Goal: Task Accomplishment & Management: Manage account settings

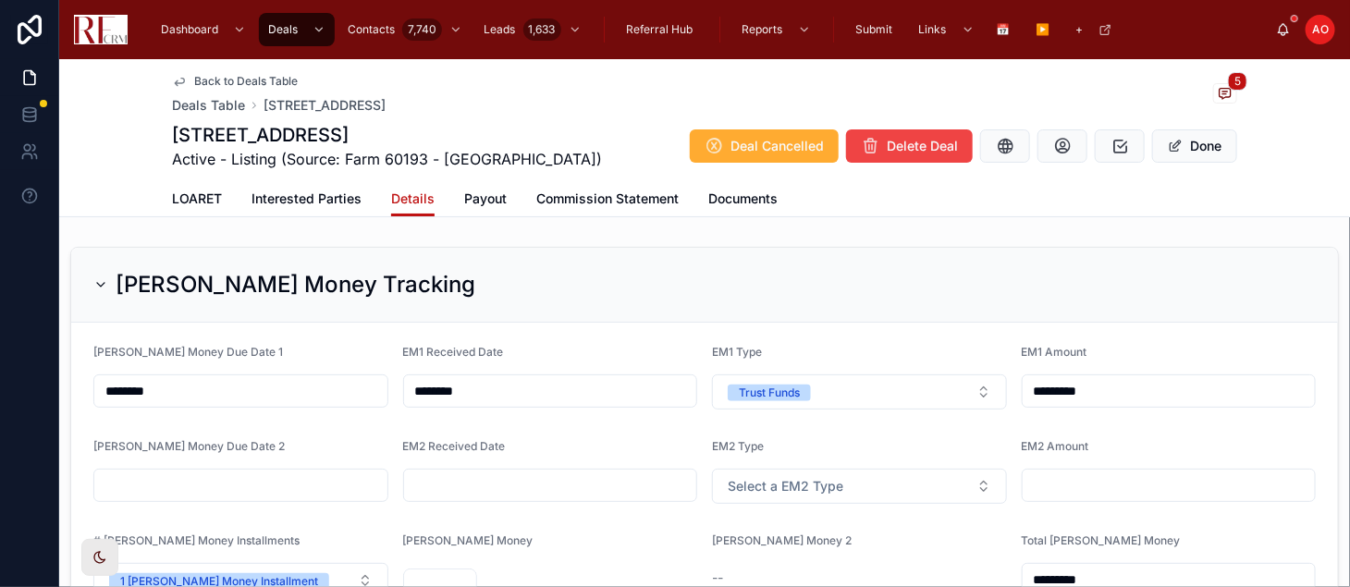
scroll to position [2244, 0]
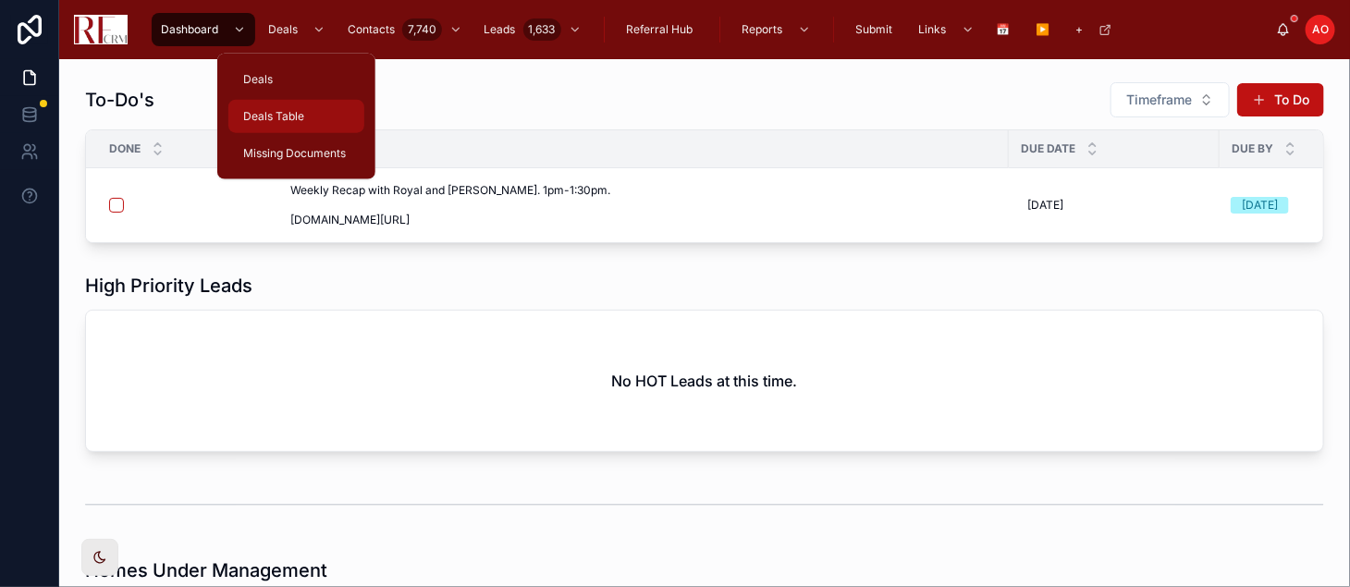
click at [287, 110] on span "Deals Table" at bounding box center [273, 116] width 61 height 15
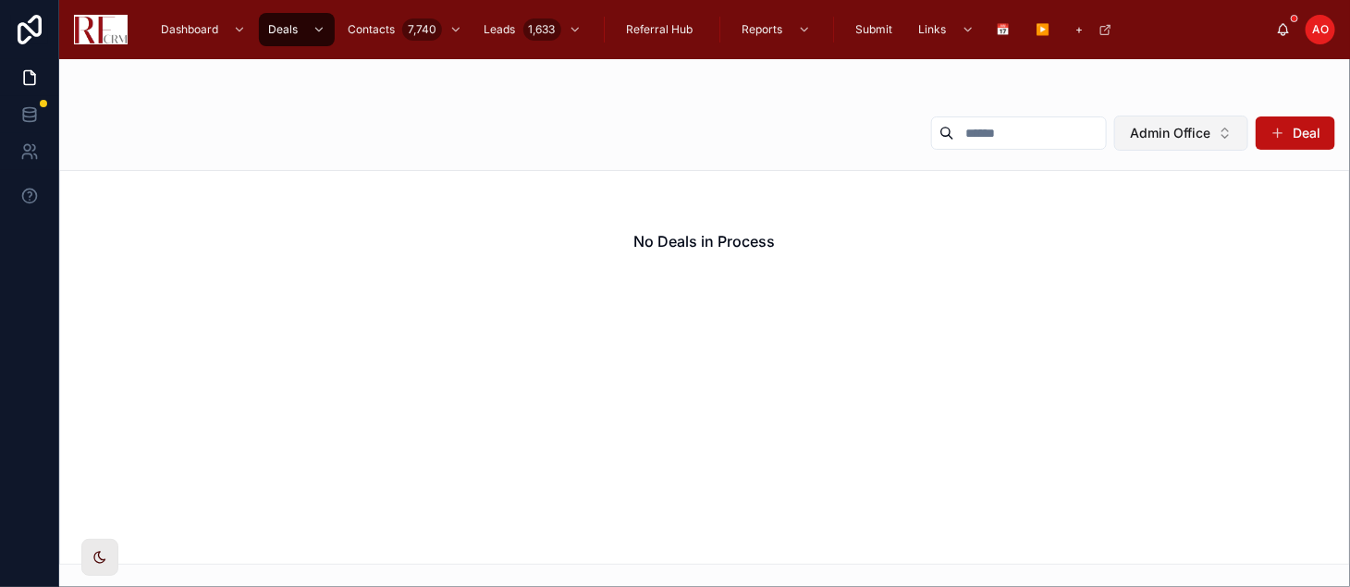
click at [1209, 142] on button "Admin Office" at bounding box center [1181, 133] width 134 height 35
type input "**"
click at [1222, 133] on button "Admin Office" at bounding box center [1181, 133] width 134 height 35
click at [1232, 127] on button "Admin Office" at bounding box center [1181, 133] width 134 height 35
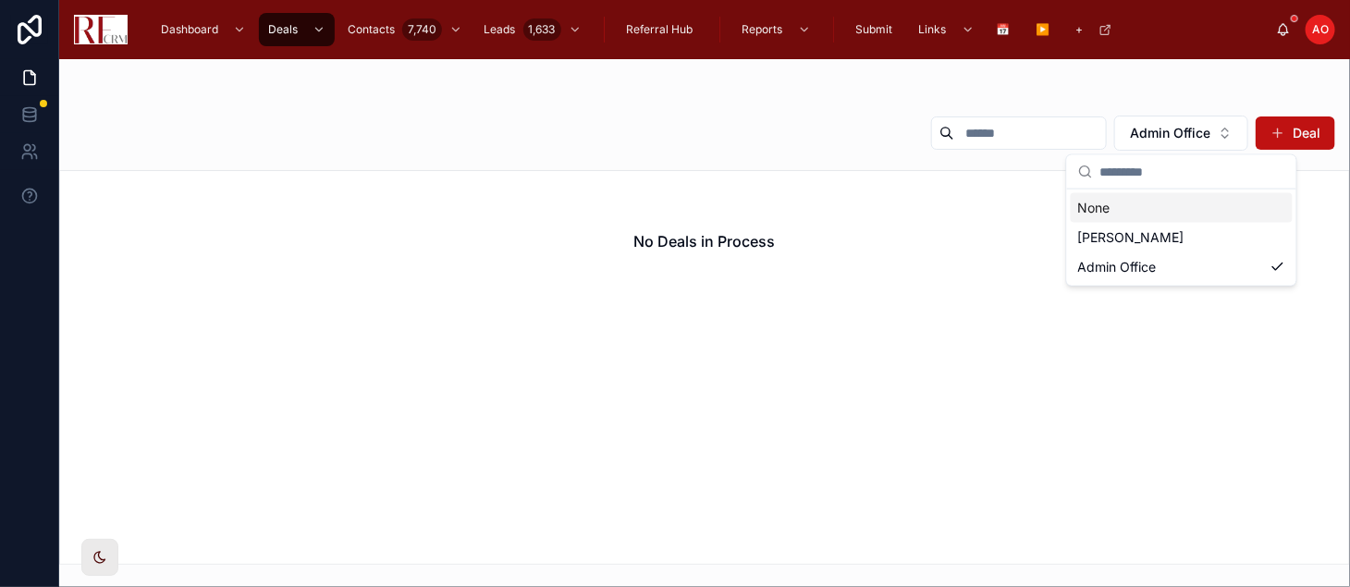
click at [1138, 205] on div "None" at bounding box center [1182, 208] width 222 height 30
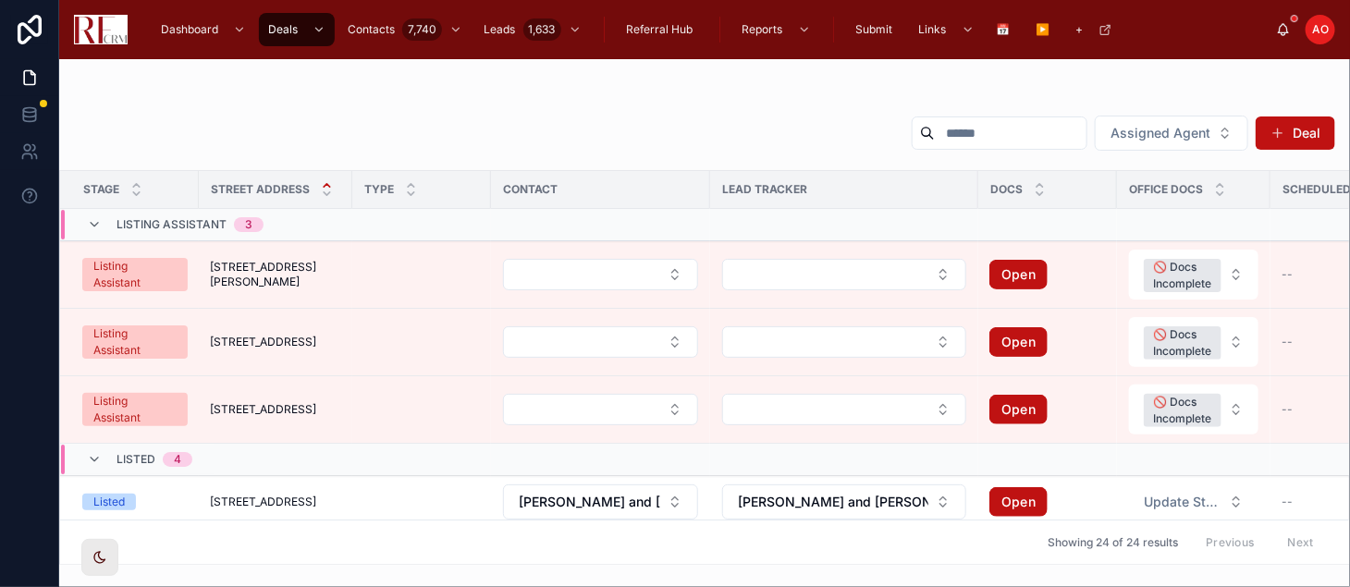
click at [1017, 131] on input "text" at bounding box center [1011, 133] width 152 height 26
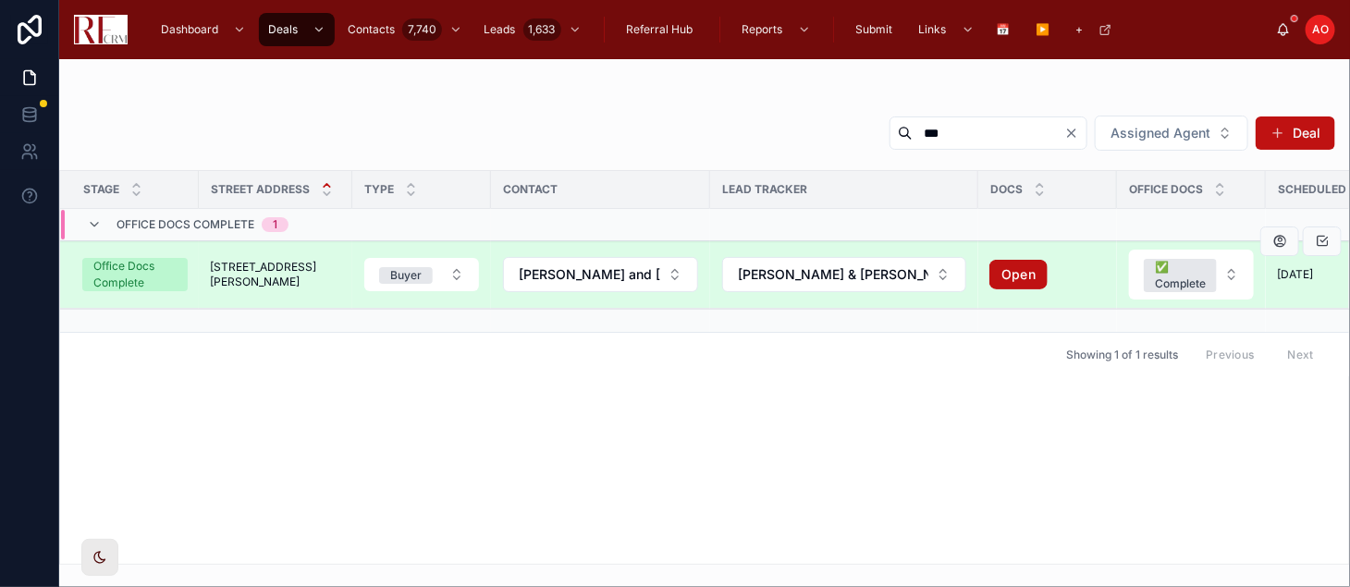
type input "***"
click at [226, 287] on td "[STREET_ADDRESS][PERSON_NAME][PERSON_NAME]" at bounding box center [276, 275] width 154 height 68
click at [235, 276] on span "[STREET_ADDRESS][PERSON_NAME]" at bounding box center [275, 275] width 131 height 30
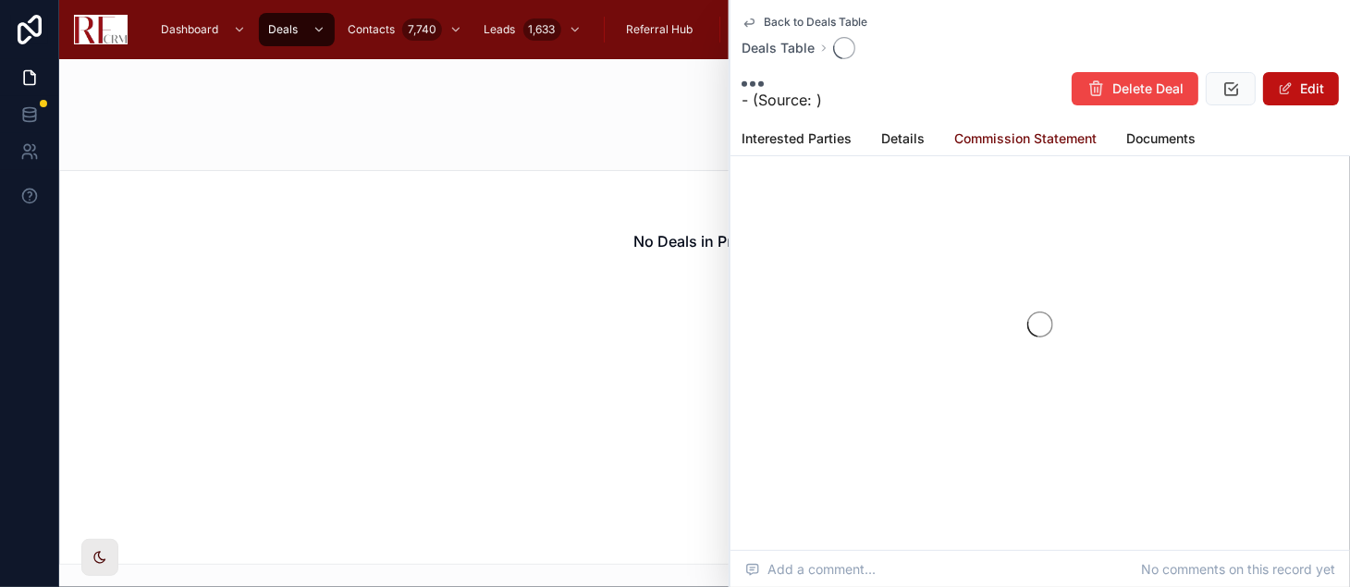
click at [1042, 135] on span "Commission Statement" at bounding box center [1025, 138] width 142 height 18
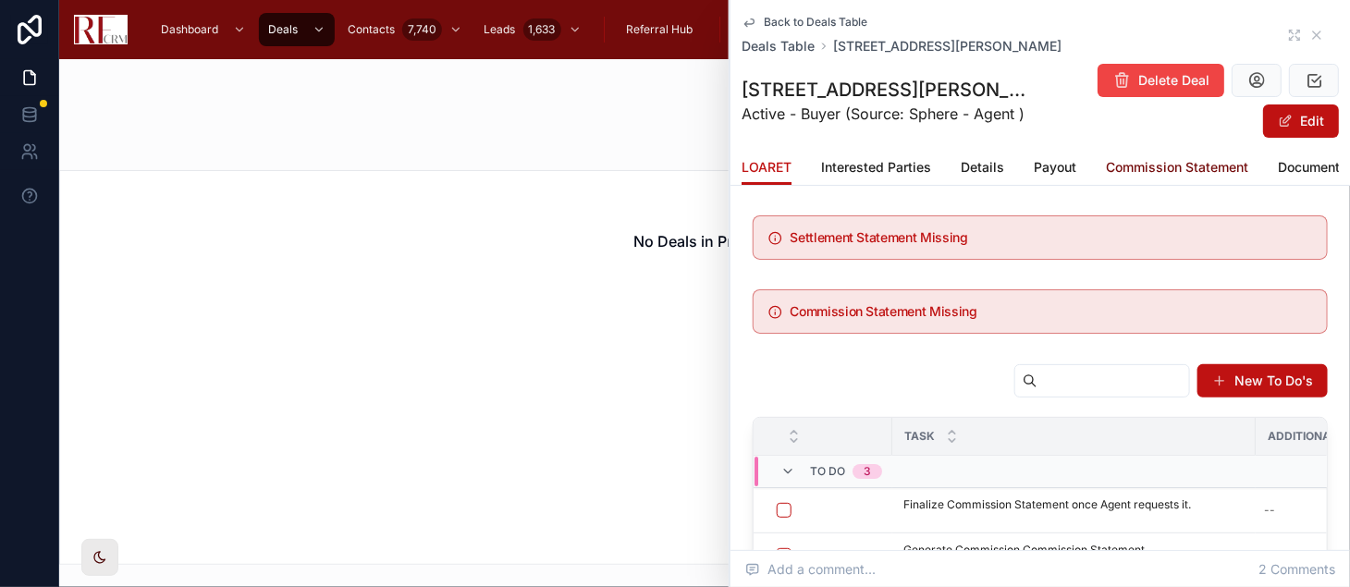
click at [1172, 166] on span "Commission Statement" at bounding box center [1177, 167] width 142 height 18
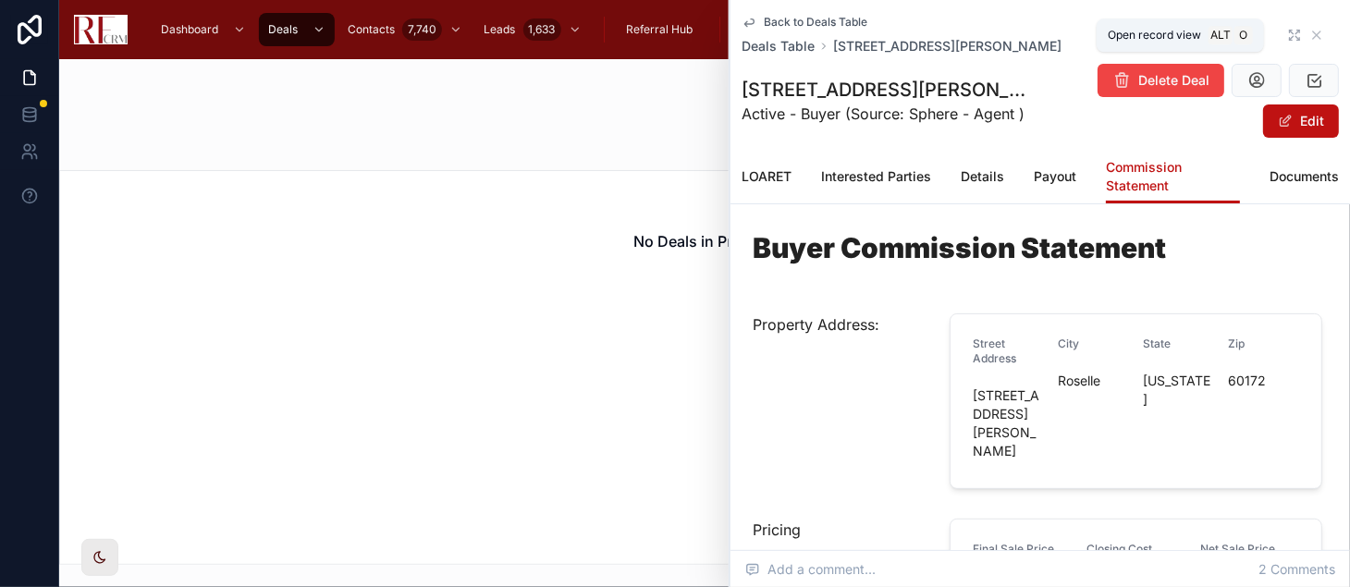
click at [1287, 35] on icon at bounding box center [1294, 35] width 15 height 15
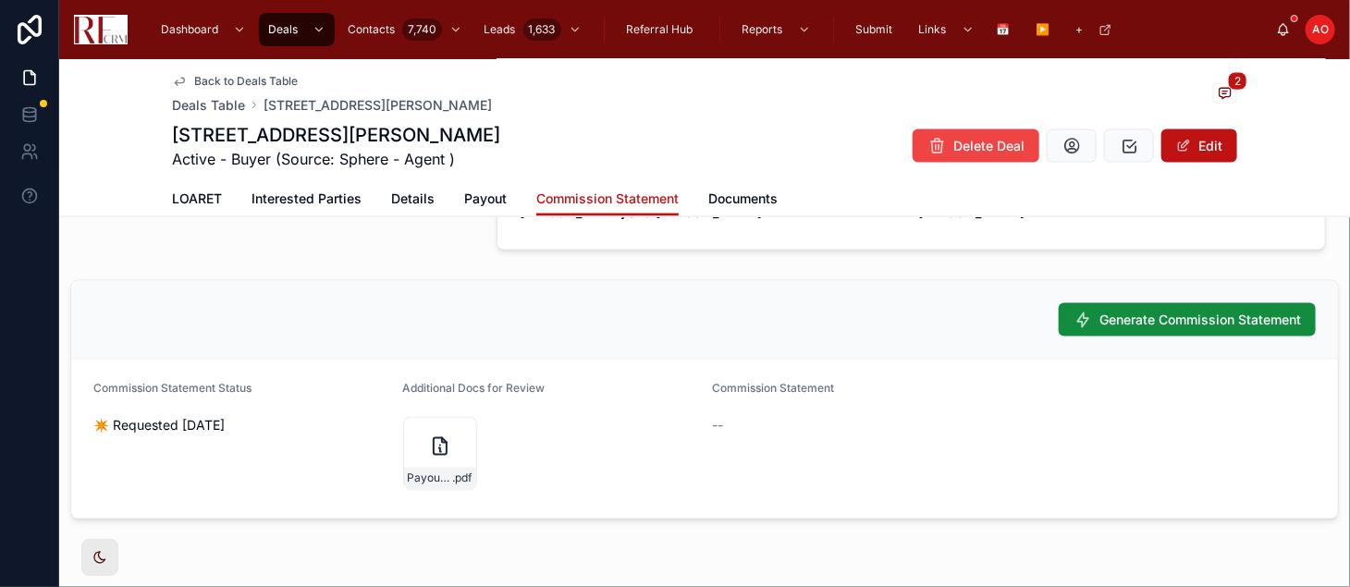
scroll to position [1162, 0]
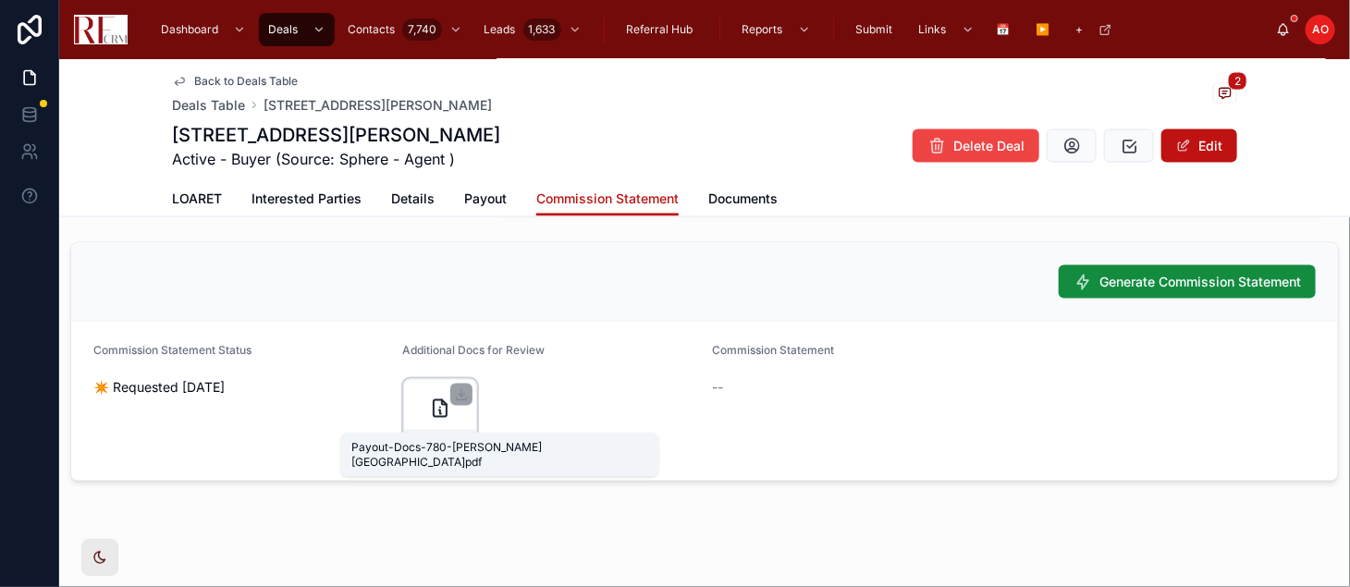
click at [412, 434] on span "Payout-Docs-780-[GEOGRAPHIC_DATA]" at bounding box center [430, 441] width 45 height 15
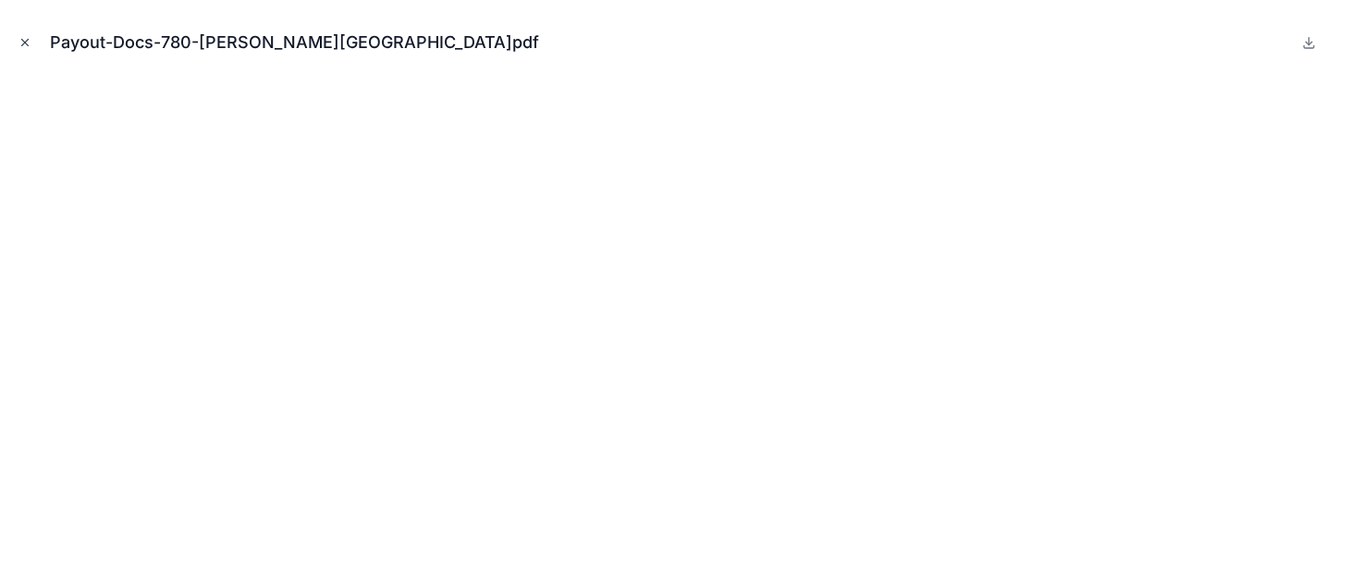
click at [24, 40] on icon "Close modal" at bounding box center [24, 42] width 13 height 13
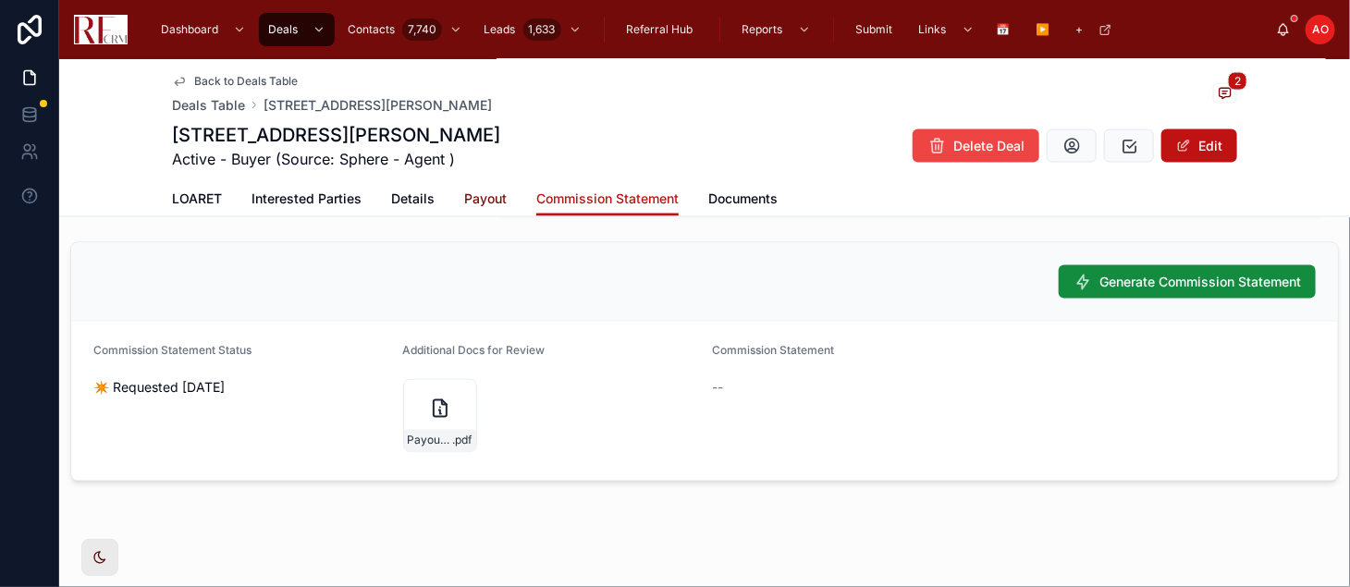
click at [473, 198] on span "Payout" at bounding box center [485, 199] width 43 height 18
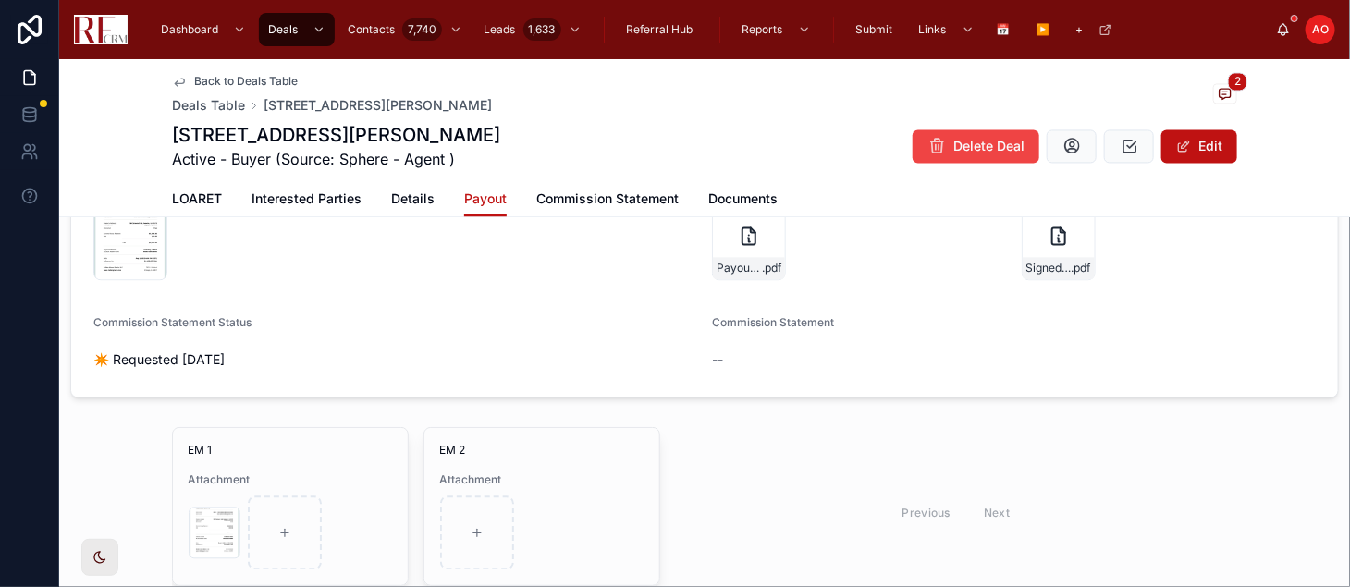
scroll to position [1564, 0]
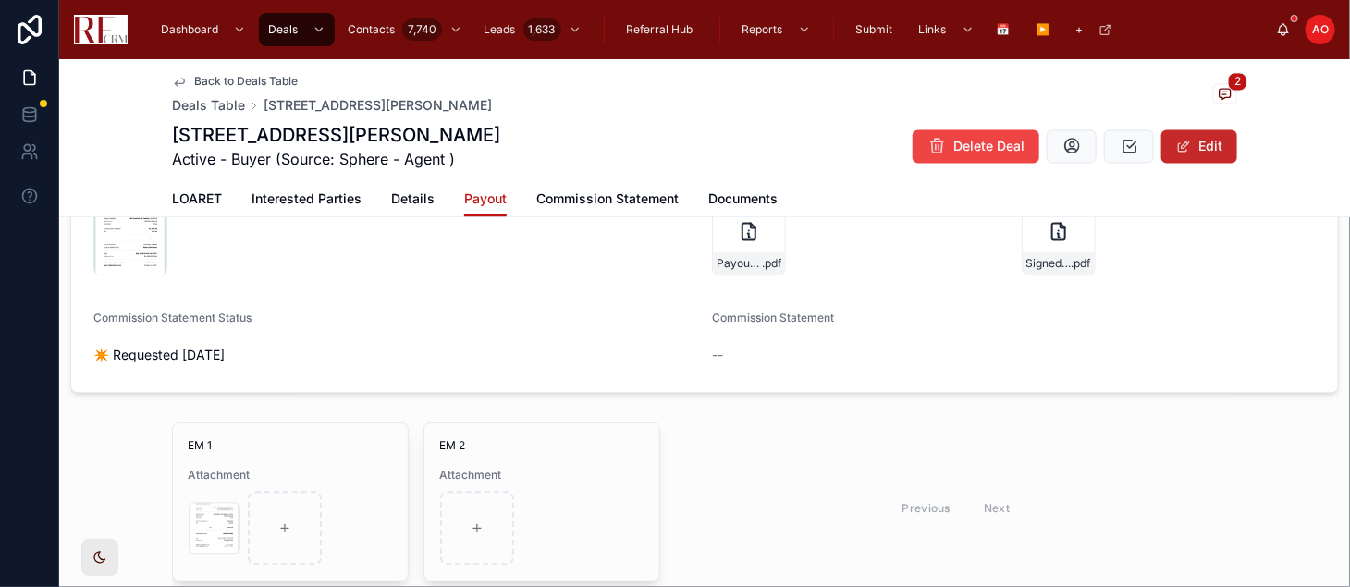
click at [1195, 140] on button "Edit" at bounding box center [1199, 145] width 76 height 33
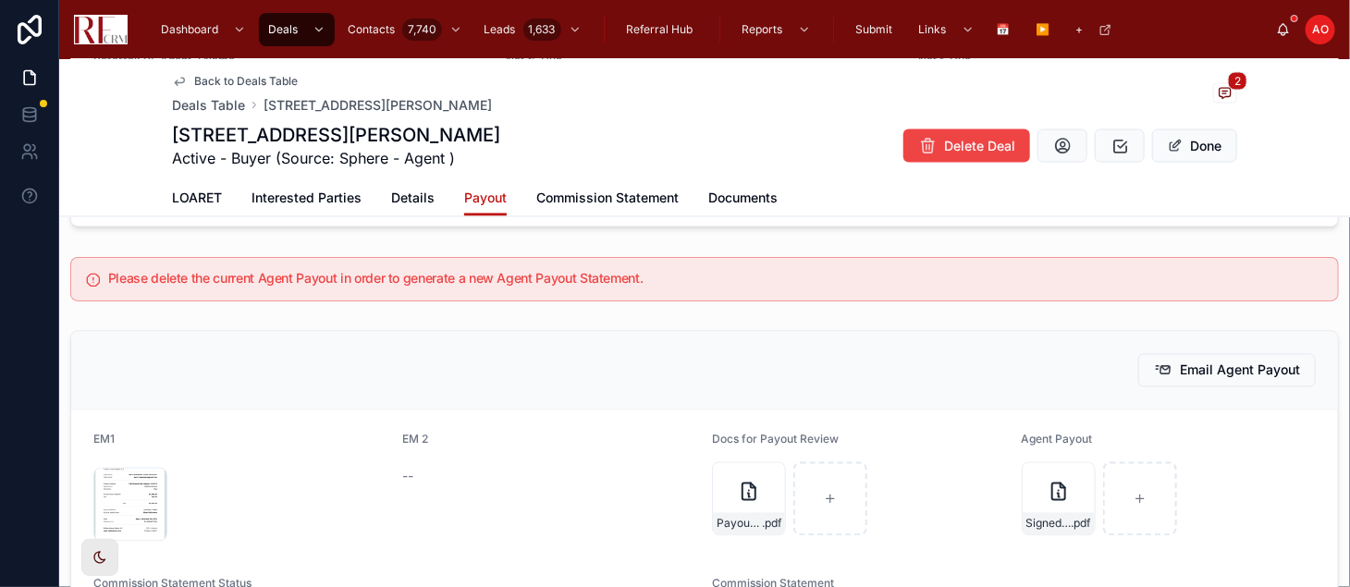
scroll to position [1342, 0]
click at [744, 472] on icon "button" at bounding box center [751, 474] width 15 height 15
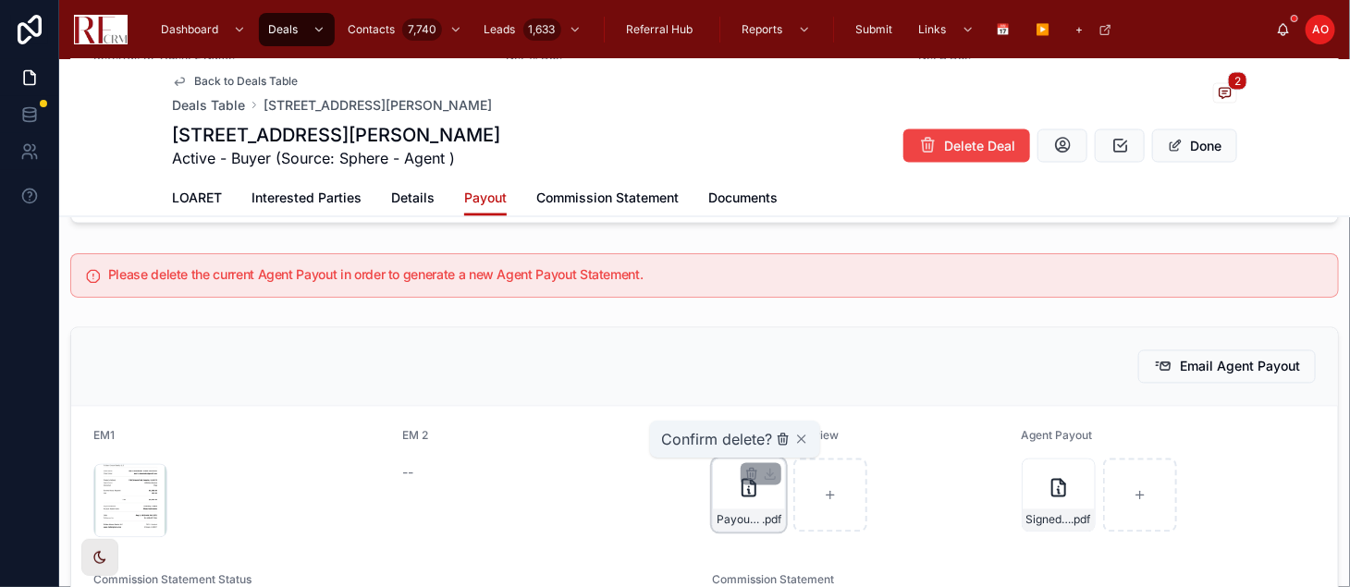
click at [779, 438] on icon "button" at bounding box center [783, 440] width 8 height 8
click at [729, 491] on div at bounding box center [749, 496] width 74 height 74
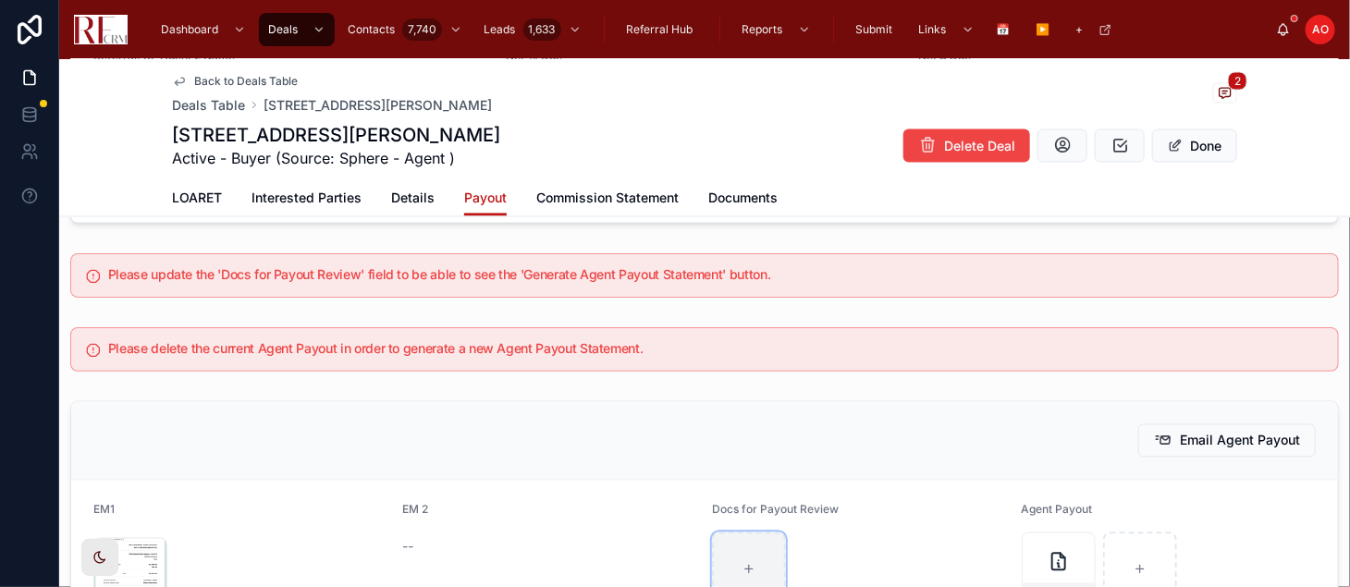
type input "**********"
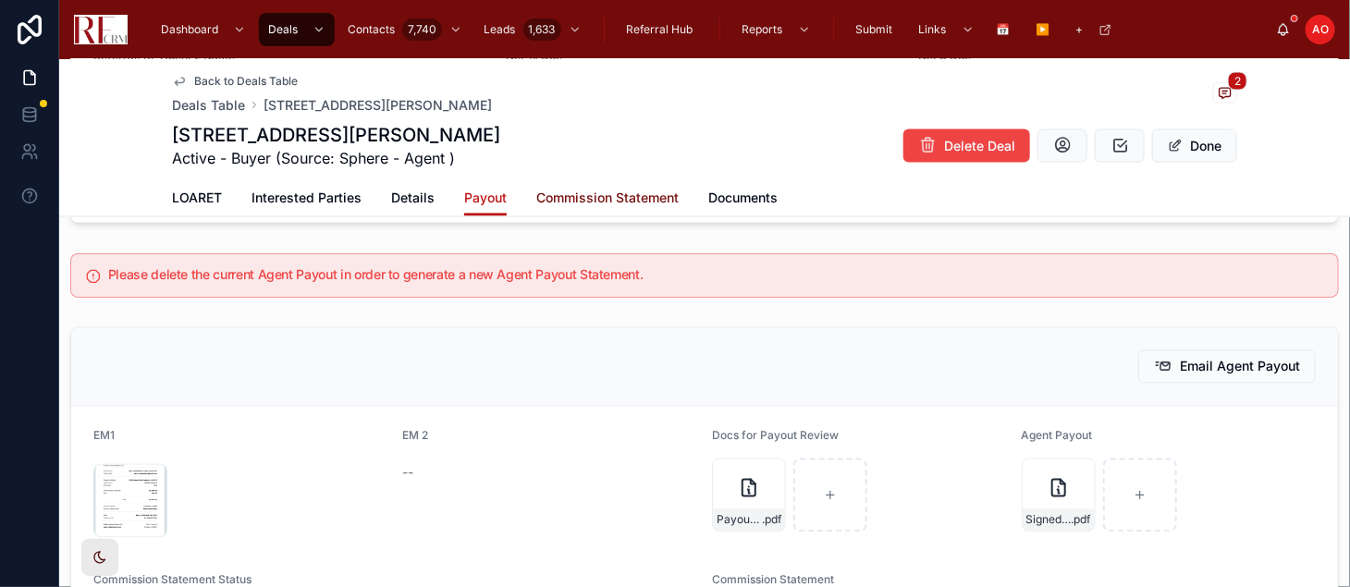
click at [618, 205] on span "Commission Statement" at bounding box center [607, 199] width 142 height 18
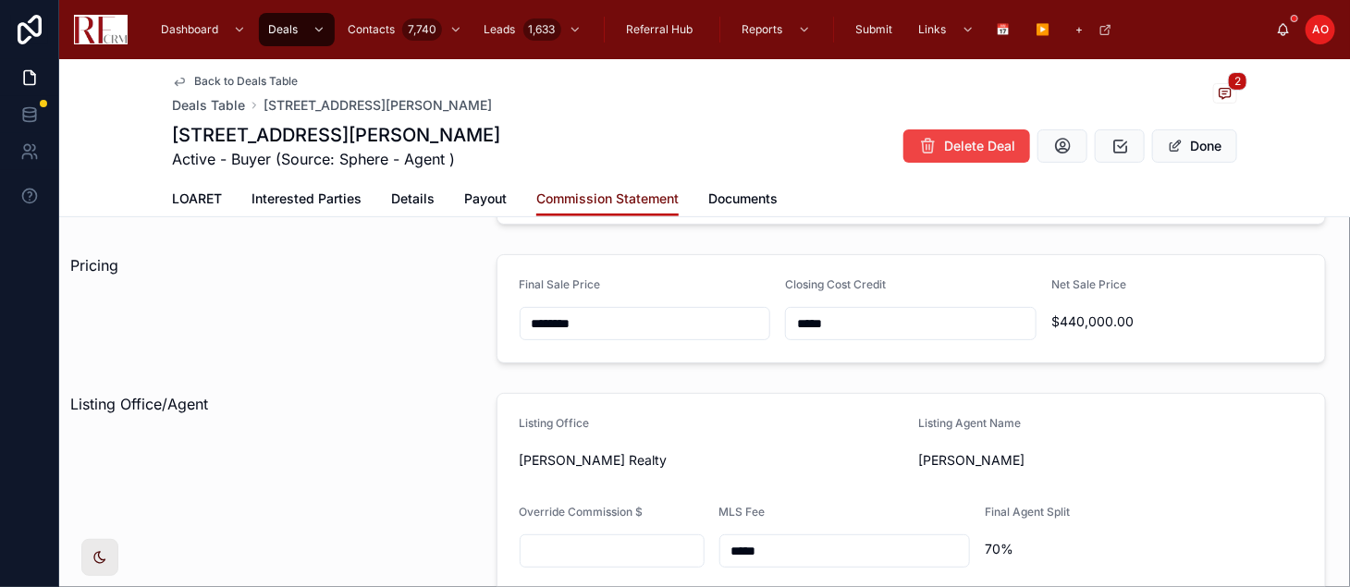
scroll to position [208, 0]
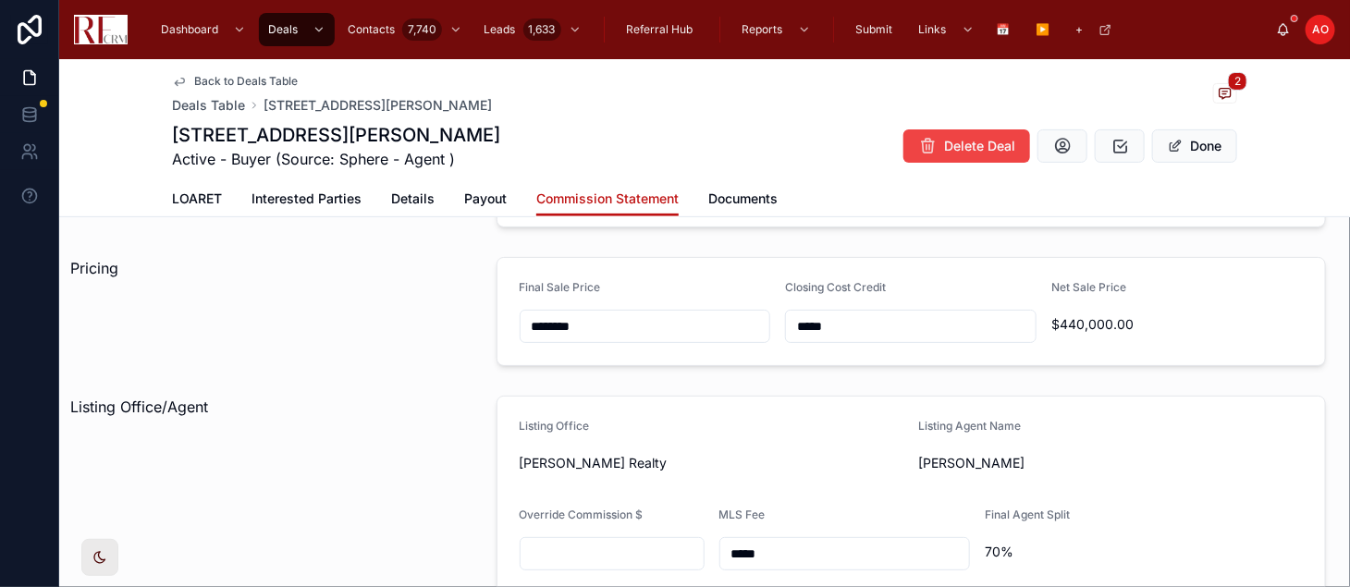
click at [918, 456] on span "[PERSON_NAME]" at bounding box center [1110, 463] width 385 height 18
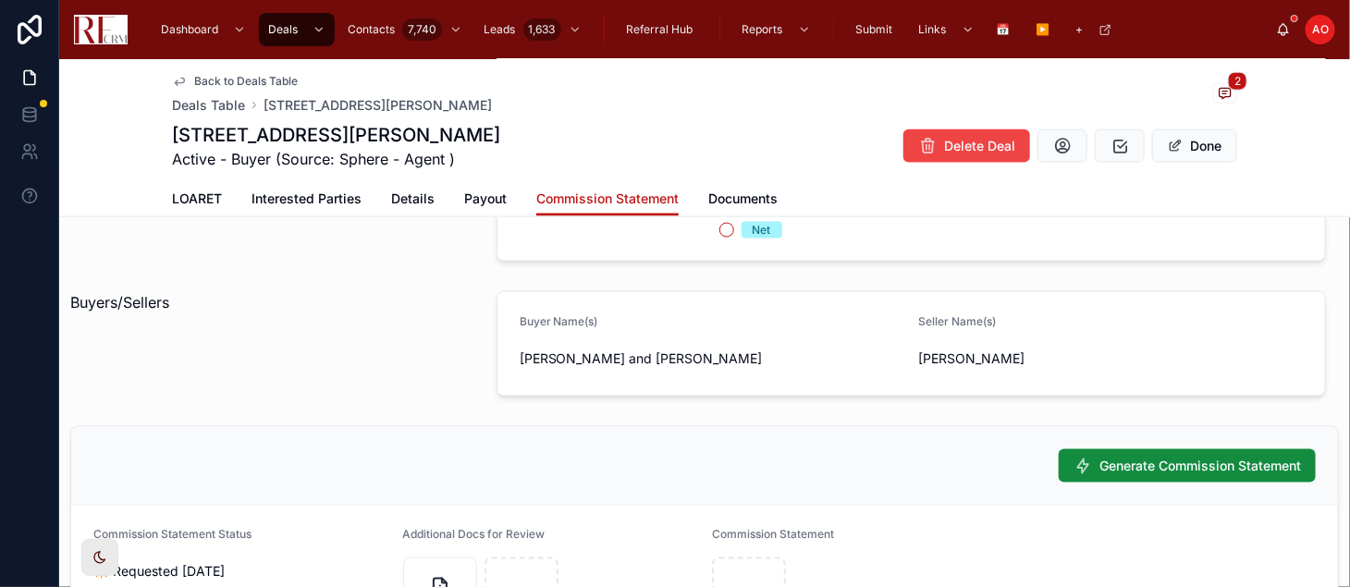
scroll to position [1052, 0]
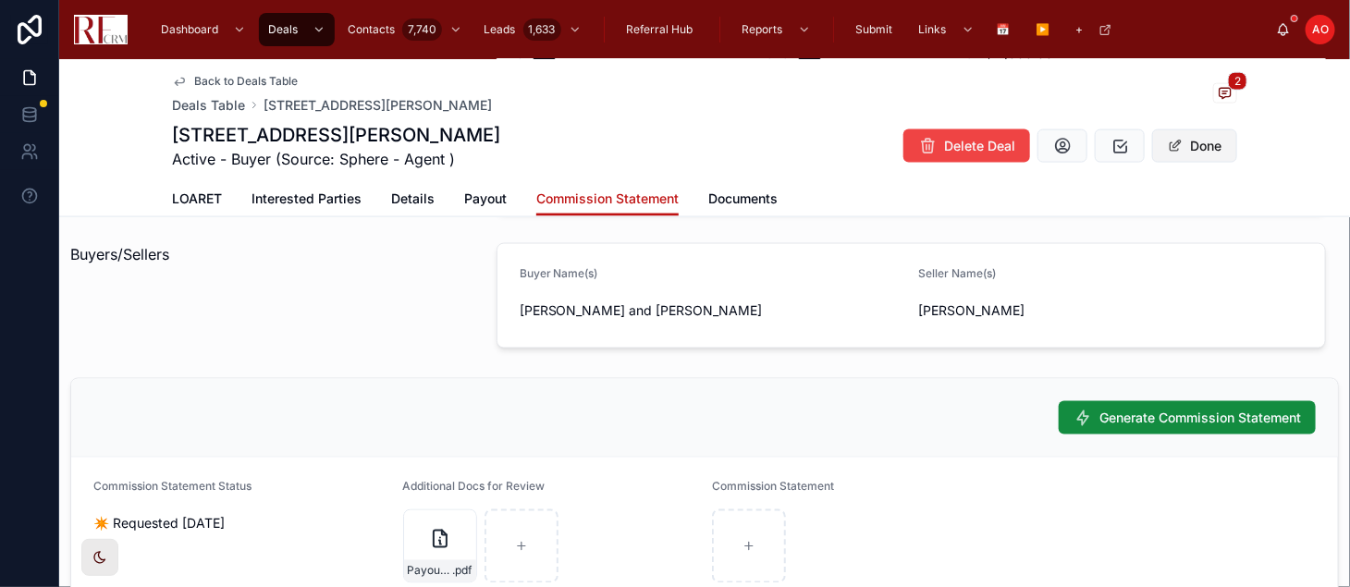
click at [1183, 145] on button "Done" at bounding box center [1194, 145] width 85 height 33
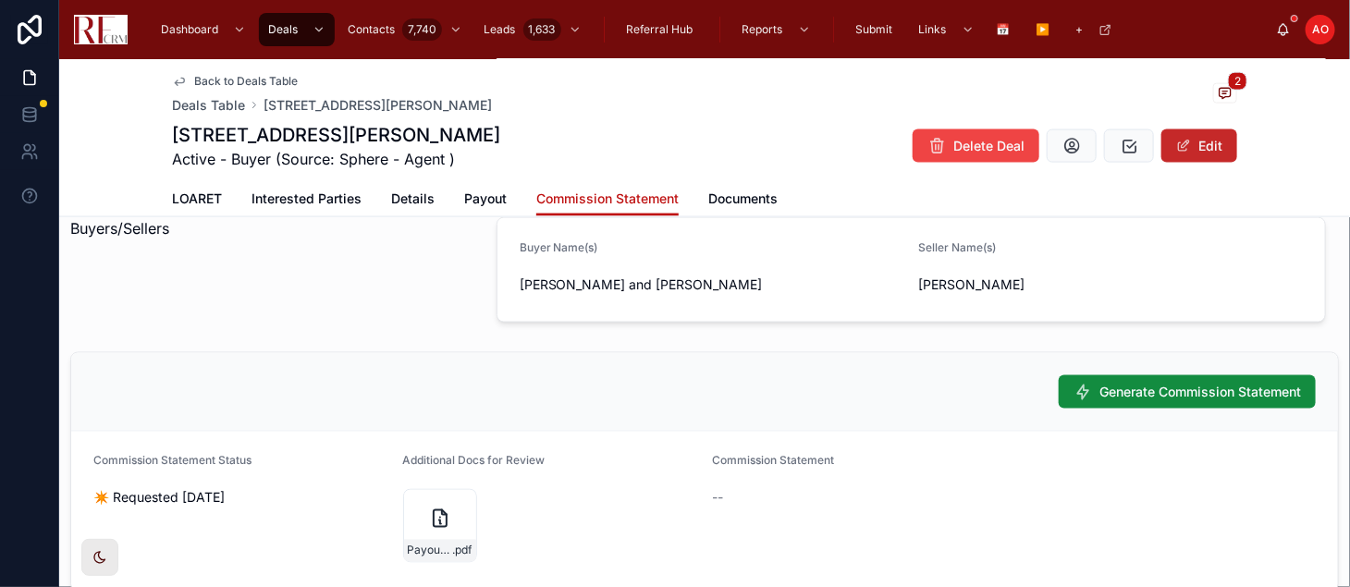
scroll to position [1027, 0]
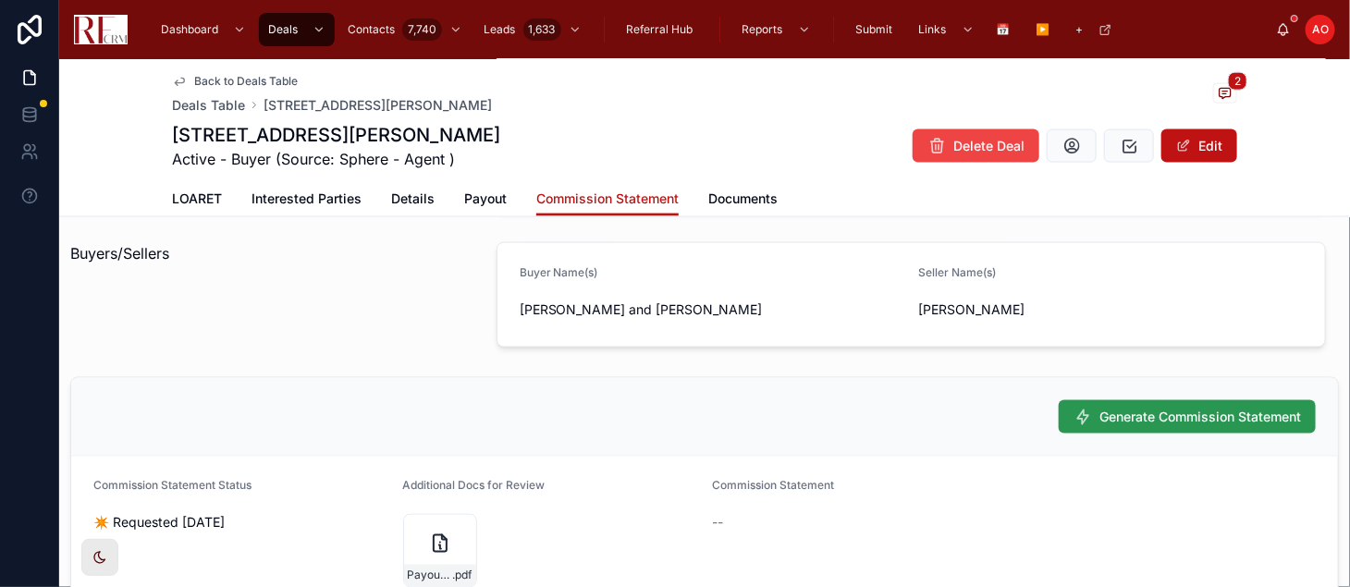
click at [1136, 400] on button "Generate Commission Statement" at bounding box center [1187, 416] width 257 height 33
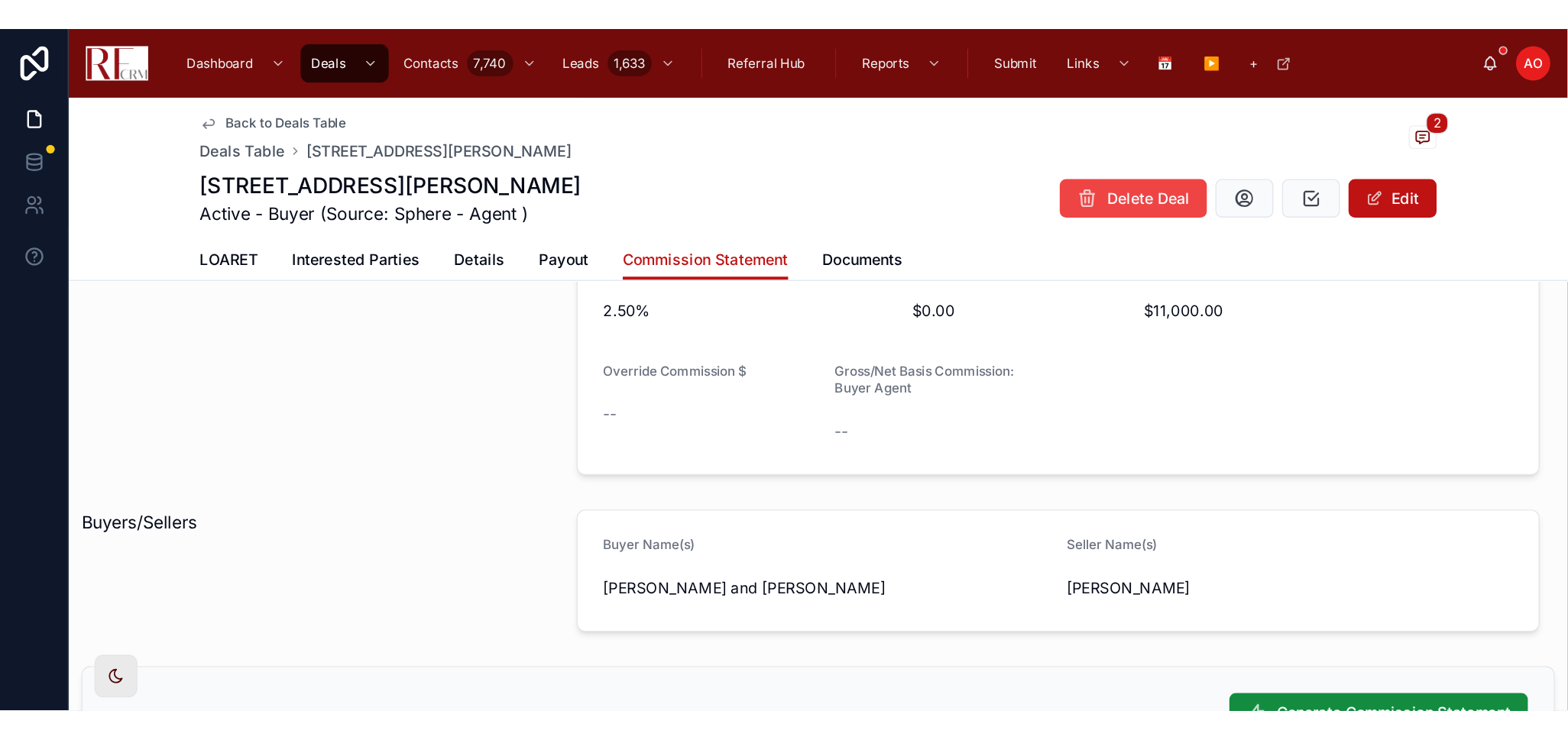
scroll to position [705, 0]
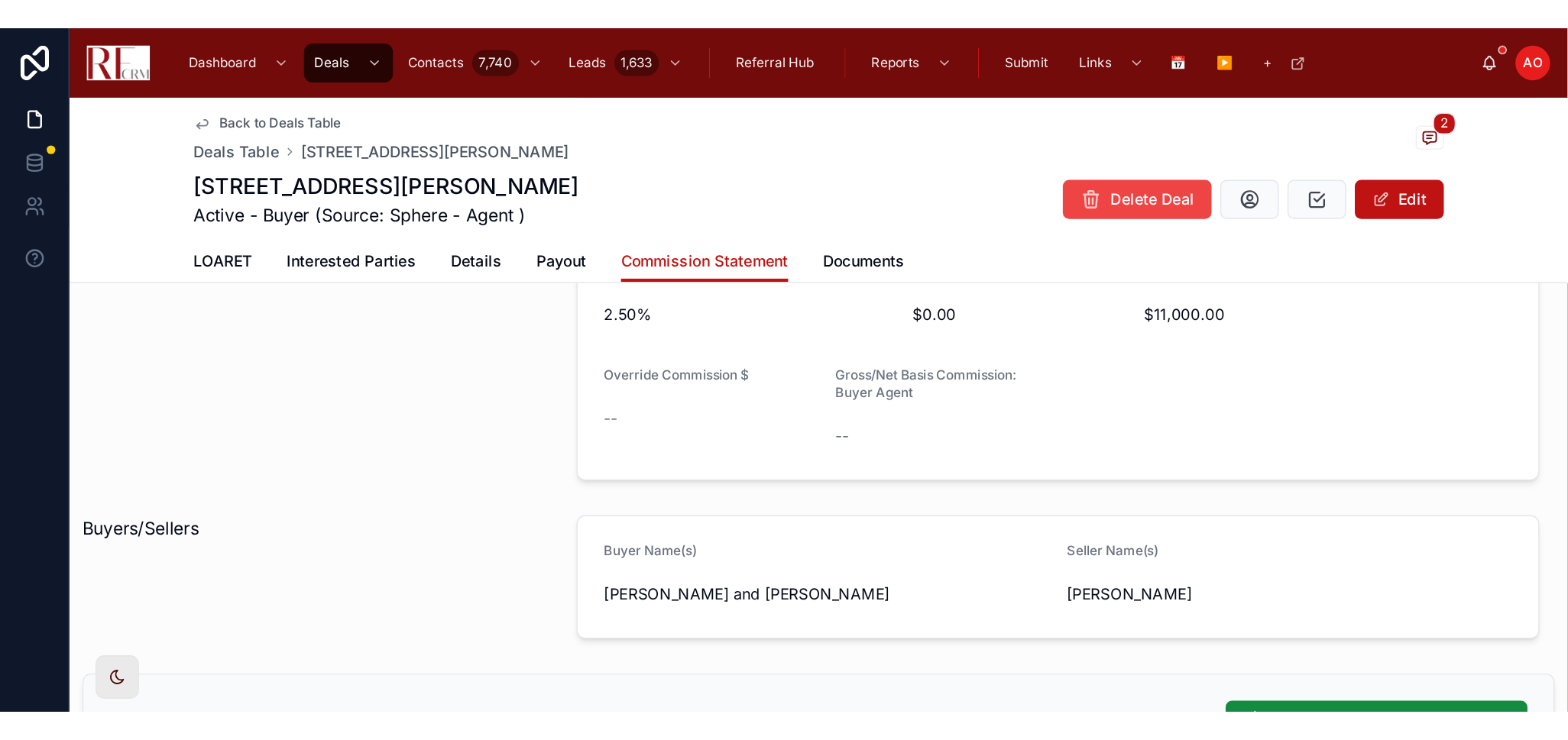
scroll to position [681, 0]
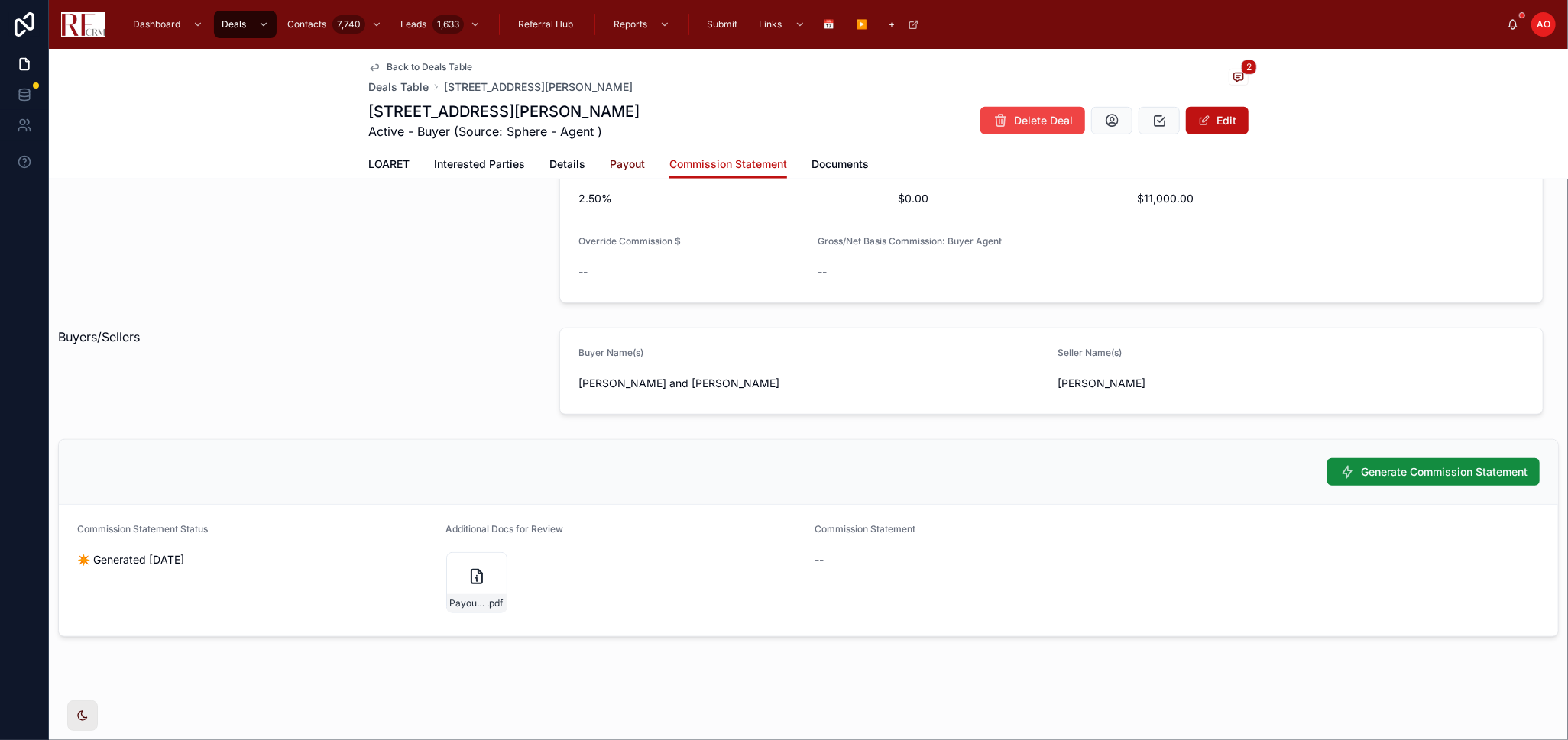
click at [613, 161] on span "Payout" at bounding box center [627, 164] width 36 height 15
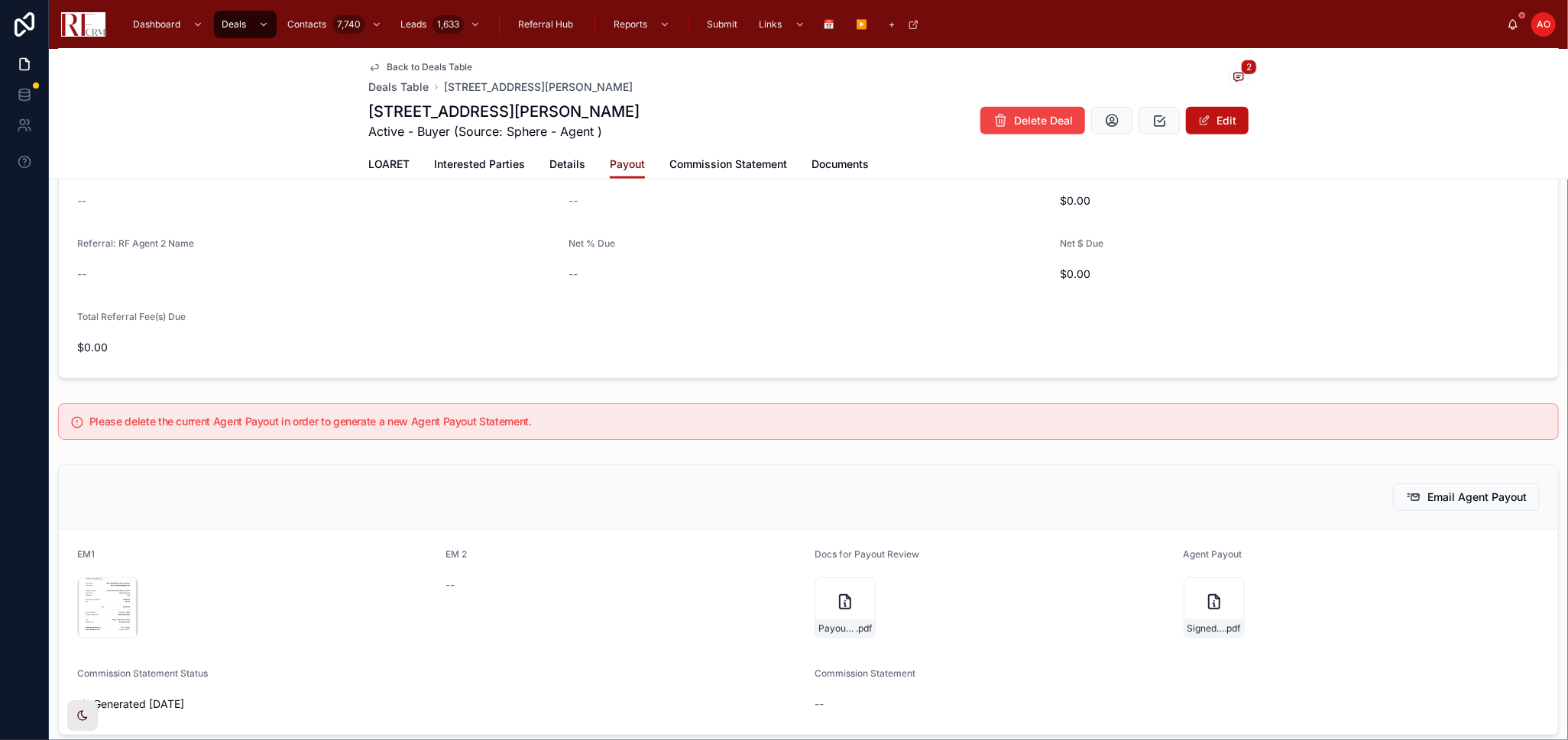
scroll to position [766, 0]
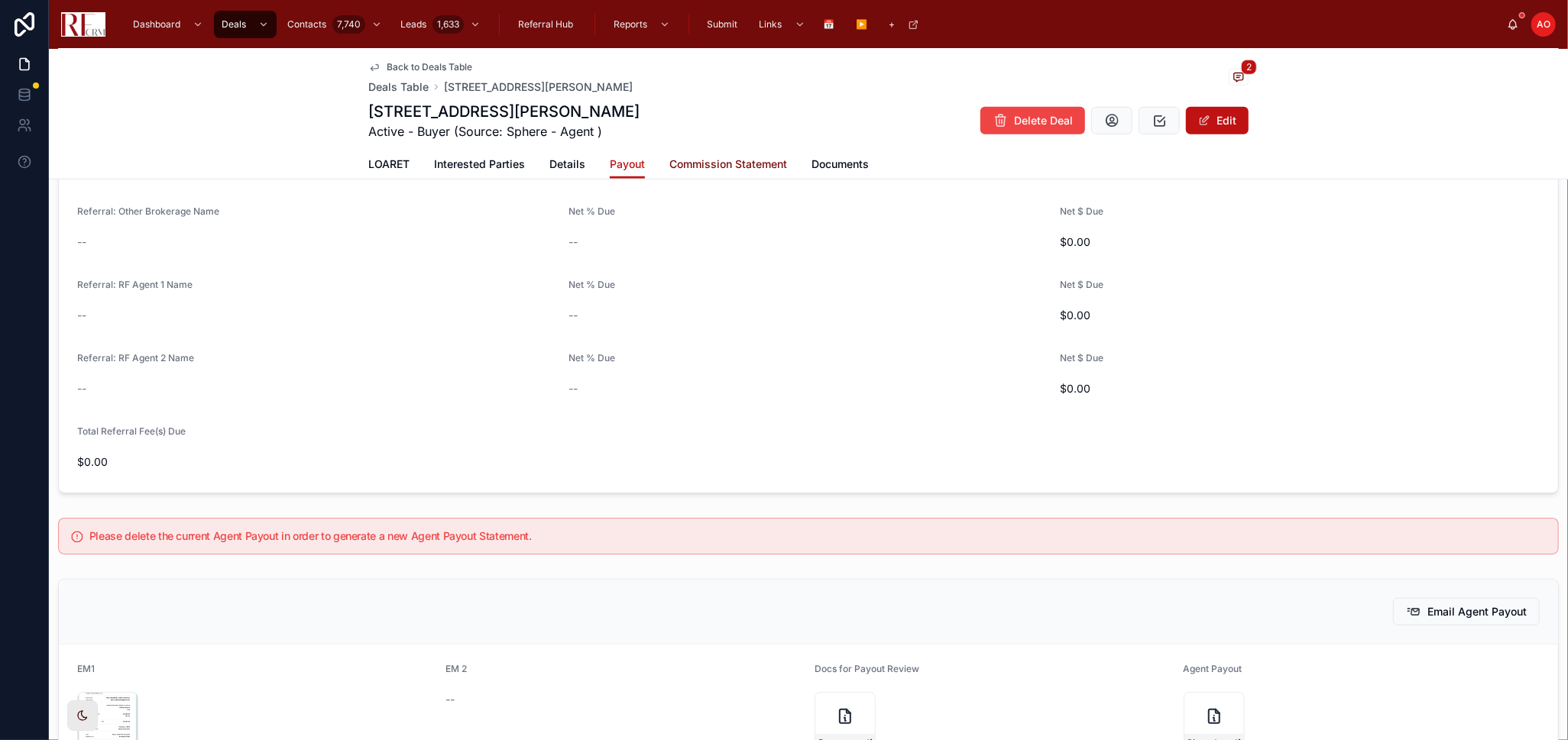
click at [745, 173] on link "Commission Statement" at bounding box center [728, 165] width 117 height 31
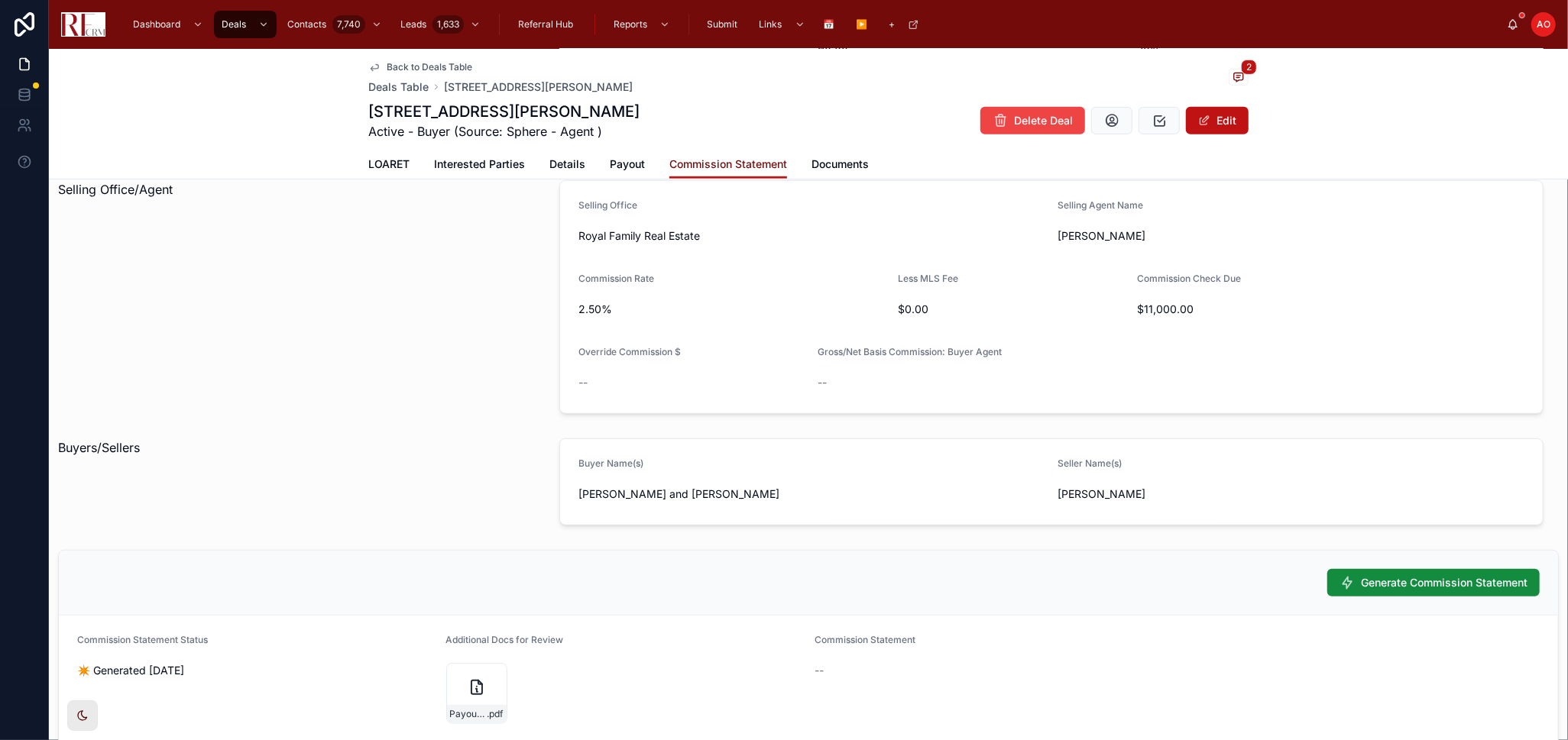
scroll to position [681, 0]
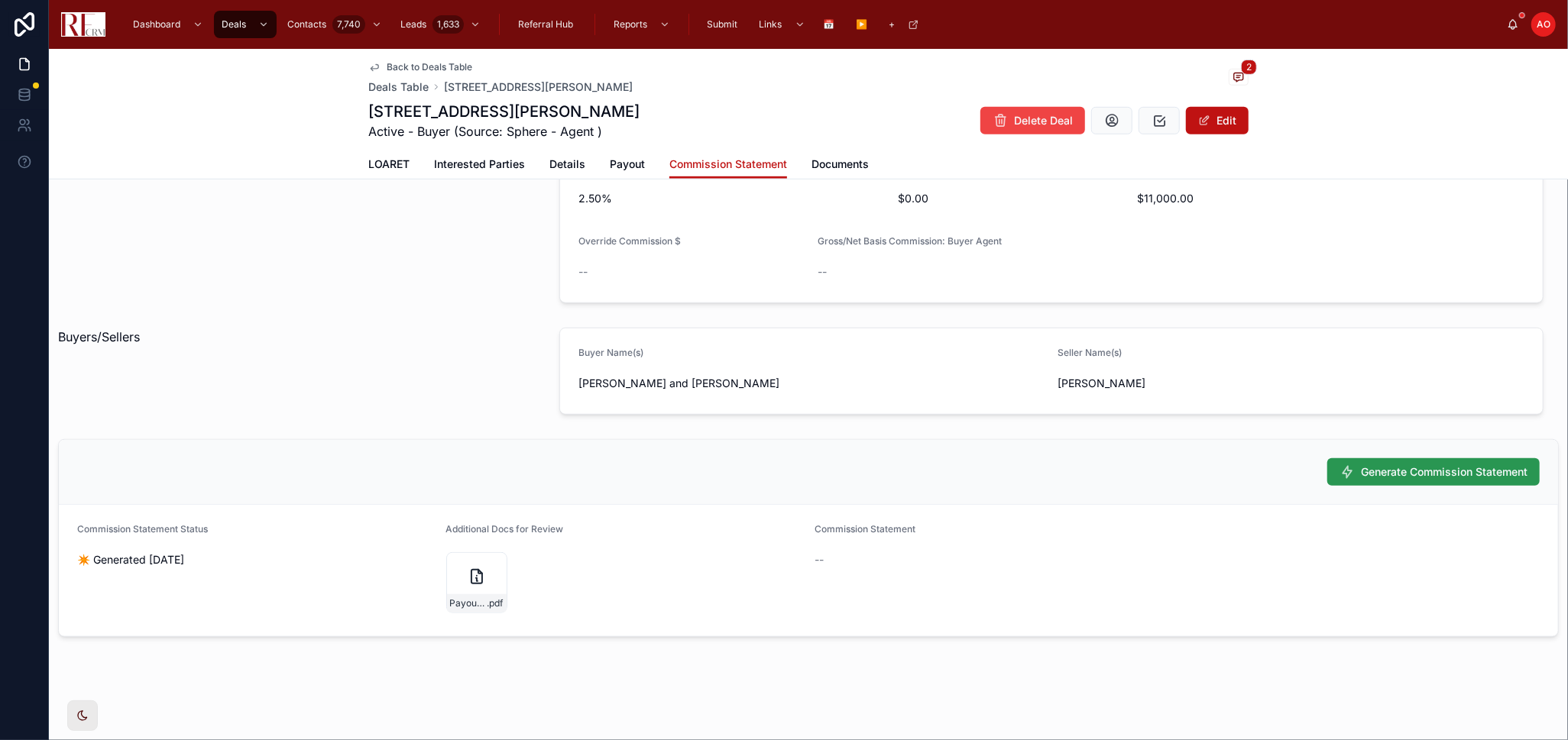
click at [1114, 467] on span "Generate Commission Statement" at bounding box center [1444, 472] width 167 height 15
click at [1114, 484] on div "Back to Deals Table Deals Table 780 Chisholm Trail, Roselle 2 780 Chisholm Trai…" at bounding box center [808, 54] width 1518 height 1373
click at [1114, 118] on button "Edit" at bounding box center [1217, 120] width 63 height 27
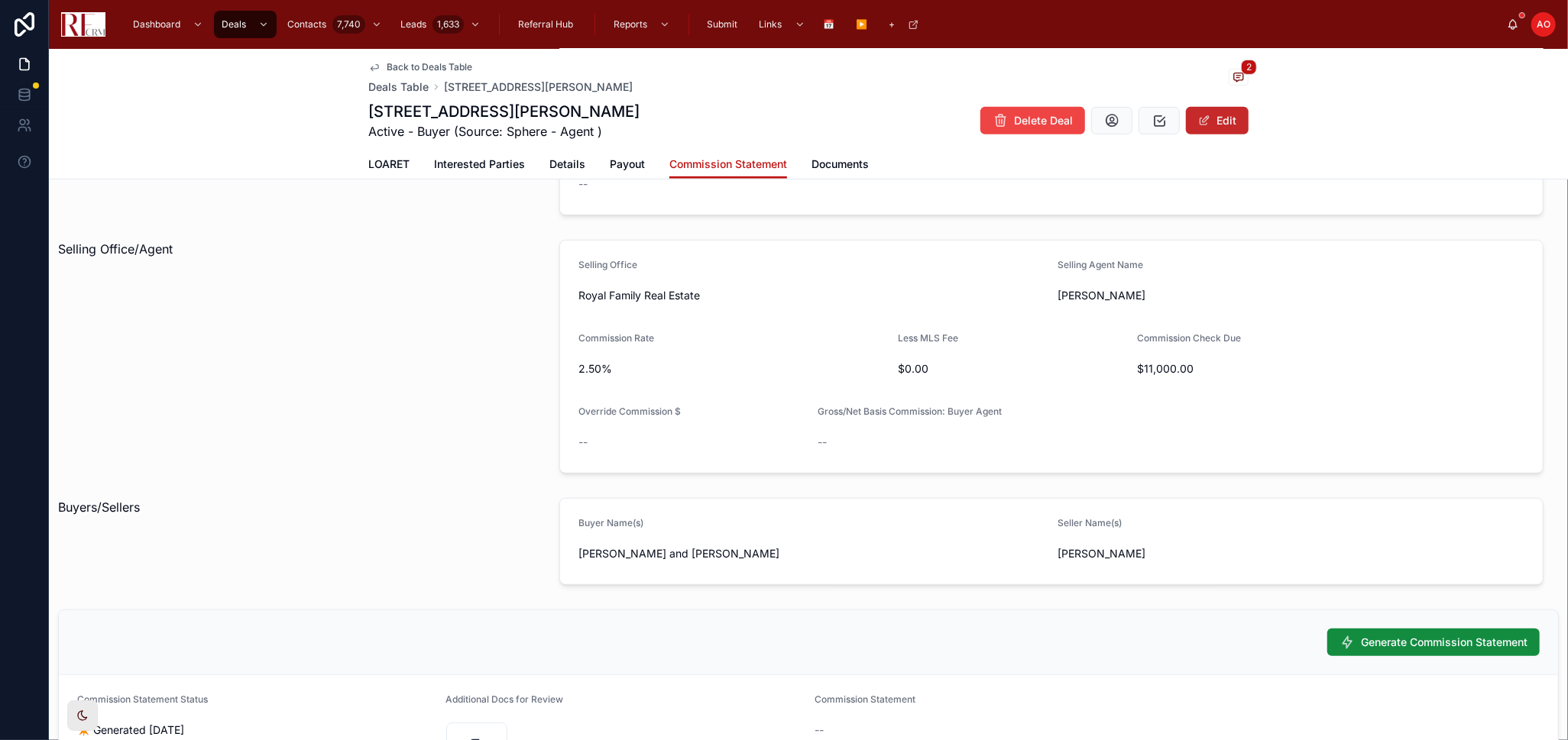
click at [1114, 111] on button "Edit" at bounding box center [1217, 120] width 63 height 27
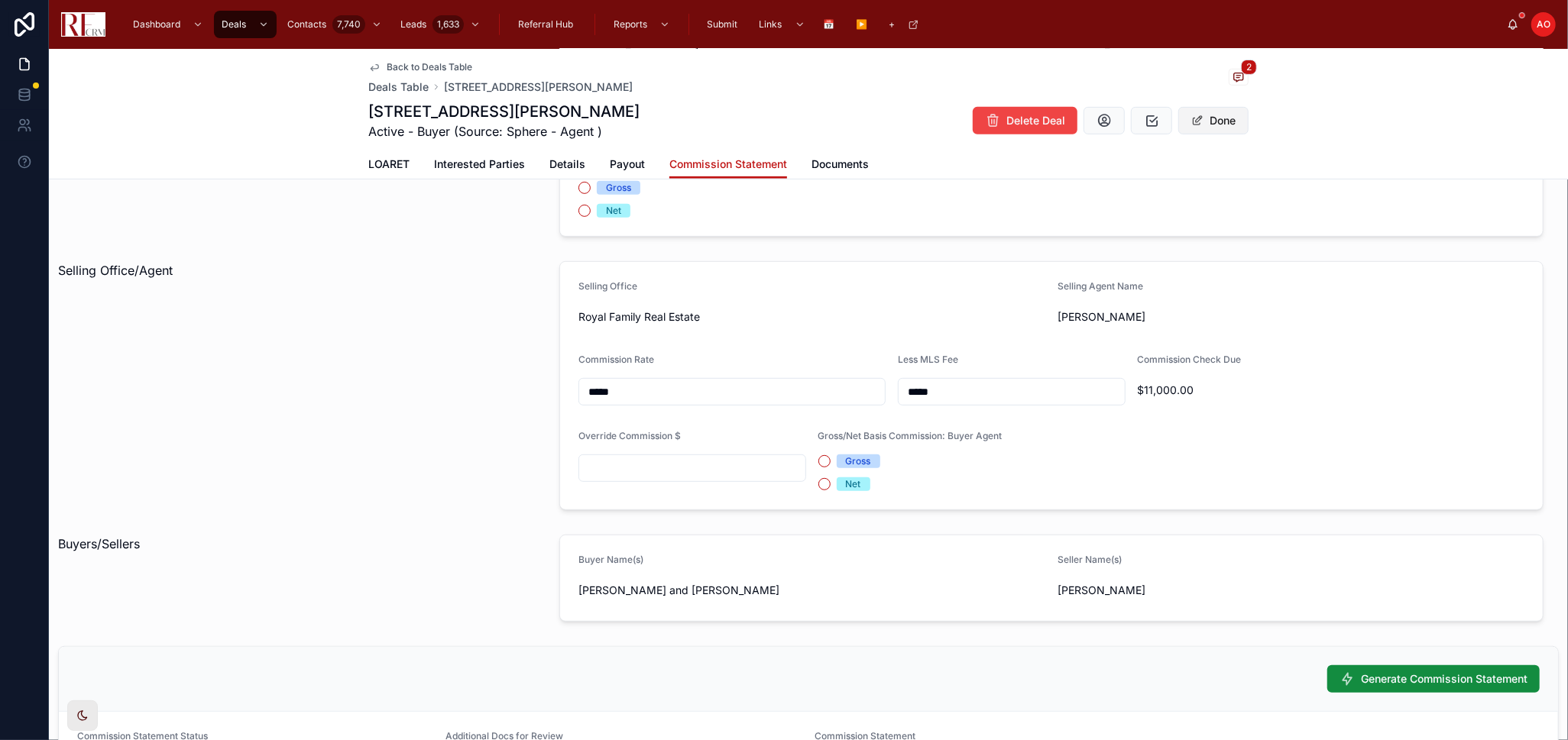
scroll to position [517, 0]
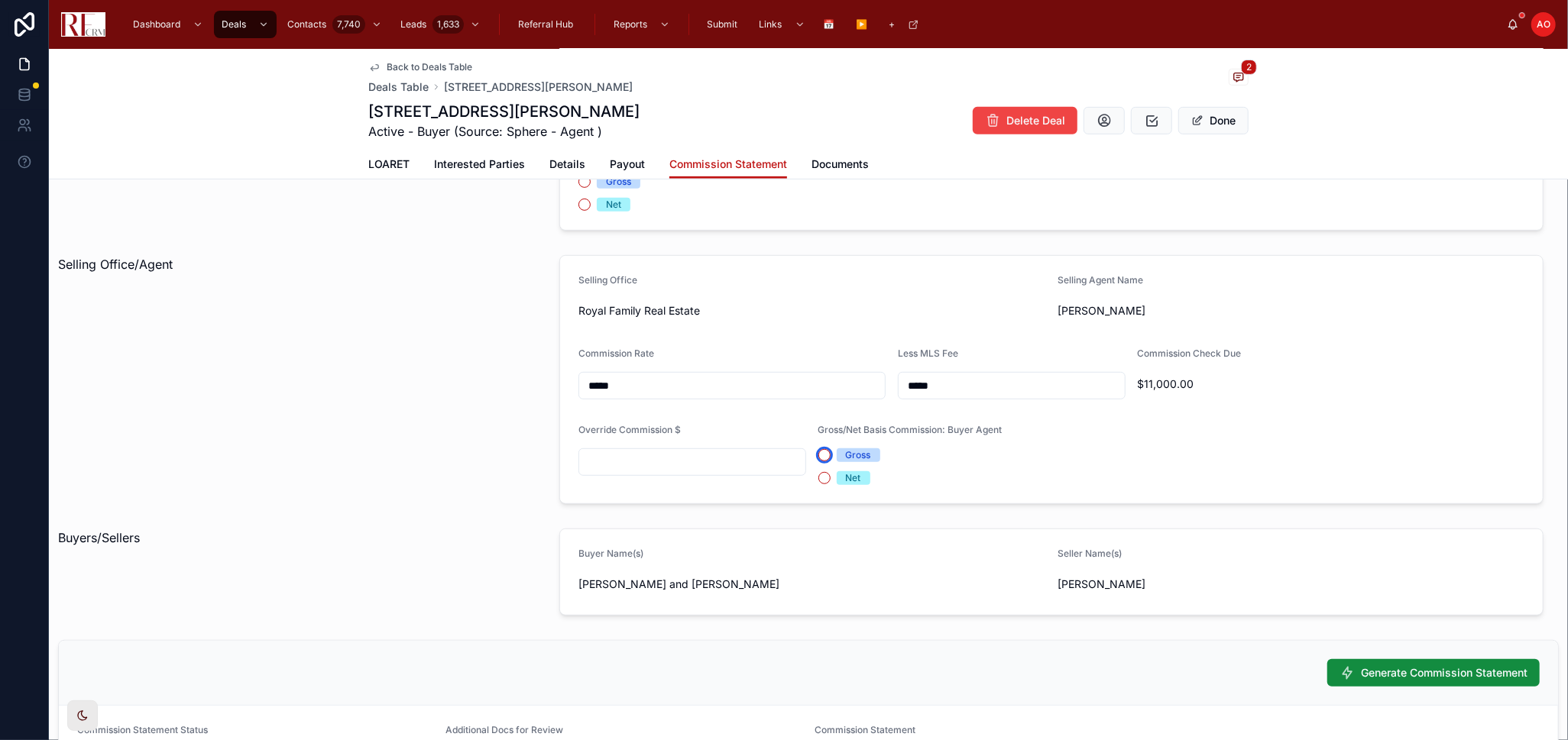
click at [818, 453] on button "Gross" at bounding box center [824, 455] width 12 height 12
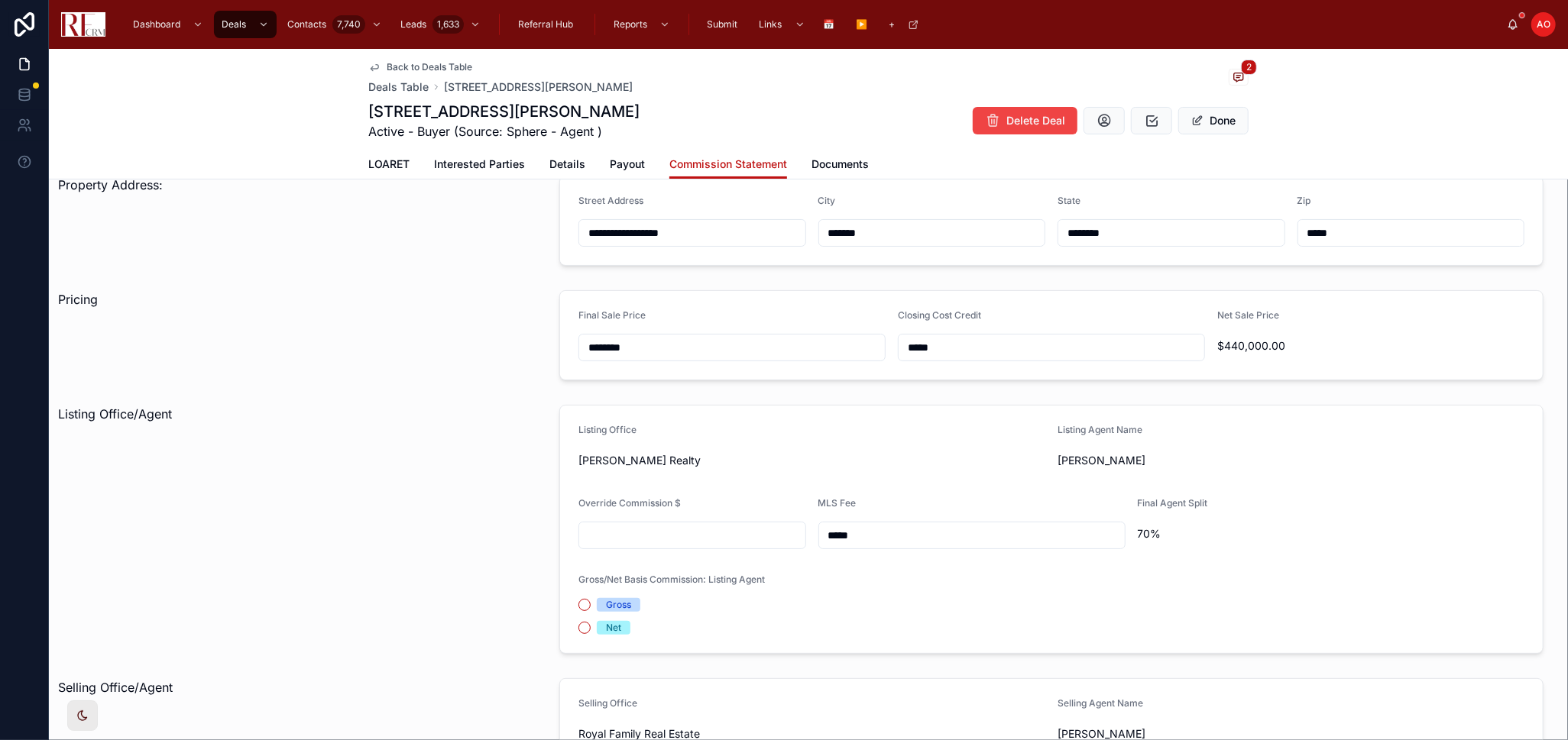
scroll to position [339, 0]
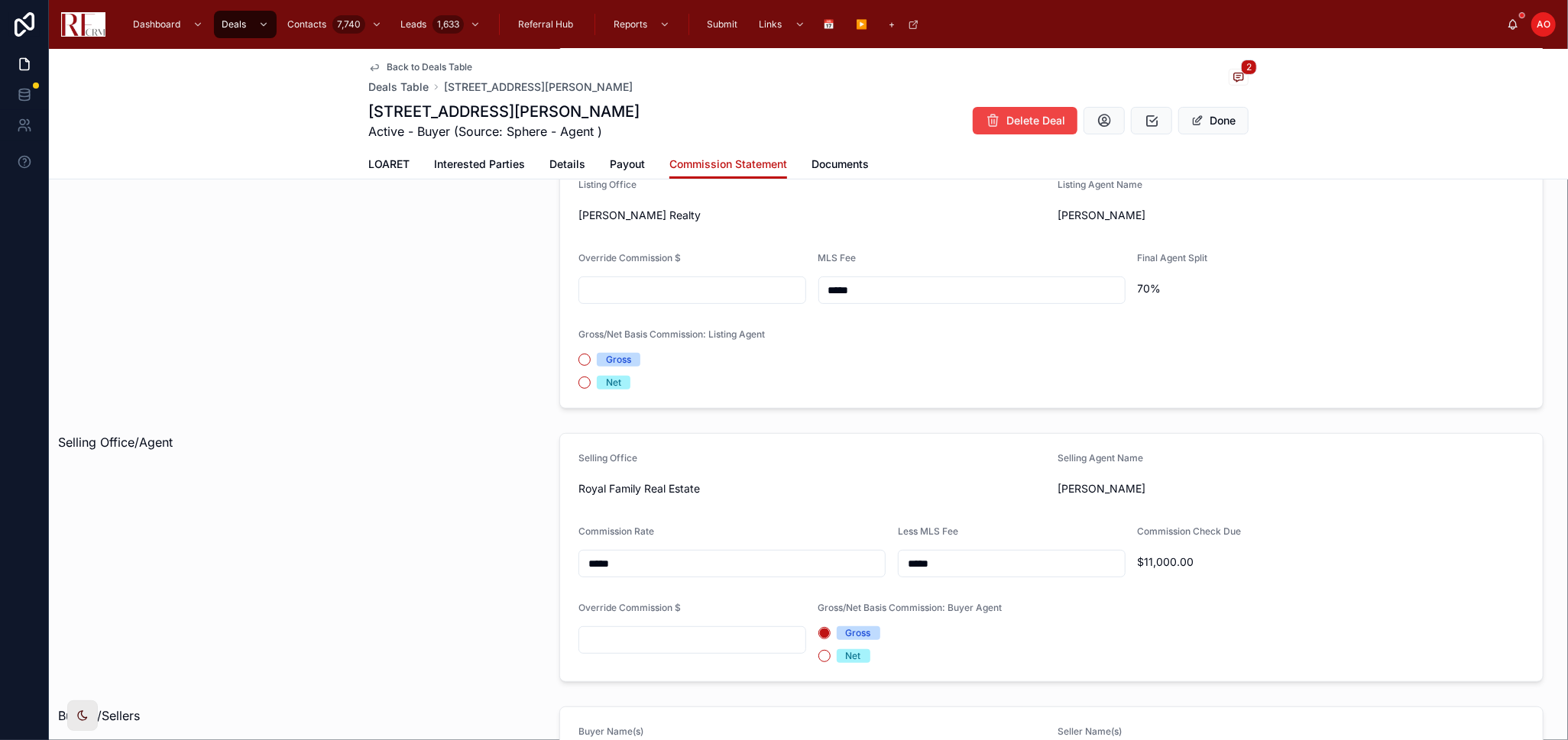
click at [596, 360] on span "Gross" at bounding box center [618, 359] width 44 height 14
click at [591, 360] on button "Gross" at bounding box center [584, 359] width 12 height 12
click at [1114, 124] on button "Done" at bounding box center [1213, 120] width 70 height 27
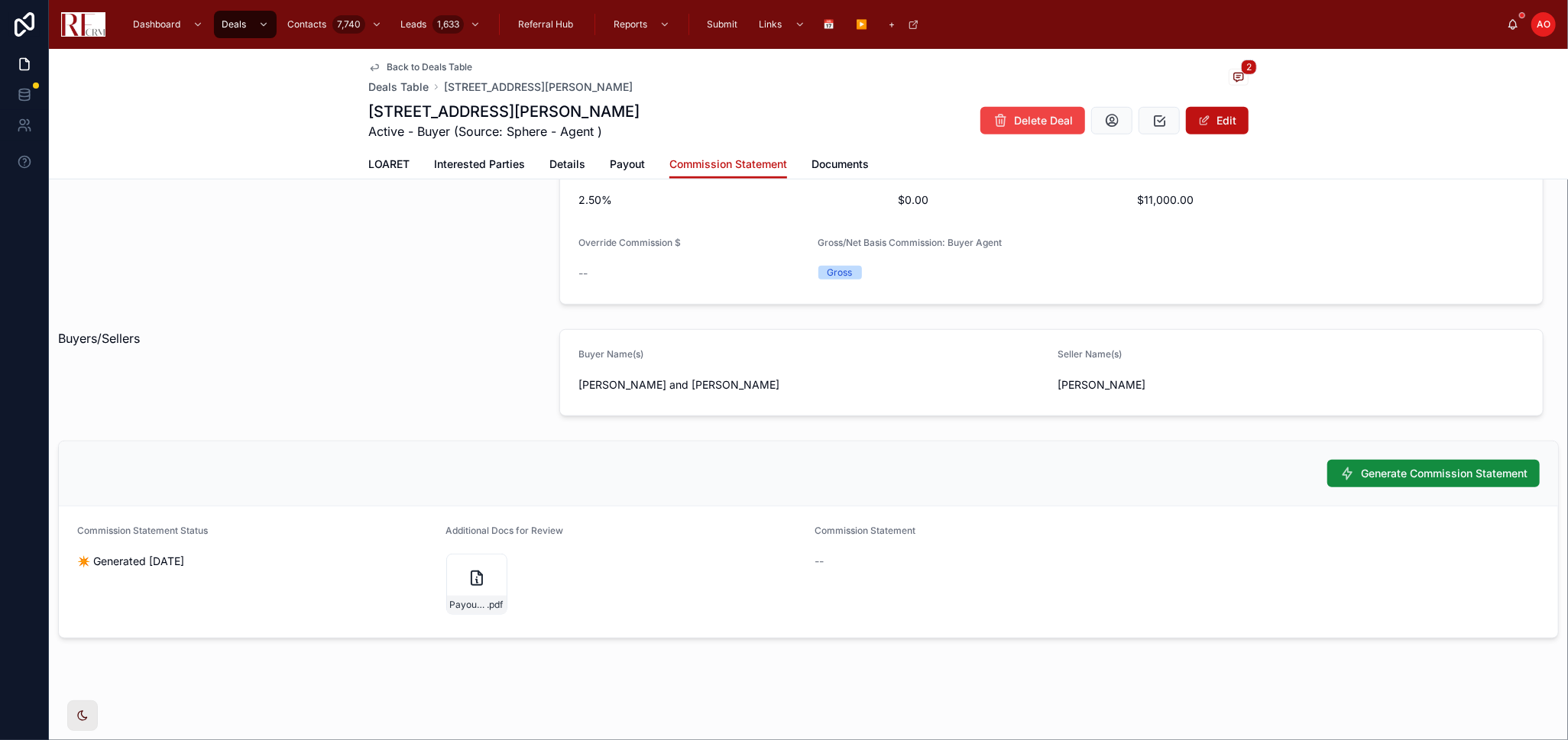
scroll to position [679, 0]
click at [475, 484] on span "Payout-Docs-780-[GEOGRAPHIC_DATA]" at bounding box center [468, 604] width 37 height 12
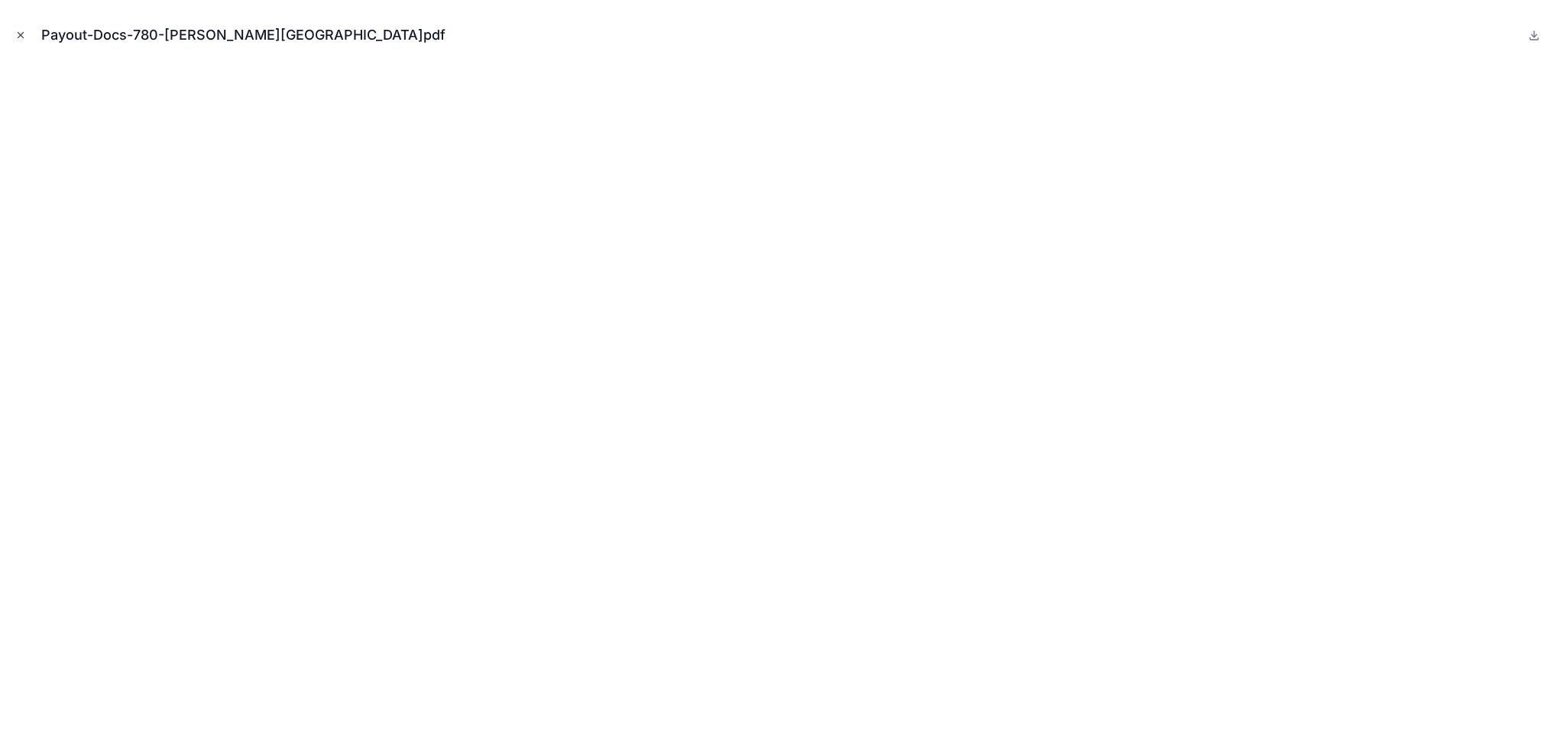
click at [25, 30] on icon "Close modal" at bounding box center [20, 35] width 11 height 11
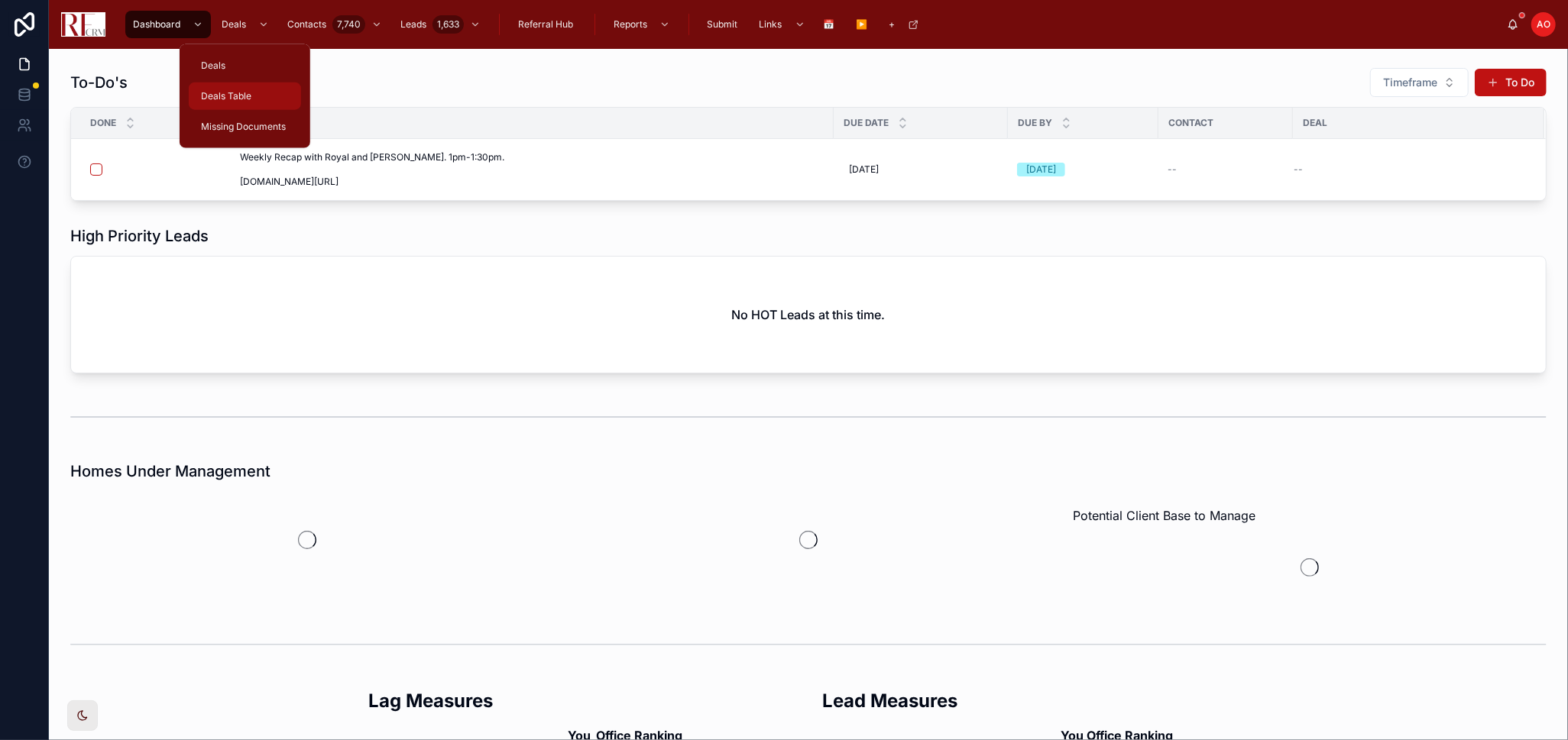
click at [249, 91] on span "Deals Table" at bounding box center [226, 96] width 50 height 12
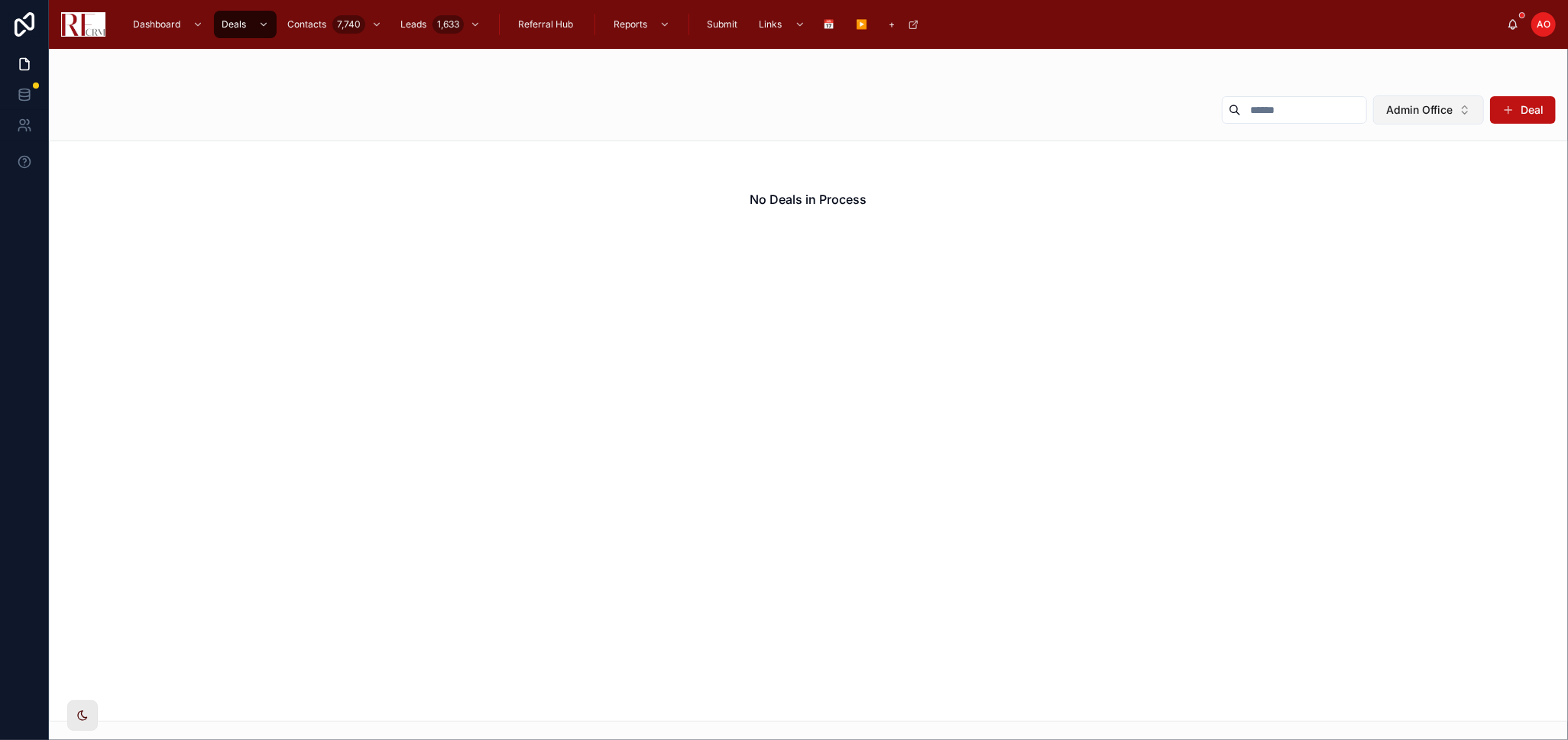
click at [1431, 110] on span "Admin Office" at bounding box center [1418, 110] width 66 height 15
click at [1431, 167] on div "None" at bounding box center [1428, 172] width 183 height 25
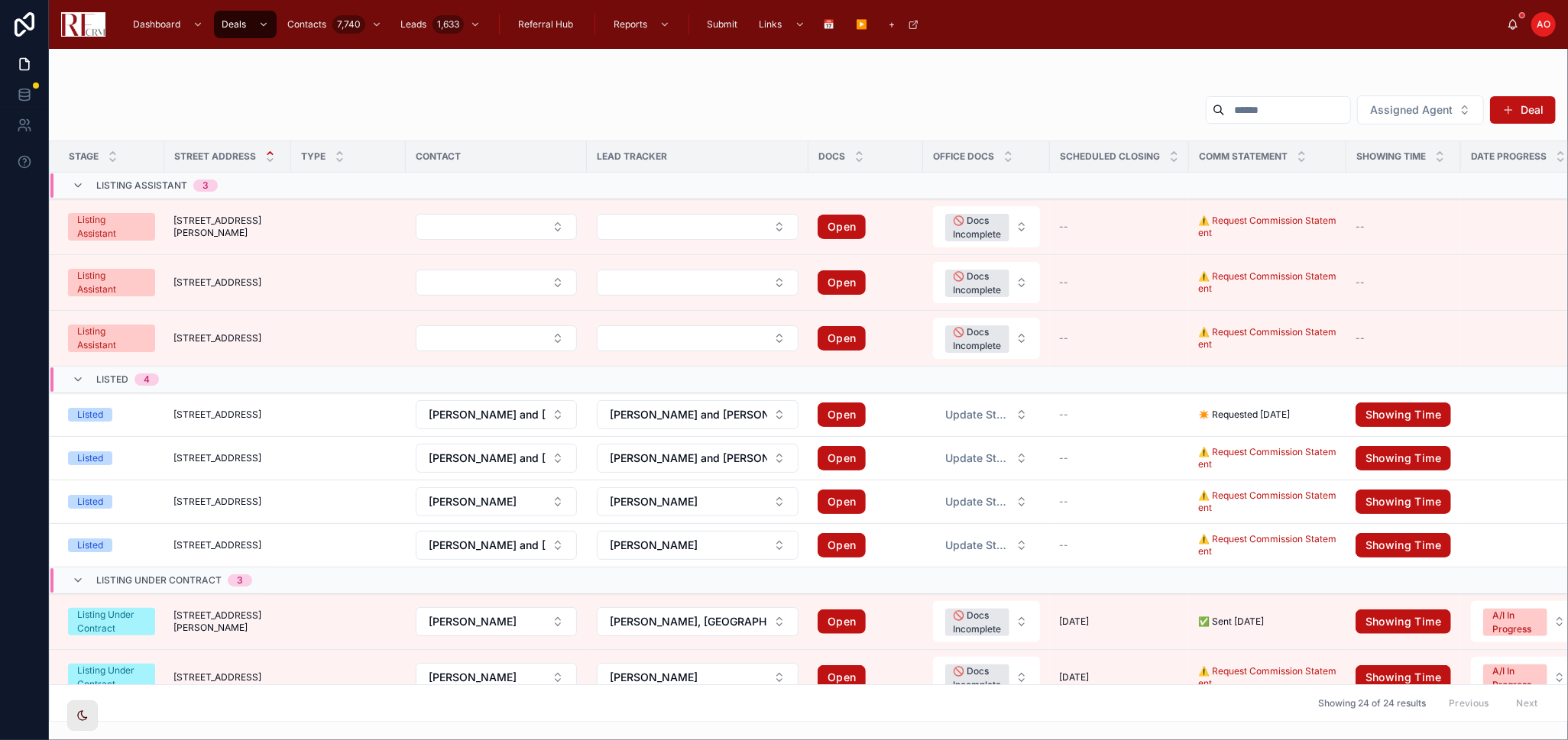
click at [1224, 117] on input "text" at bounding box center [1287, 110] width 126 height 21
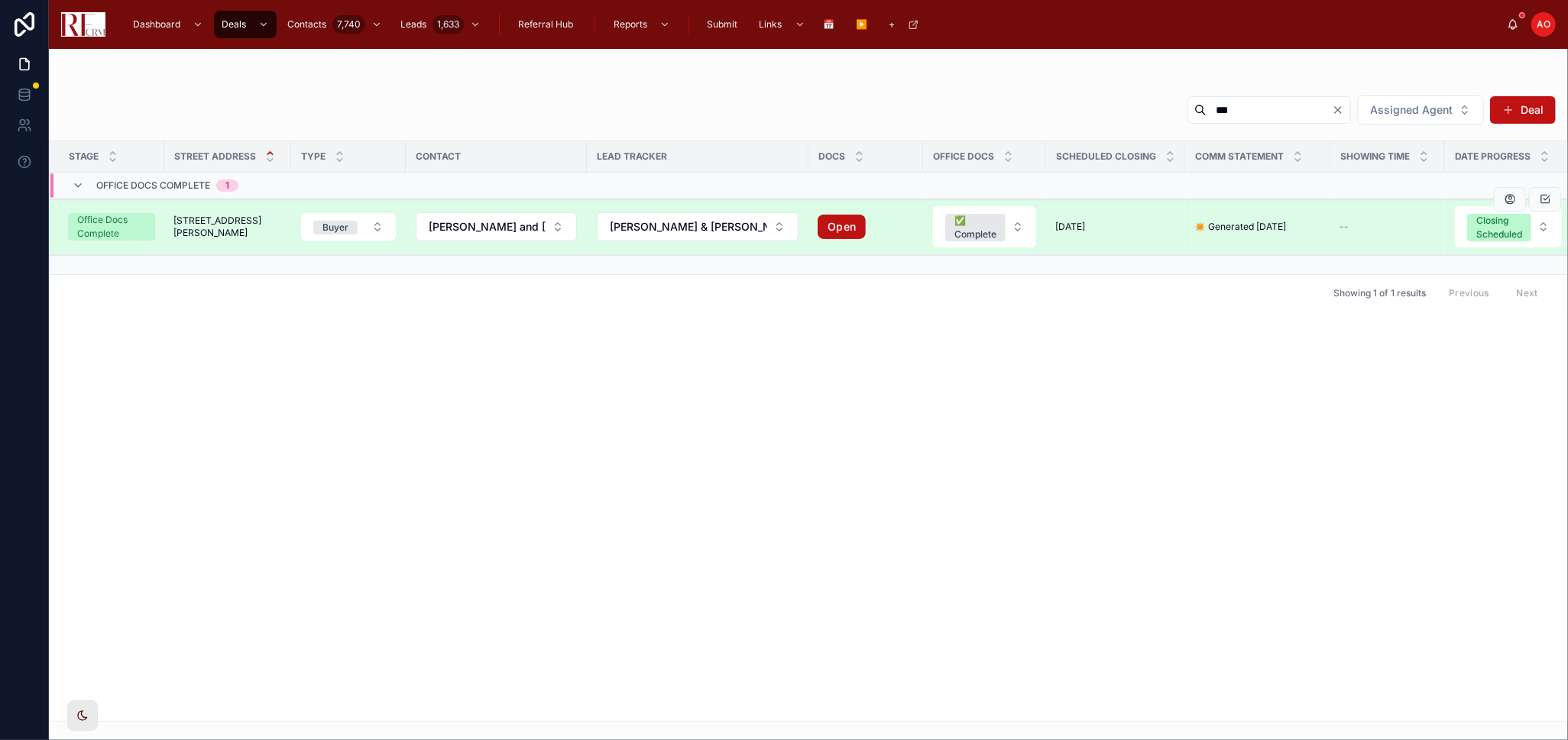
type input "***"
click at [236, 225] on span "[STREET_ADDRESS][PERSON_NAME]" at bounding box center [227, 227] width 108 height 25
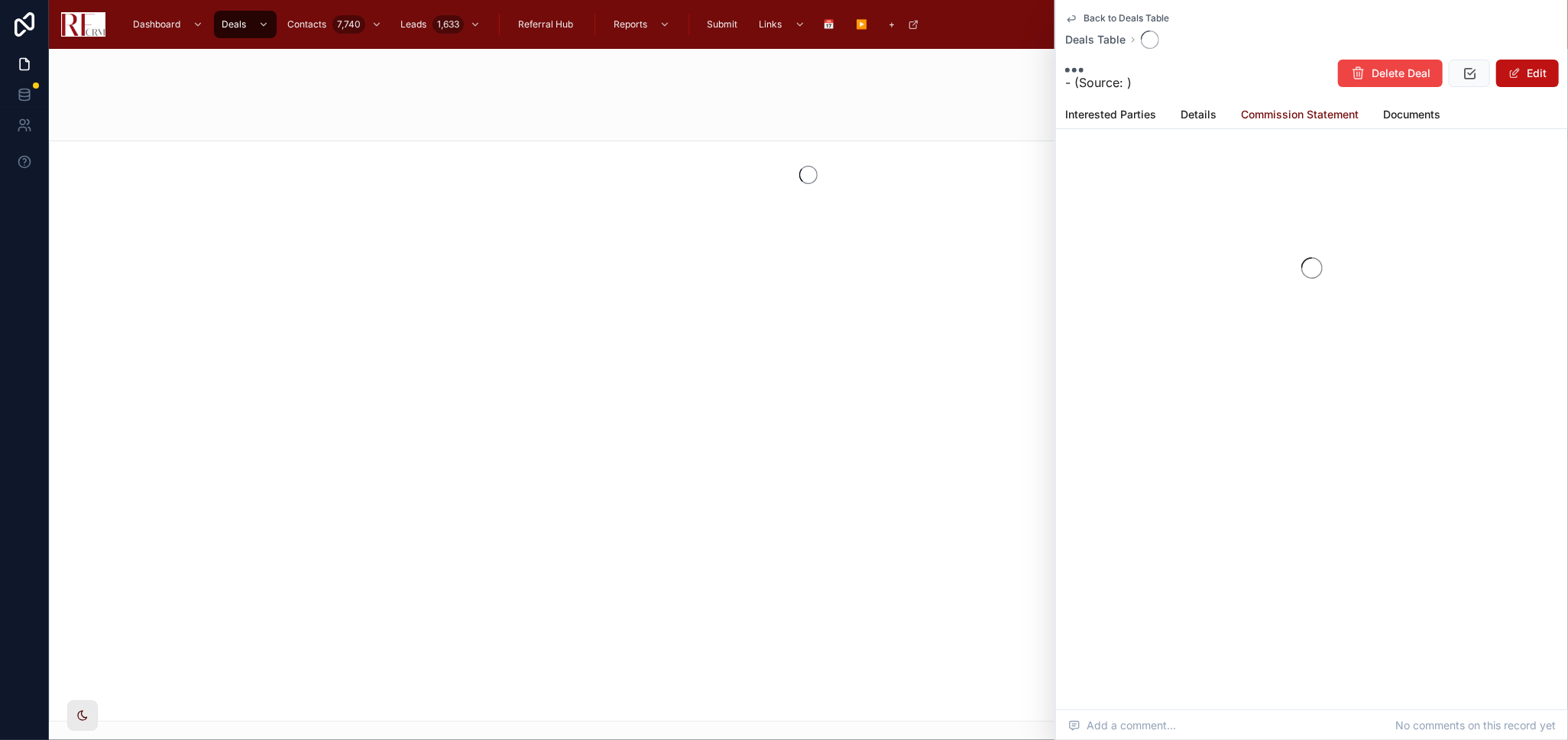
click at [1271, 114] on span "Commission Statement" at bounding box center [1300, 114] width 117 height 15
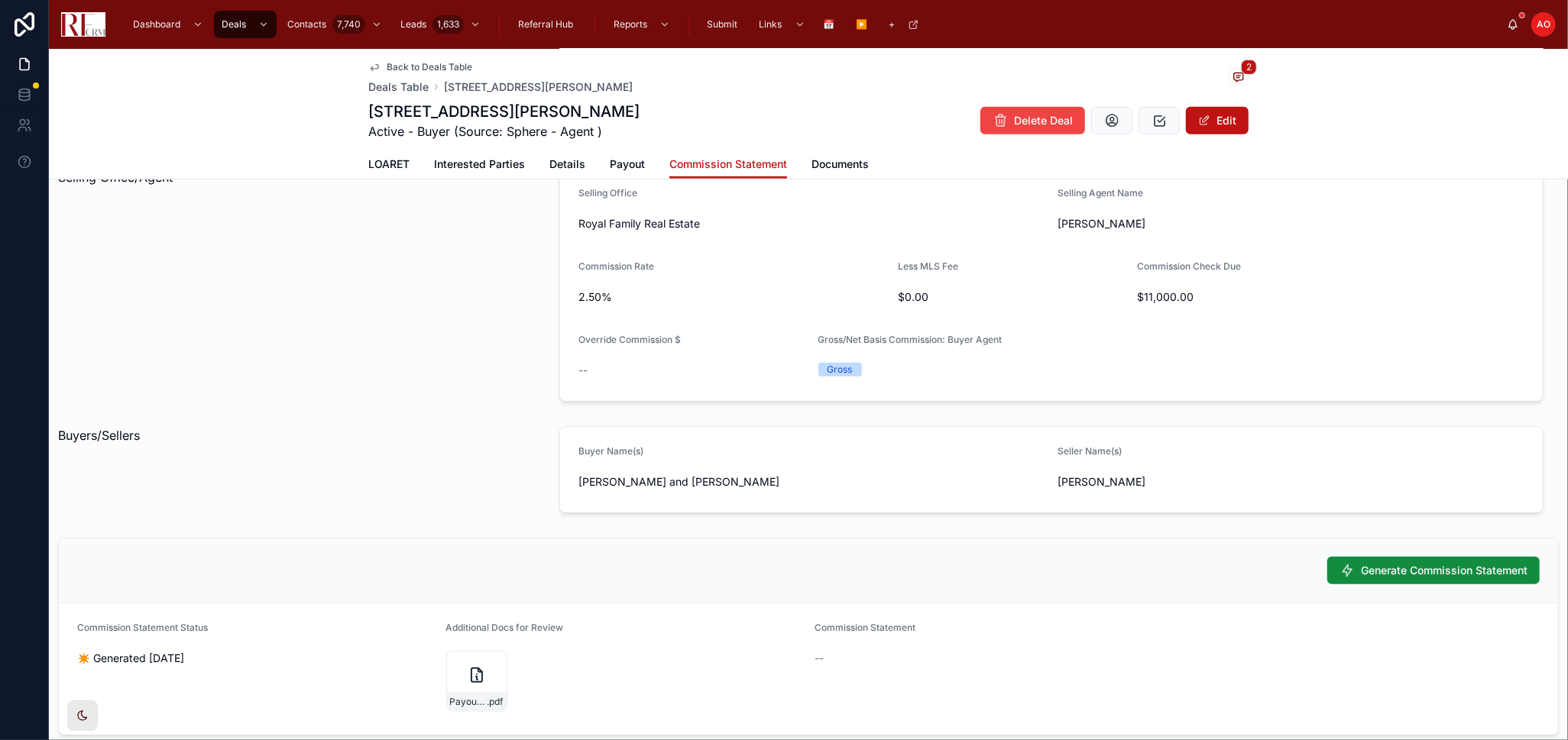
scroll to position [679, 0]
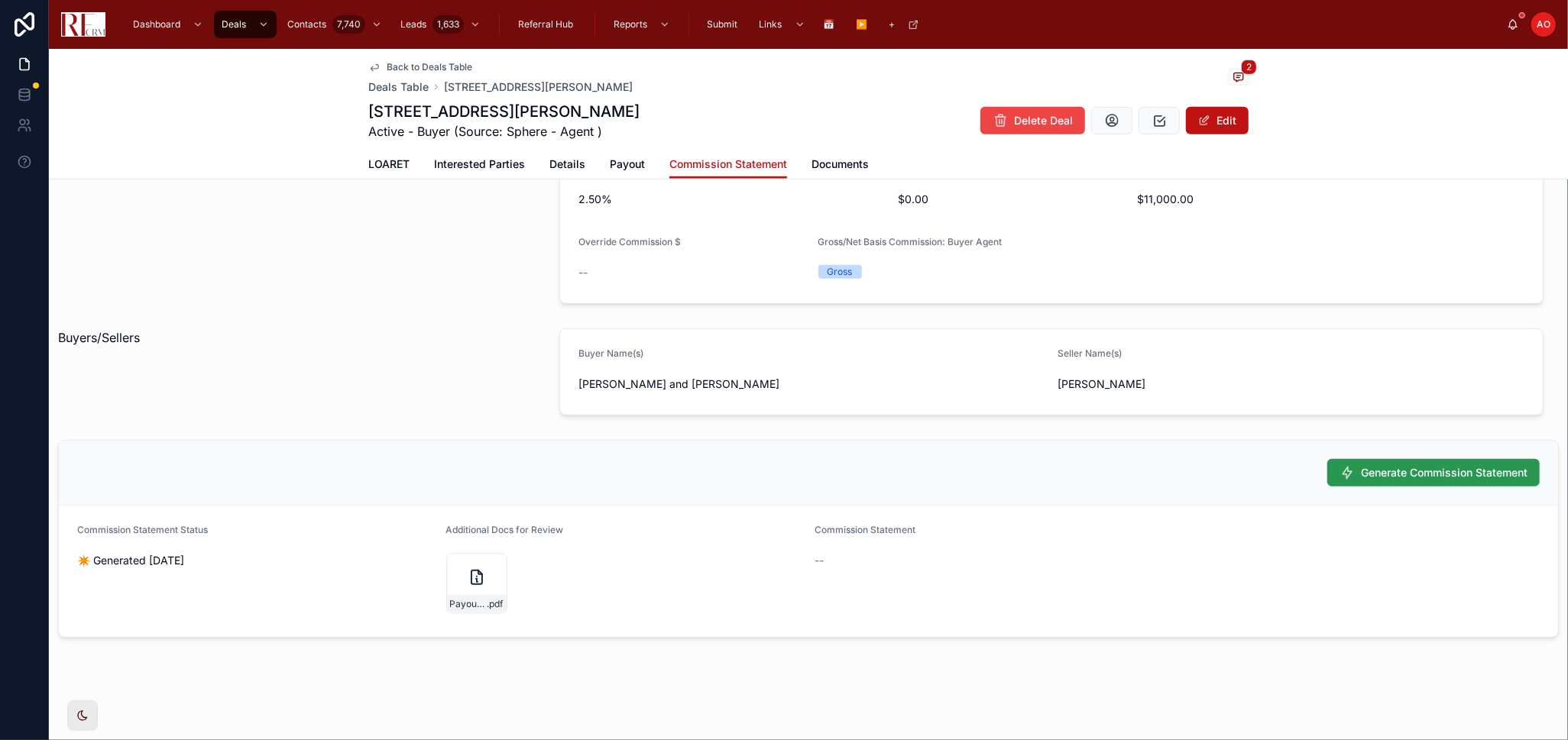
click at [1371, 472] on span "Generate Commission Statement" at bounding box center [1444, 472] width 167 height 15
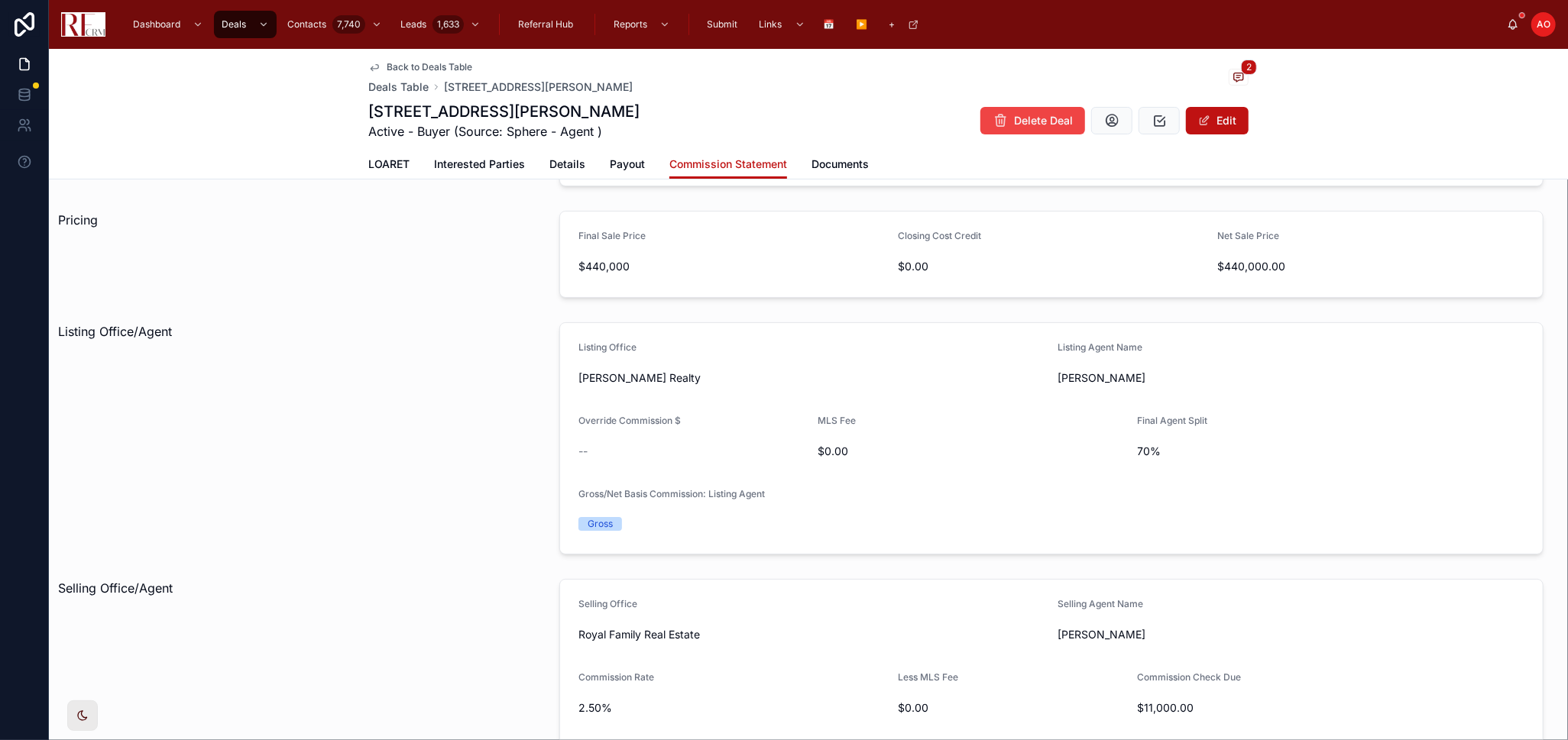
scroll to position [0, 0]
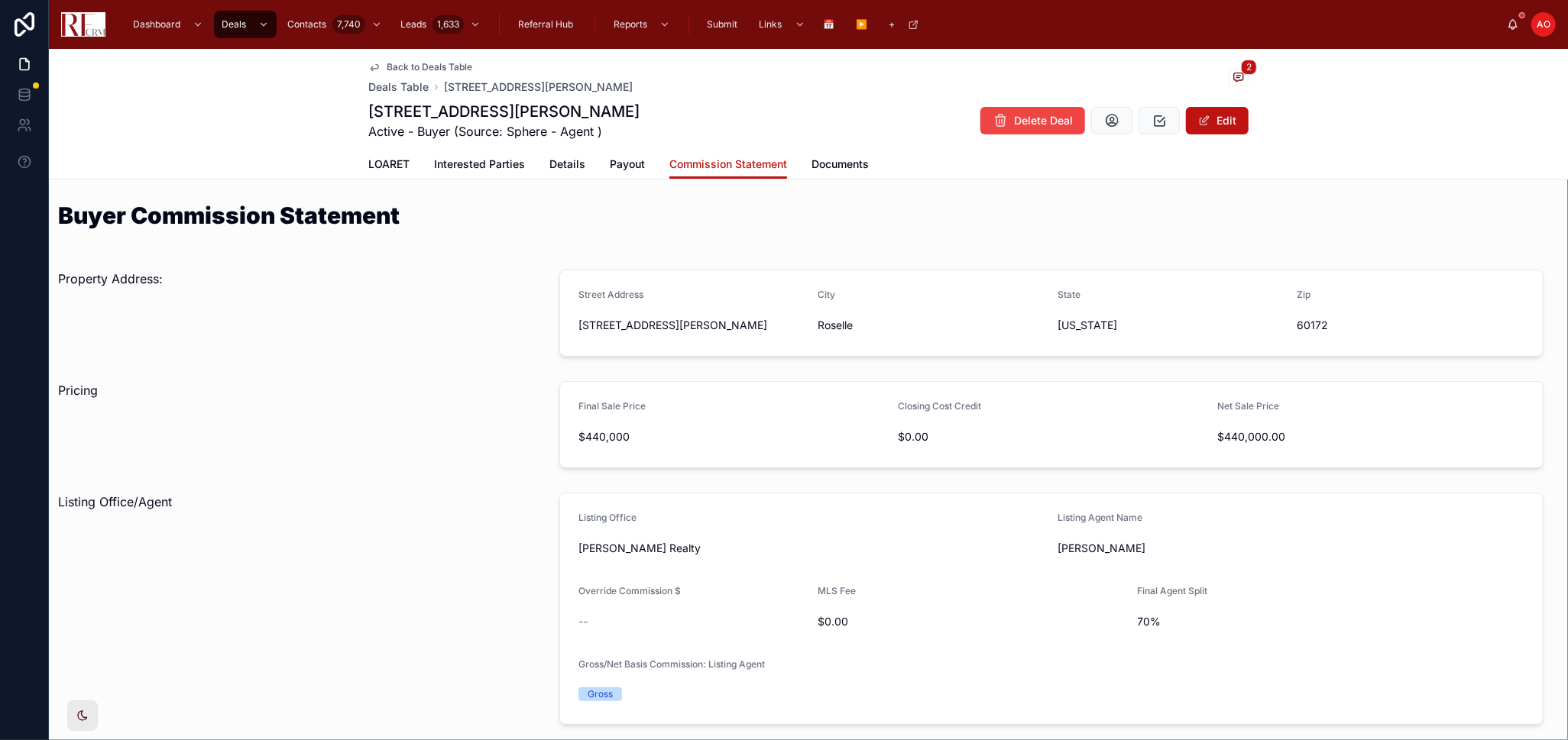
click at [631, 148] on div "Back to Deals Table Deals Table 780 Chisholm Trail, Roselle 2 780 Chisholm Trai…" at bounding box center [808, 99] width 880 height 101
click at [624, 163] on span "Payout" at bounding box center [627, 164] width 36 height 15
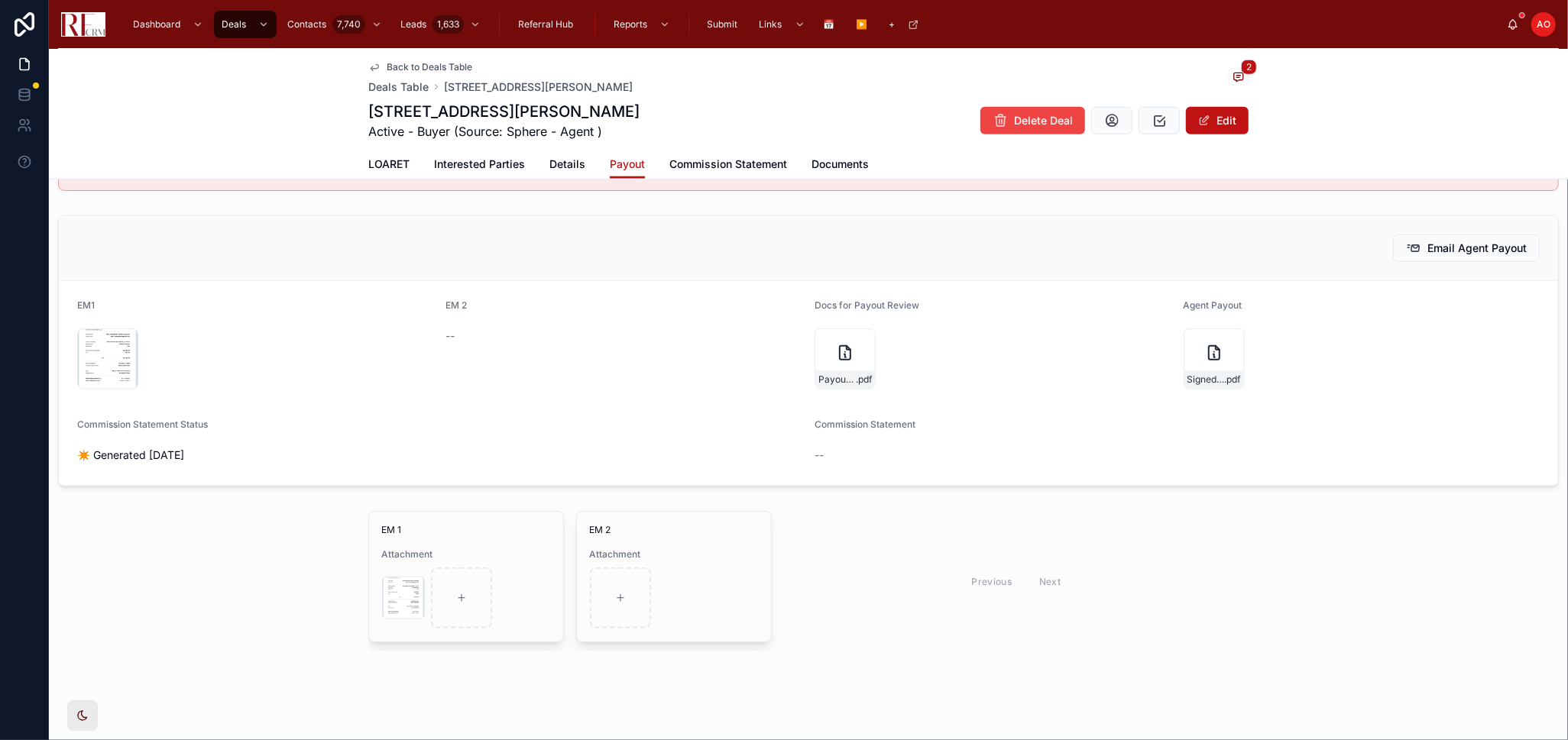
scroll to position [1143, 0]
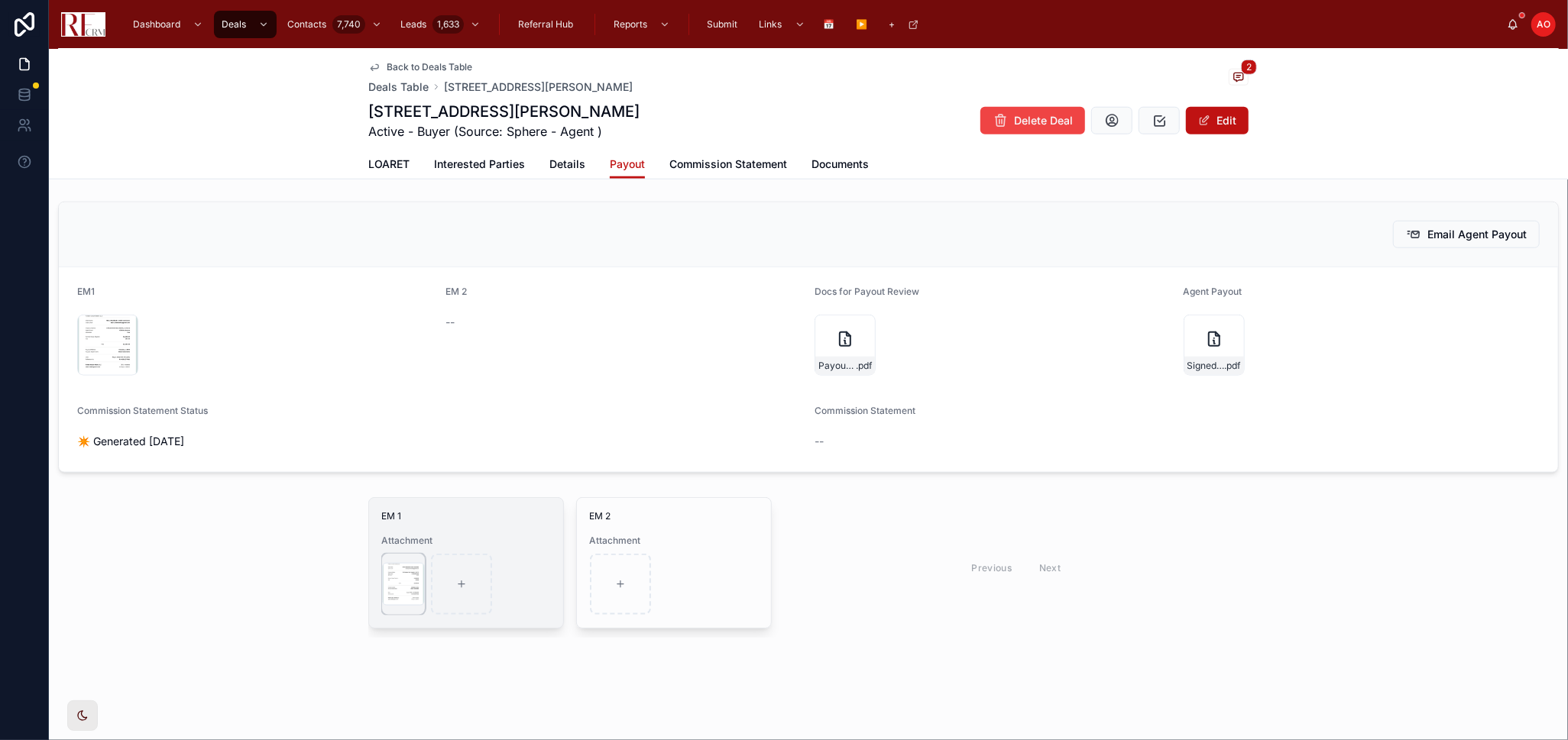
click at [396, 595] on div at bounding box center [403, 585] width 43 height 43
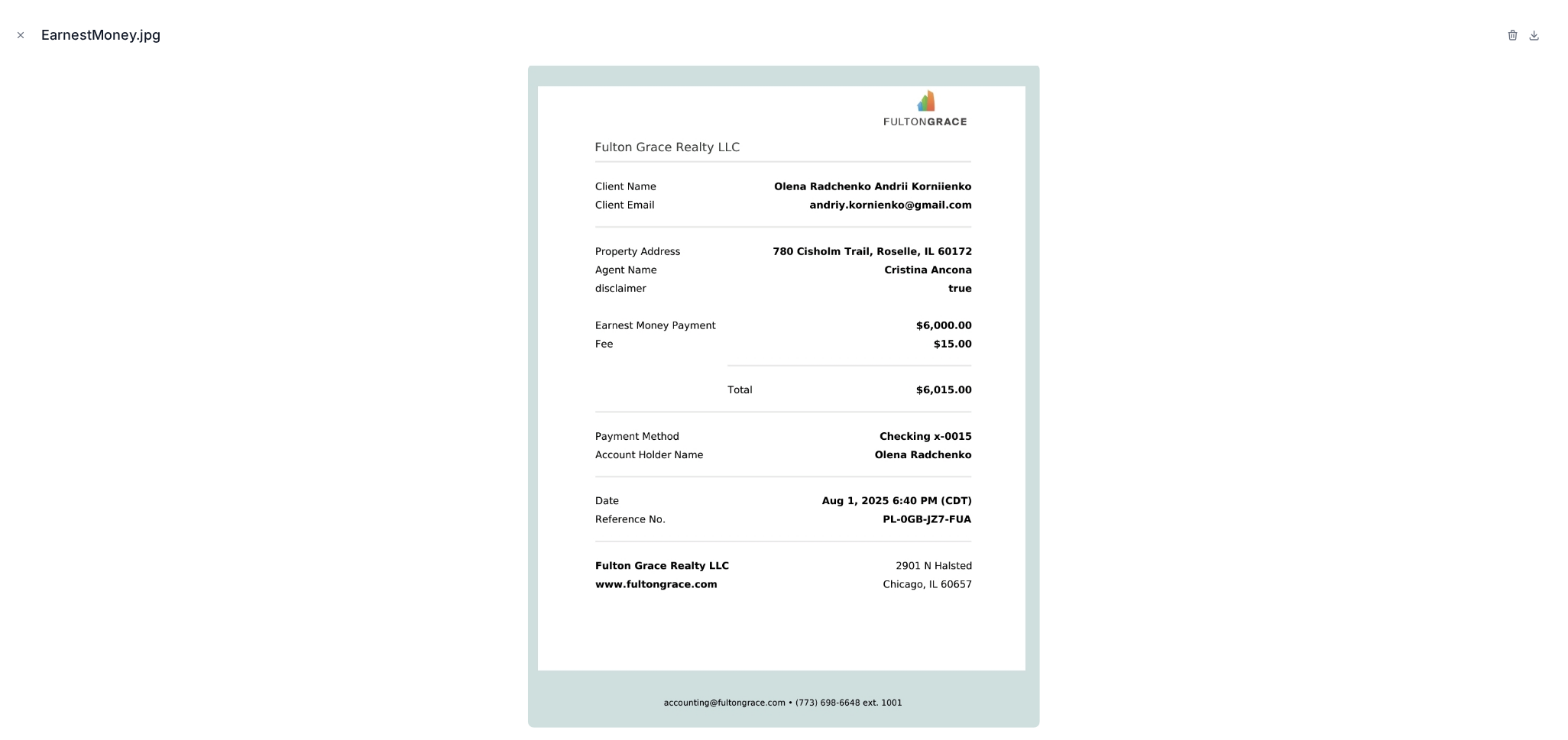
click at [338, 600] on div at bounding box center [784, 396] width 1543 height 664
click at [1537, 36] on icon at bounding box center [1533, 35] width 12 height 12
click at [19, 36] on icon "Close modal" at bounding box center [21, 36] width 5 height 5
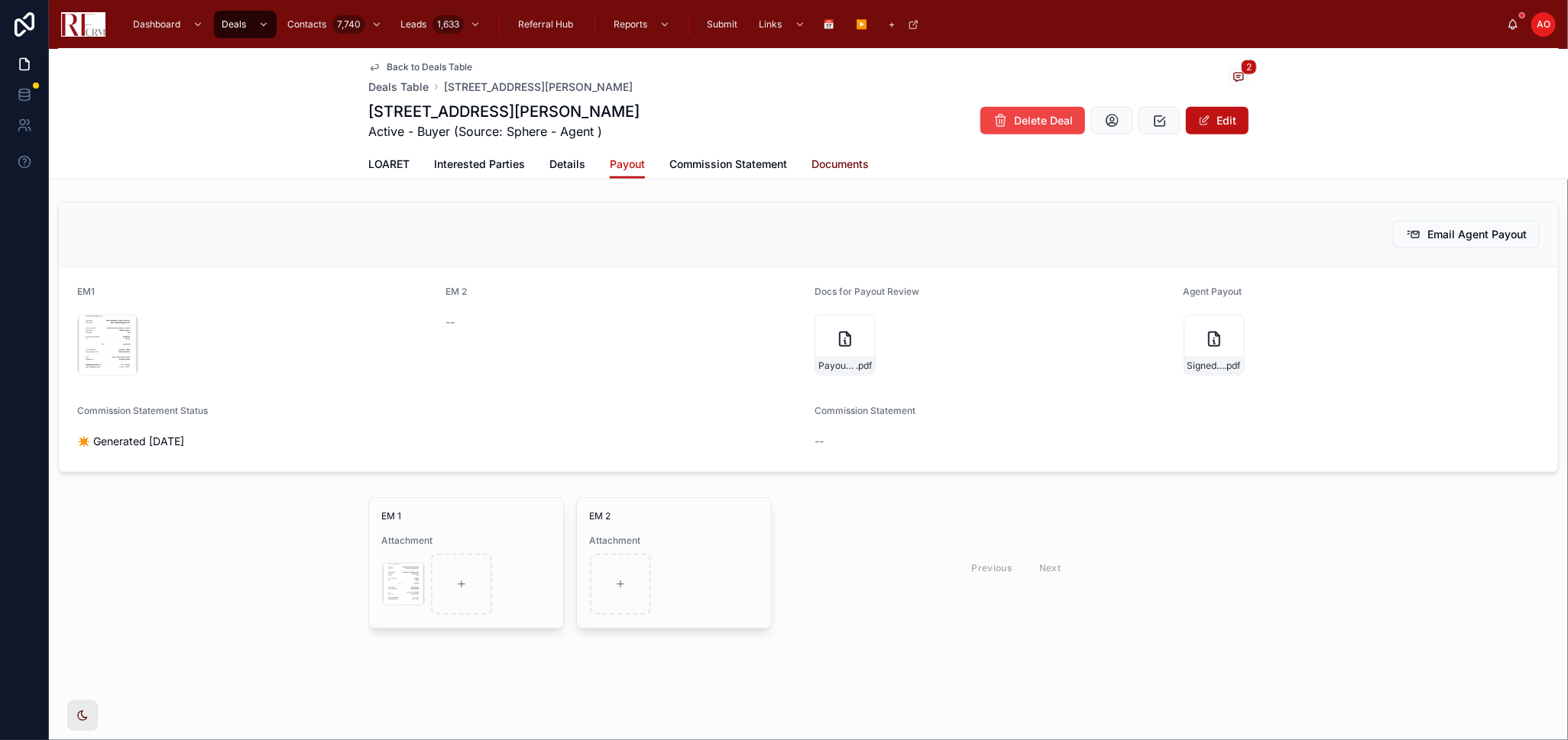
click at [828, 159] on span "Documents" at bounding box center [839, 164] width 57 height 15
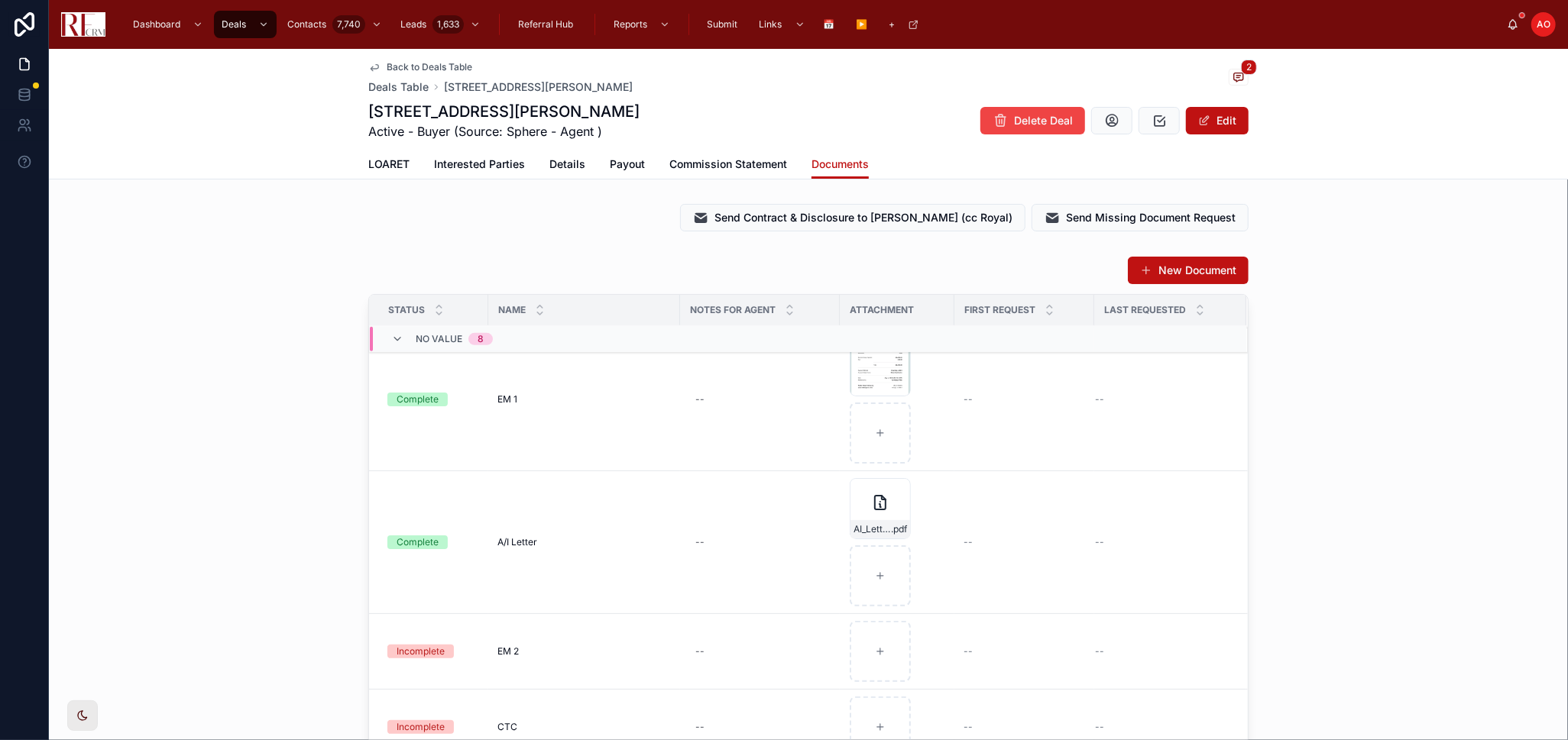
scroll to position [424, 0]
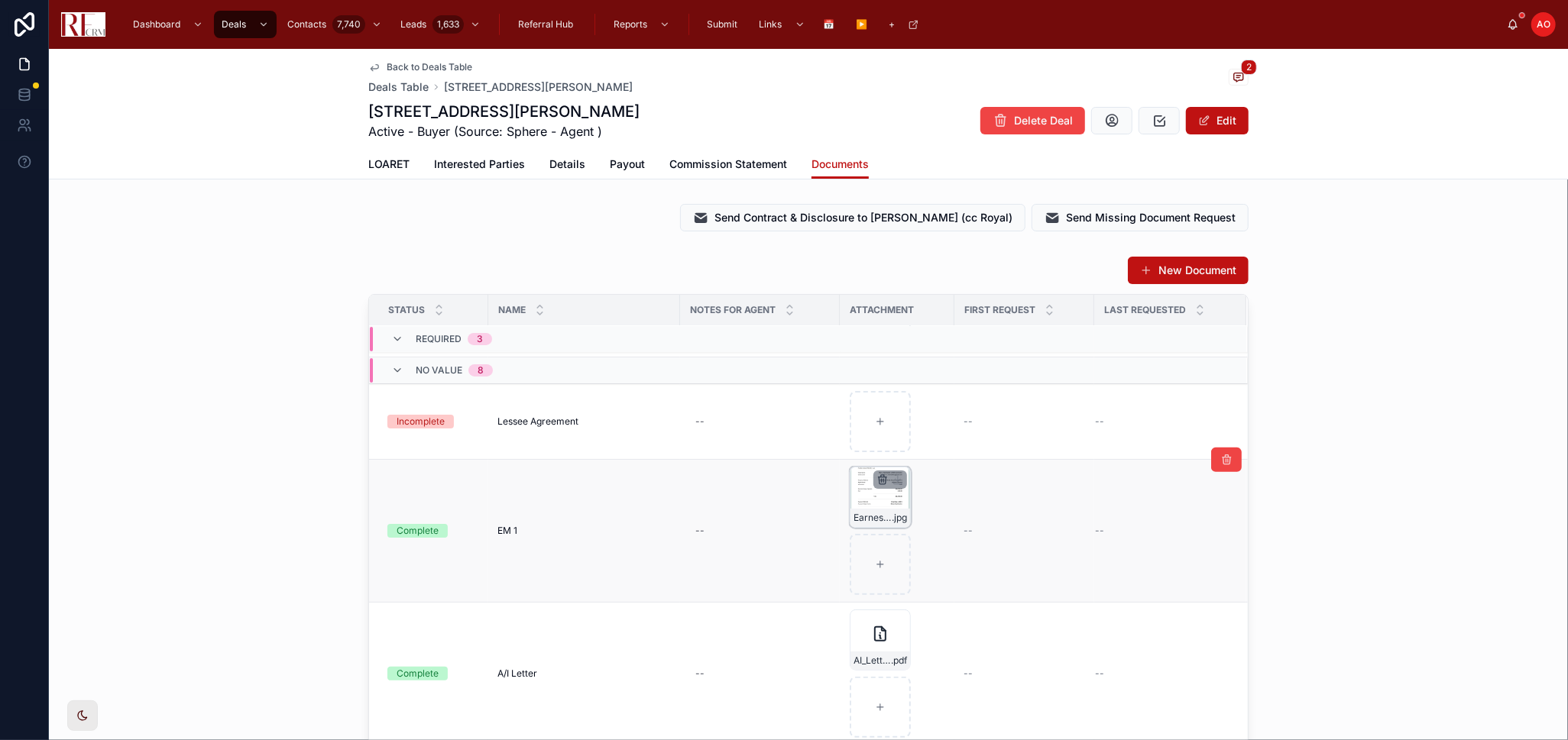
click at [877, 474] on icon "button" at bounding box center [882, 479] width 12 height 12
click at [912, 449] on icon "button" at bounding box center [908, 449] width 8 height 0
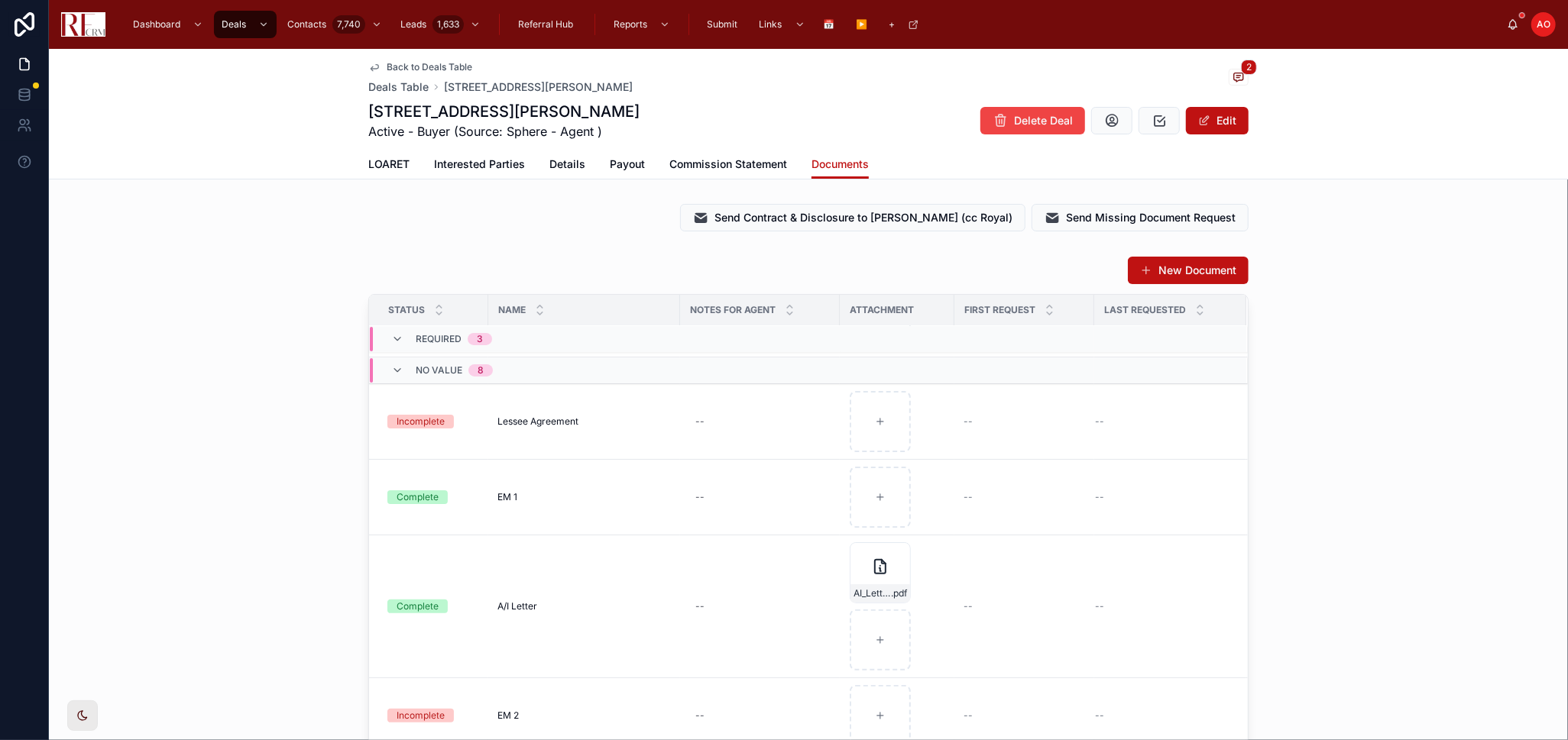
click at [1406, 449] on div "New Document Status Name Notes for Agent Attachment First Request Last Requeste…" at bounding box center [808, 553] width 1518 height 607
click at [701, 168] on span "Commission Statement" at bounding box center [728, 164] width 117 height 15
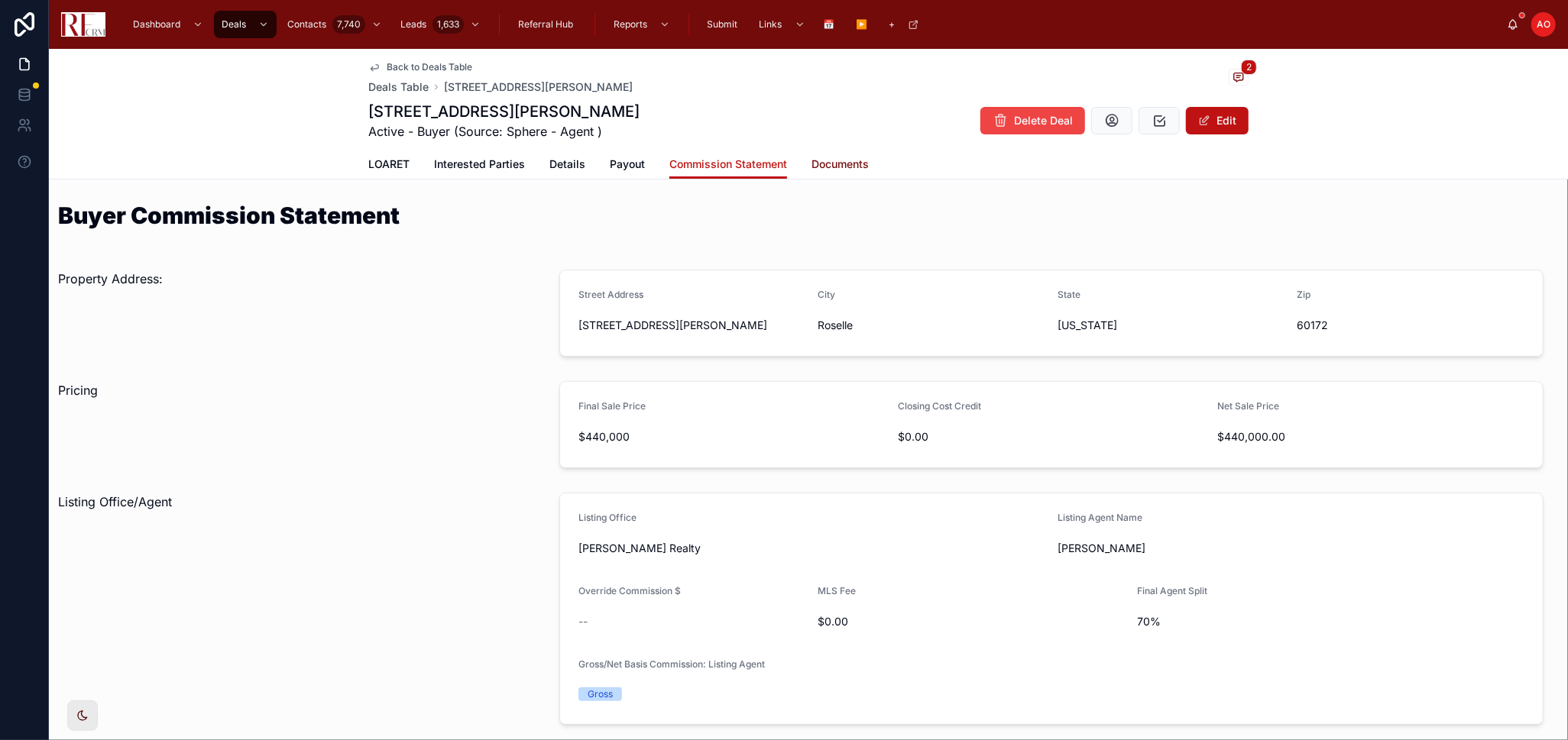
click at [843, 159] on span "Documents" at bounding box center [839, 164] width 57 height 15
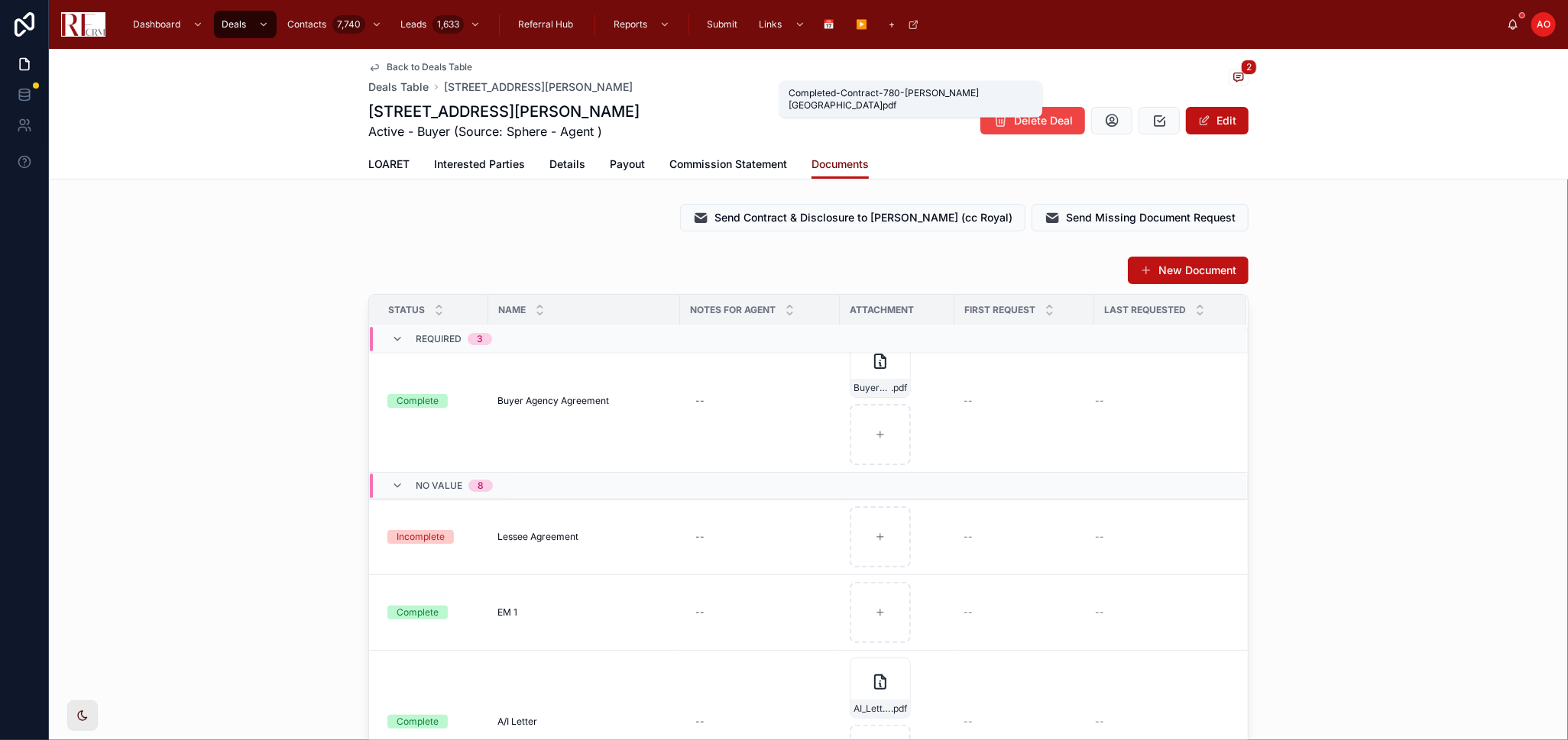
scroll to position [339, 0]
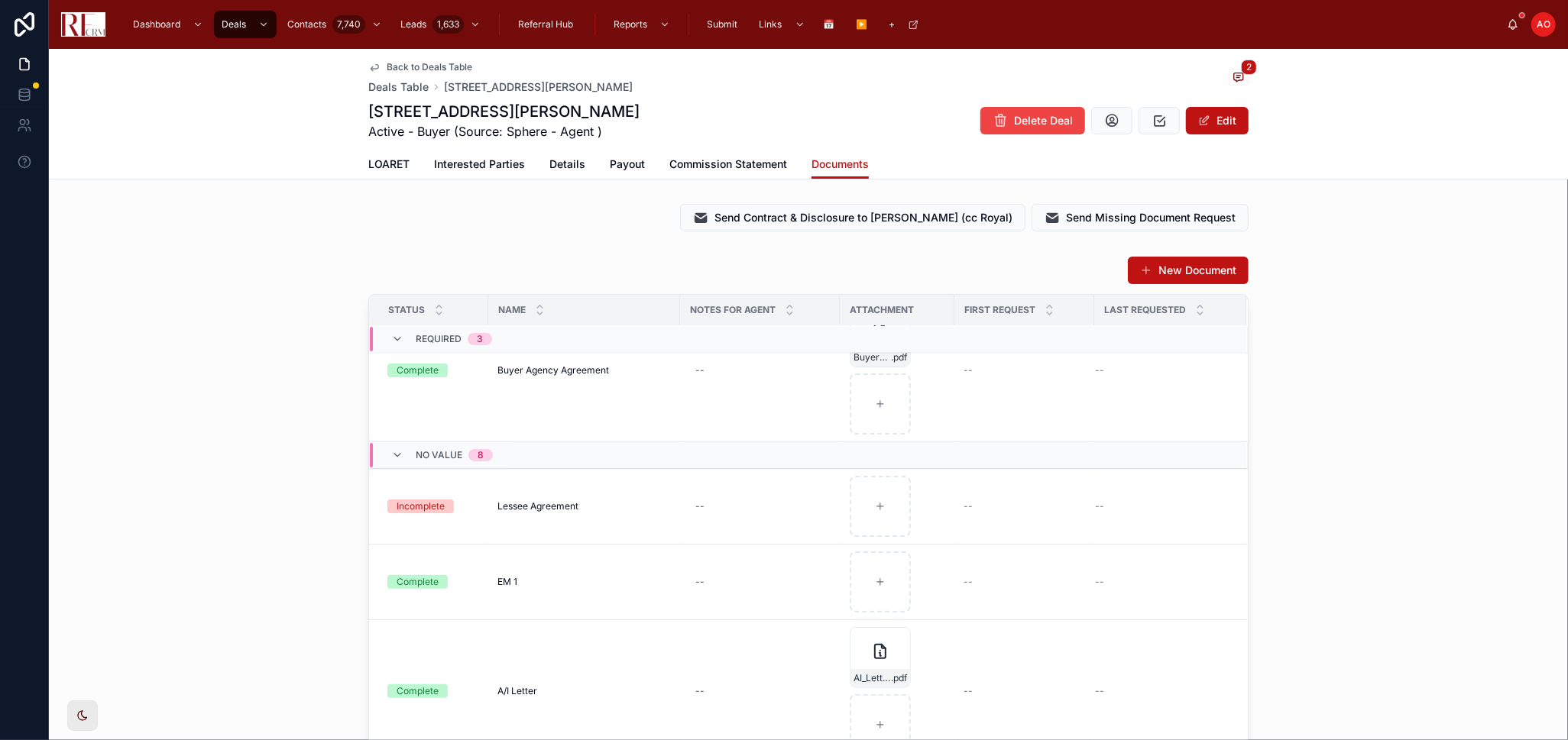
click at [1373, 591] on div "New Document Status Name Notes for Agent Attachment First Request Last Requeste…" at bounding box center [808, 553] width 1518 height 607
click at [161, 522] on div "New Document Status Name Notes for Agent Attachment First Request Last Requeste…" at bounding box center [808, 553] width 1518 height 607
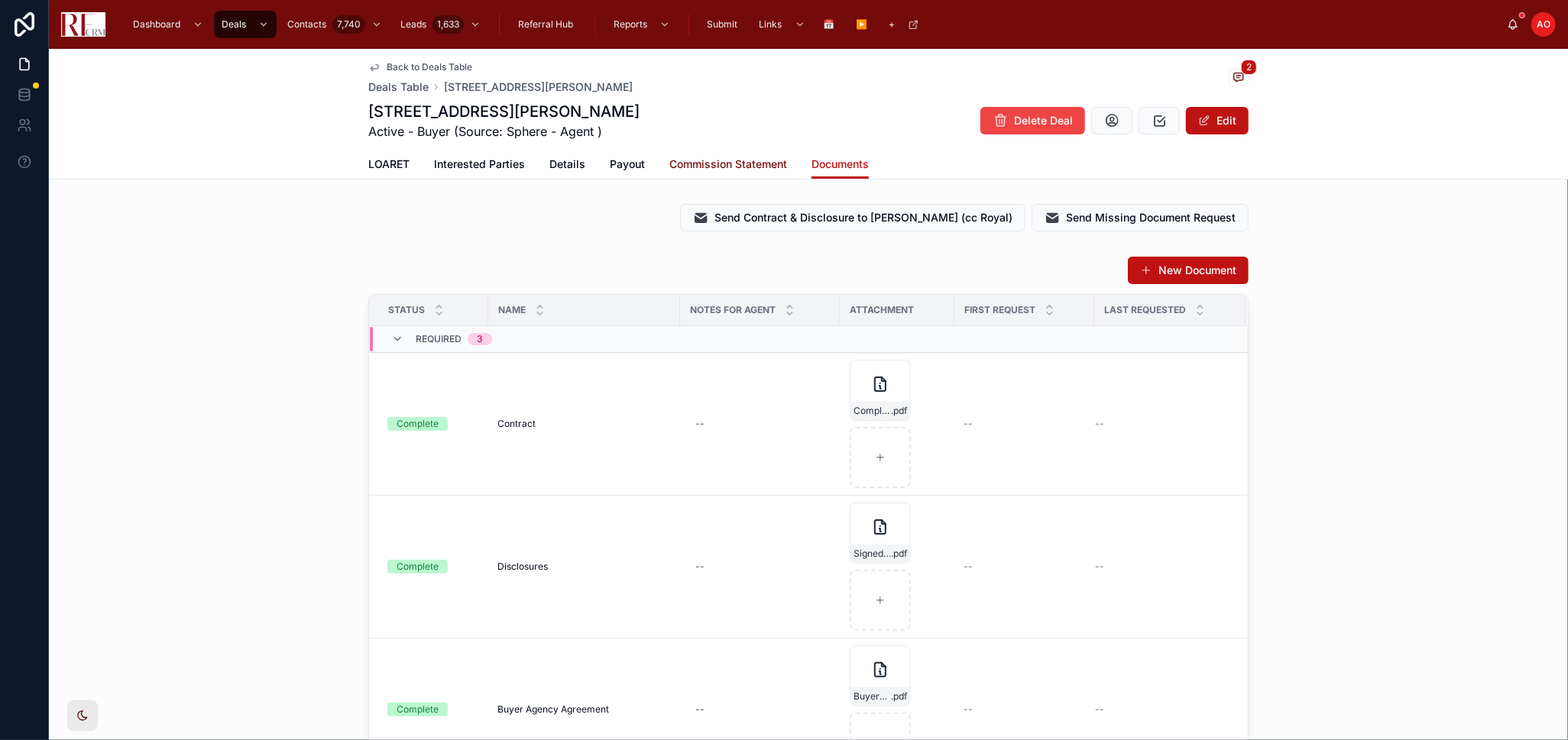
click at [694, 164] on span "Commission Statement" at bounding box center [728, 164] width 117 height 15
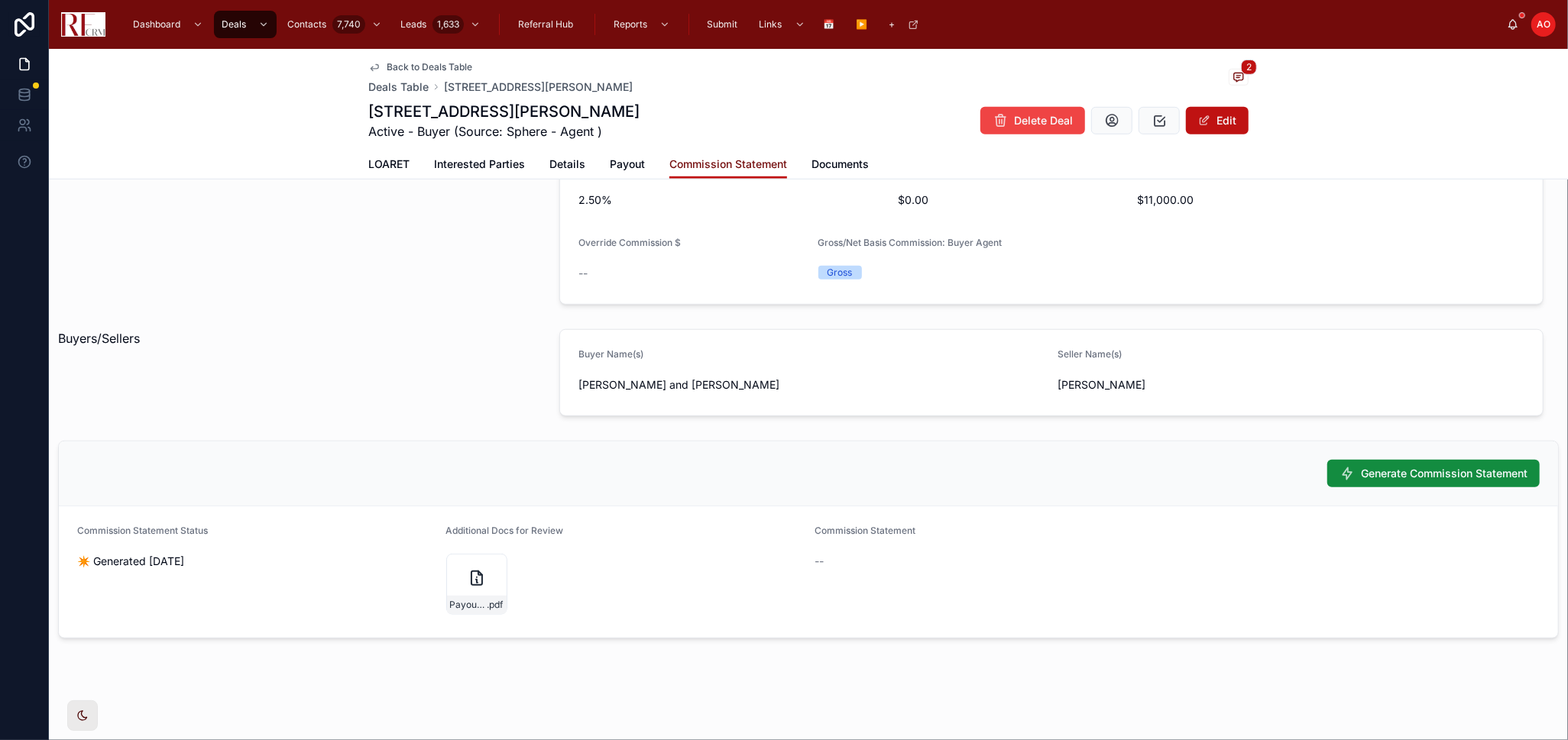
scroll to position [679, 0]
click at [1361, 472] on span "Generate Commission Statement" at bounding box center [1444, 472] width 167 height 15
click at [830, 168] on span "Documents" at bounding box center [839, 164] width 57 height 15
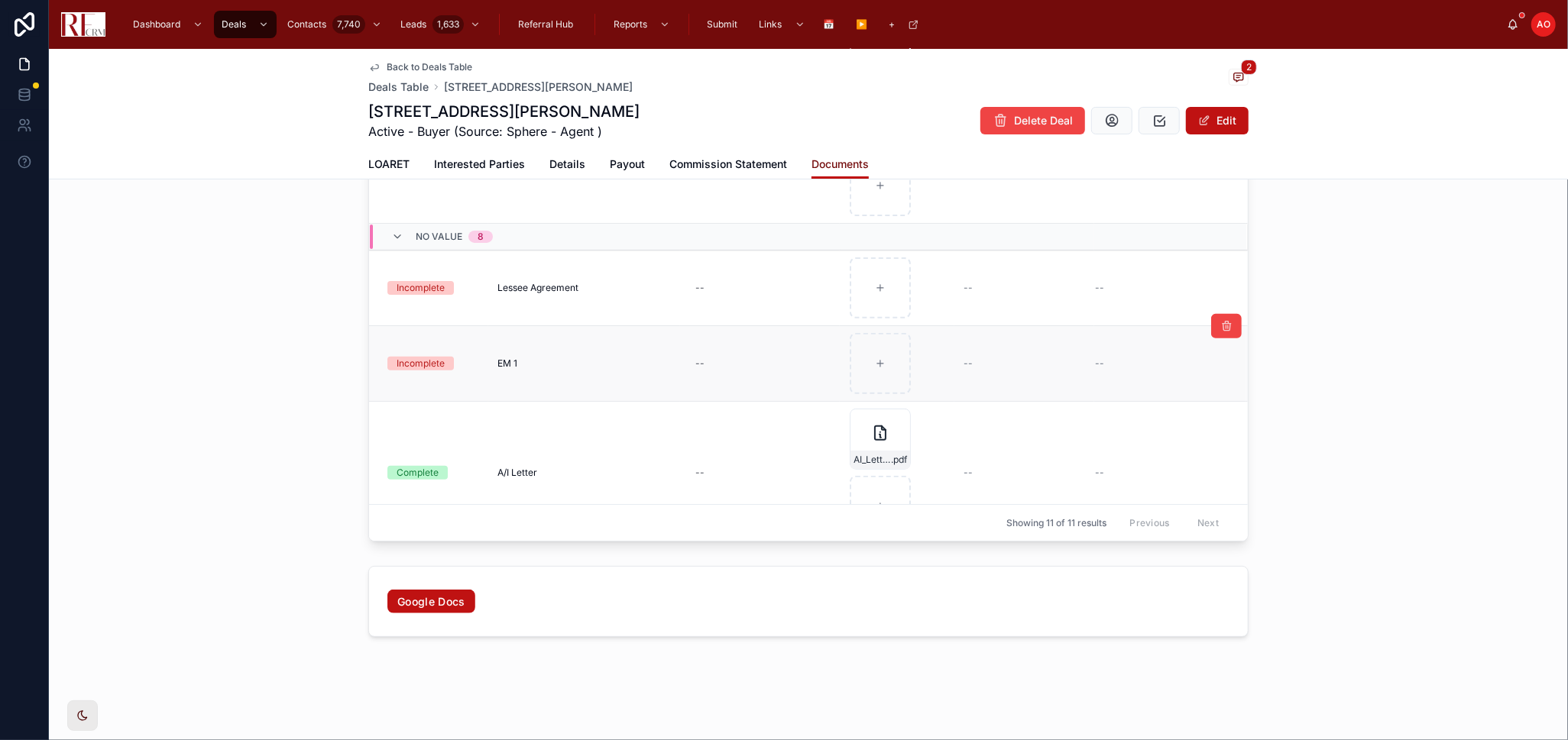
scroll to position [254, 0]
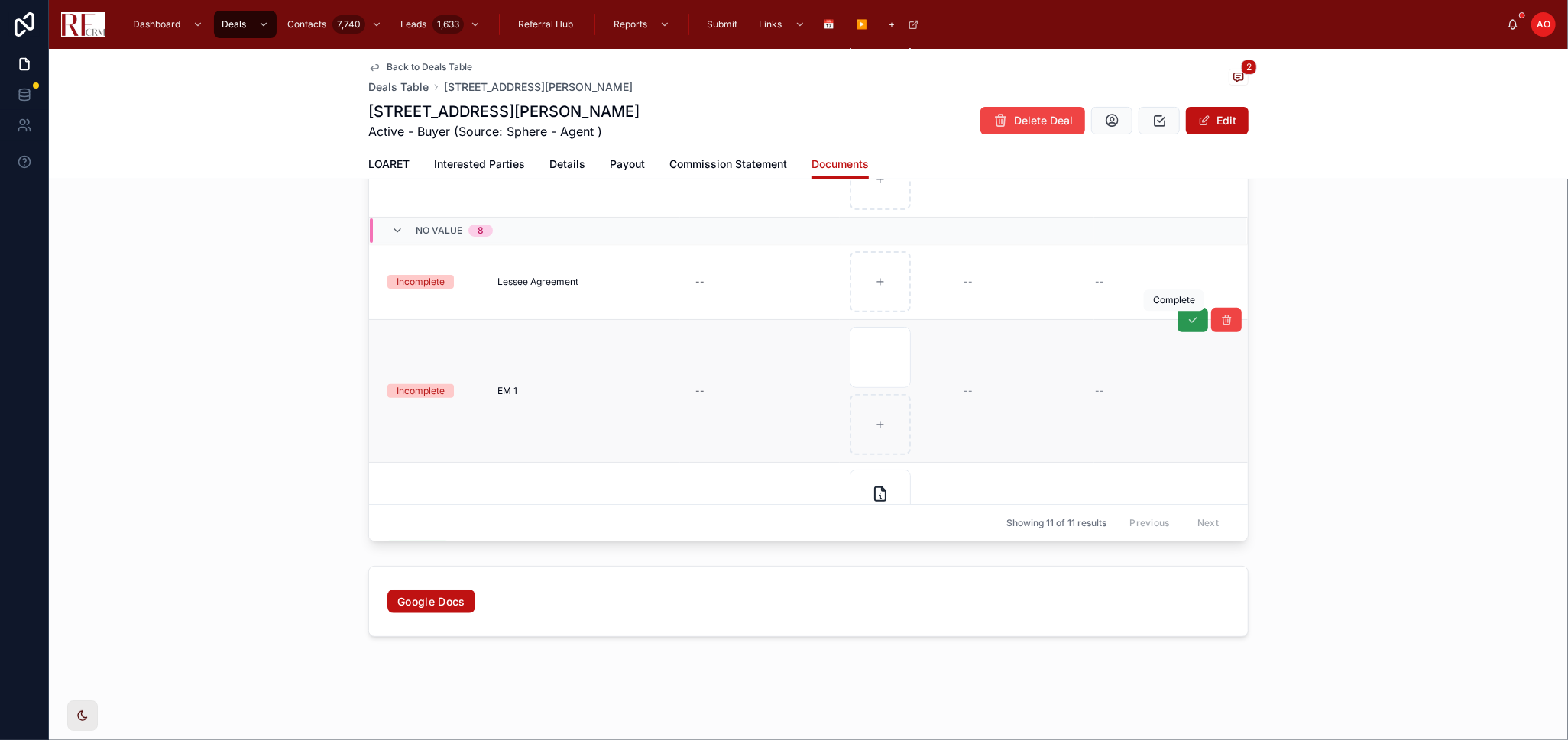
click at [1186, 319] on icon at bounding box center [1192, 320] width 12 height 12
click at [378, 169] on span "LOARET" at bounding box center [389, 164] width 41 height 15
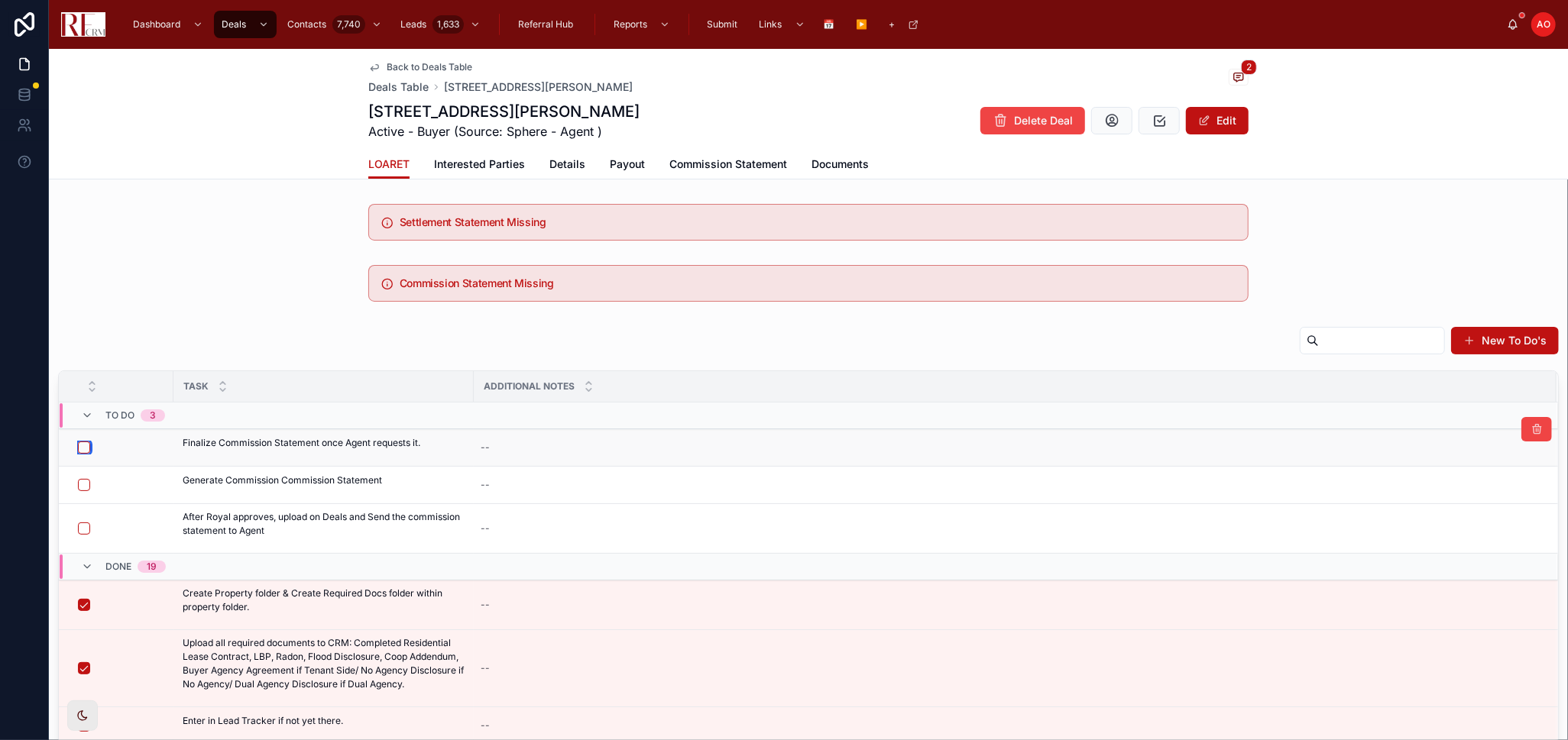
click at [81, 448] on button "button" at bounding box center [83, 447] width 12 height 12
click at [86, 481] on button "button" at bounding box center [83, 485] width 12 height 12
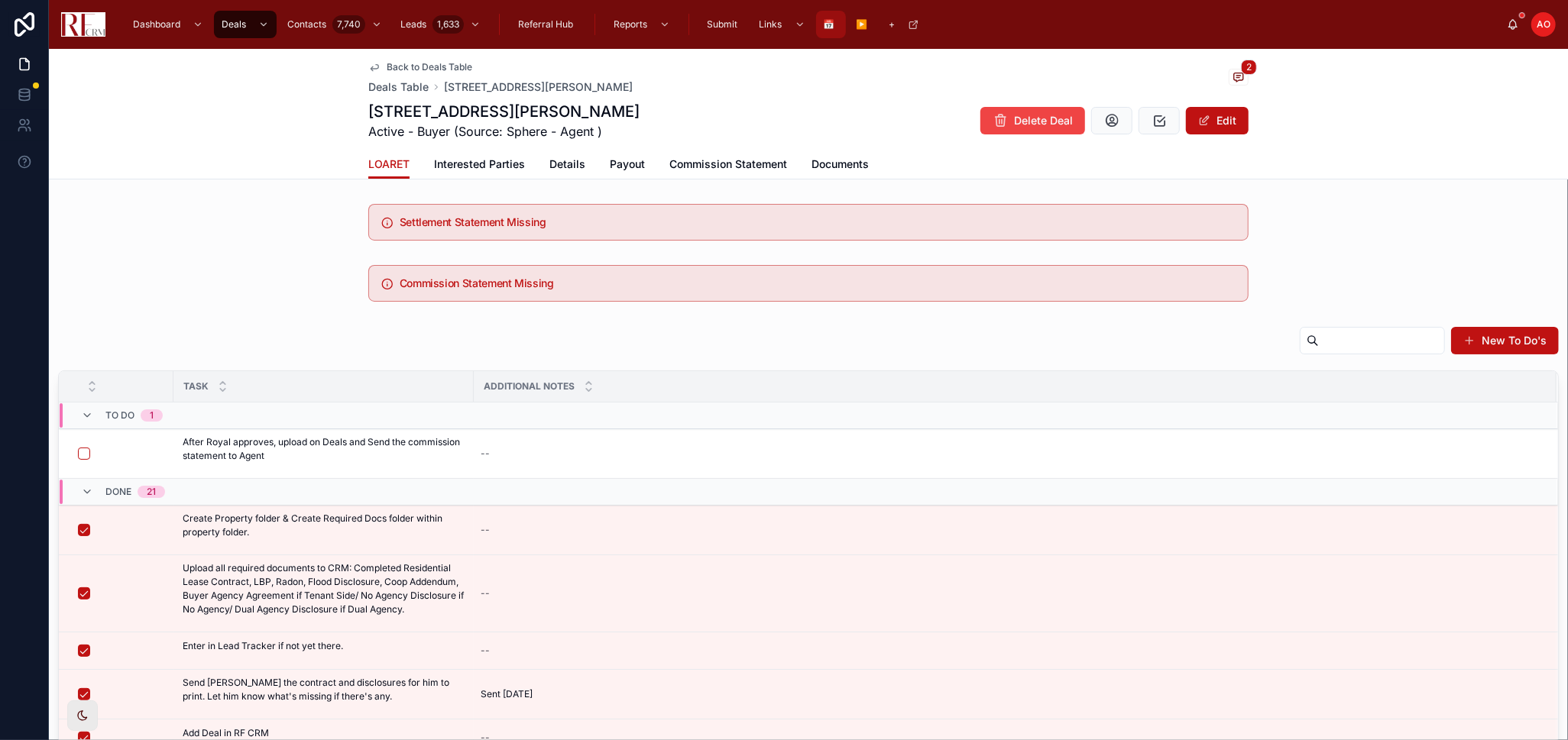
click at [828, 25] on span "📅" at bounding box center [829, 24] width 12 height 12
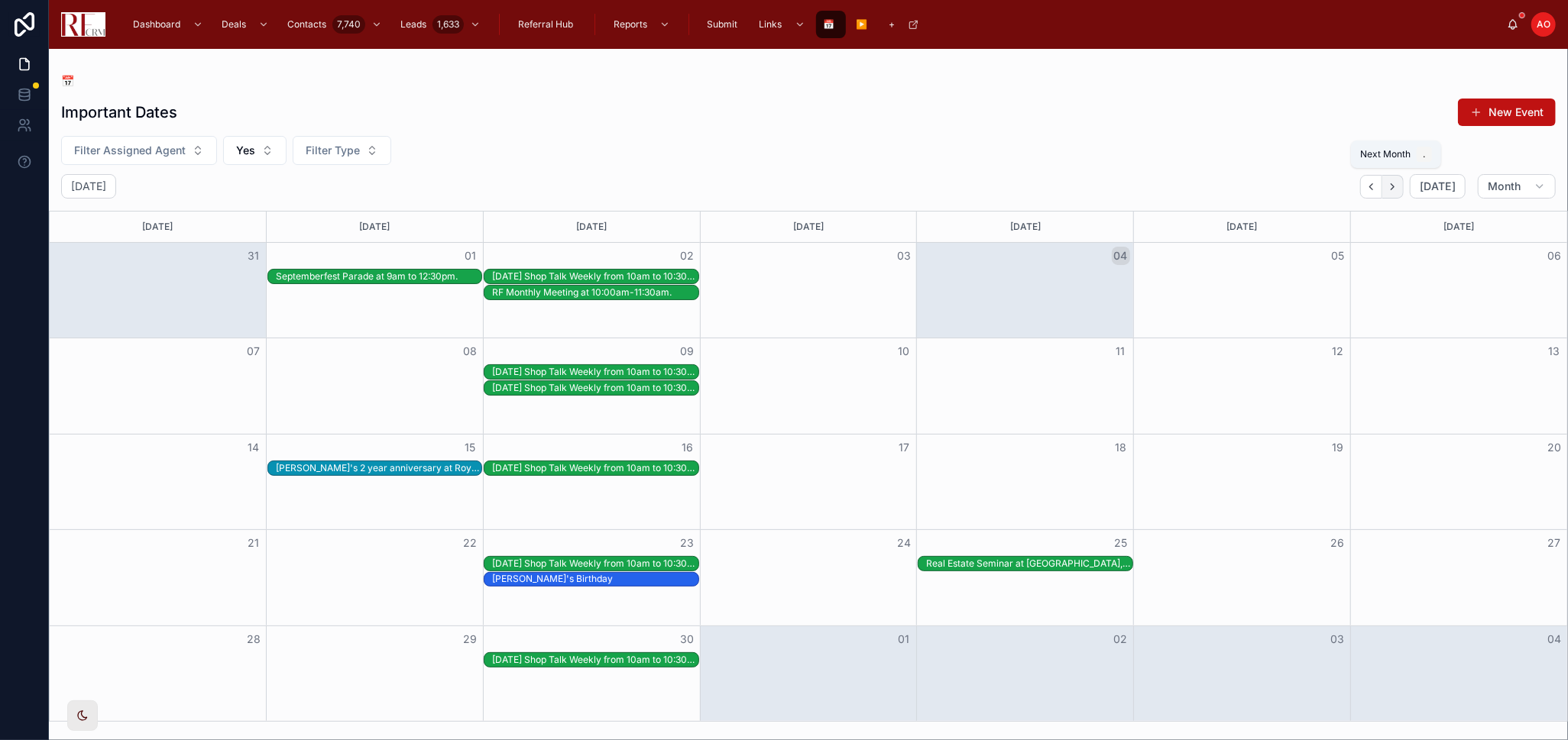
click at [1395, 187] on icon "Next" at bounding box center [1393, 186] width 3 height 6
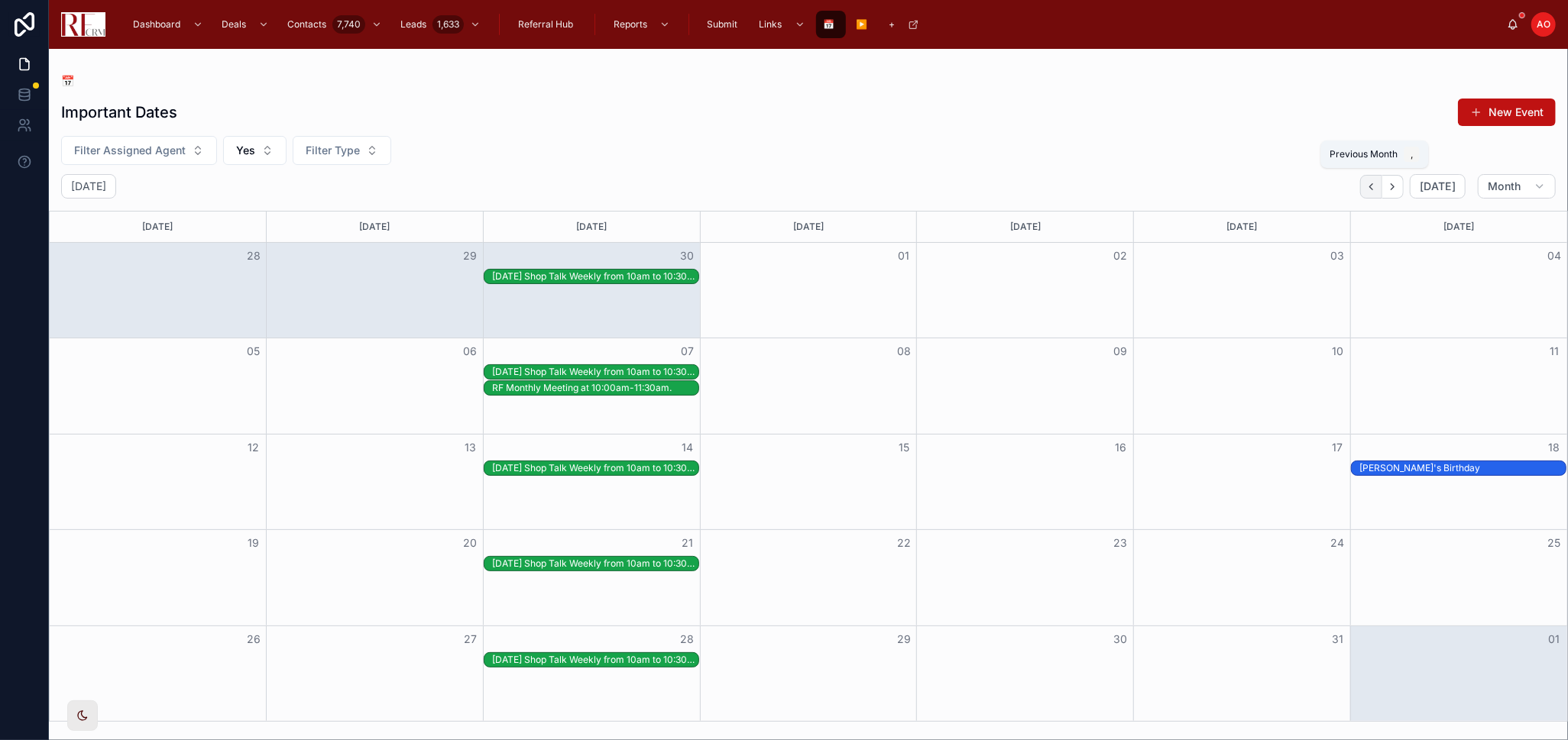
click at [1371, 187] on icon "Back" at bounding box center [1371, 187] width 12 height 12
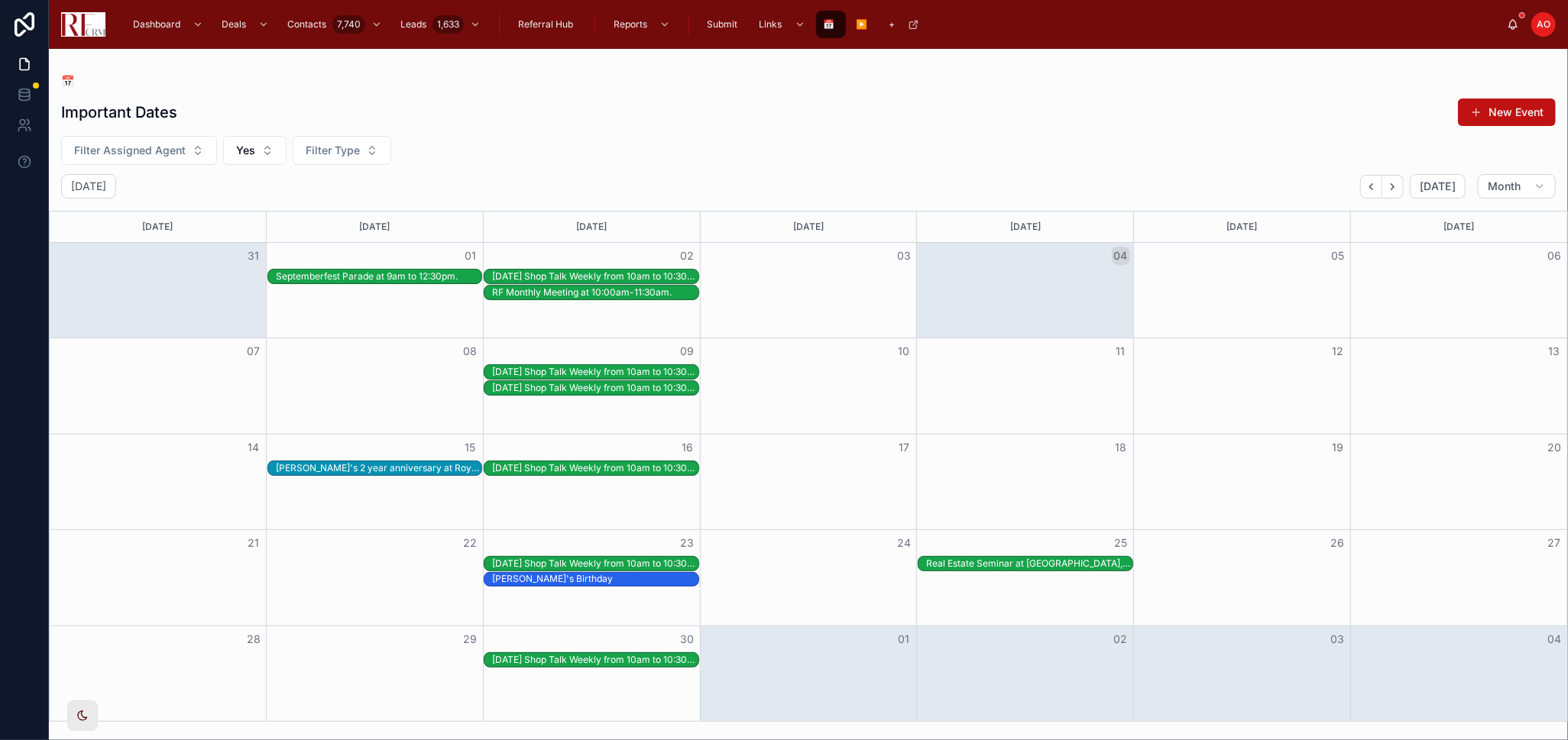
click at [606, 386] on div "[DATE] Shop Talk Weekly from 10am to 10:30am." at bounding box center [596, 387] width 207 height 12
click at [611, 373] on div "[DATE] Shop Talk Weekly from 10am to 10:30am." at bounding box center [596, 372] width 207 height 12
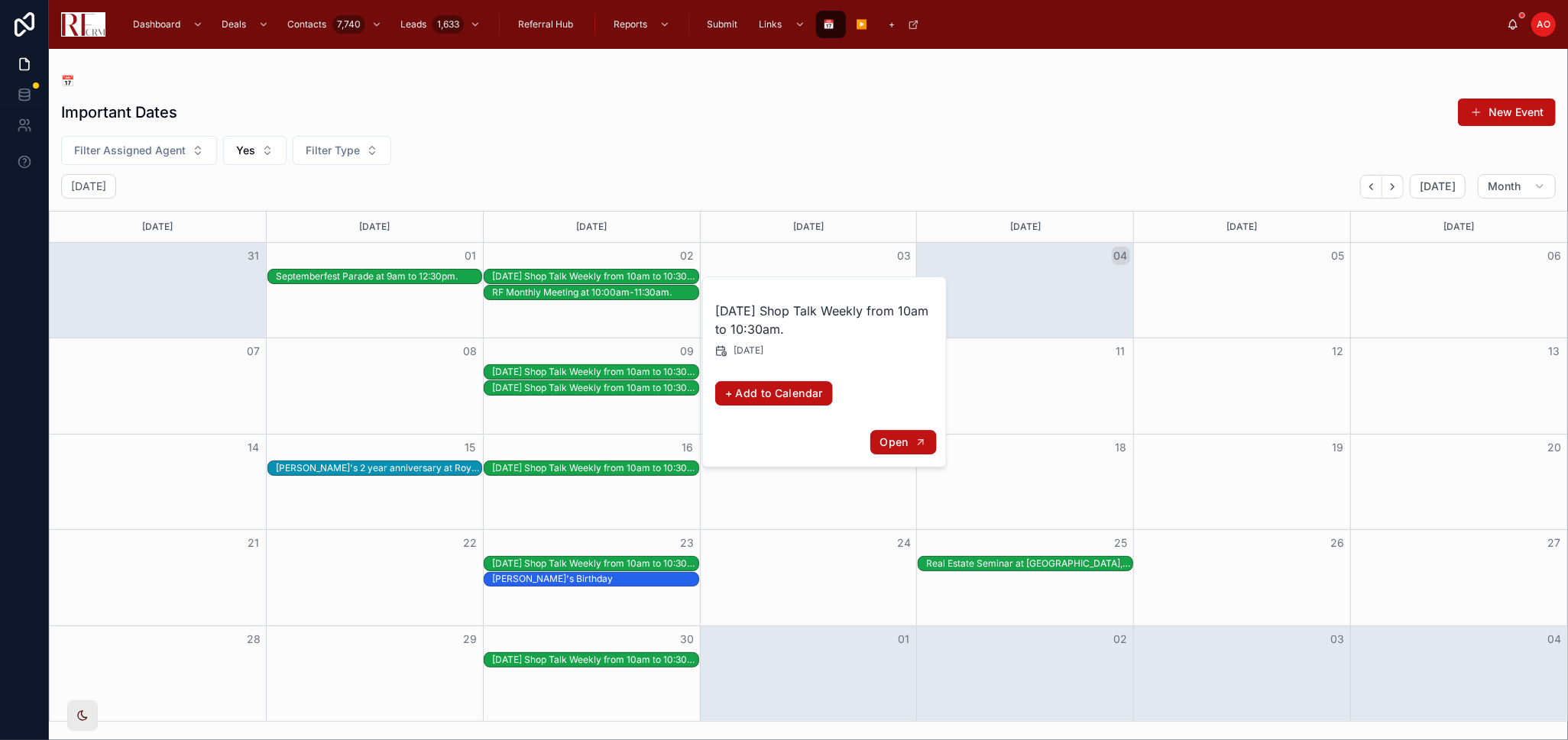
click at [915, 441] on icon "button" at bounding box center [920, 442] width 12 height 12
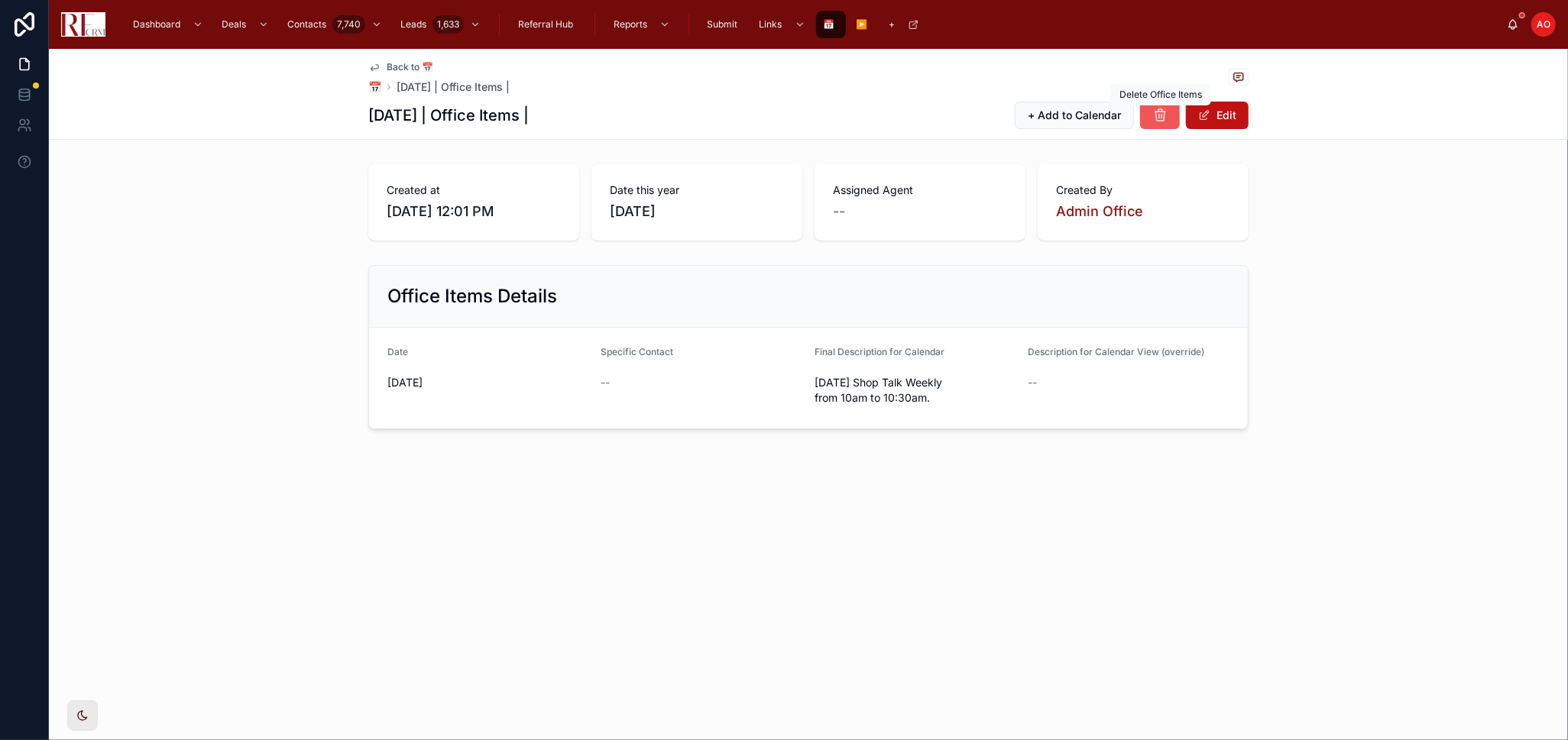
click at [1159, 118] on icon at bounding box center [1159, 115] width 15 height 15
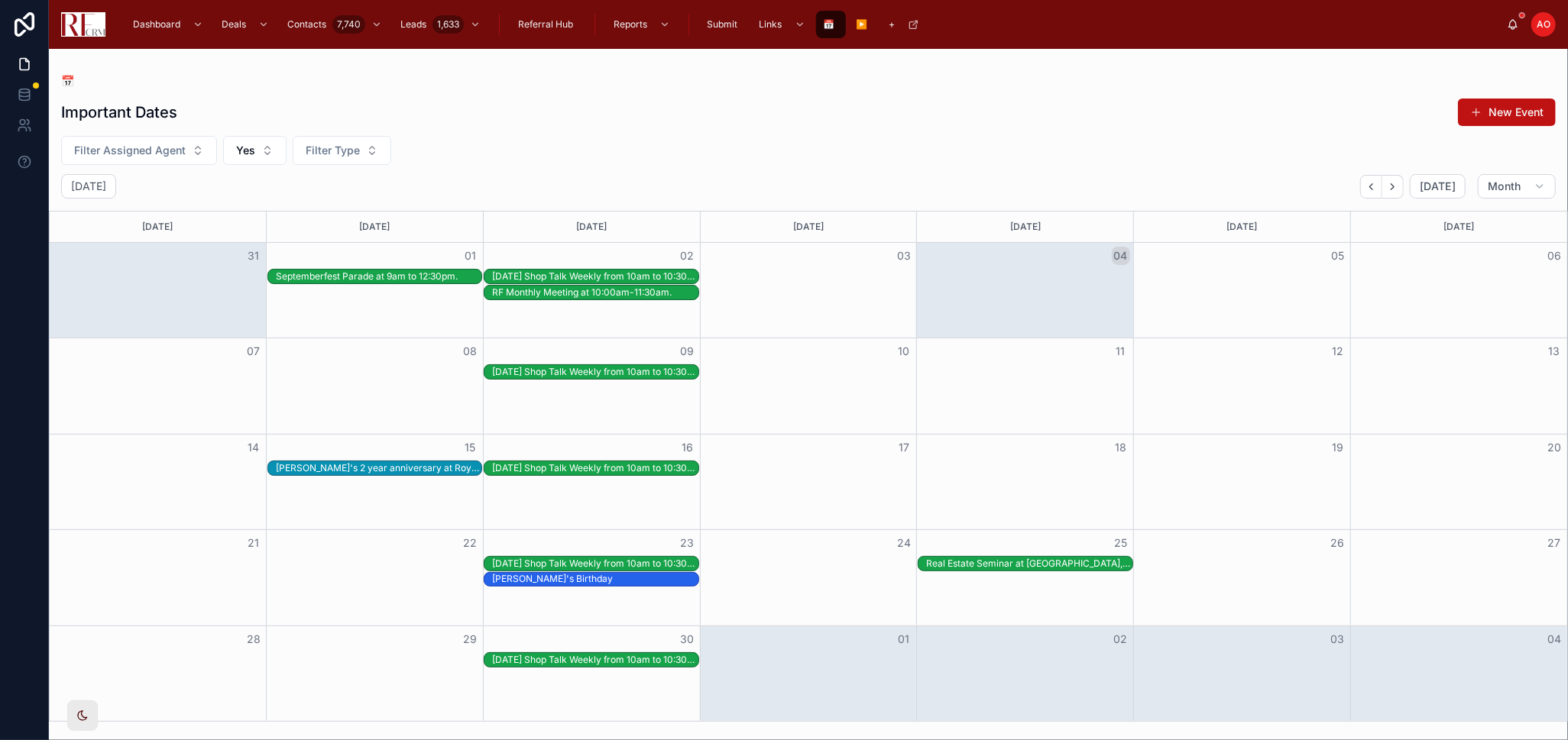
click at [670, 375] on div "[DATE] Shop Talk Weekly from 10am to 10:30am." at bounding box center [596, 372] width 207 height 12
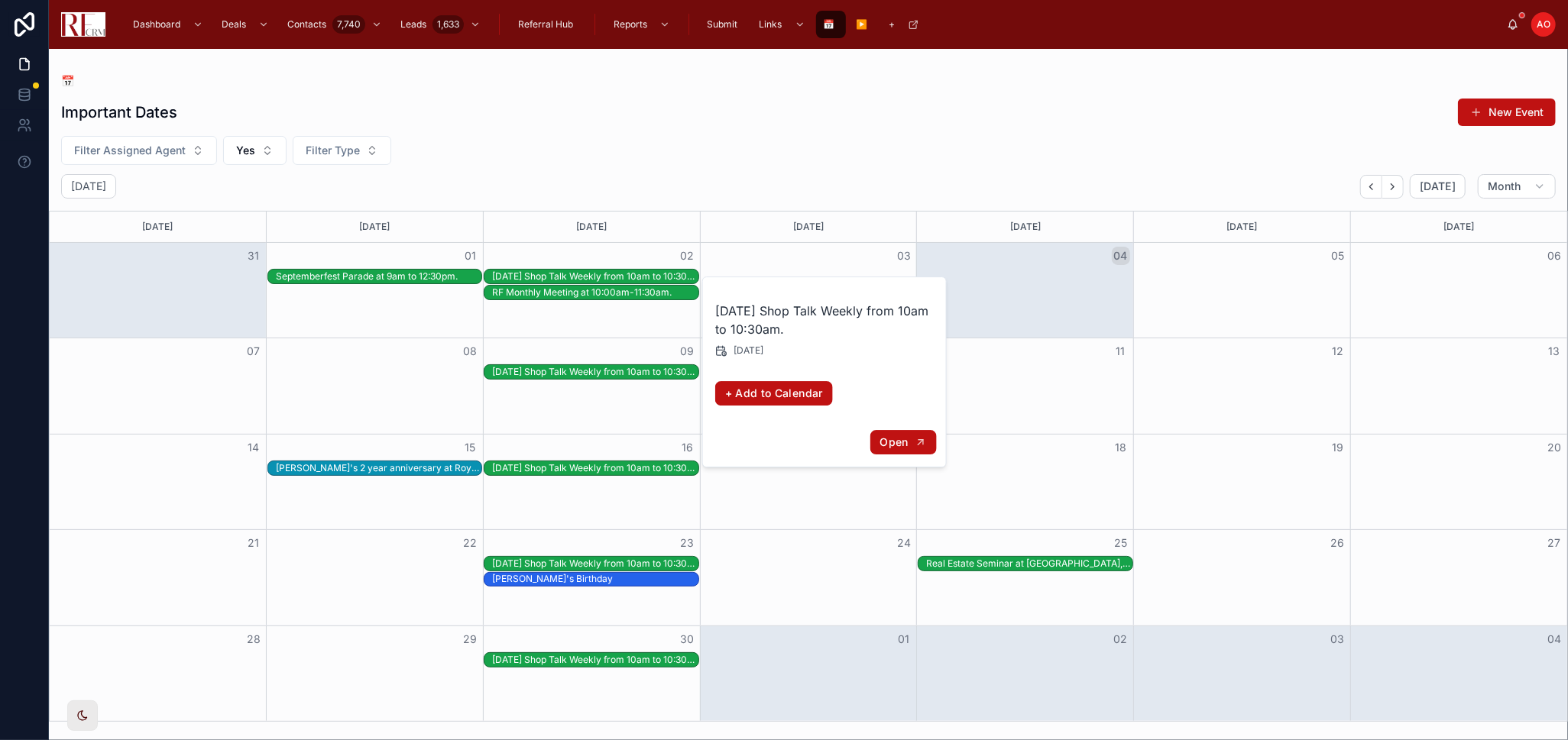
click at [905, 430] on button "Open" at bounding box center [902, 443] width 66 height 26
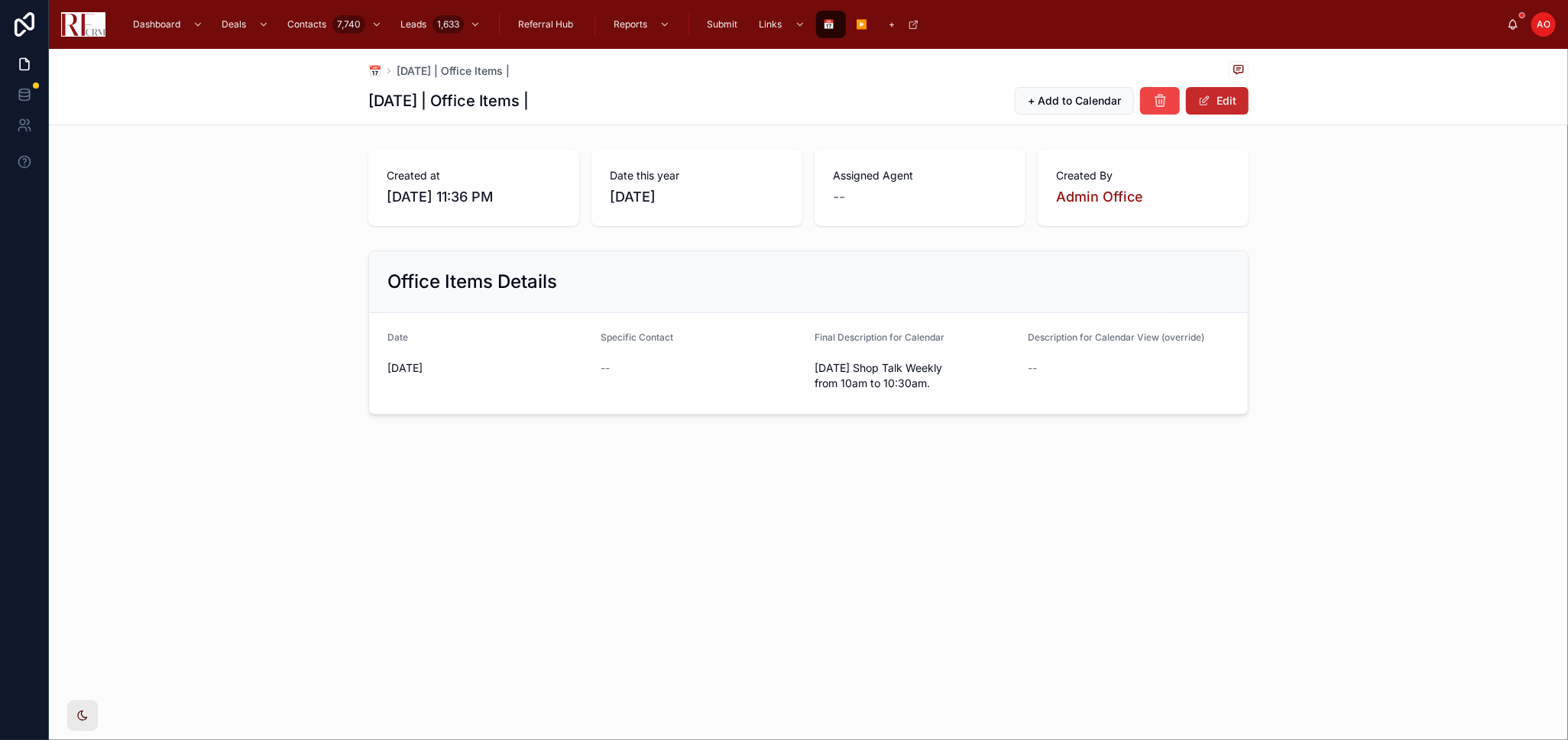
click at [1200, 100] on span at bounding box center [1204, 101] width 12 height 12
click at [1050, 371] on input "text" at bounding box center [1129, 370] width 200 height 21
paste input "**********"
type input "**********"
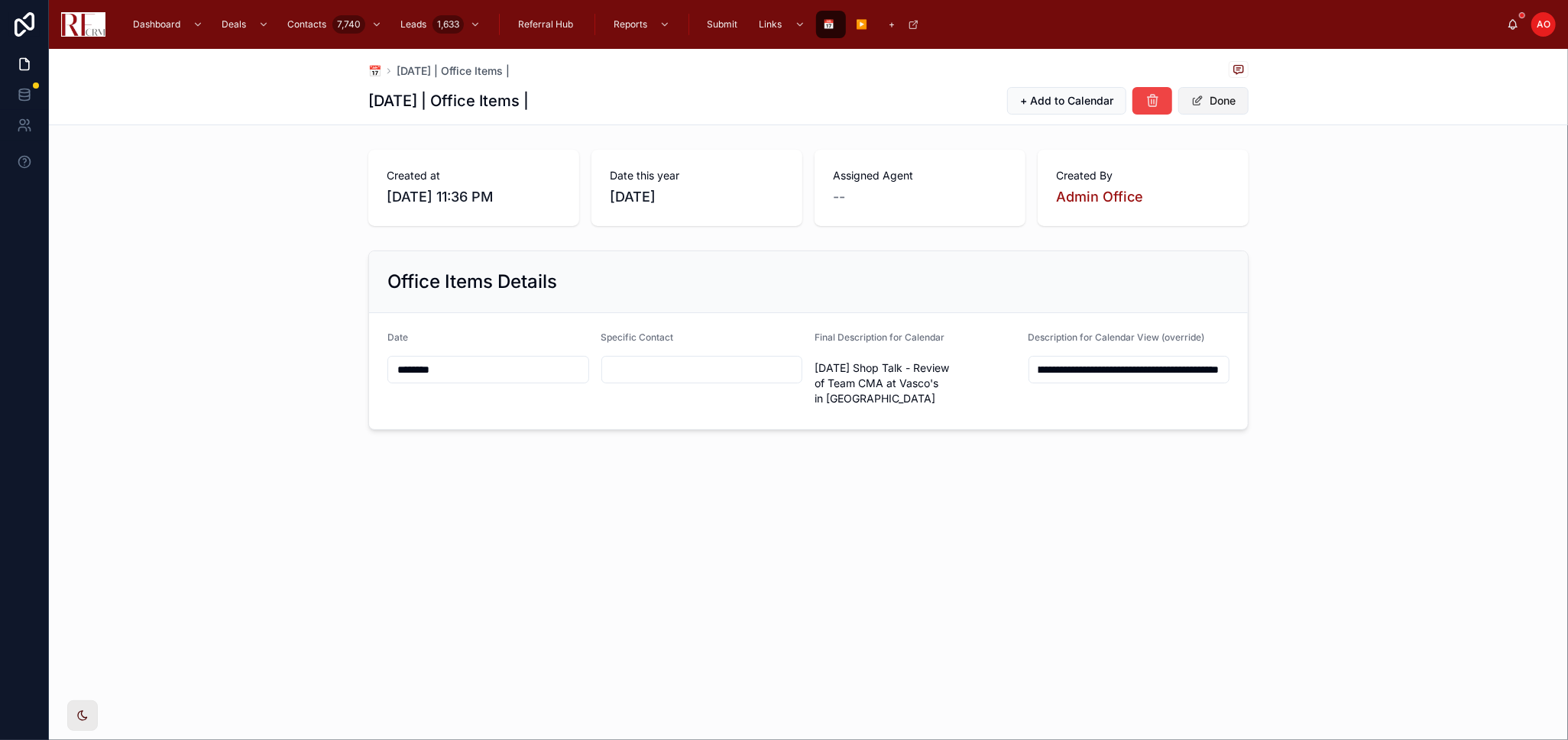
click at [1213, 107] on button "Done" at bounding box center [1213, 100] width 70 height 27
click at [1162, 498] on div "📅 [DATE] | Office Items | [DATE] | Office Items | + Add to Calendar Edit Create…" at bounding box center [808, 291] width 1518 height 485
click at [372, 74] on span "📅" at bounding box center [375, 71] width 13 height 15
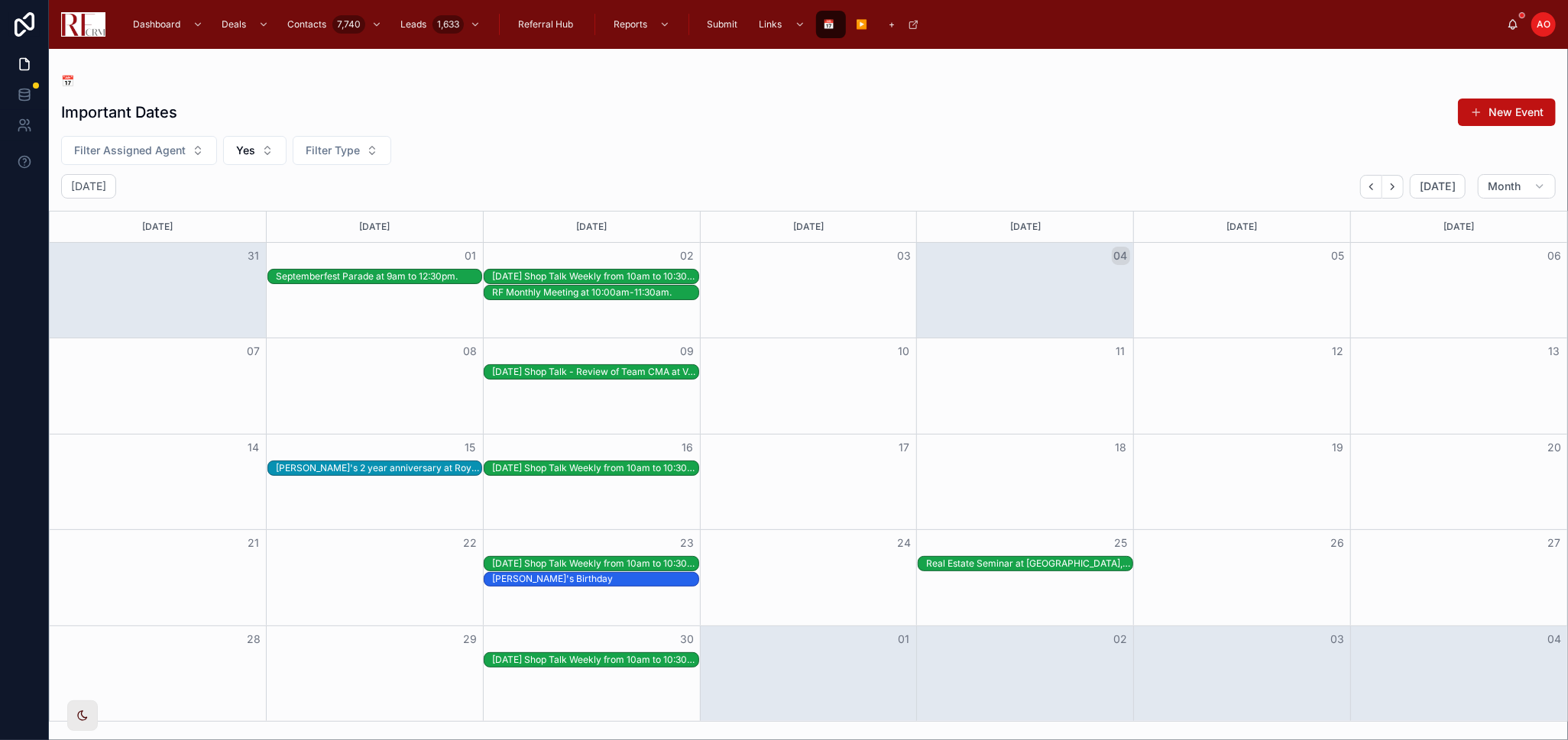
click at [544, 370] on div "[DATE] Shop Talk - Review of Team CMA at Vasco's in [GEOGRAPHIC_DATA]" at bounding box center [596, 372] width 207 height 12
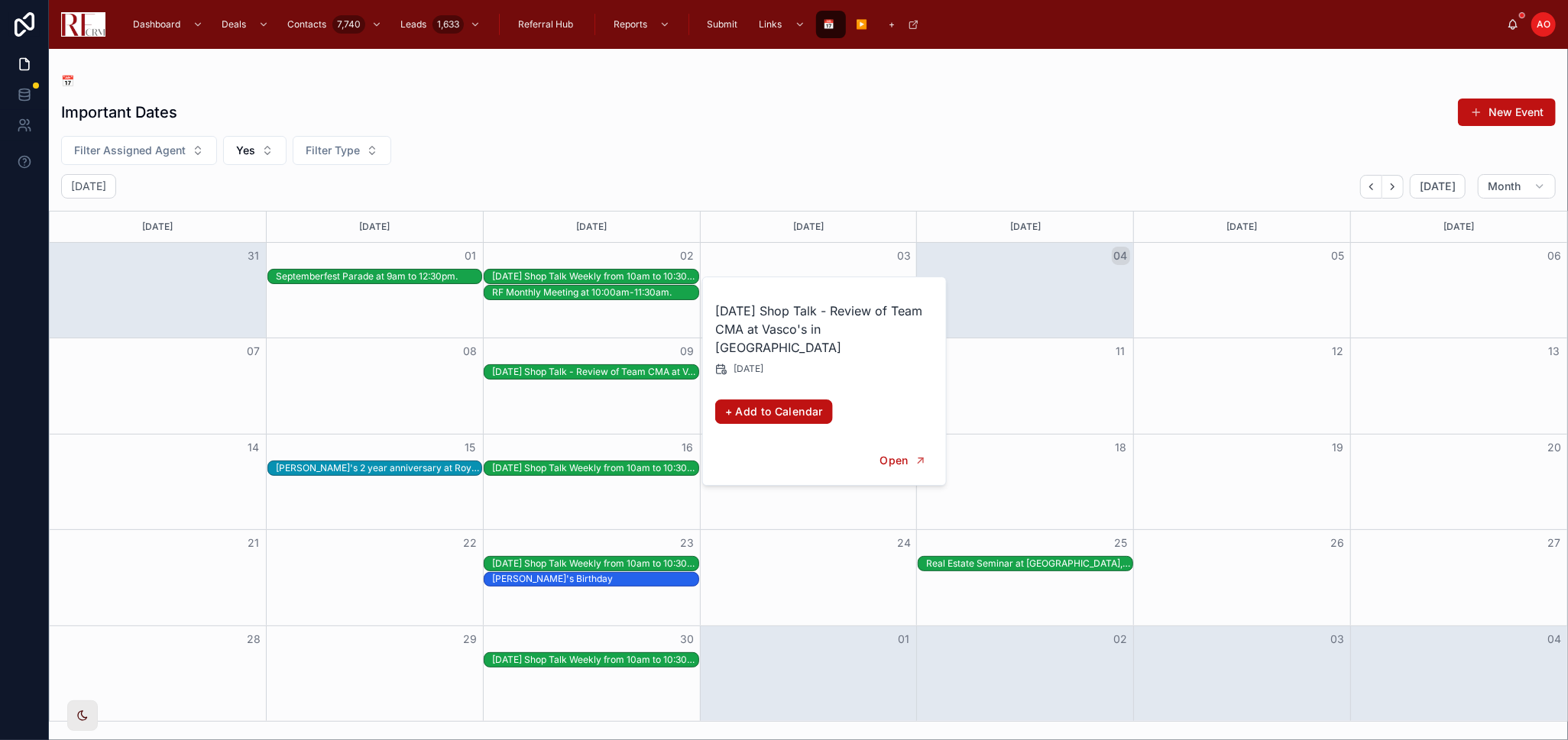
click at [582, 171] on div "Important Dates New Event Filter Assigned Agent Yes Filter Type [DATE] [DATE] M…" at bounding box center [808, 405] width 1518 height 633
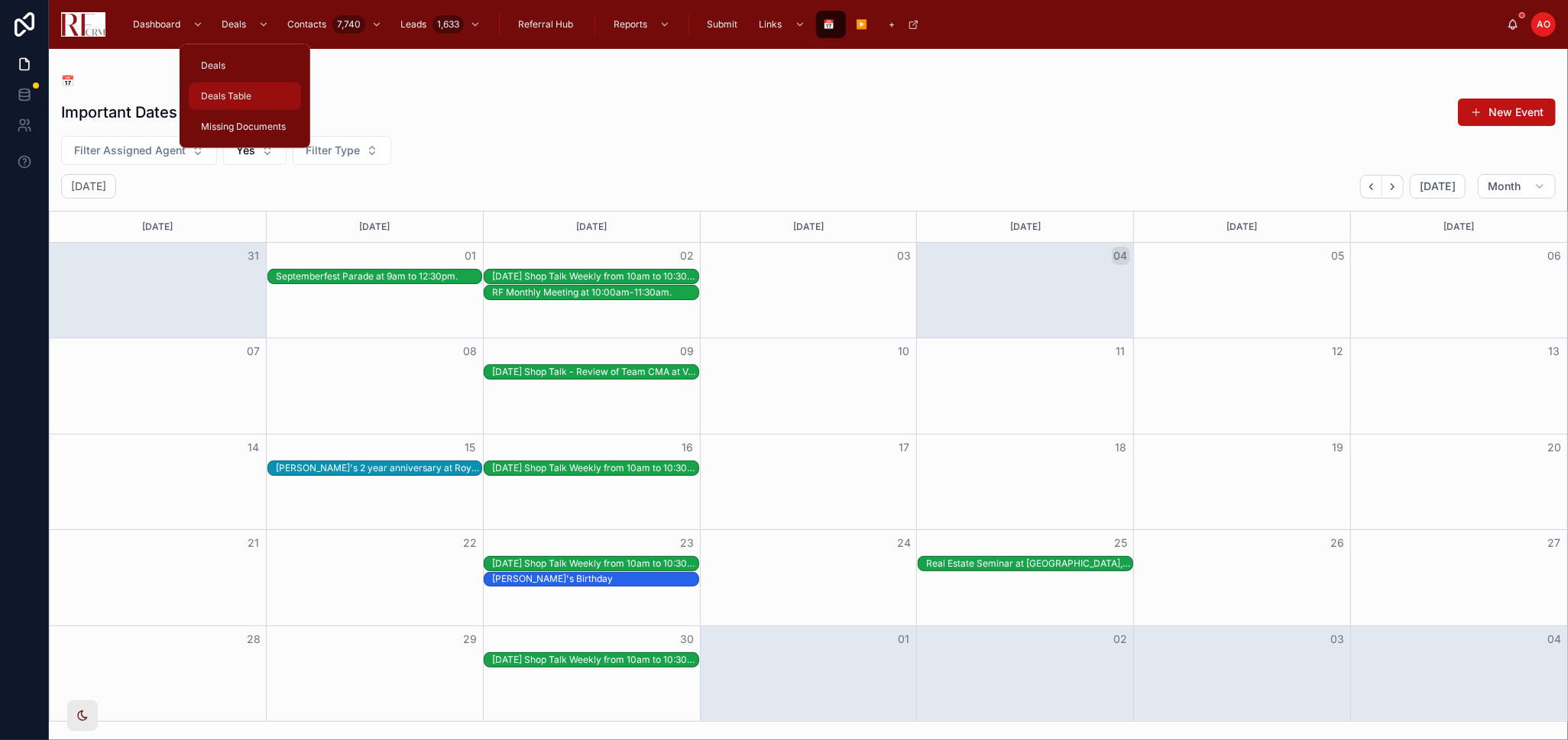
click at [244, 90] on span "Deals Table" at bounding box center [226, 96] width 50 height 12
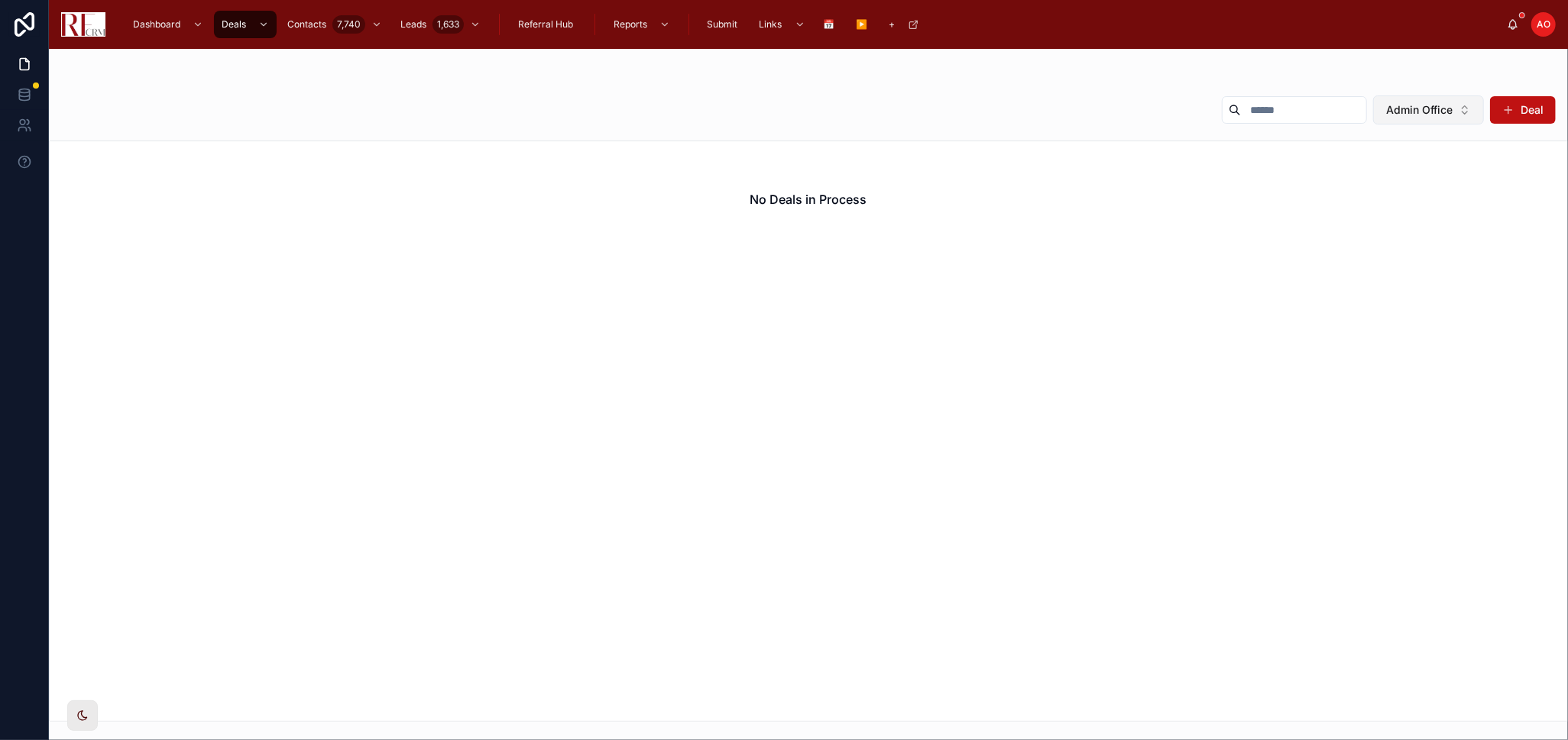
click at [1441, 109] on span "Admin Office" at bounding box center [1418, 110] width 66 height 15
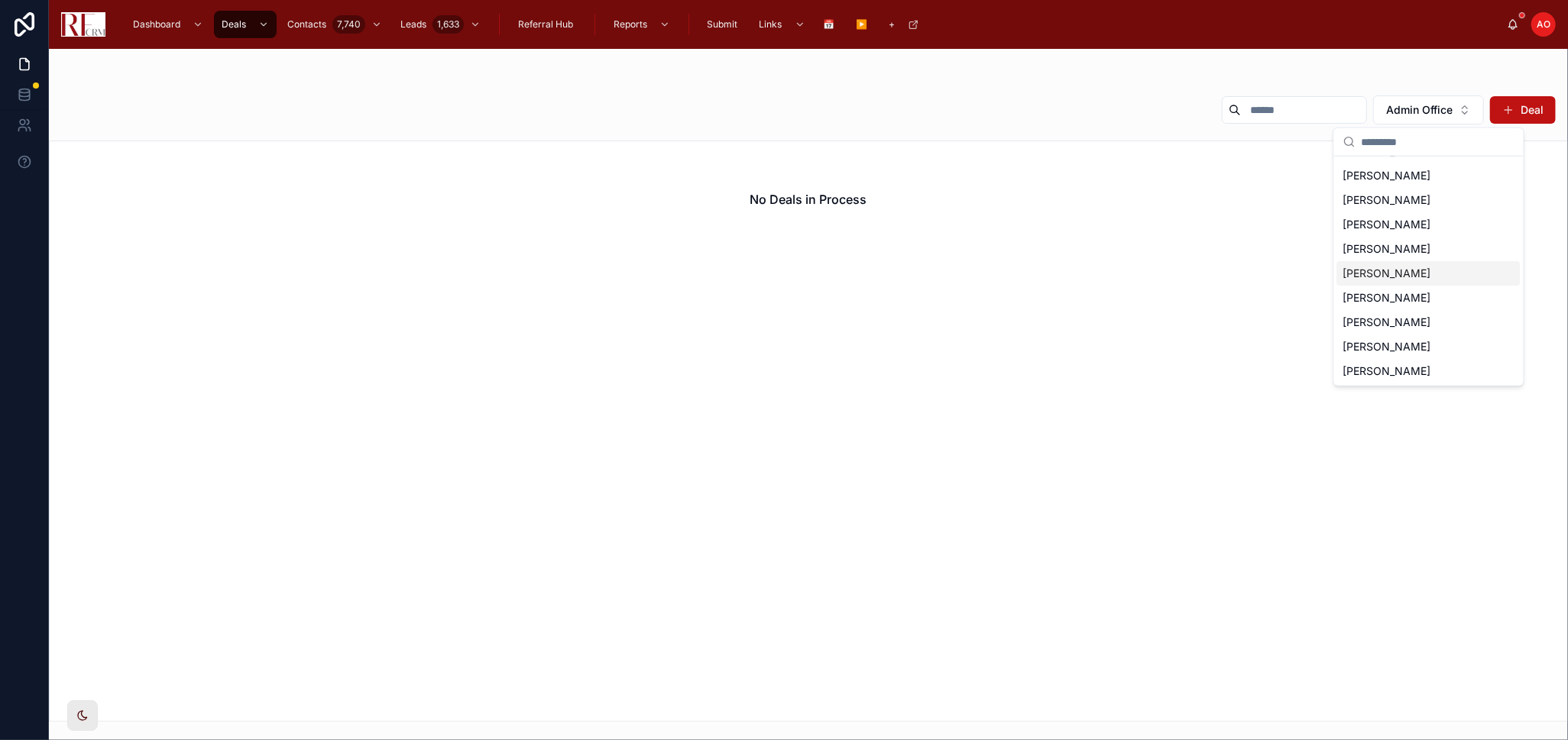
scroll to position [69, 0]
click at [1395, 320] on span "[PERSON_NAME]" at bounding box center [1387, 322] width 88 height 15
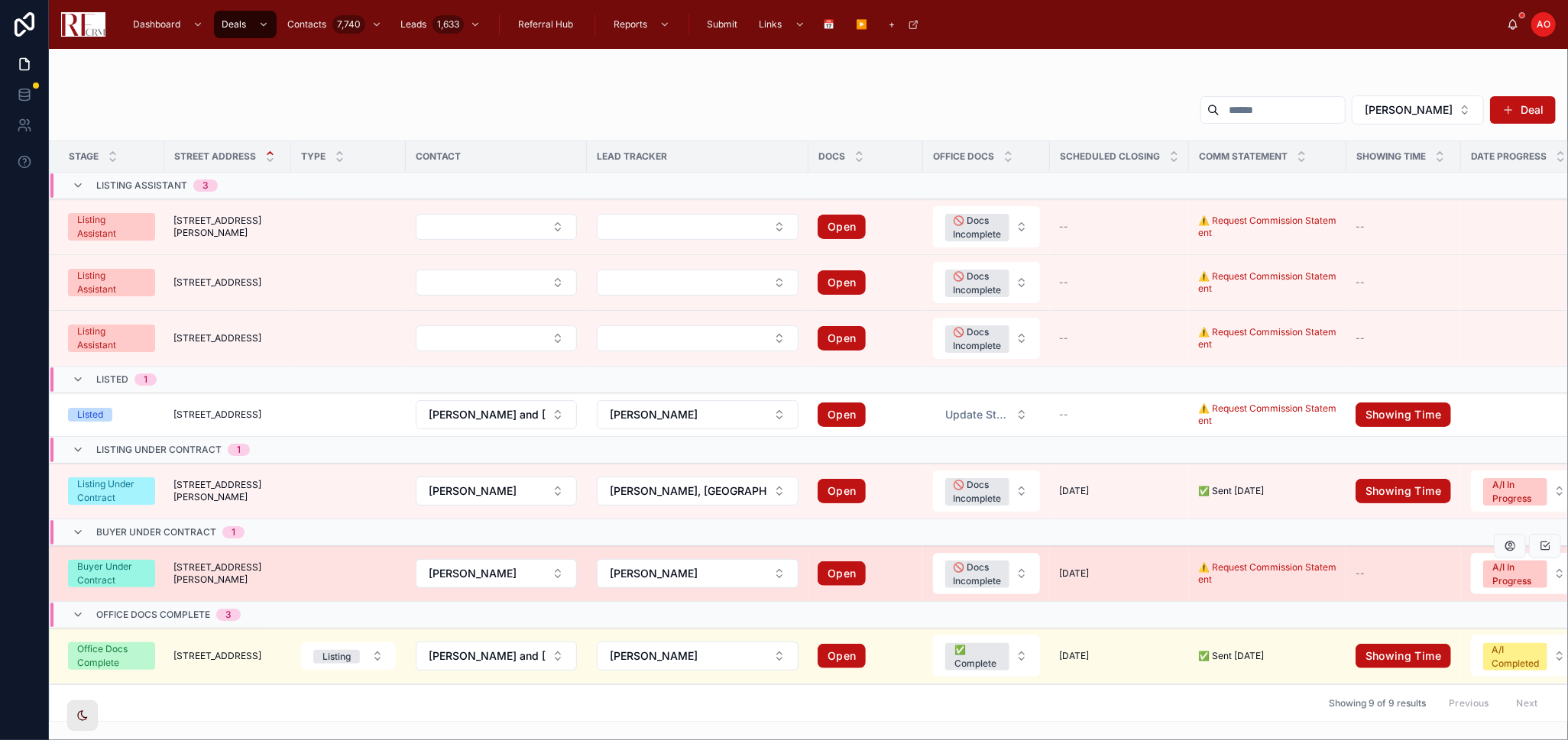
click at [249, 572] on span "[STREET_ADDRESS][PERSON_NAME]" at bounding box center [227, 574] width 108 height 25
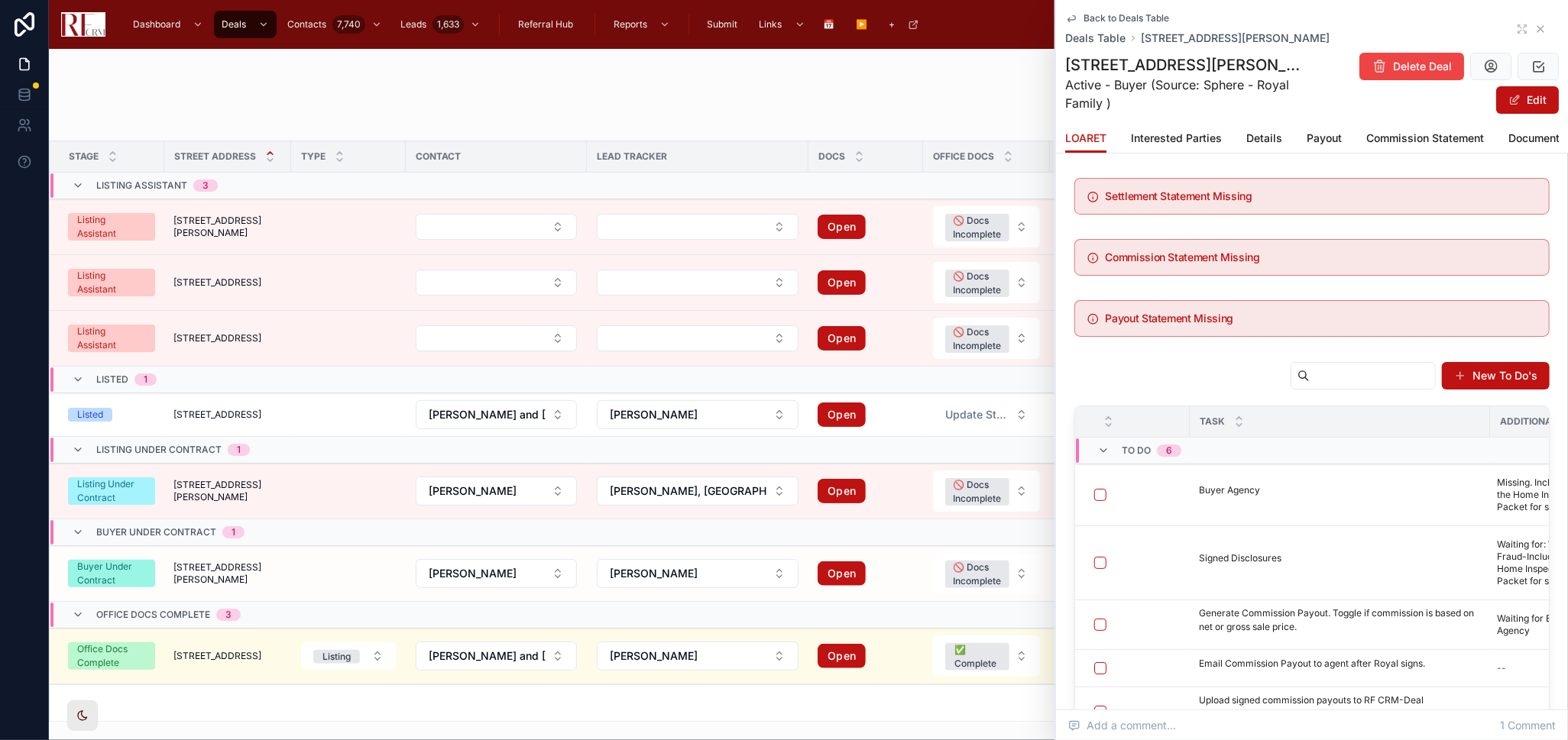
click at [1534, 27] on icon at bounding box center [1540, 29] width 12 height 12
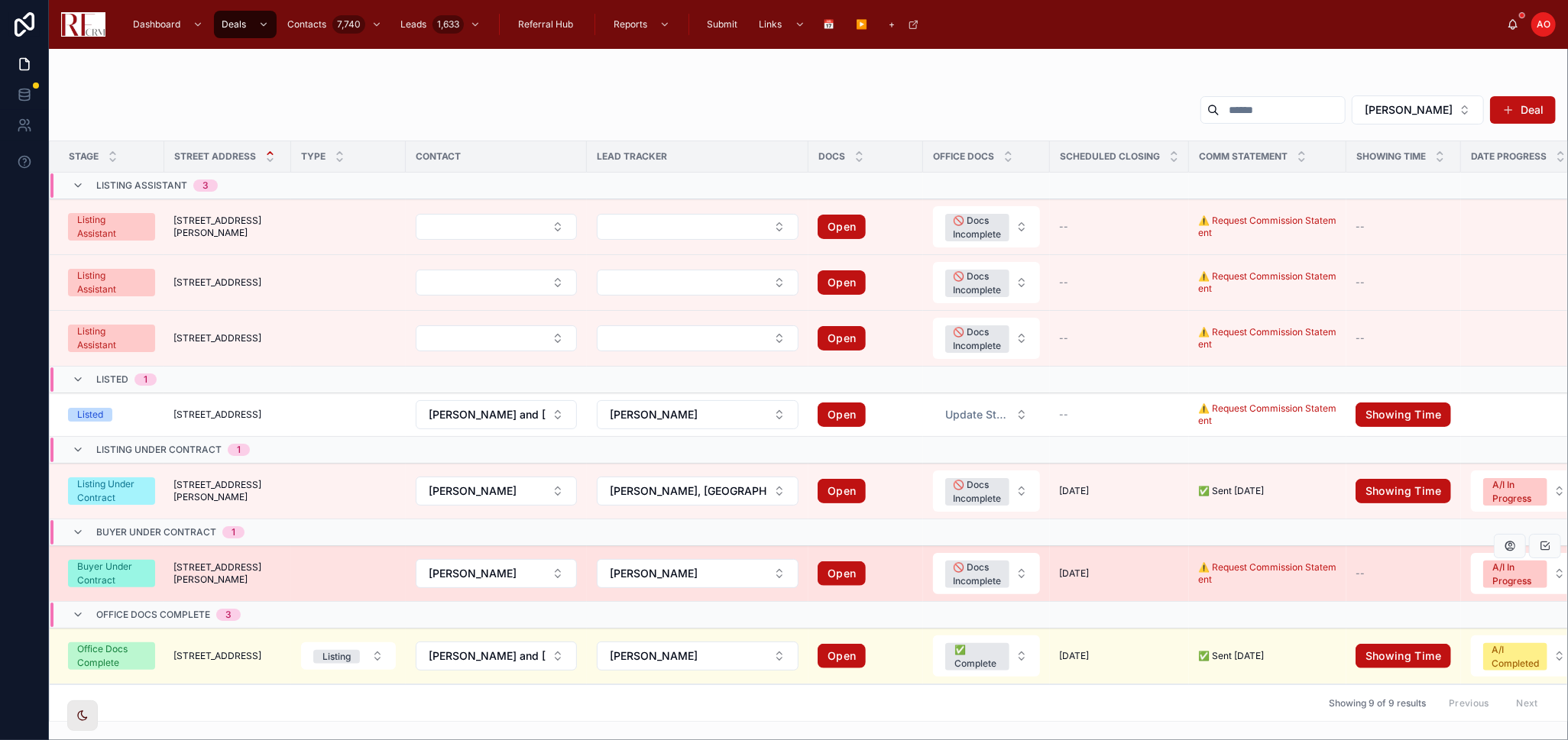
click at [231, 565] on td "[STREET_ADDRESS][PERSON_NAME] [STREET_ADDRESS][PERSON_NAME]" at bounding box center [228, 574] width 127 height 56
click at [232, 568] on span "[STREET_ADDRESS][PERSON_NAME]" at bounding box center [227, 574] width 108 height 25
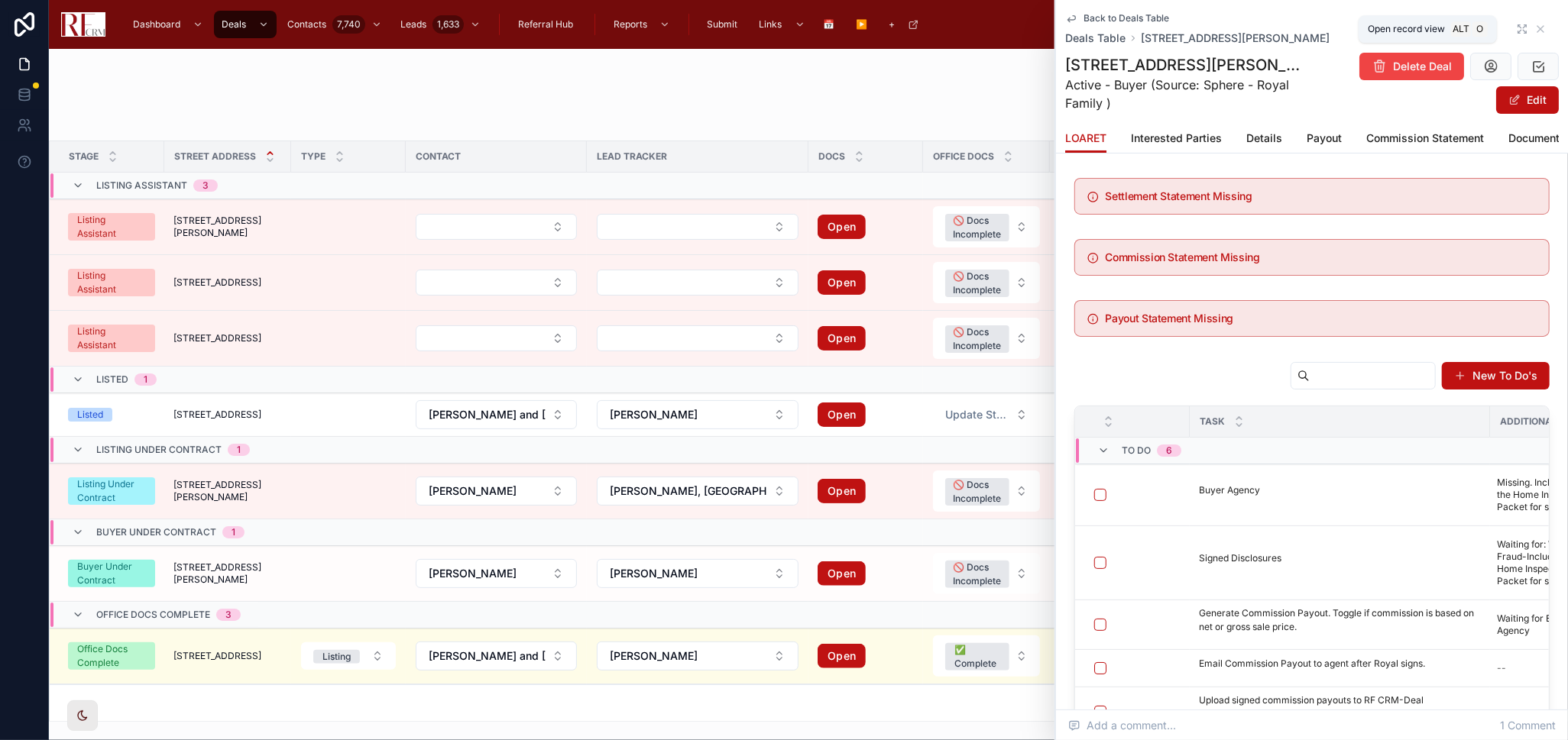
click at [1516, 23] on icon at bounding box center [1522, 29] width 12 height 12
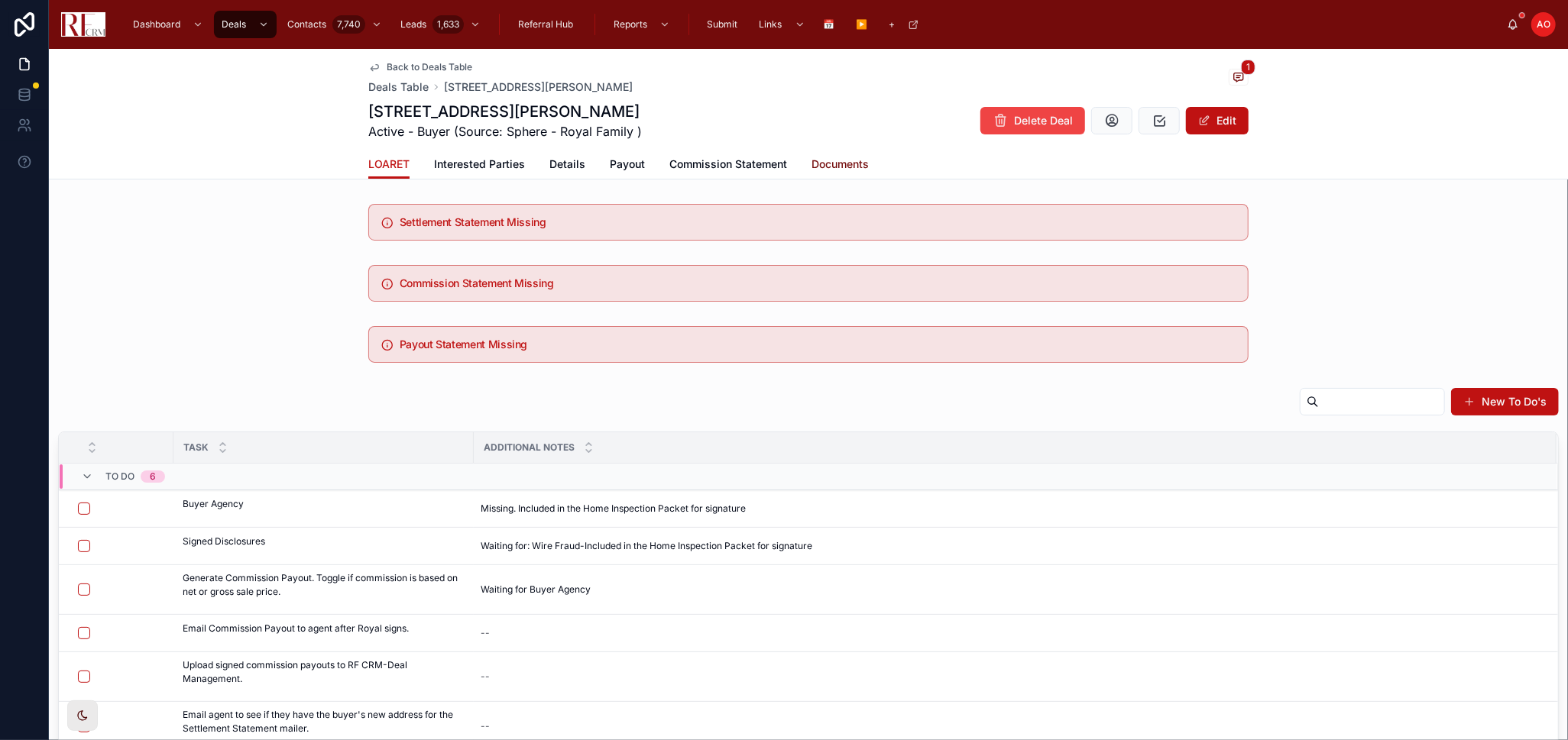
click at [811, 163] on span "Documents" at bounding box center [839, 164] width 57 height 15
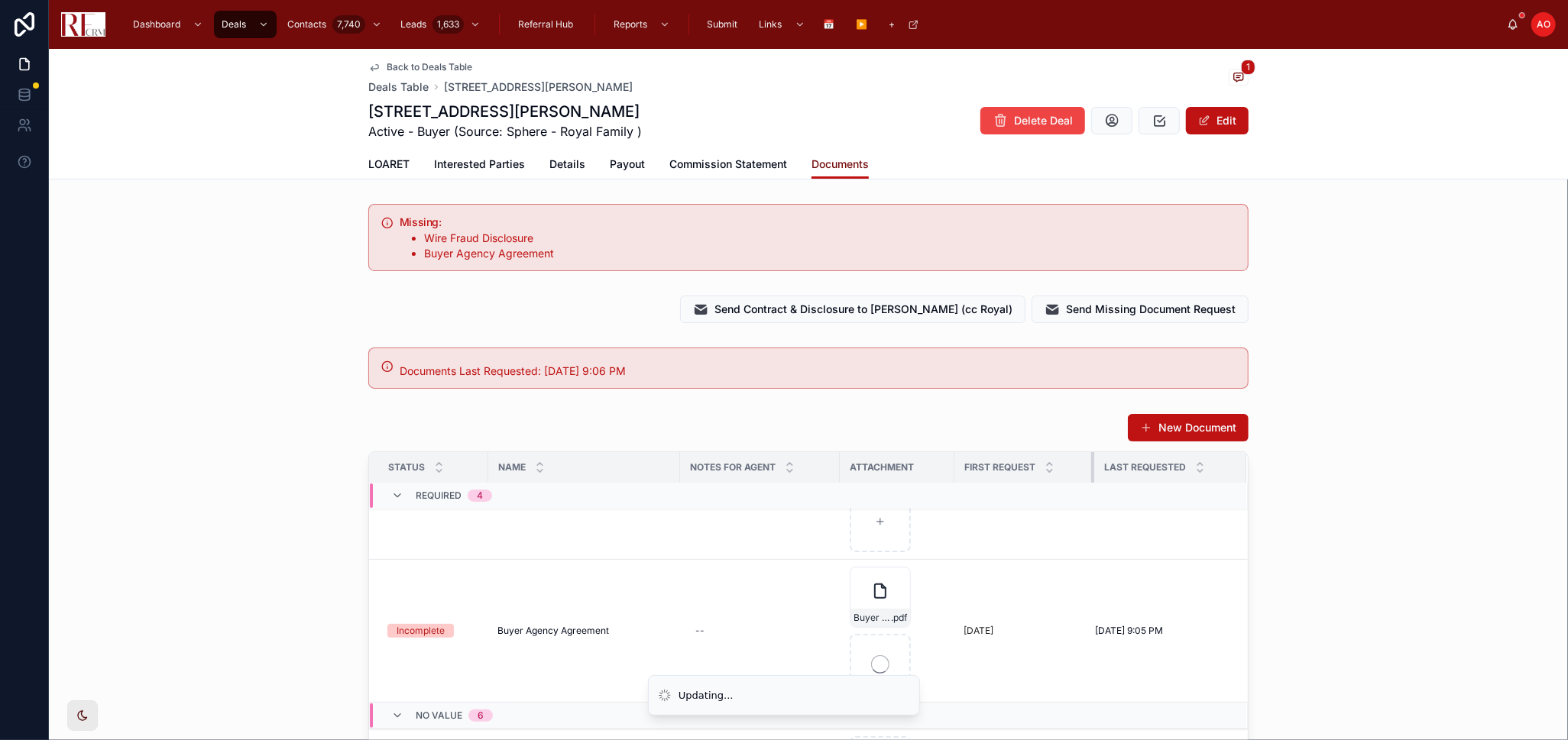
scroll to position [339, 0]
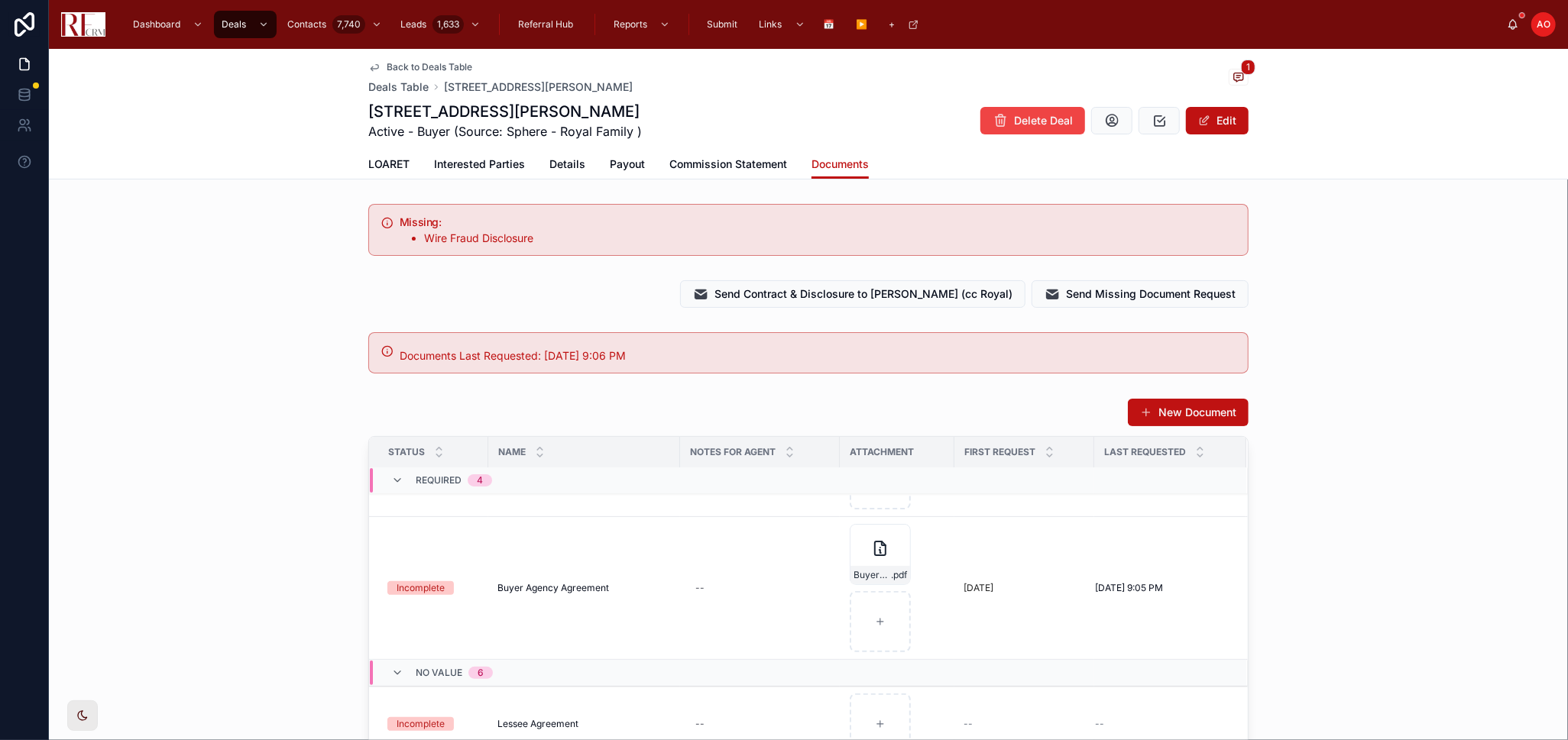
click at [1404, 472] on div "New Document Status Name Notes for Agent Attachment First Request Last Requeste…" at bounding box center [808, 695] width 1518 height 607
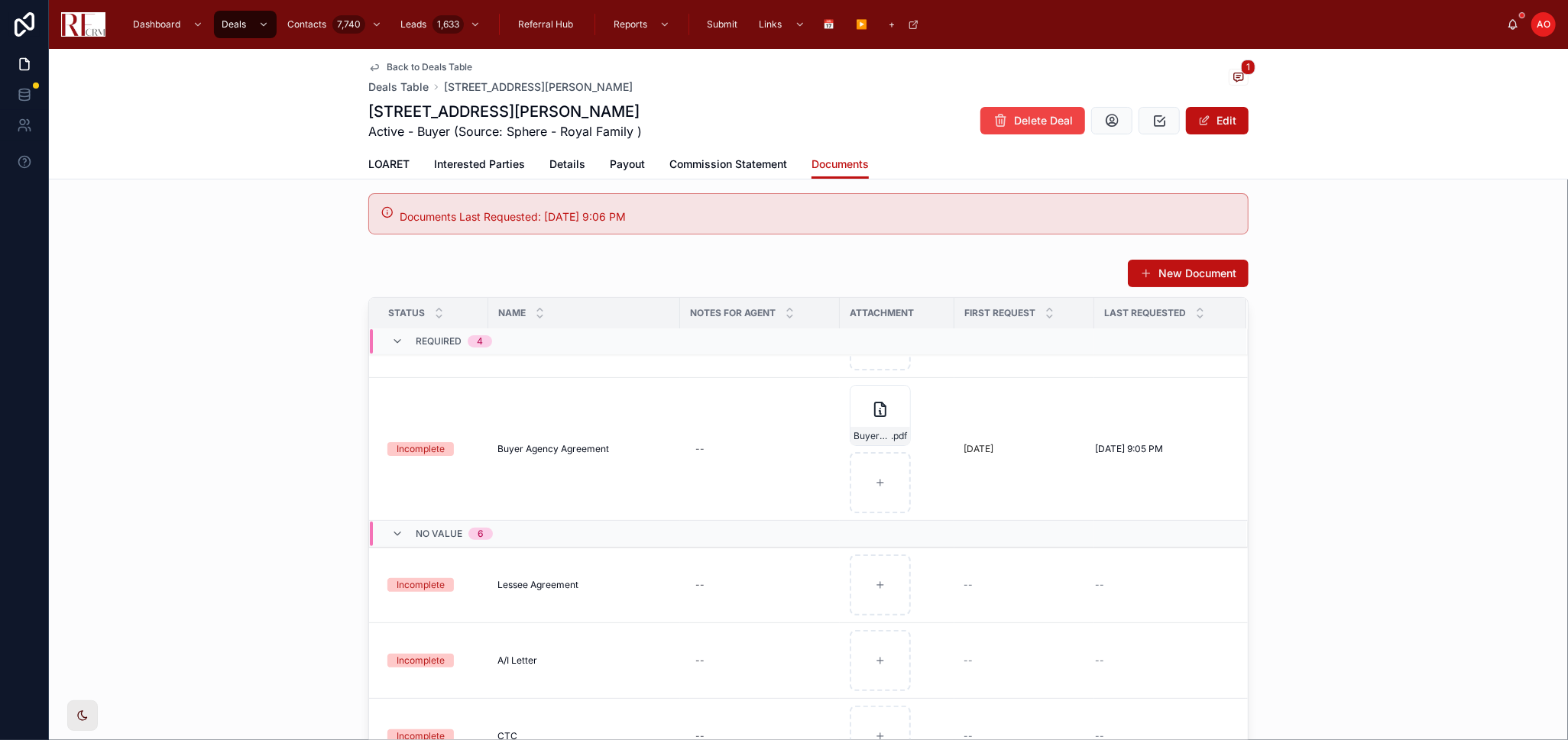
scroll to position [169, 0]
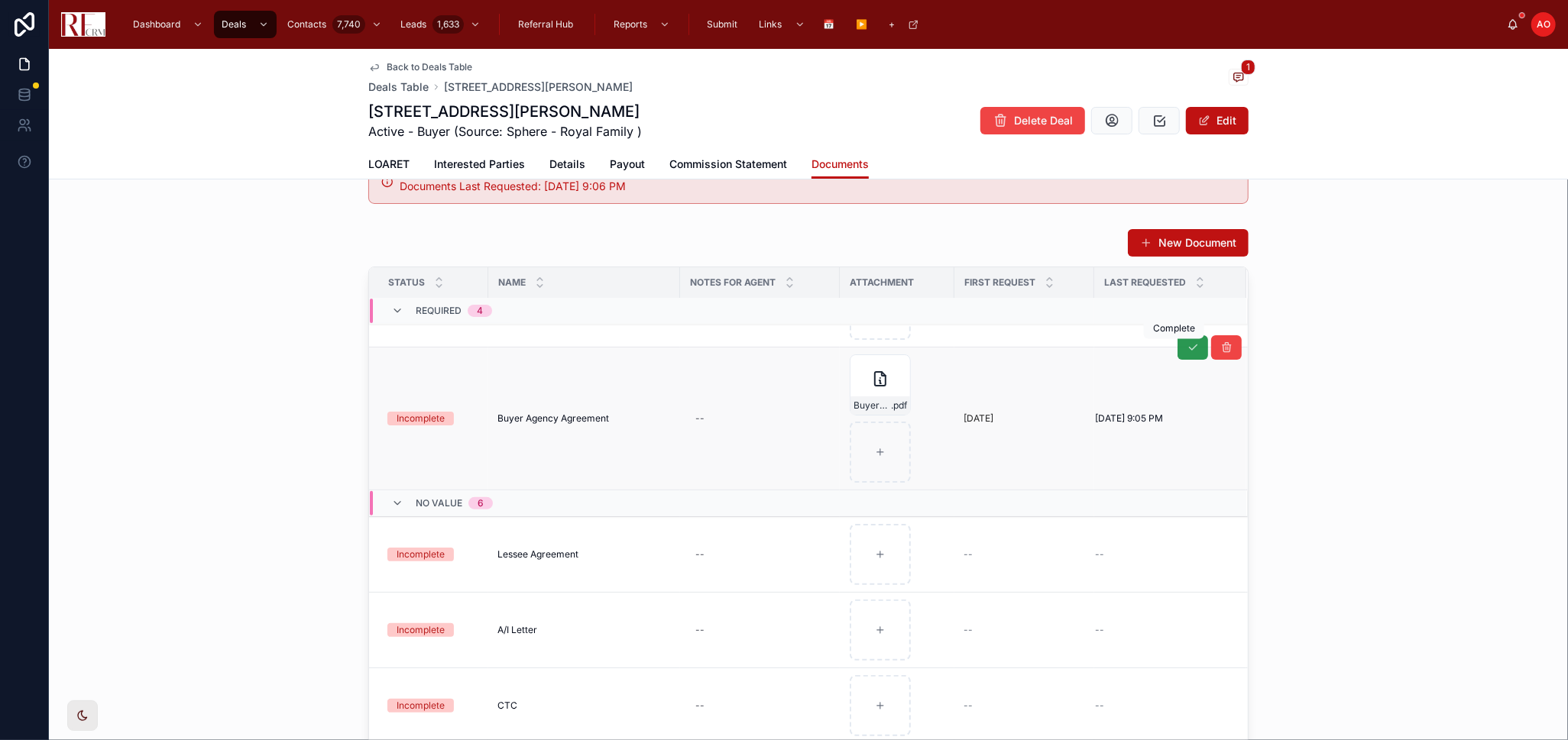
click at [1186, 350] on icon at bounding box center [1192, 347] width 12 height 12
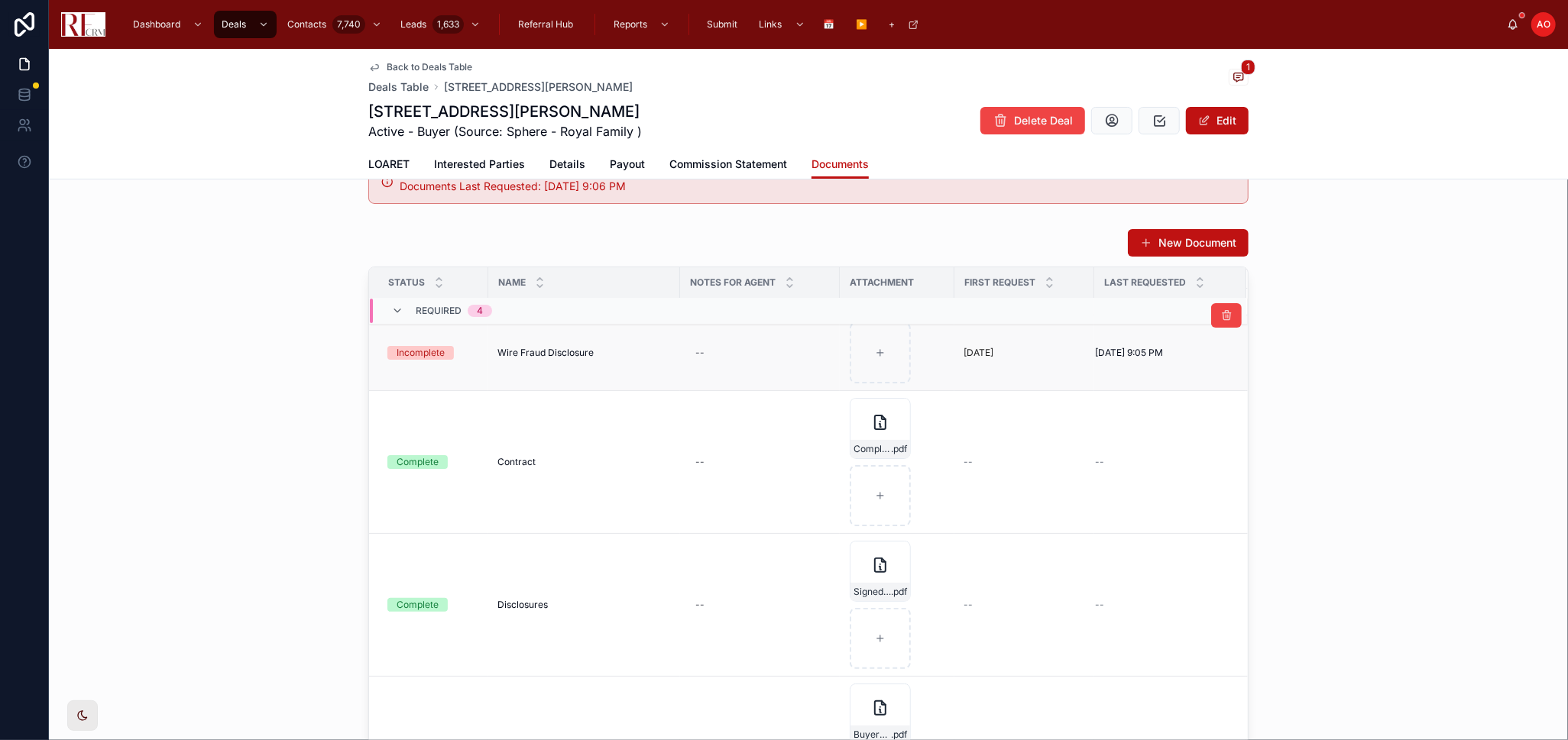
scroll to position [0, 0]
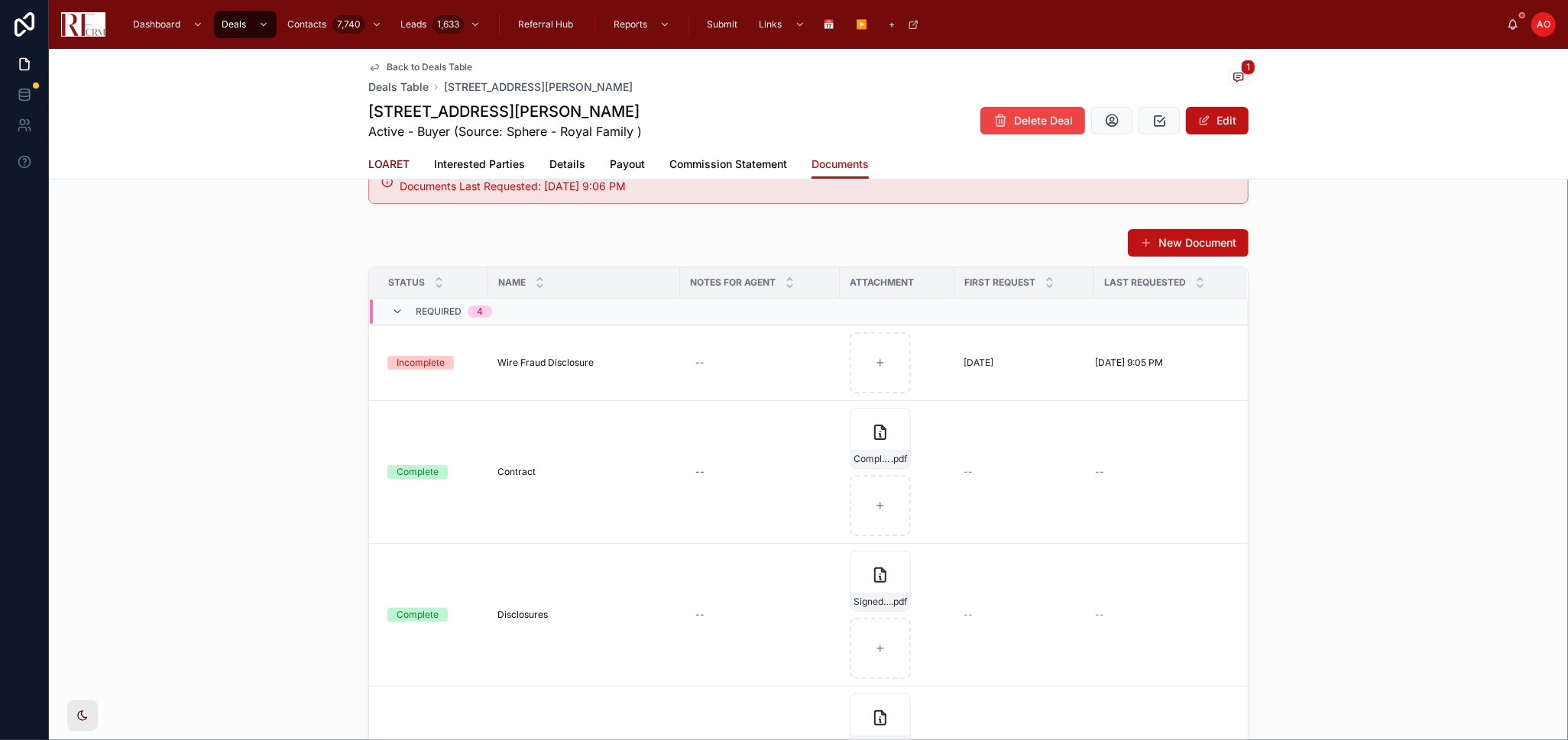
click at [388, 171] on link "LOARET" at bounding box center [389, 165] width 41 height 31
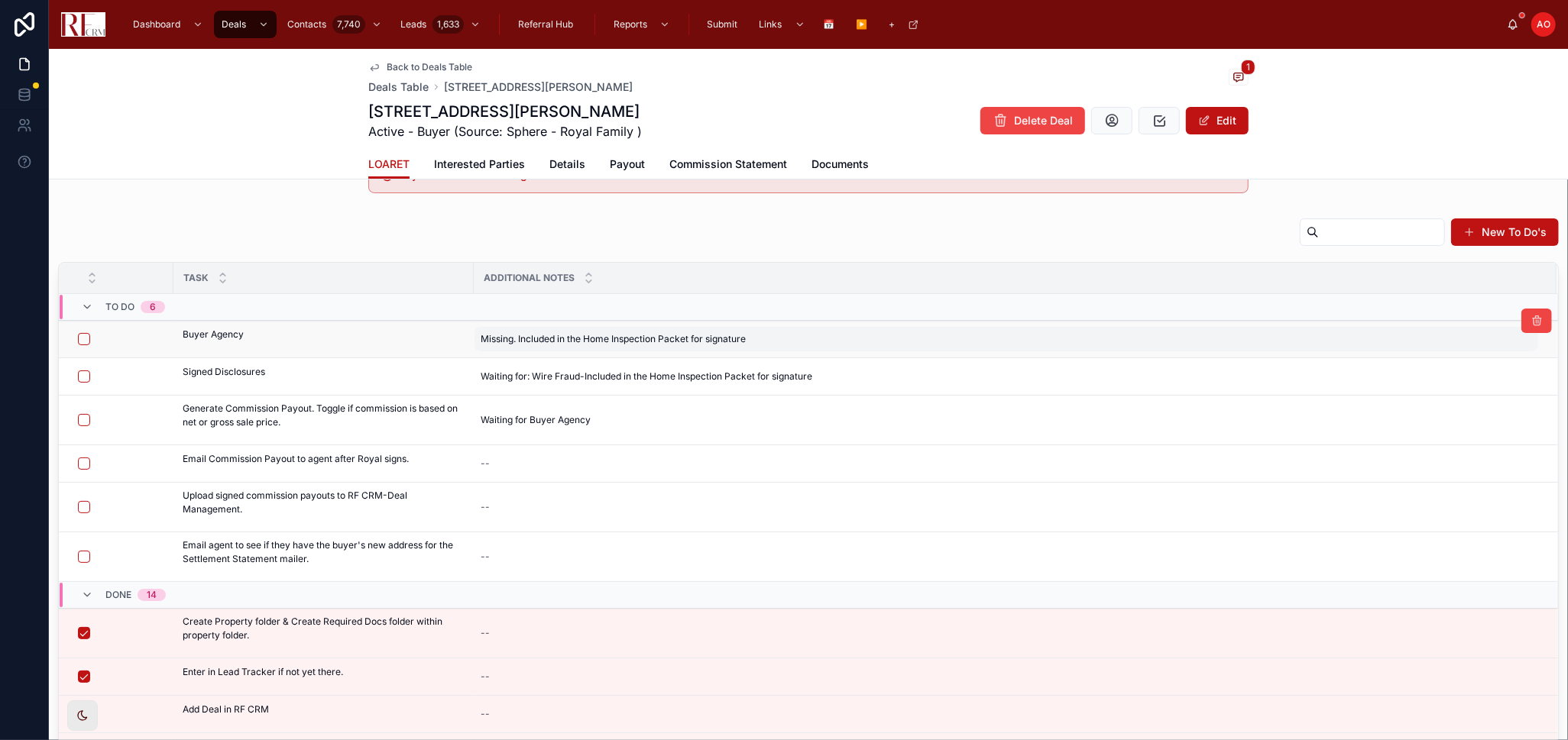
click at [565, 339] on span "Missing. Included in the Home Inspection Packet for signature" at bounding box center [613, 339] width 265 height 12
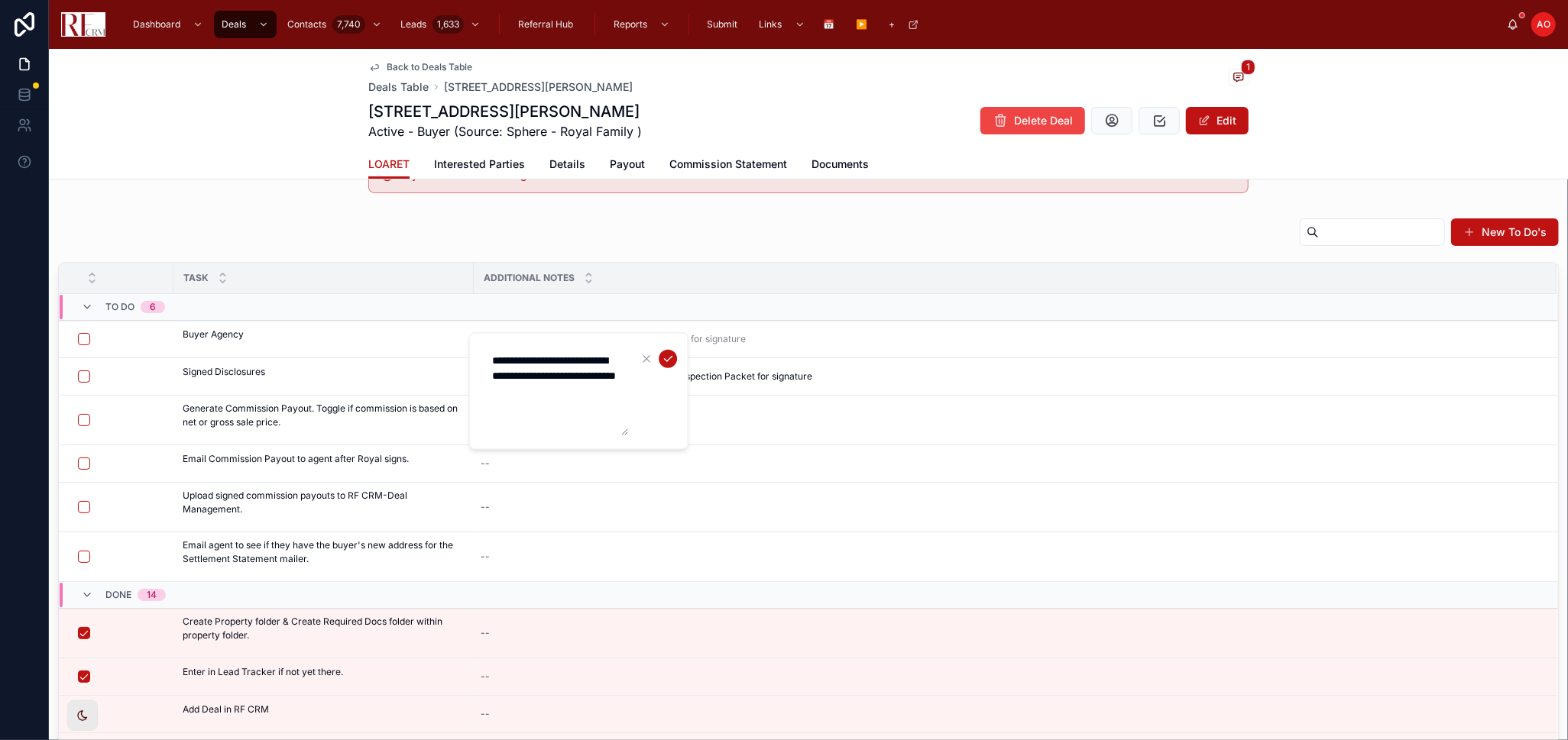
click at [564, 367] on textarea "**********" at bounding box center [555, 391] width 145 height 88
click at [659, 360] on button "submit" at bounding box center [668, 359] width 18 height 18
click at [85, 339] on button "button" at bounding box center [83, 339] width 12 height 12
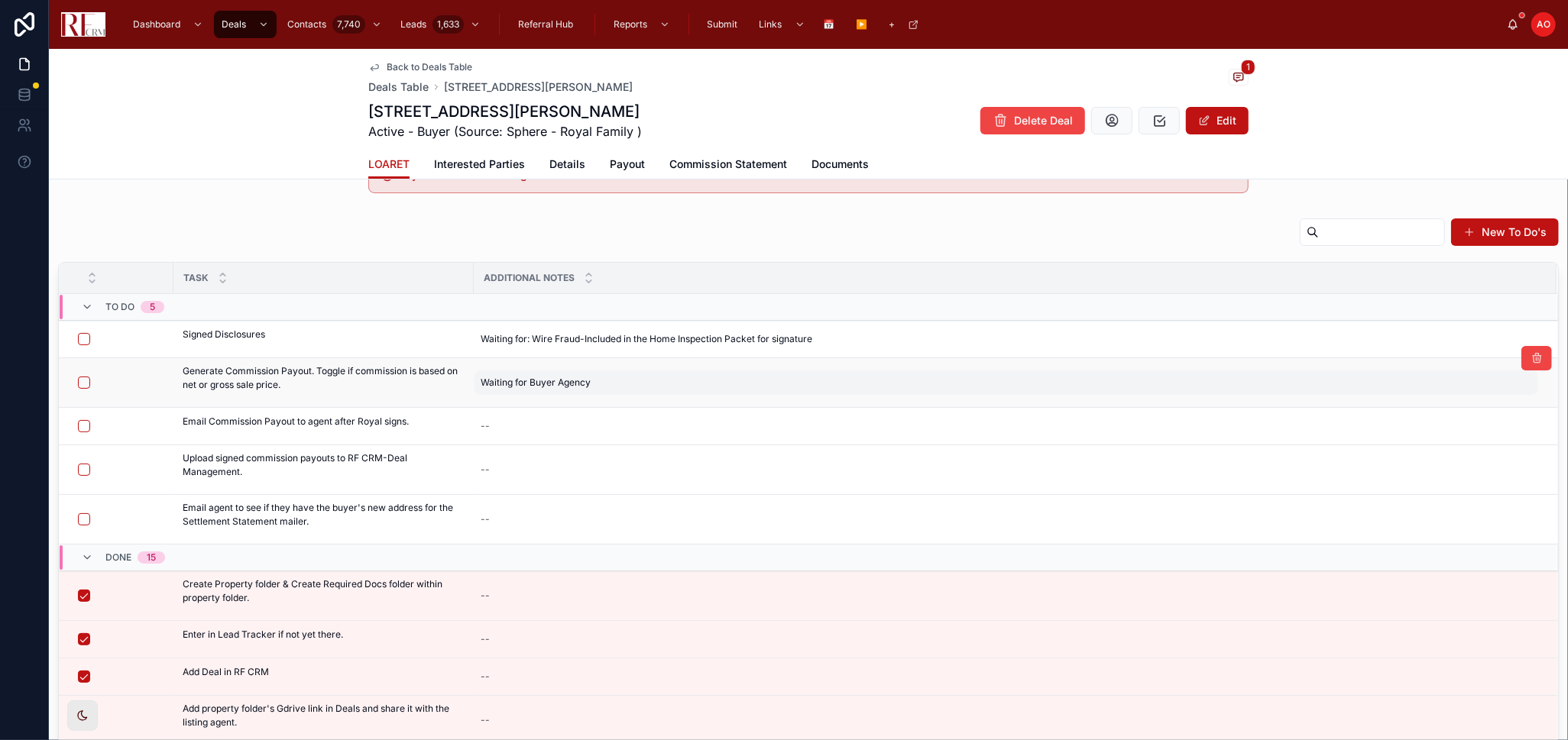
click at [541, 379] on span "Waiting for Buyer Agency" at bounding box center [535, 382] width 110 height 12
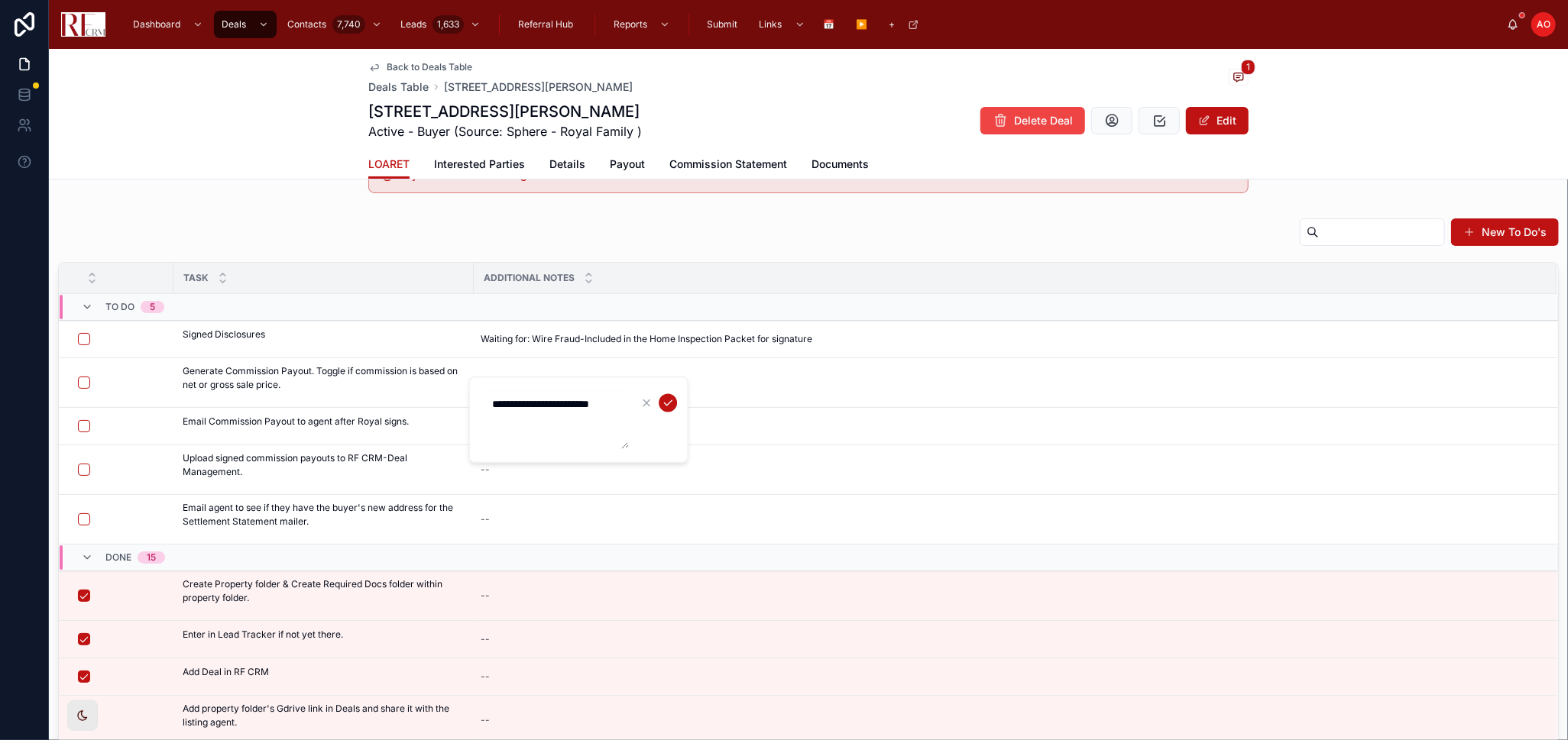
click at [554, 421] on textarea "**********" at bounding box center [555, 420] width 145 height 58
click at [665, 399] on icon "submit" at bounding box center [668, 403] width 12 height 12
click at [611, 162] on span "Payout" at bounding box center [627, 164] width 36 height 15
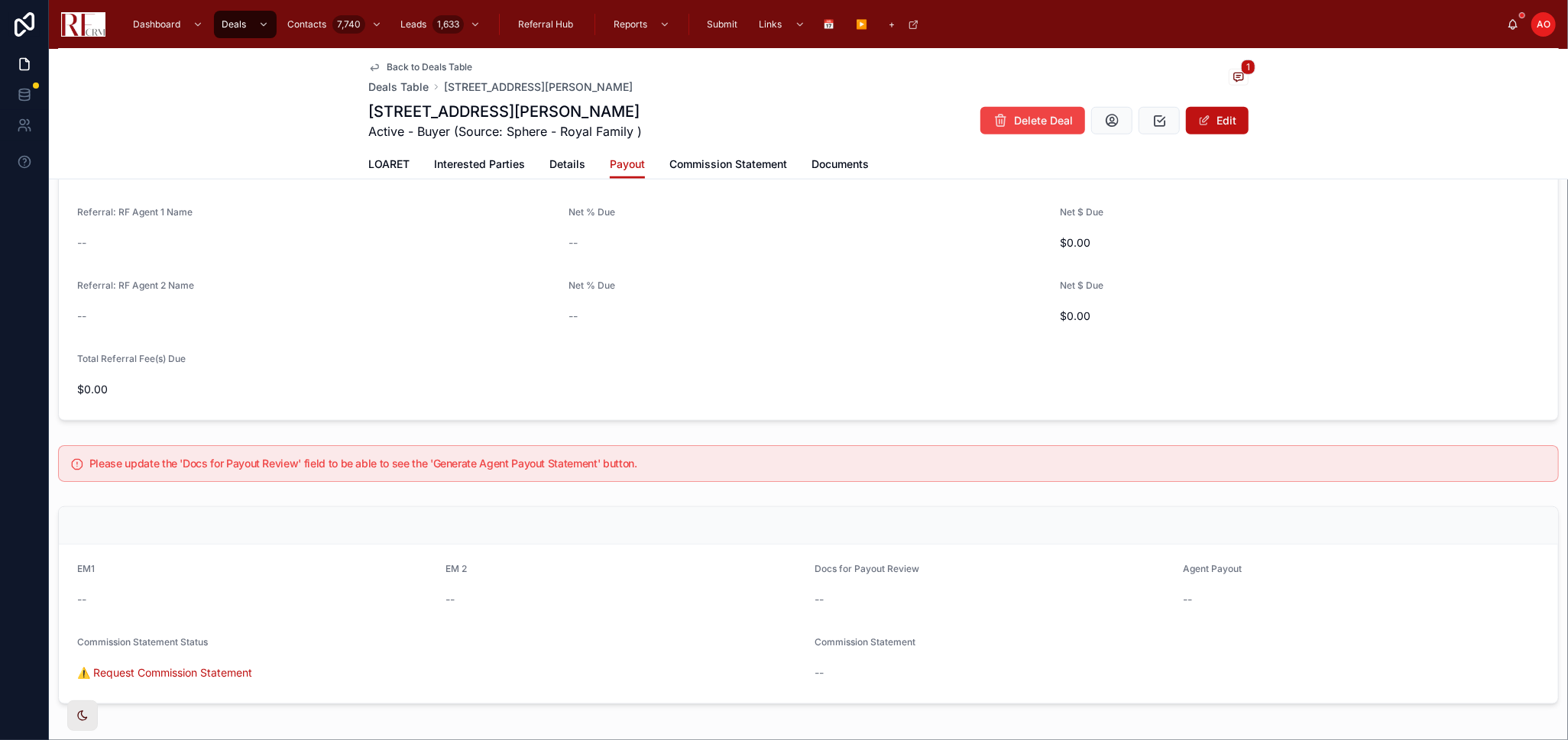
scroll to position [1018, 0]
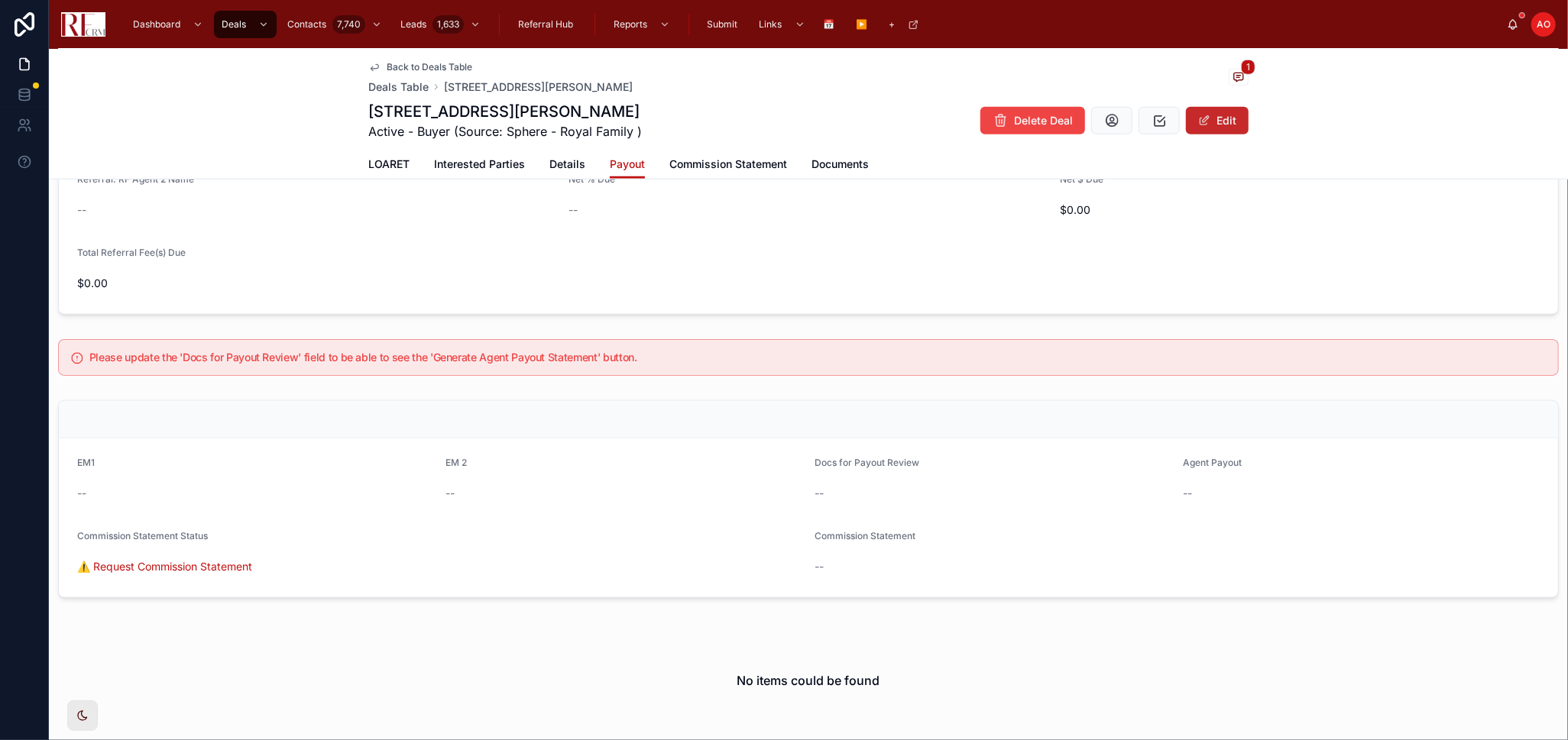
click at [1227, 128] on button "Edit" at bounding box center [1217, 120] width 63 height 27
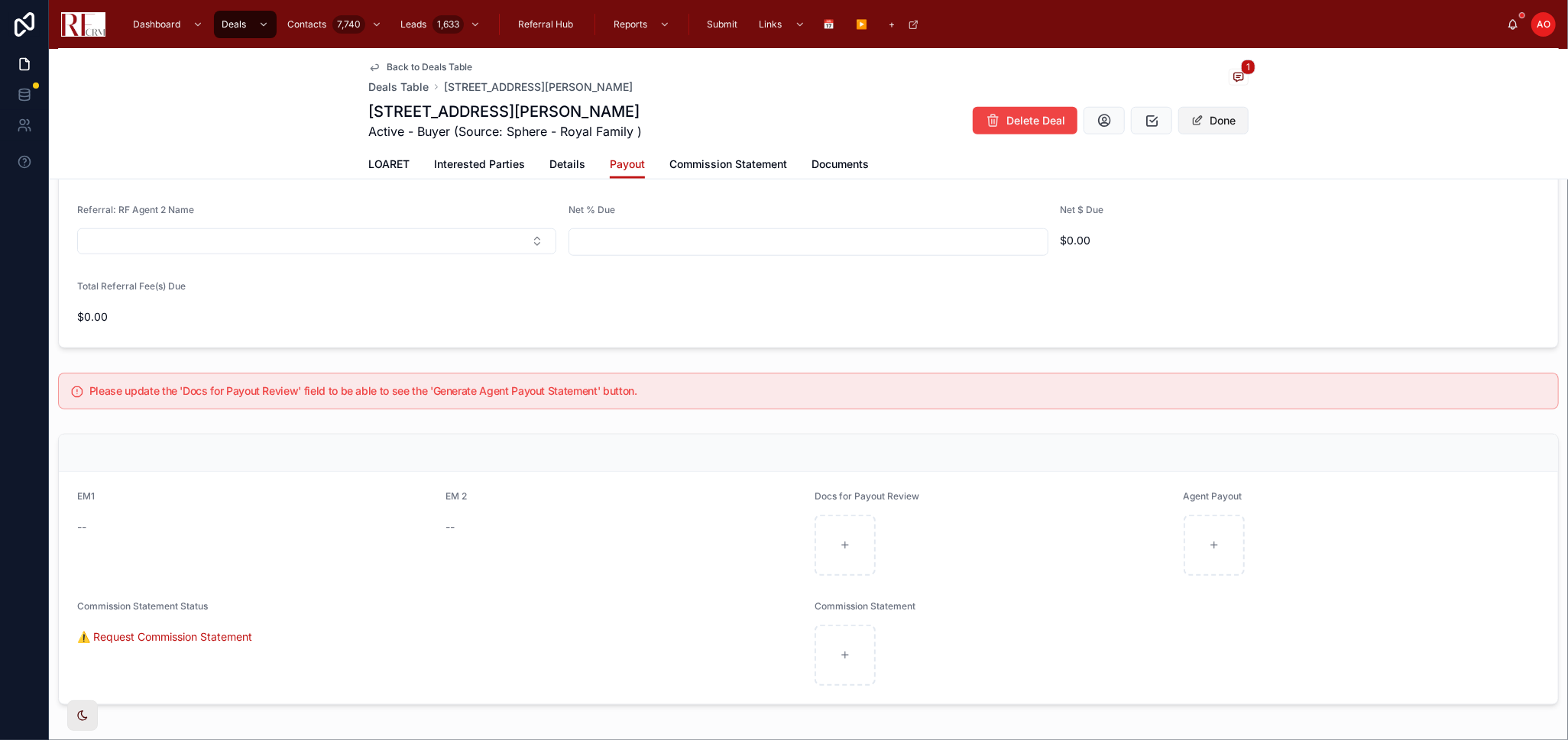
scroll to position [1042, 0]
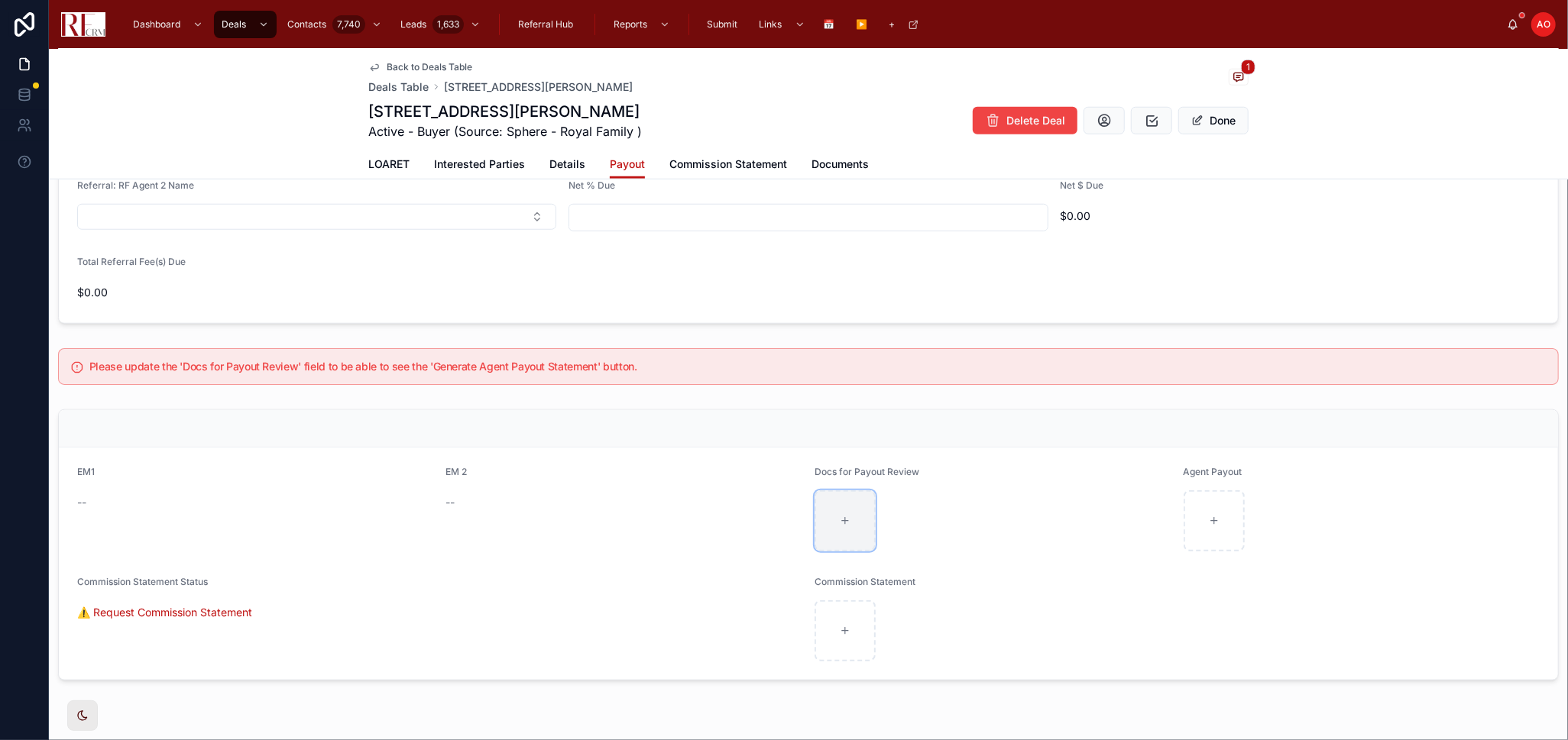
click at [842, 523] on div at bounding box center [993, 521] width 357 height 61
click at [843, 524] on body "**********" at bounding box center [784, 370] width 1568 height 740
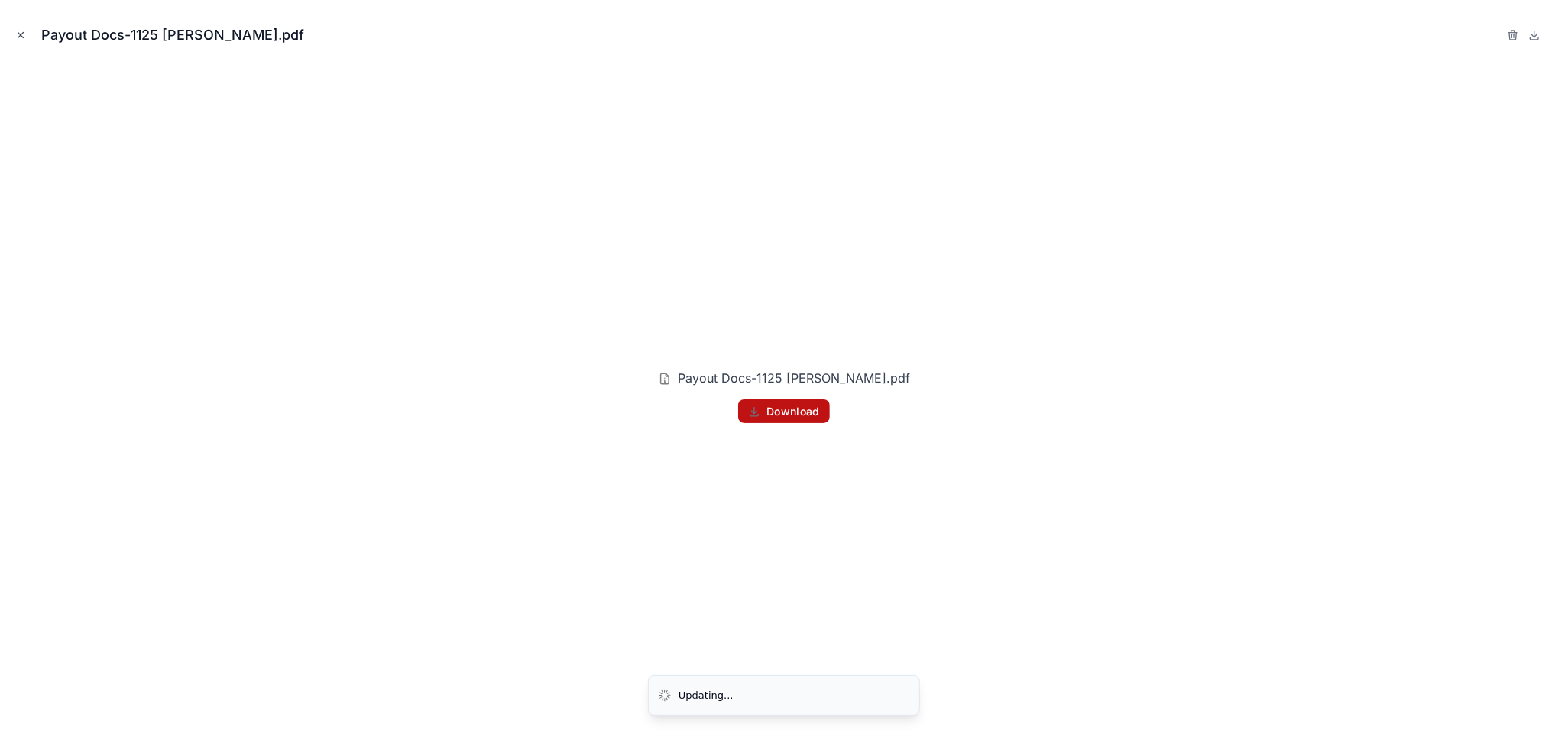
click at [19, 33] on icon "Close modal" at bounding box center [21, 36] width 5 height 5
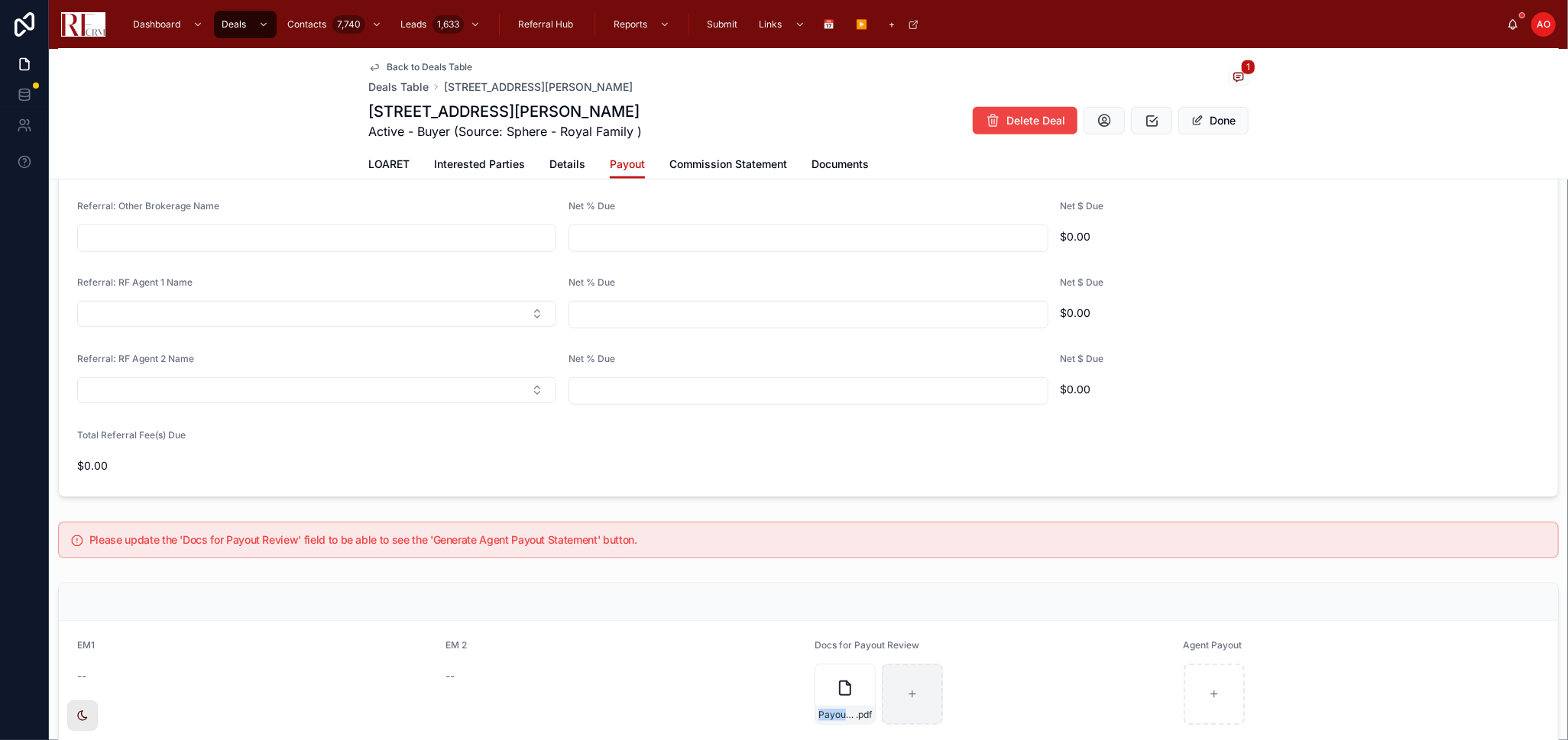
scroll to position [958, 0]
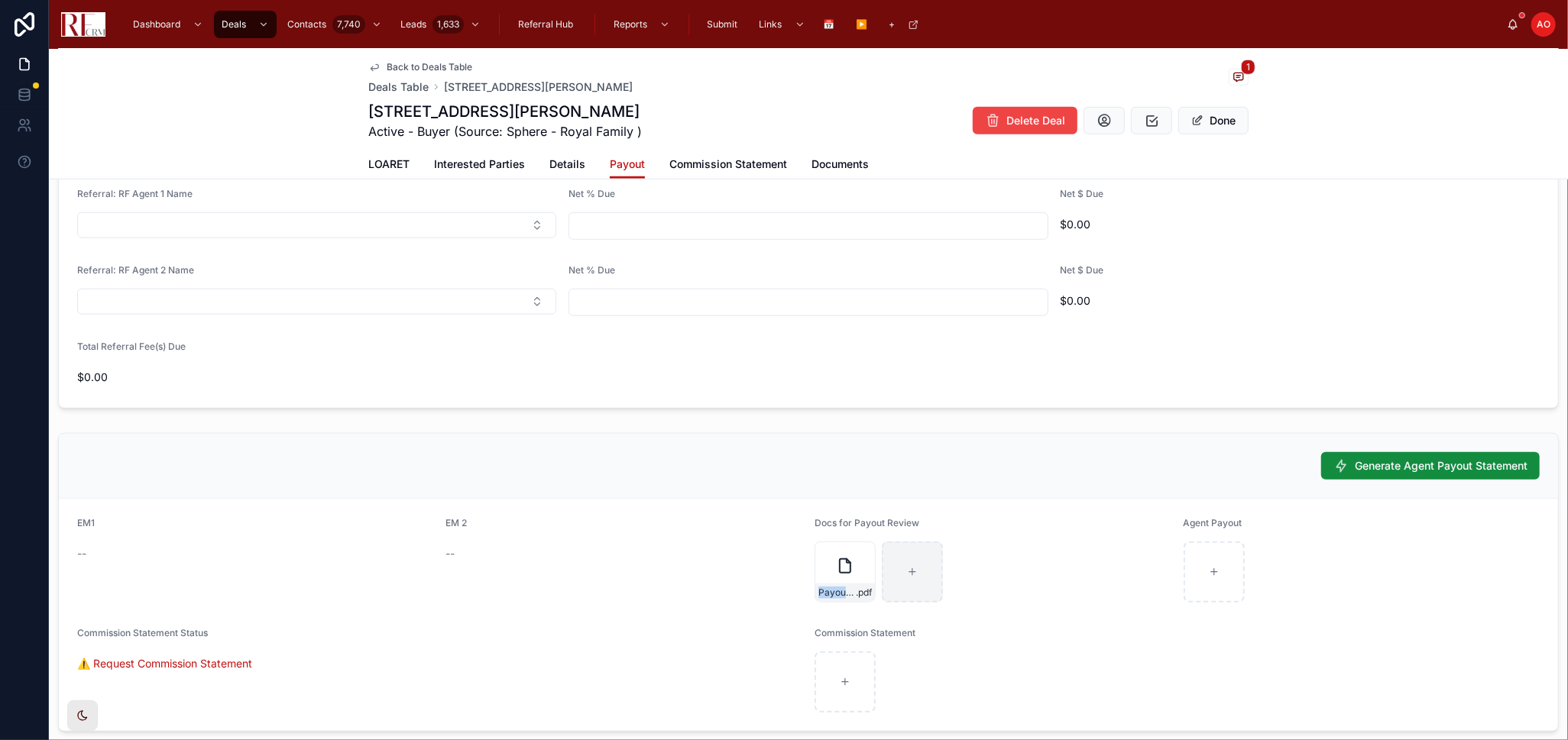
click at [1451, 617] on form "EM1 -- EM 2 -- Docs for Payout Review Payout Docs-1125 [PERSON_NAME] .pdf Agent…" at bounding box center [808, 614] width 1499 height 232
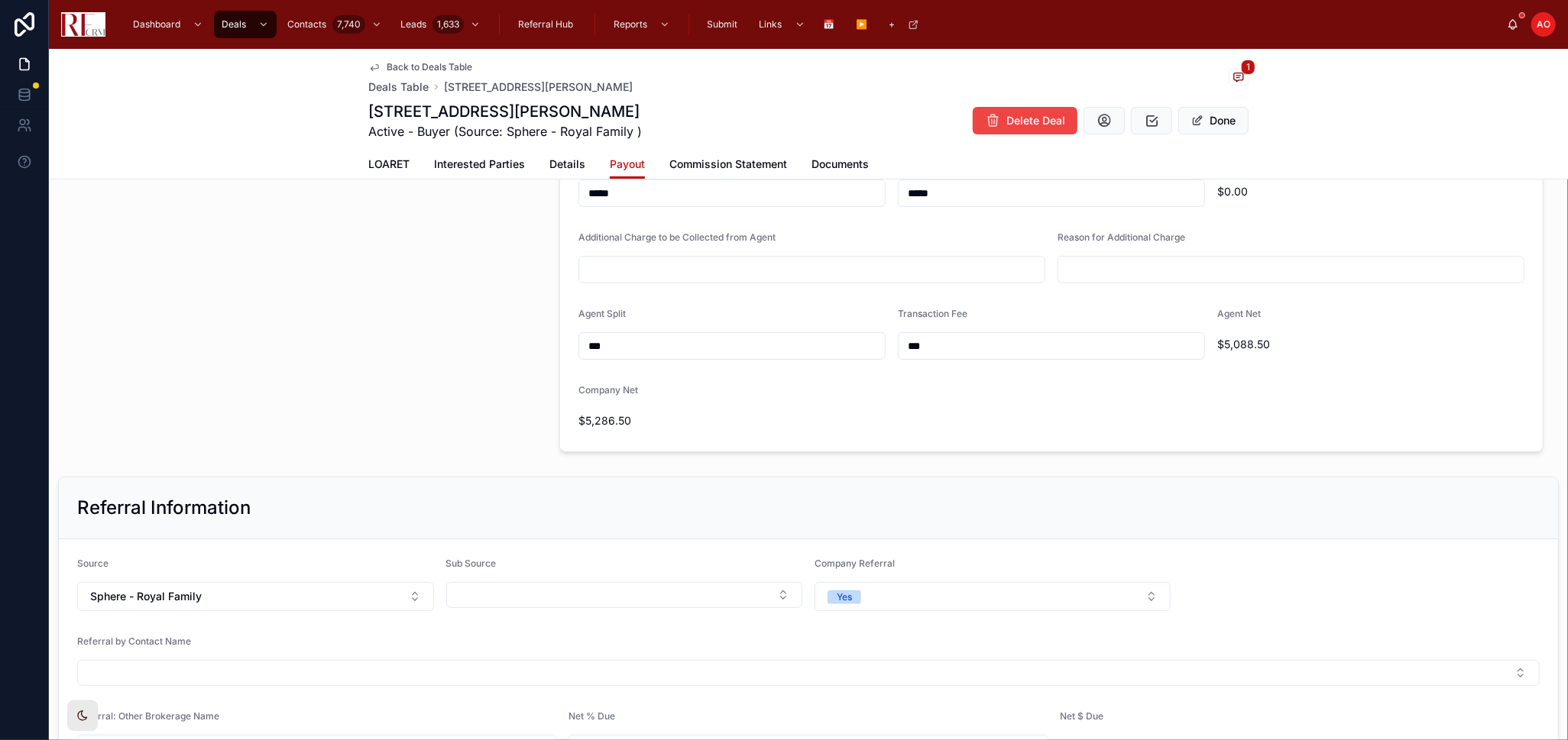
scroll to position [279, 0]
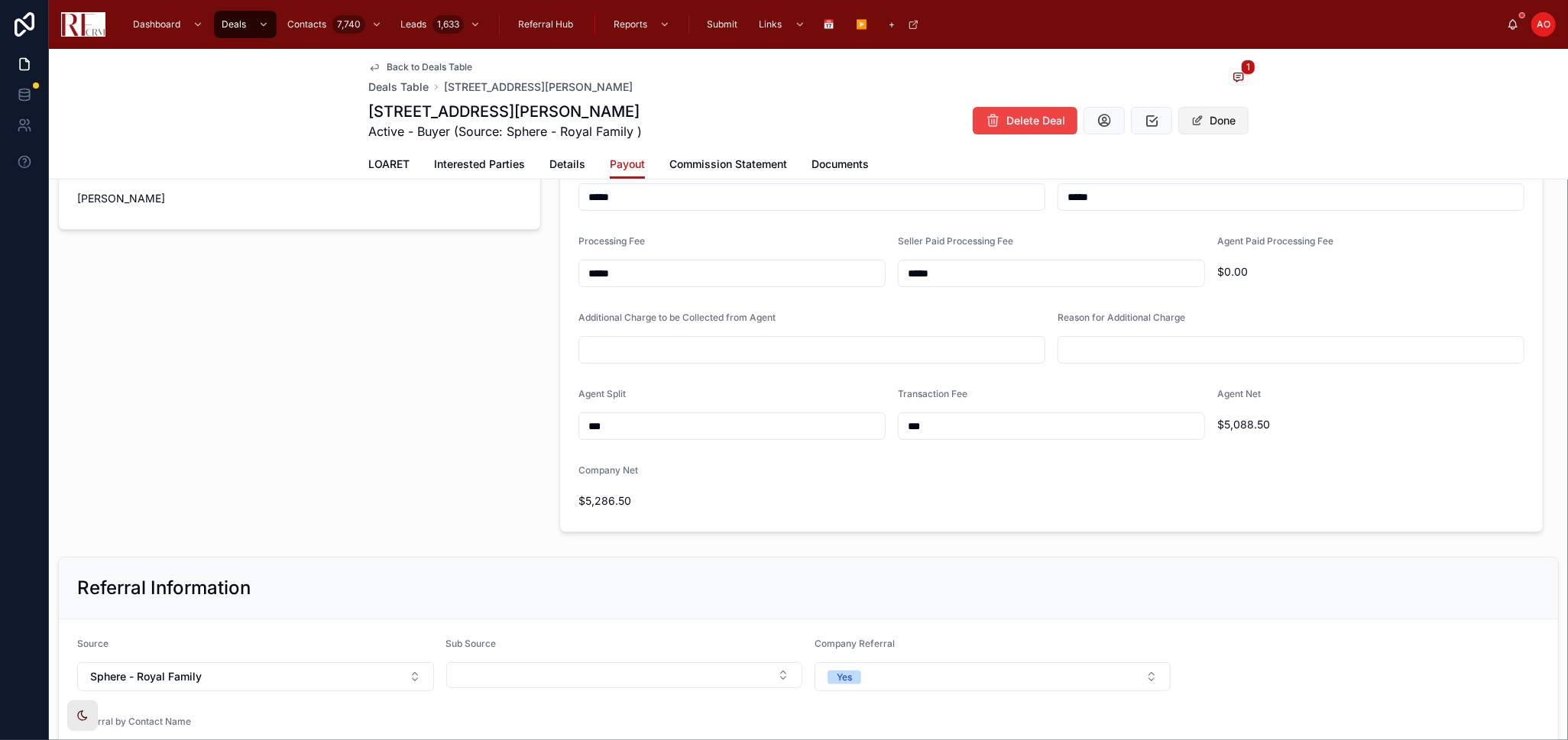
click at [1202, 127] on button "Done" at bounding box center [1213, 120] width 70 height 27
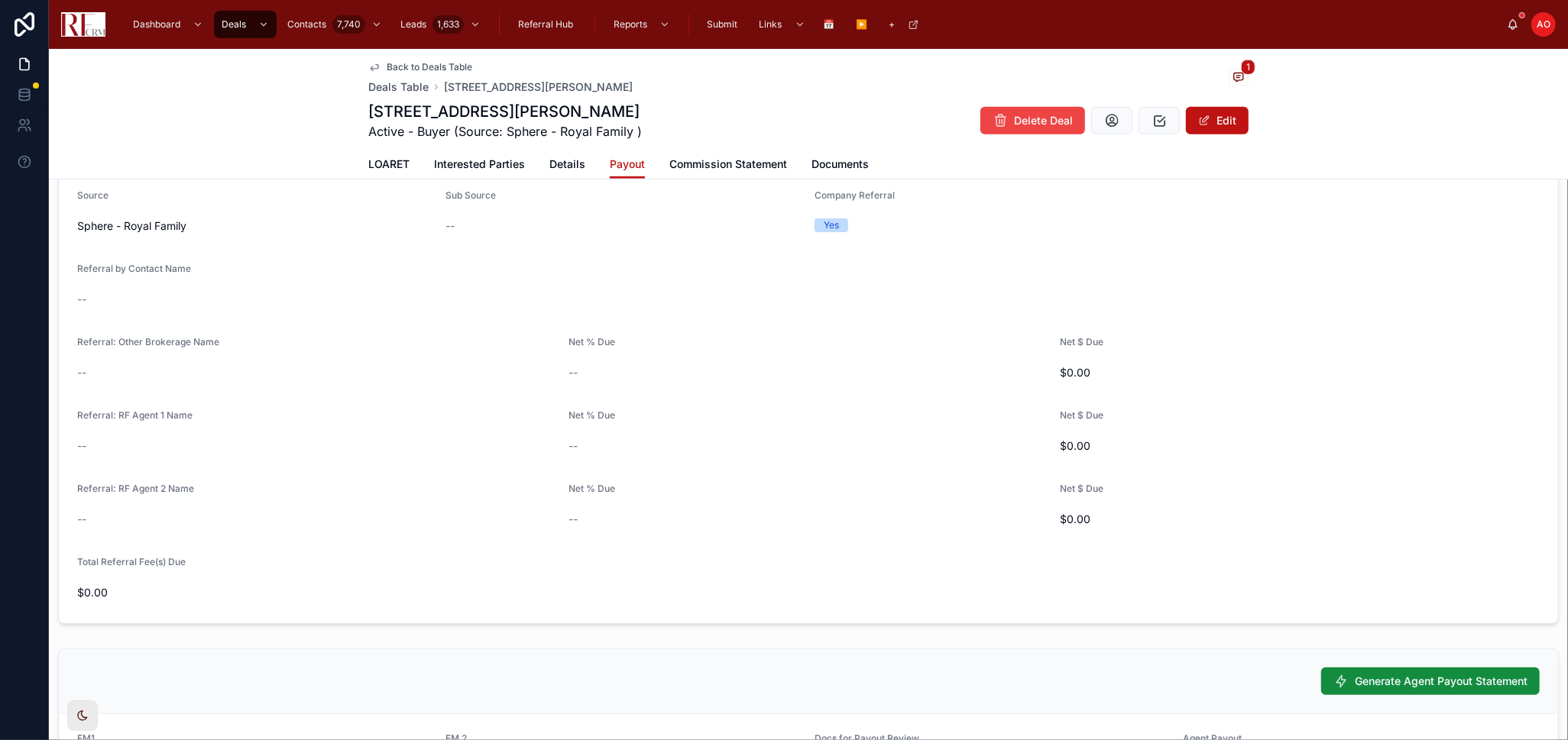
scroll to position [788, 0]
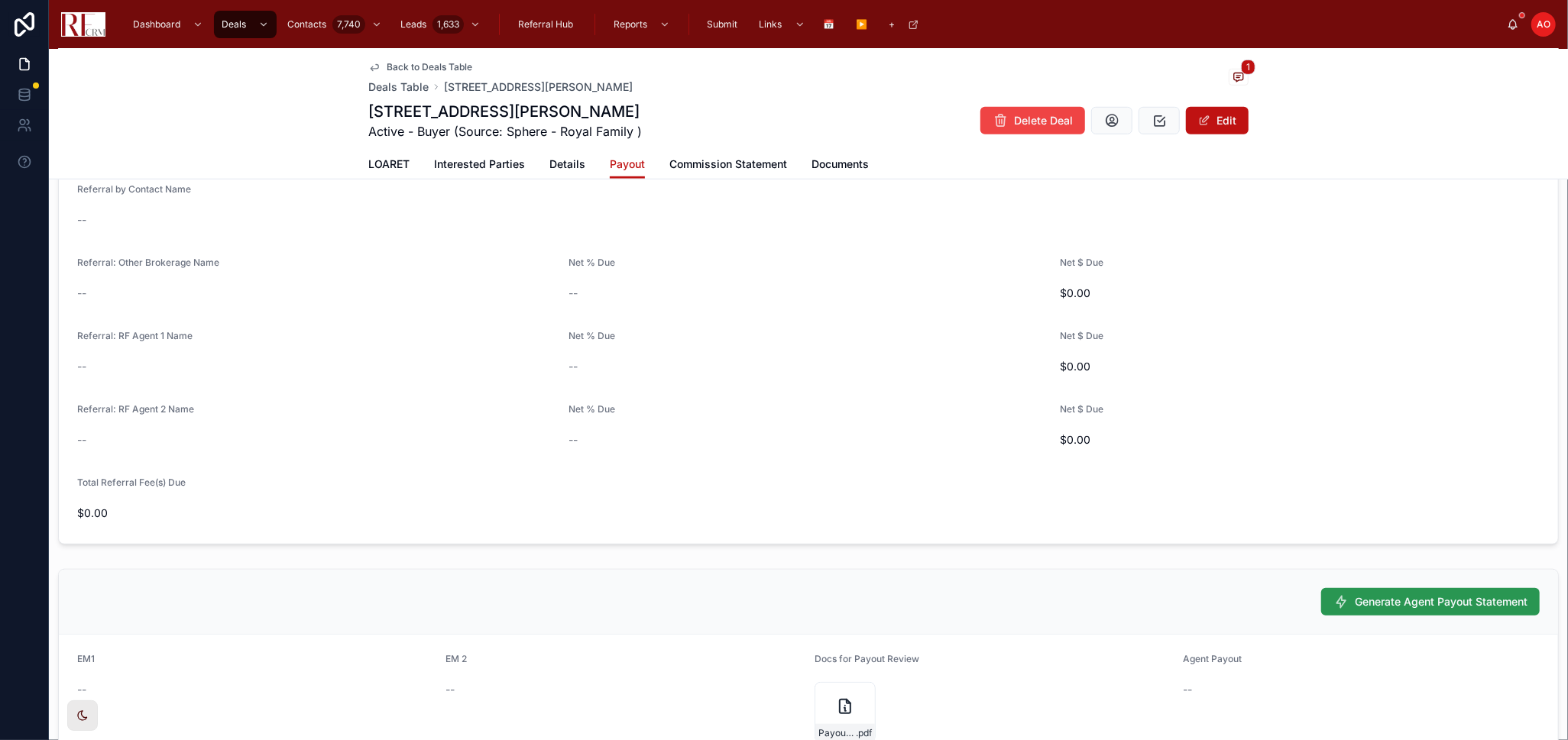
click at [1359, 592] on button "Generate Agent Payout Statement" at bounding box center [1430, 601] width 218 height 27
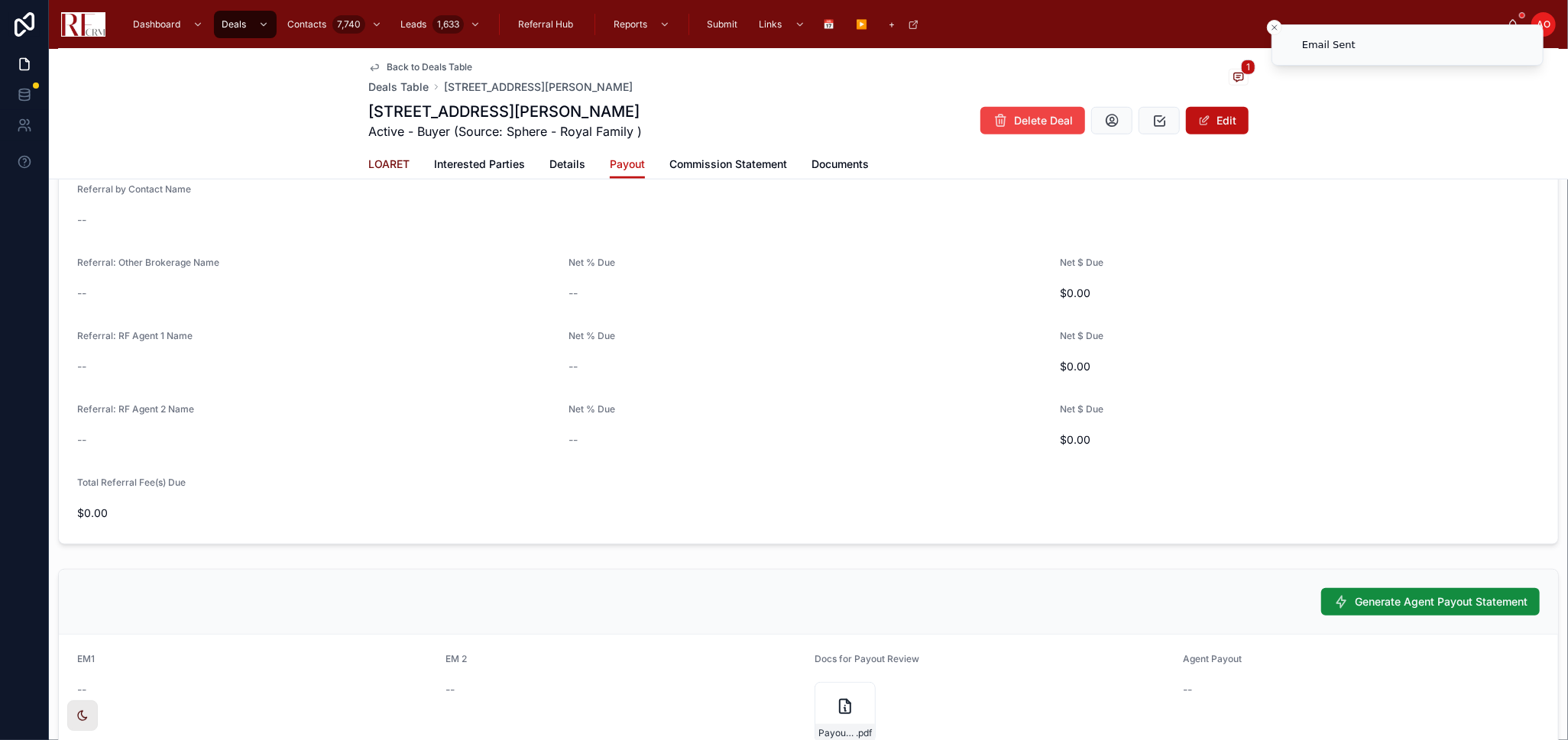
click at [382, 163] on span "LOARET" at bounding box center [389, 164] width 41 height 15
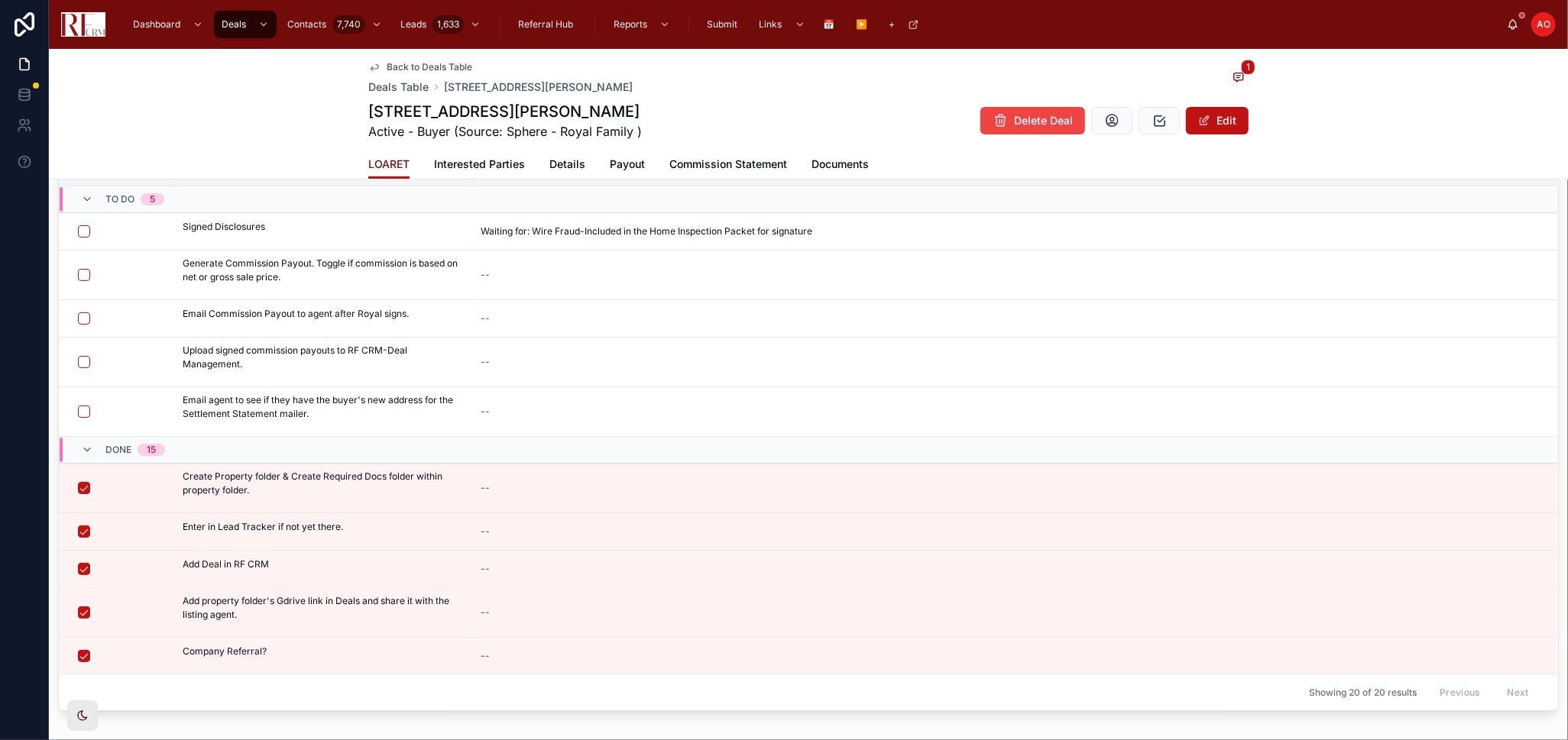
scroll to position [182, 0]
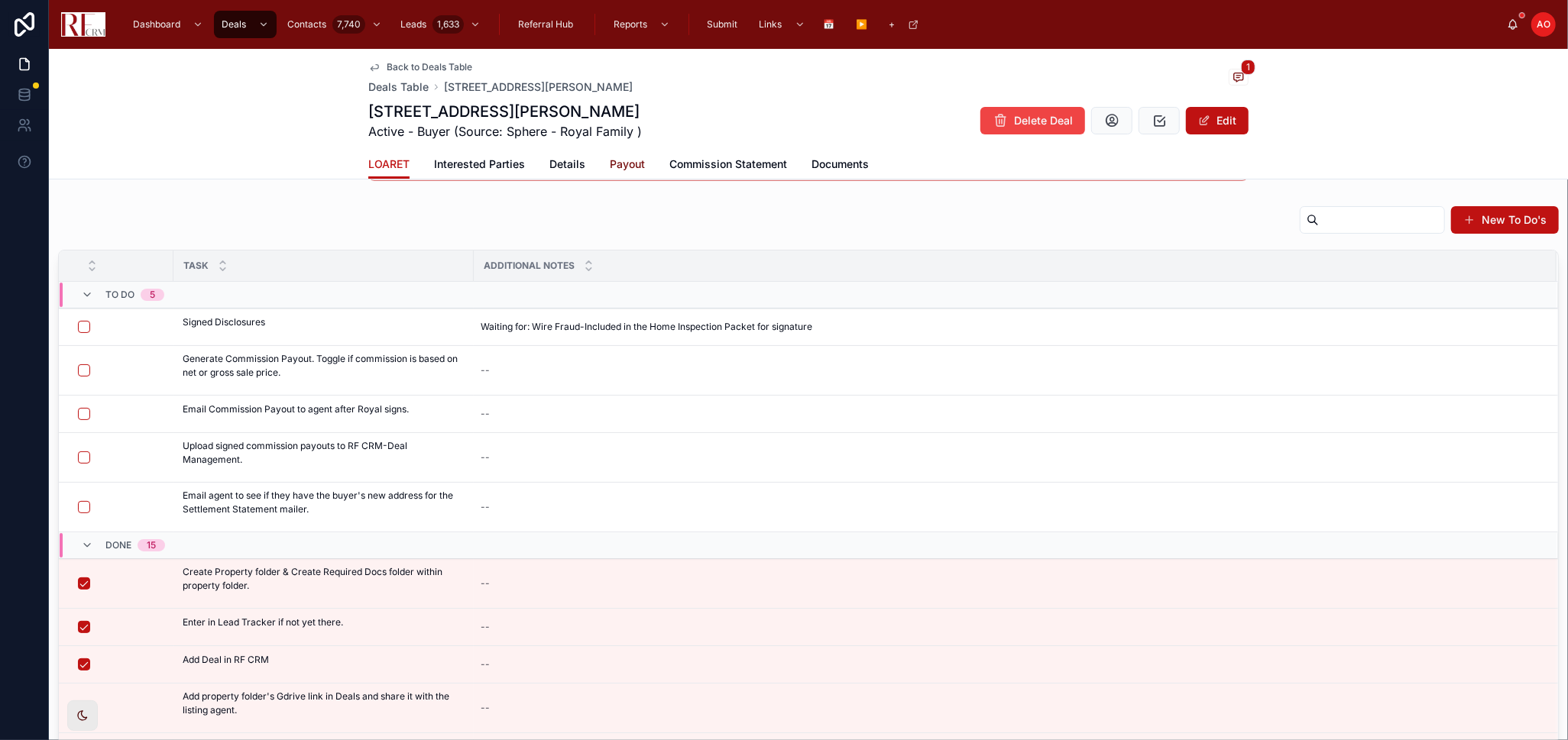
click at [611, 159] on span "Payout" at bounding box center [627, 164] width 36 height 15
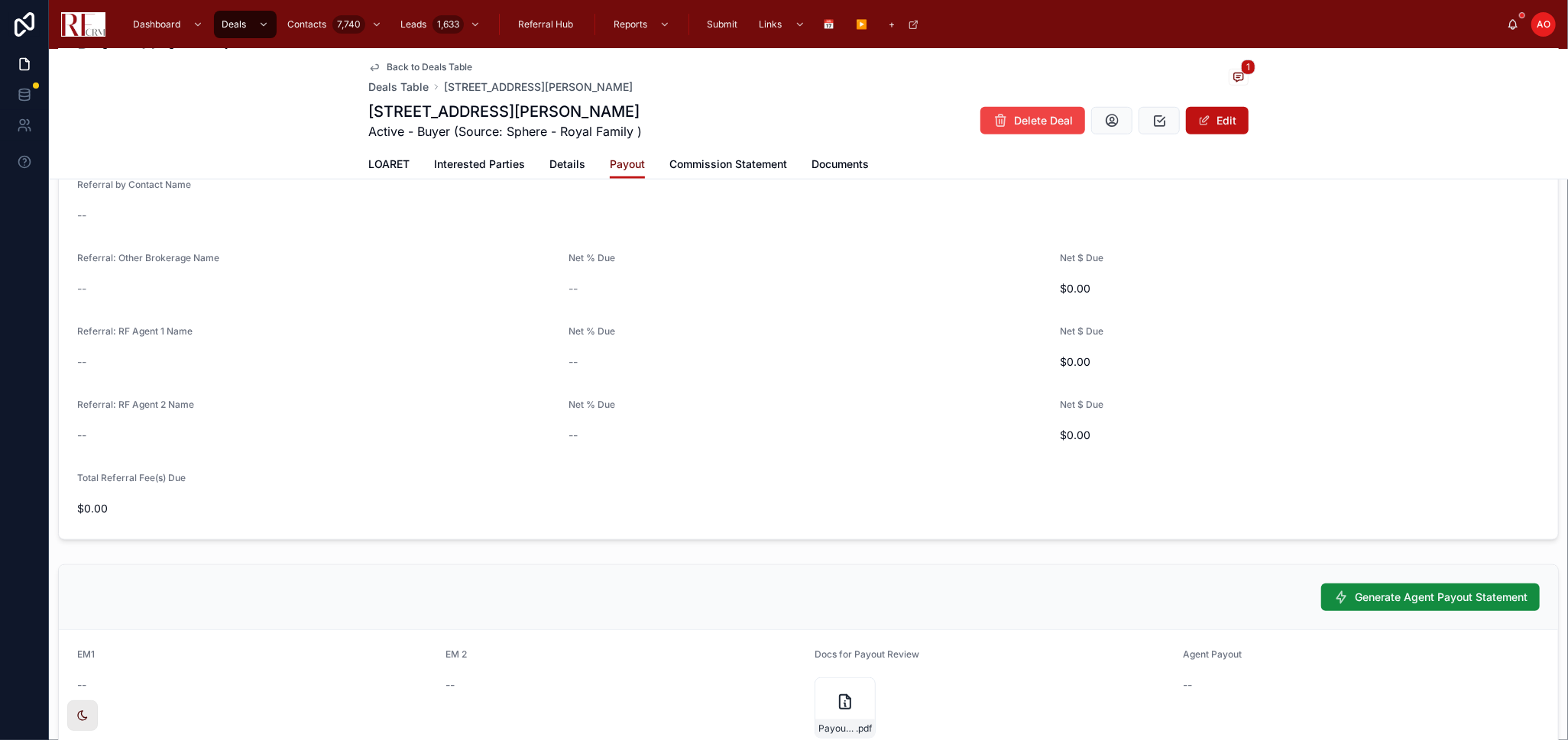
scroll to position [1030, 0]
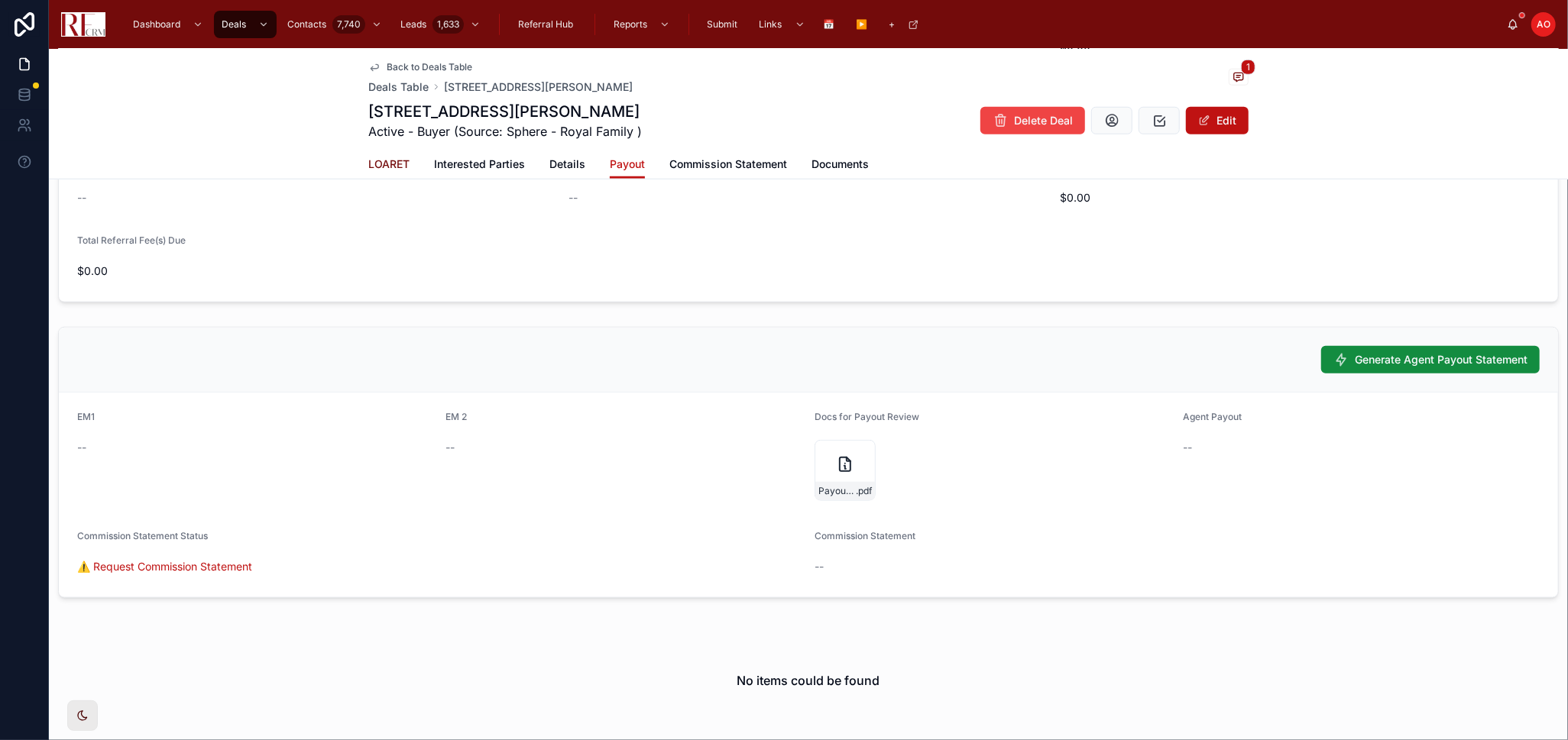
click at [376, 157] on span "LOARET" at bounding box center [389, 164] width 41 height 15
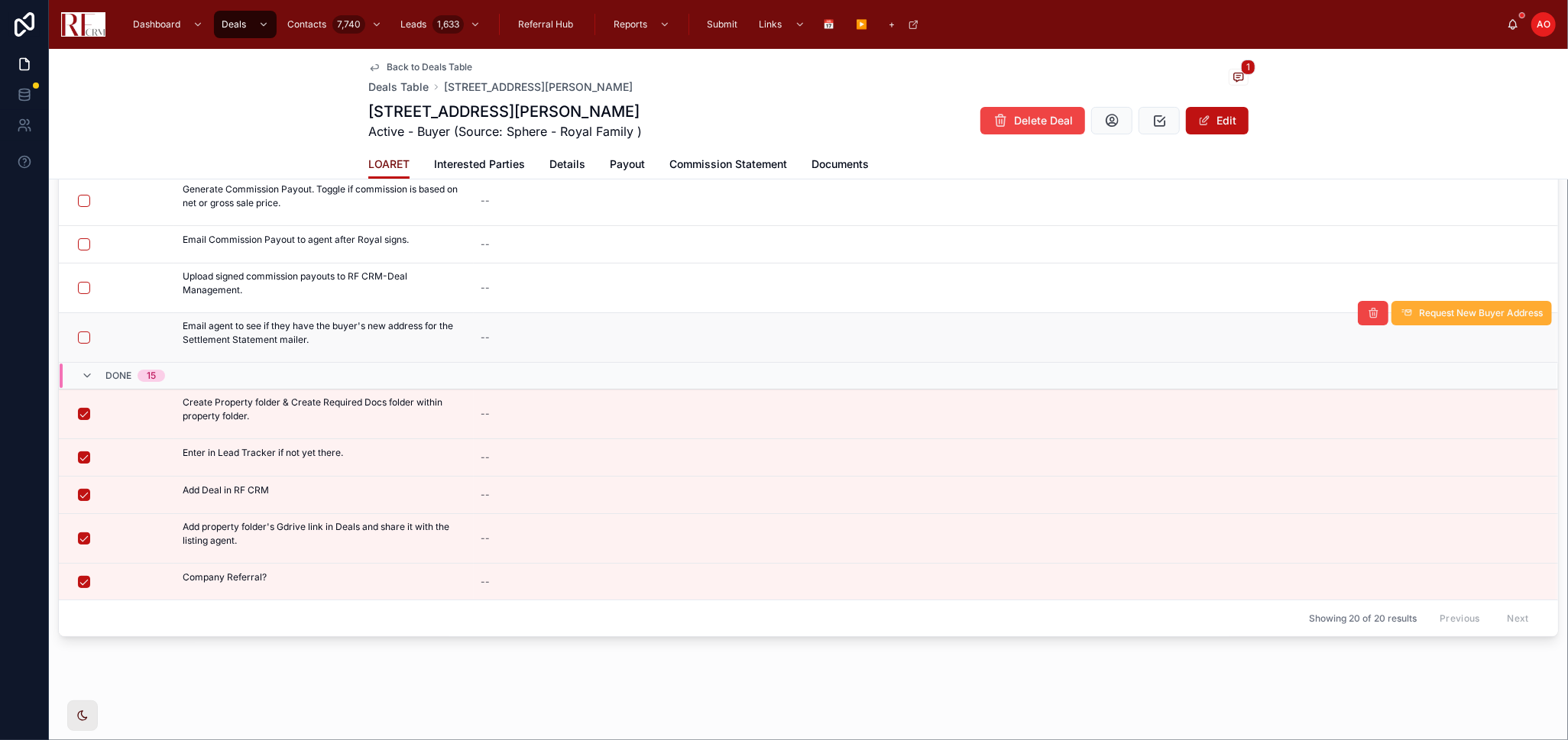
scroll to position [97, 0]
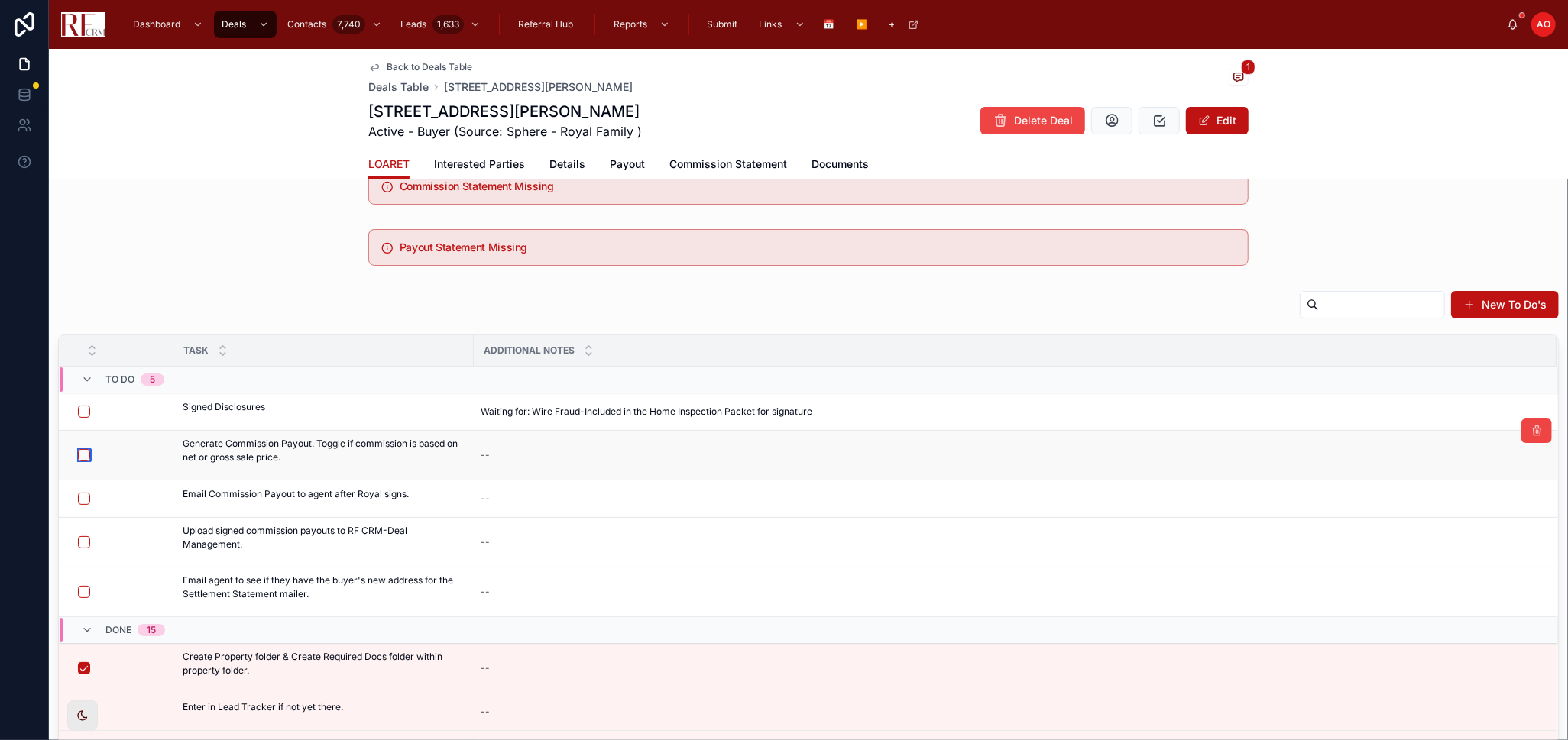
click at [78, 458] on button "button" at bounding box center [83, 455] width 12 height 12
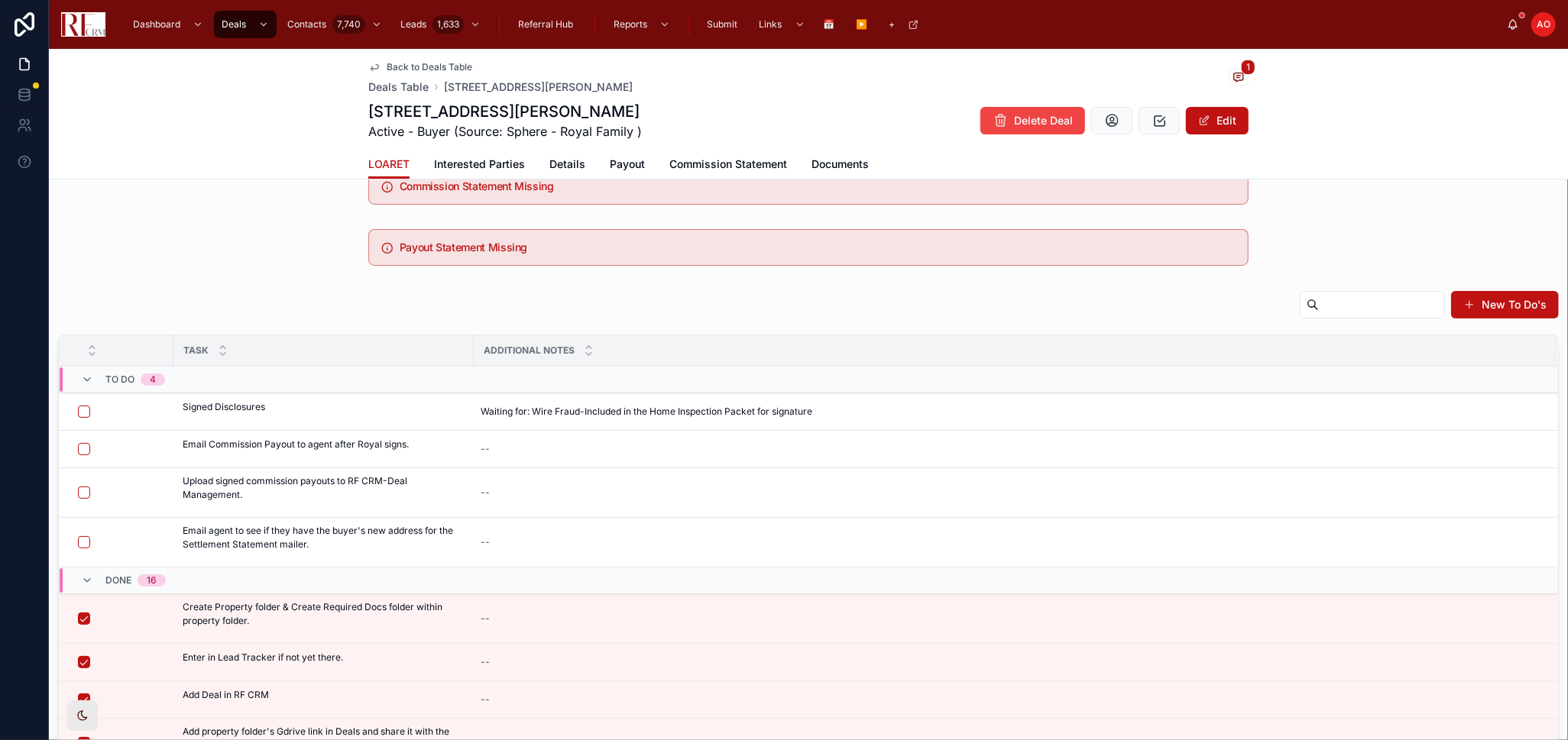
scroll to position [0, 0]
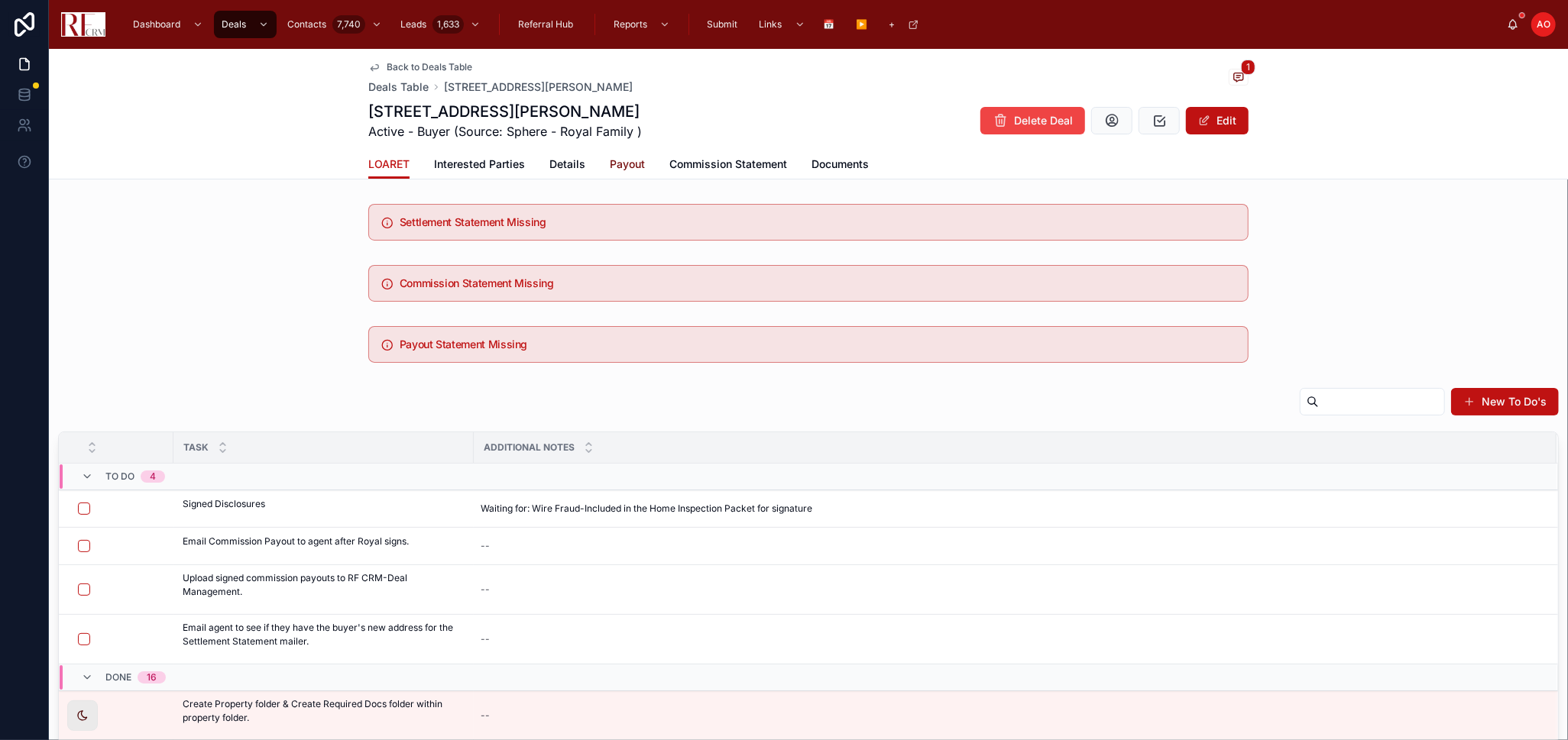
click at [624, 157] on span "Payout" at bounding box center [627, 164] width 36 height 15
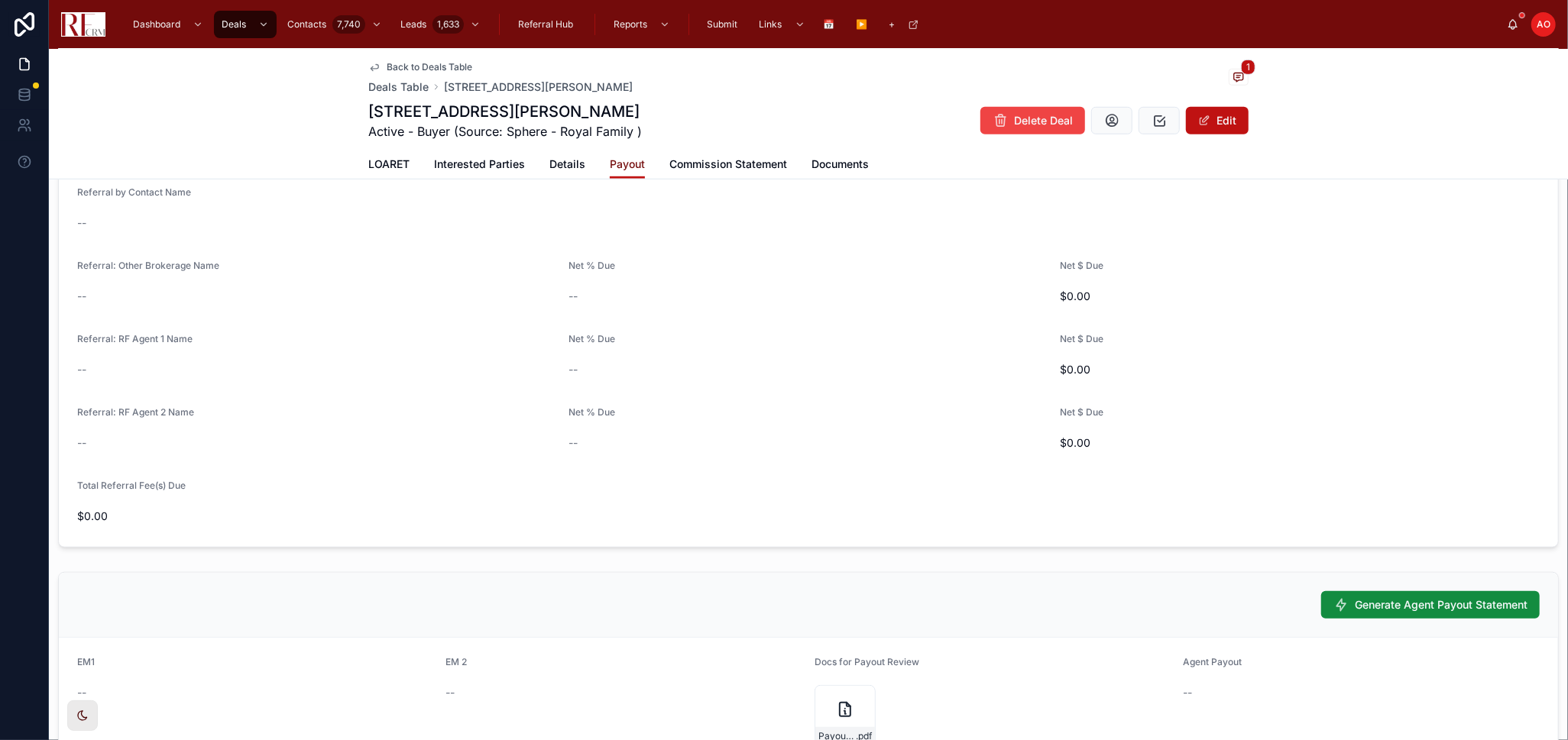
scroll to position [933, 0]
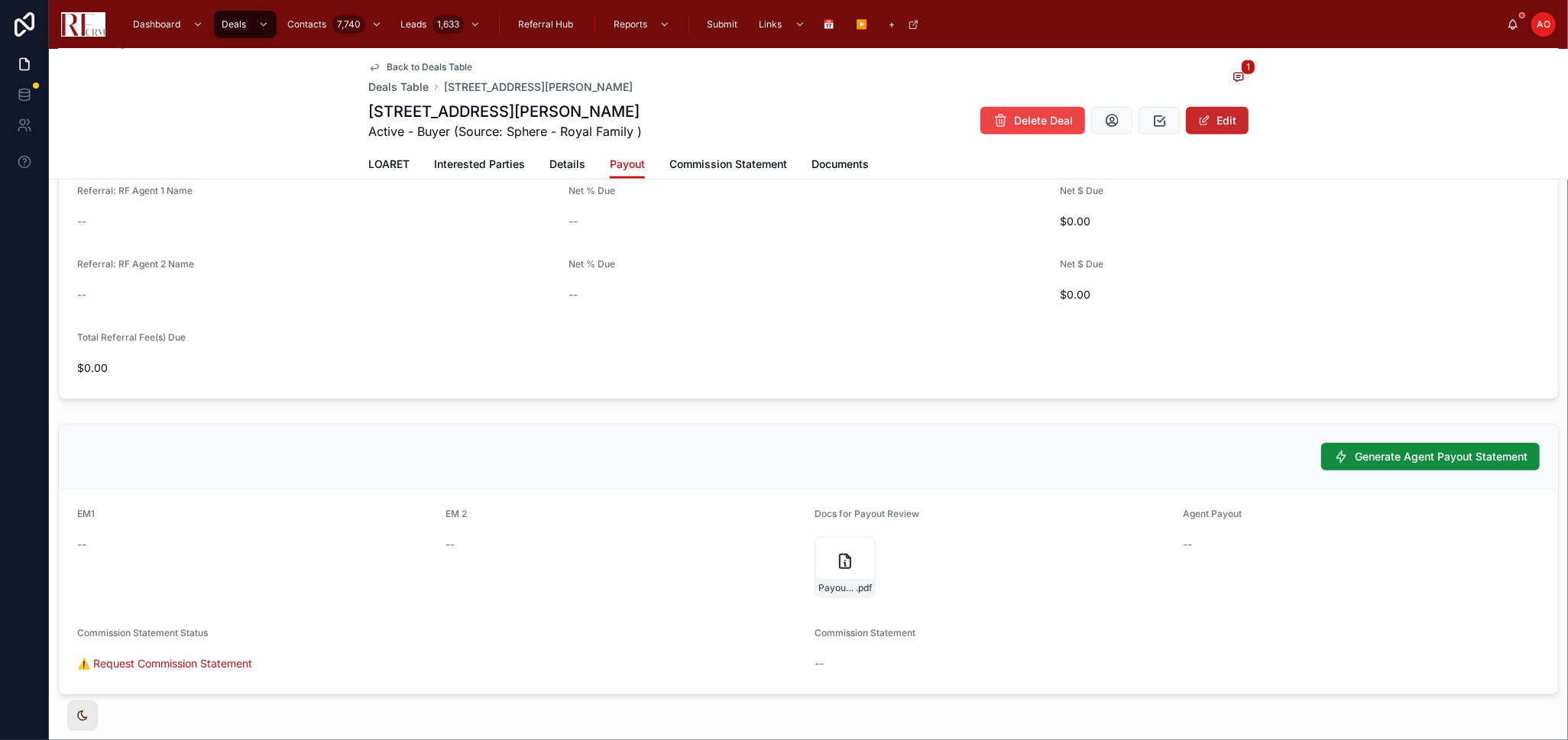
click at [1223, 126] on button "Edit" at bounding box center [1217, 120] width 63 height 27
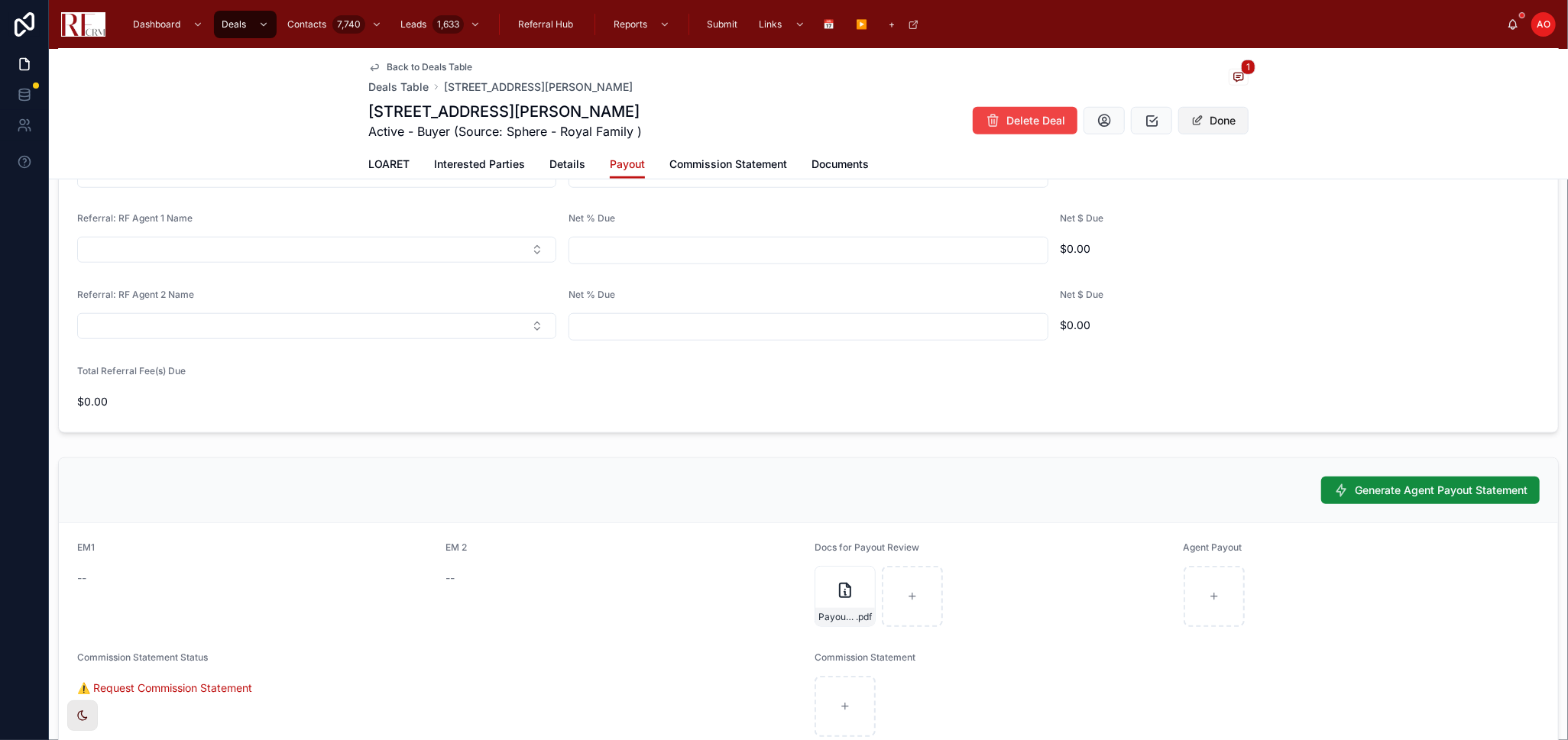
scroll to position [956, 0]
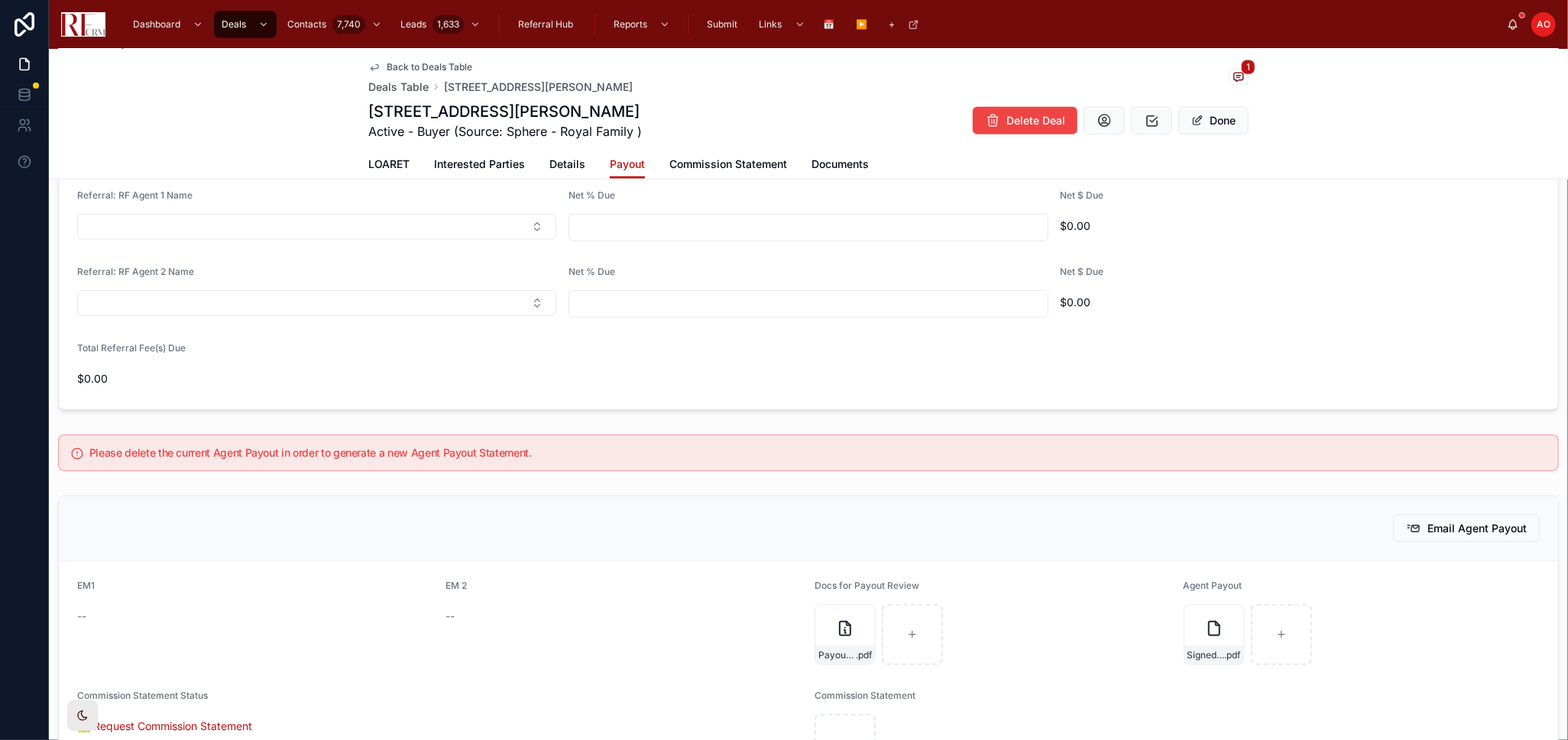
click at [1183, 591] on label "Agent Payout" at bounding box center [1212, 586] width 59 height 12
click at [1184, 662] on div "Signed Commission Payout - [STREET_ADDRESS][PERSON_NAME] .pdf" at bounding box center [1214, 655] width 59 height 18
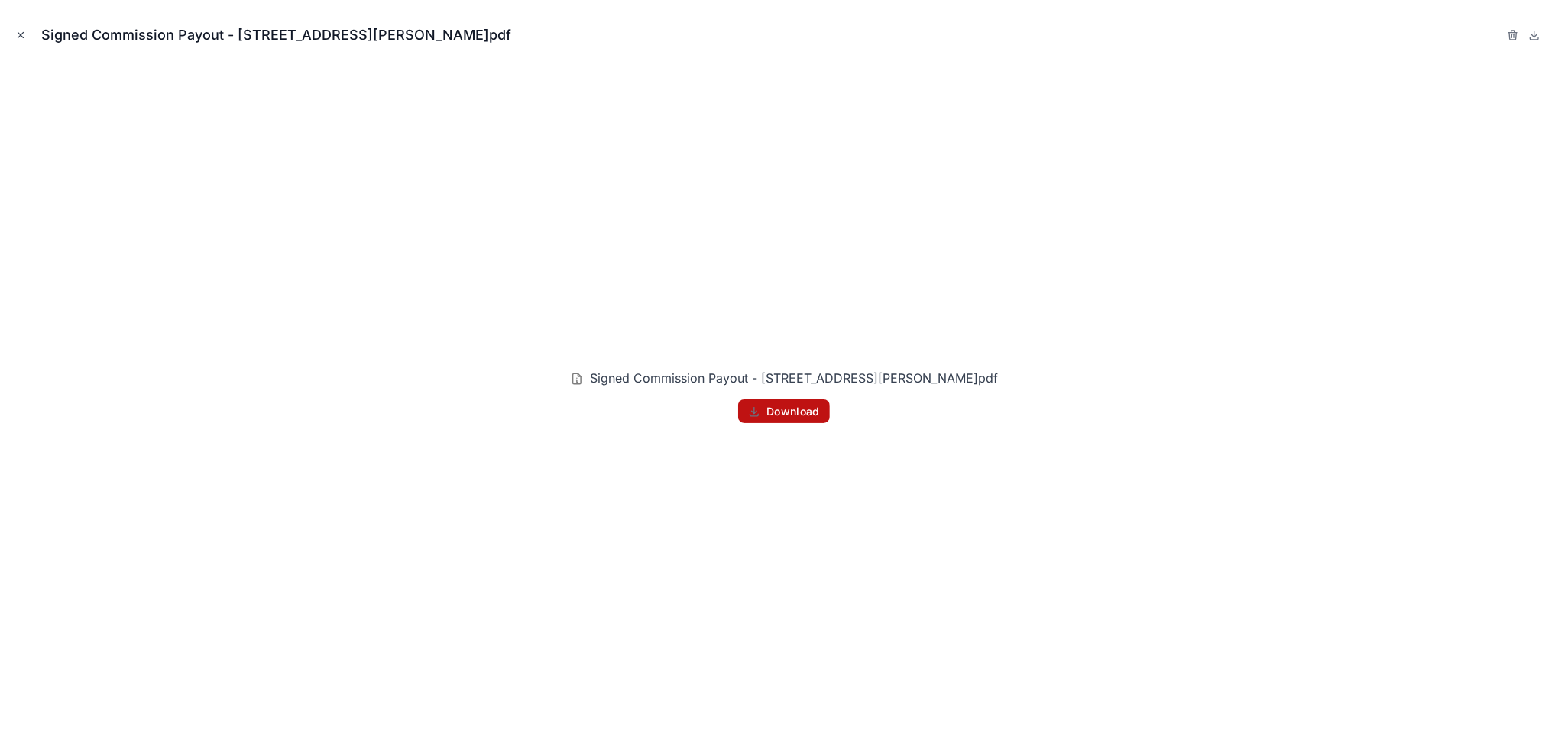
click at [14, 31] on button "Close modal" at bounding box center [21, 35] width 17 height 17
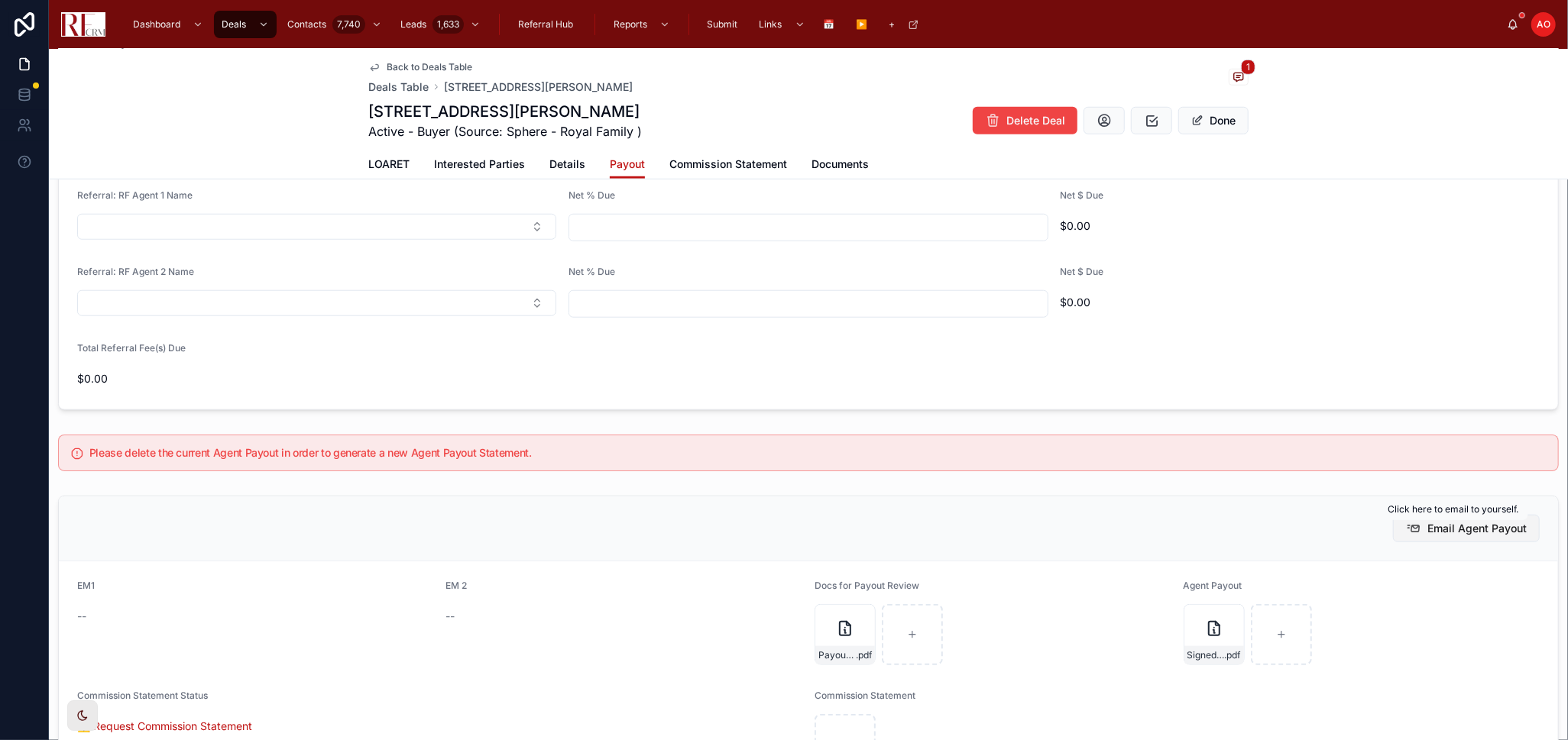
click at [1458, 530] on span "Email Agent Payout" at bounding box center [1476, 529] width 99 height 15
drag, startPoint x: 392, startPoint y: 159, endPoint x: 202, endPoint y: 1, distance: 247.1
click at [392, 159] on span "LOARET" at bounding box center [389, 164] width 41 height 15
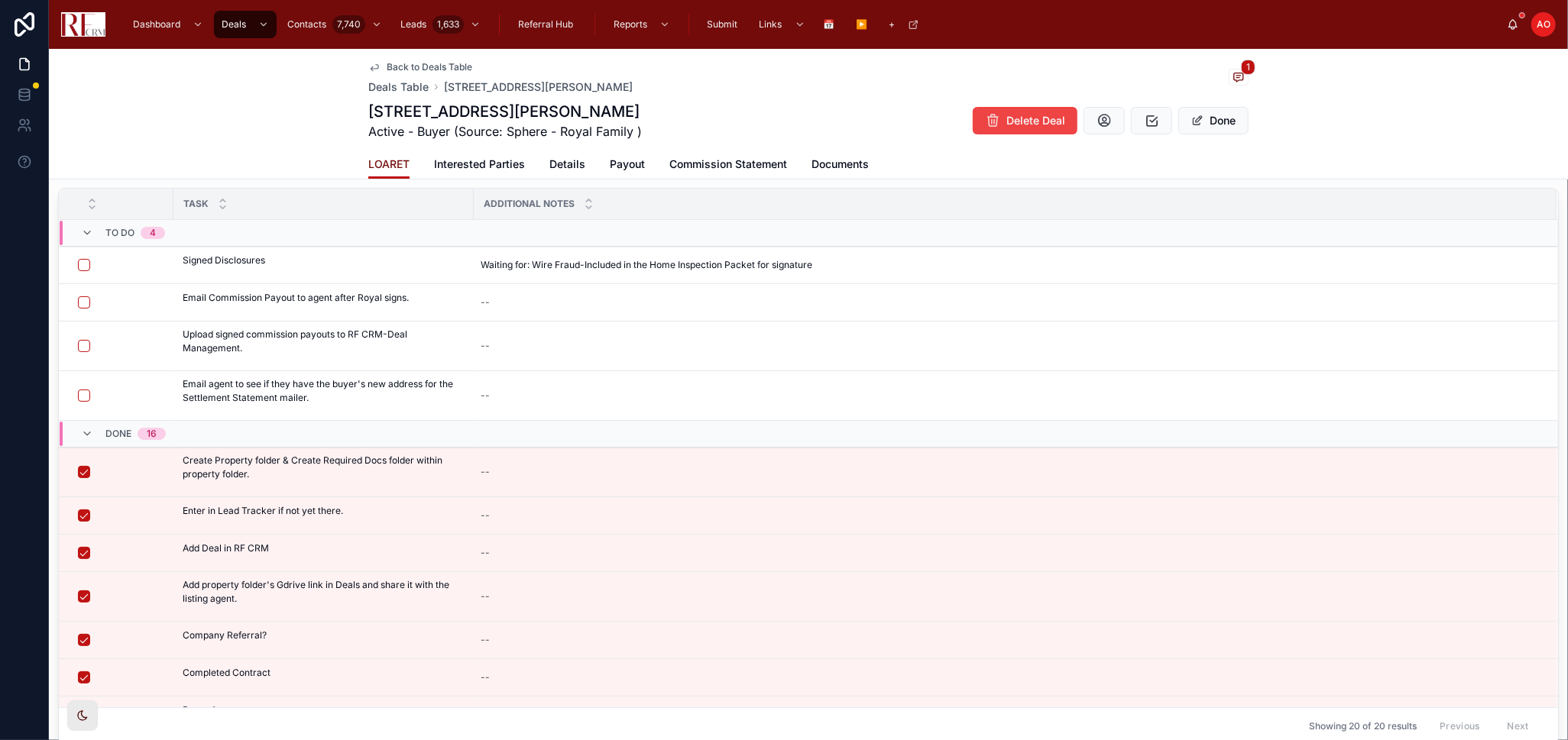
scroll to position [36, 0]
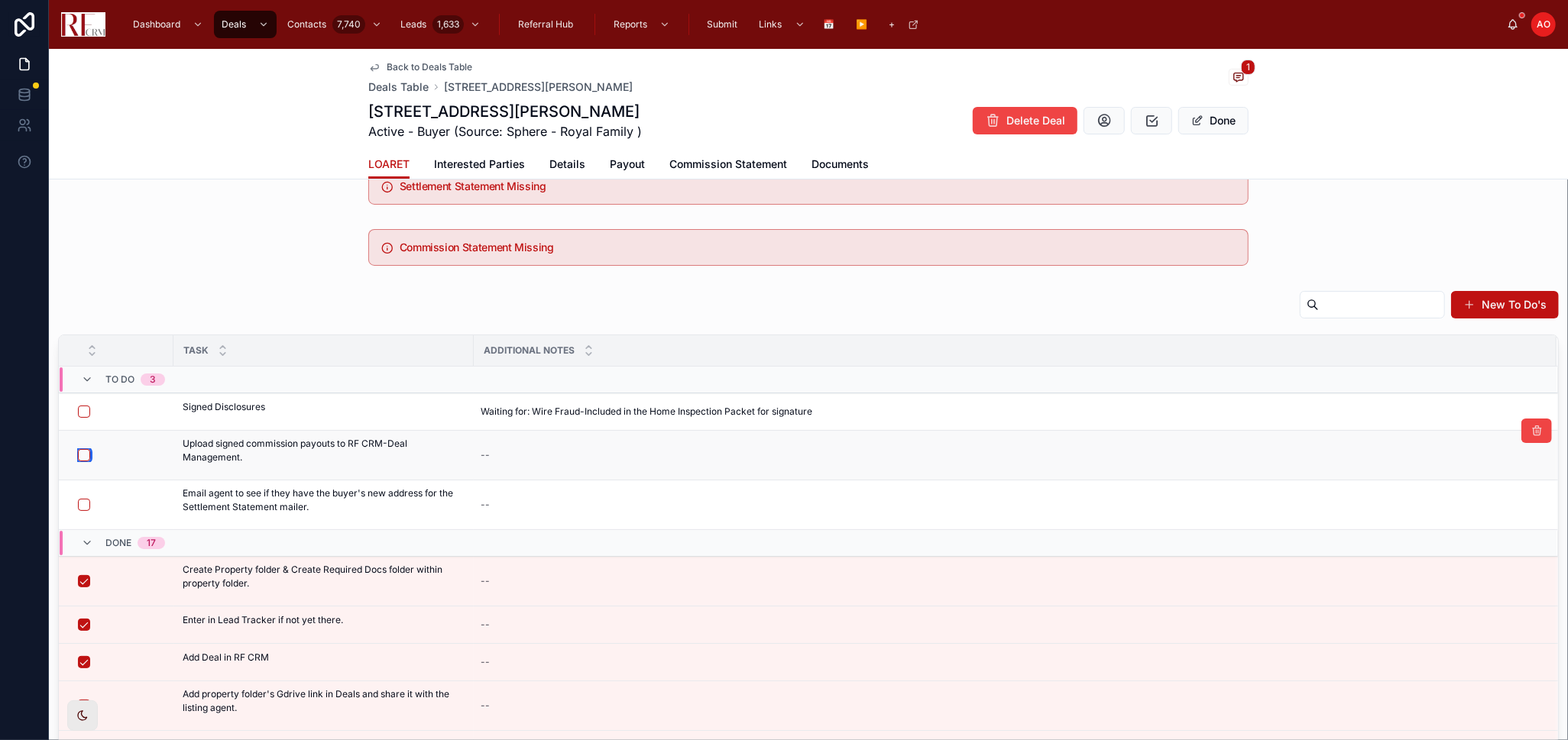
click at [83, 456] on button "button" at bounding box center [83, 455] width 12 height 12
click at [554, 159] on span "Details" at bounding box center [567, 164] width 36 height 15
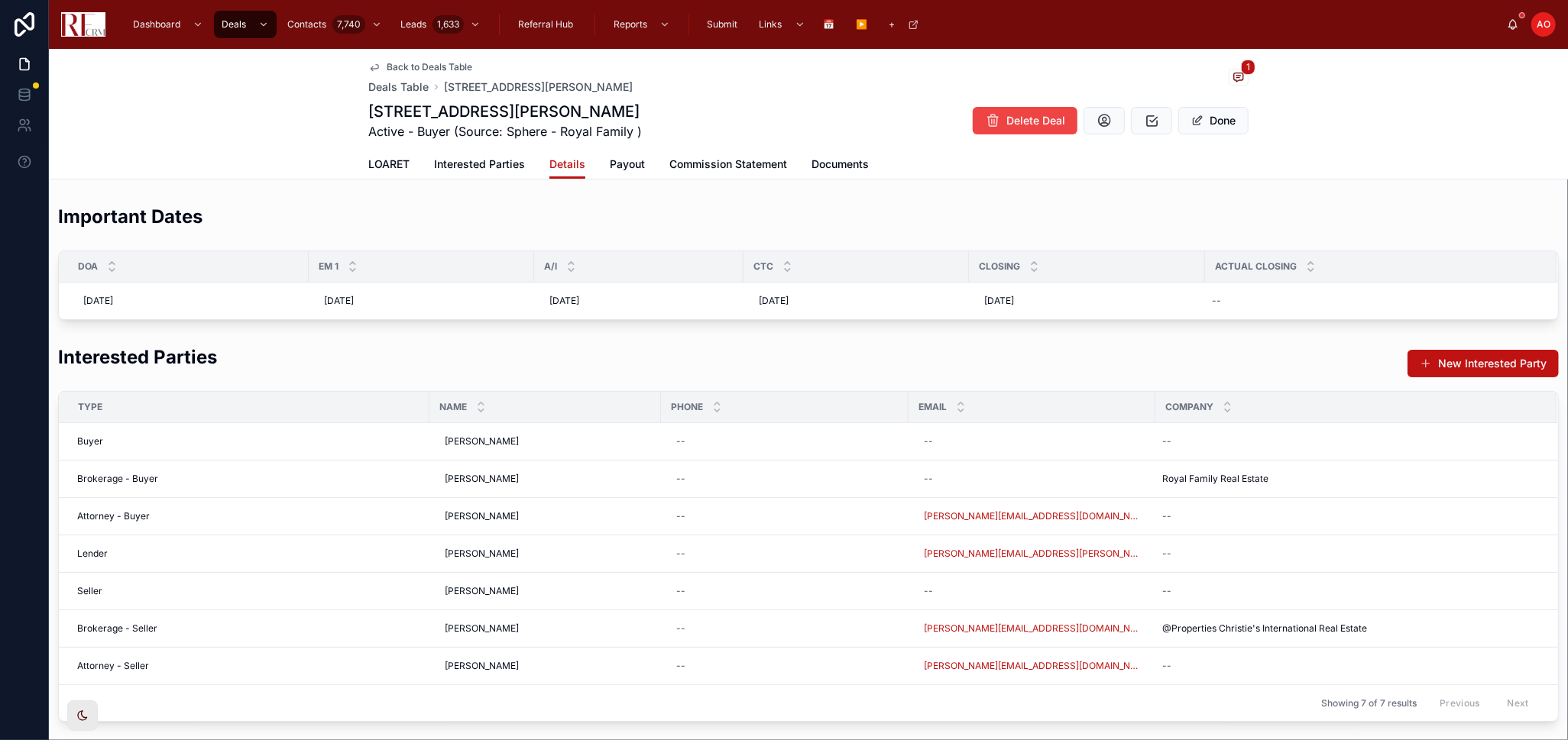
click at [896, 206] on div "Important Dates" at bounding box center [808, 222] width 1500 height 37
click at [405, 75] on div "Back to Deals Table Deals Table [STREET_ADDRESS][PERSON_NAME]" at bounding box center [501, 78] width 264 height 34
click at [407, 67] on span "Back to Deals Table" at bounding box center [430, 67] width 86 height 12
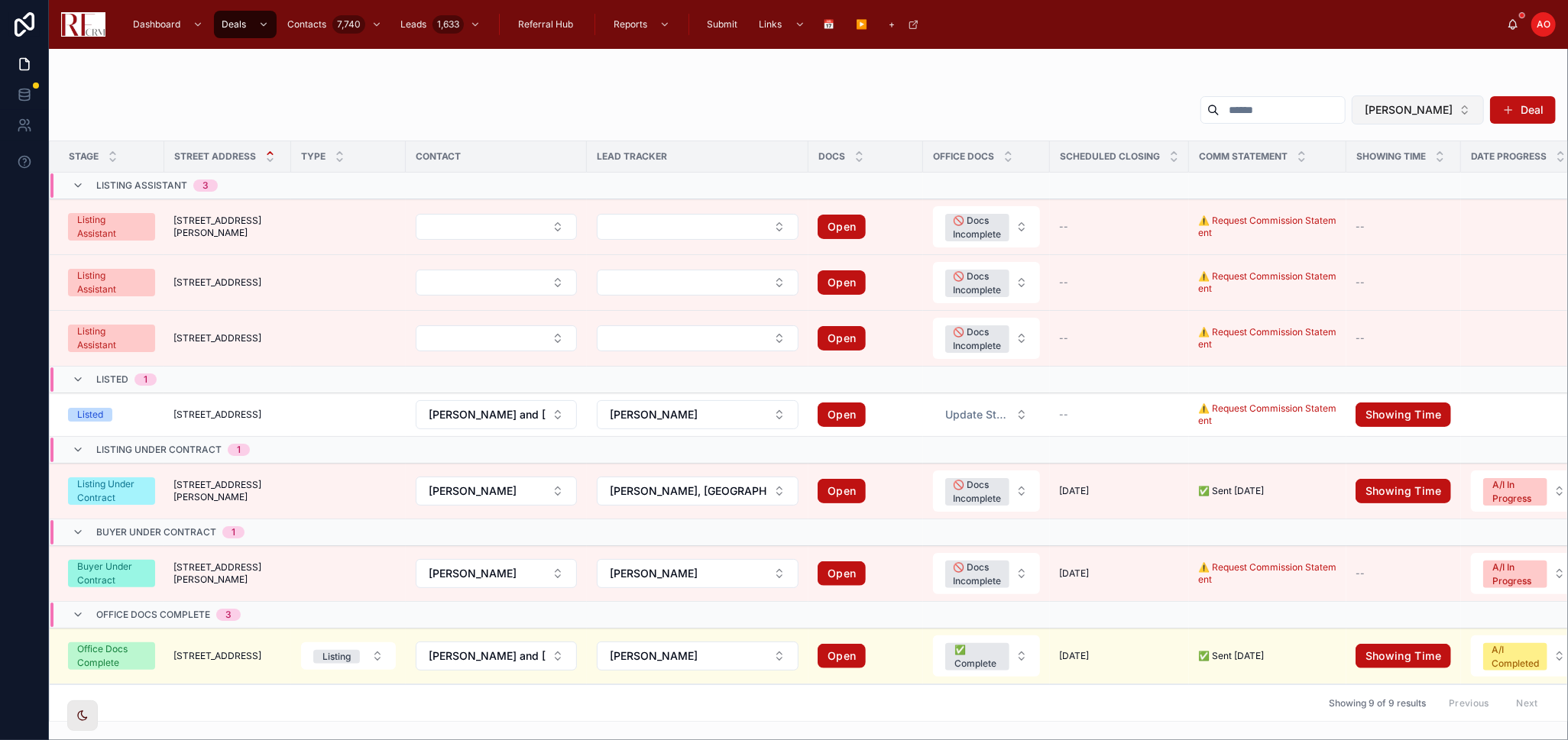
click at [1470, 117] on button "[PERSON_NAME]" at bounding box center [1418, 110] width 132 height 29
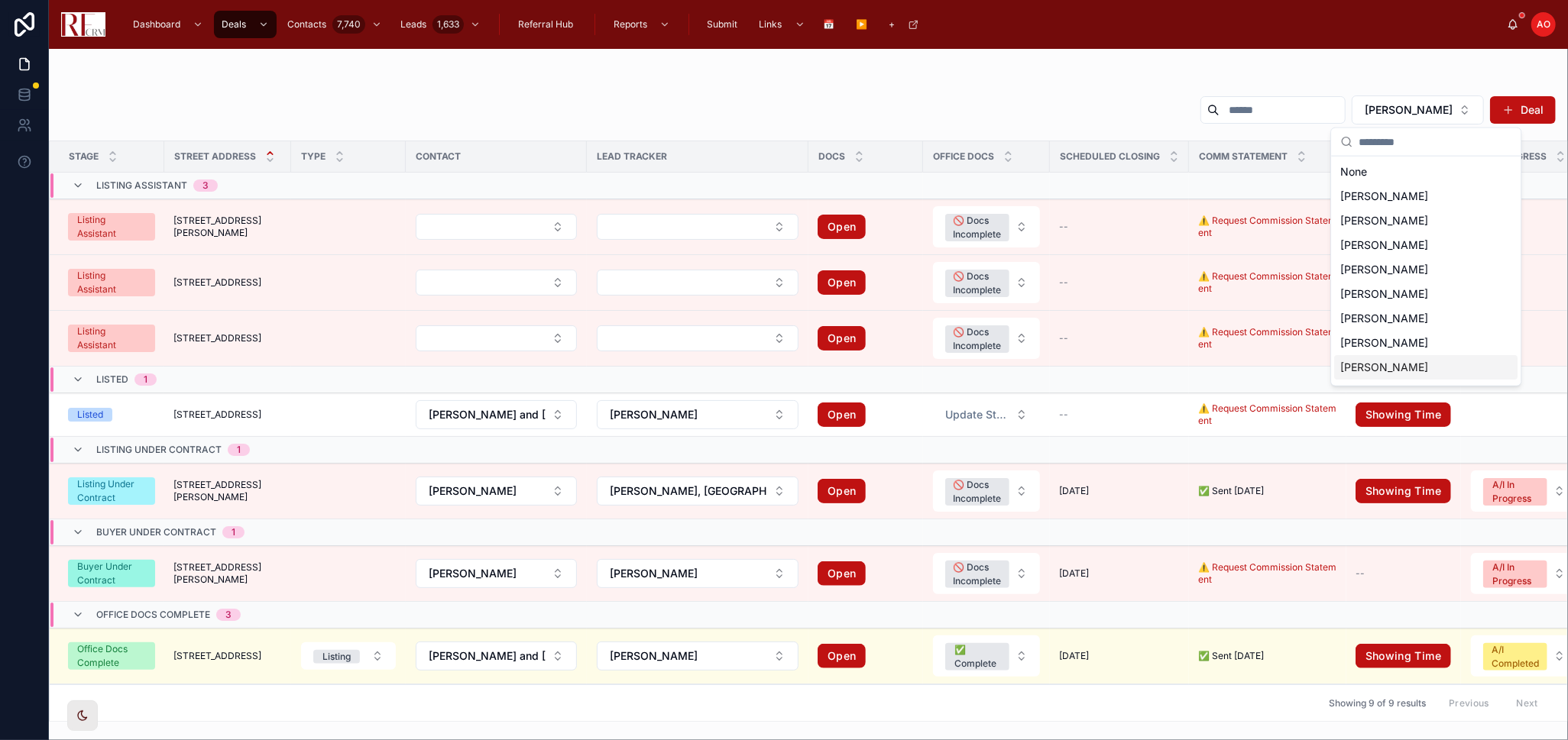
click at [1409, 368] on div "[PERSON_NAME]" at bounding box center [1426, 368] width 183 height 25
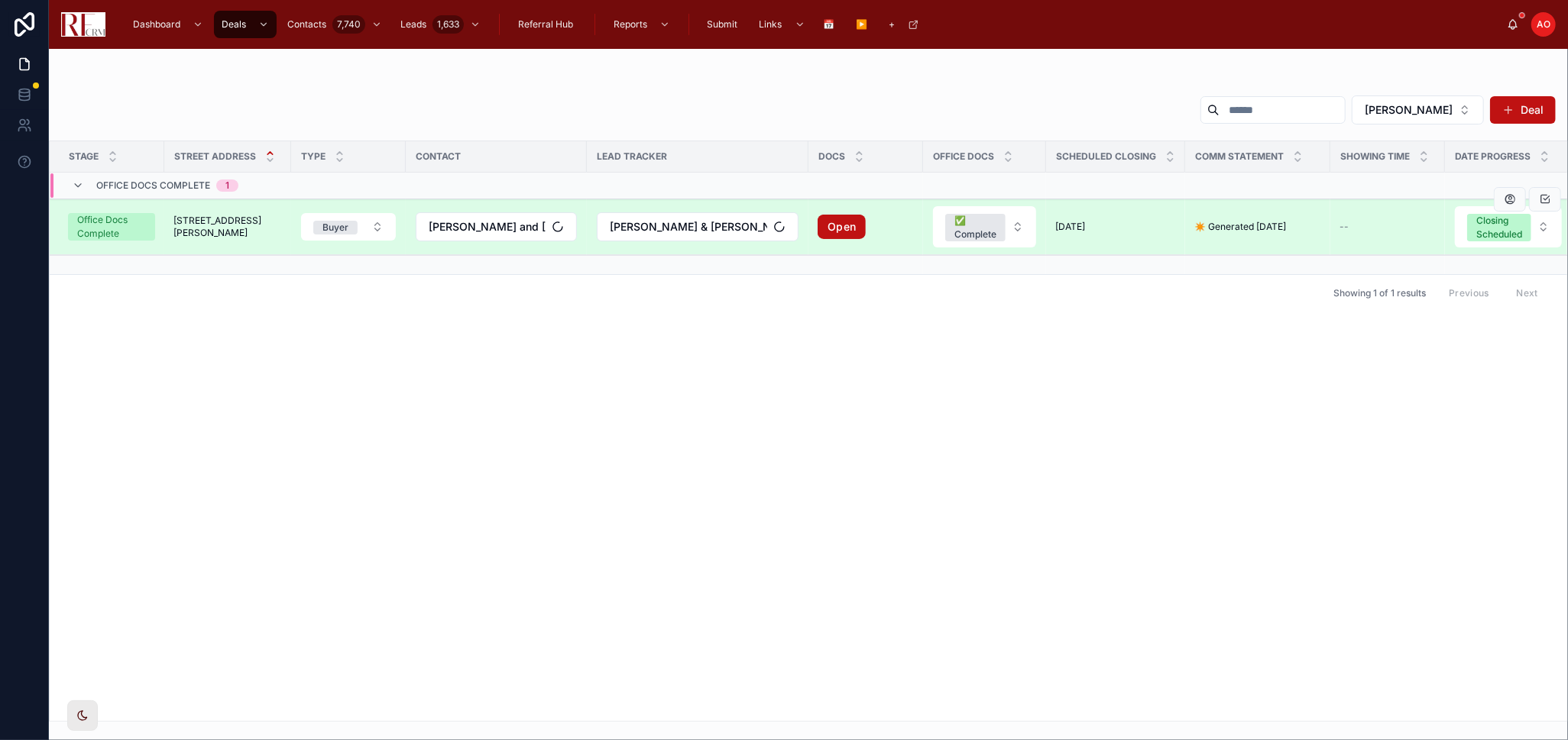
click at [210, 225] on span "[STREET_ADDRESS][PERSON_NAME]" at bounding box center [227, 227] width 108 height 25
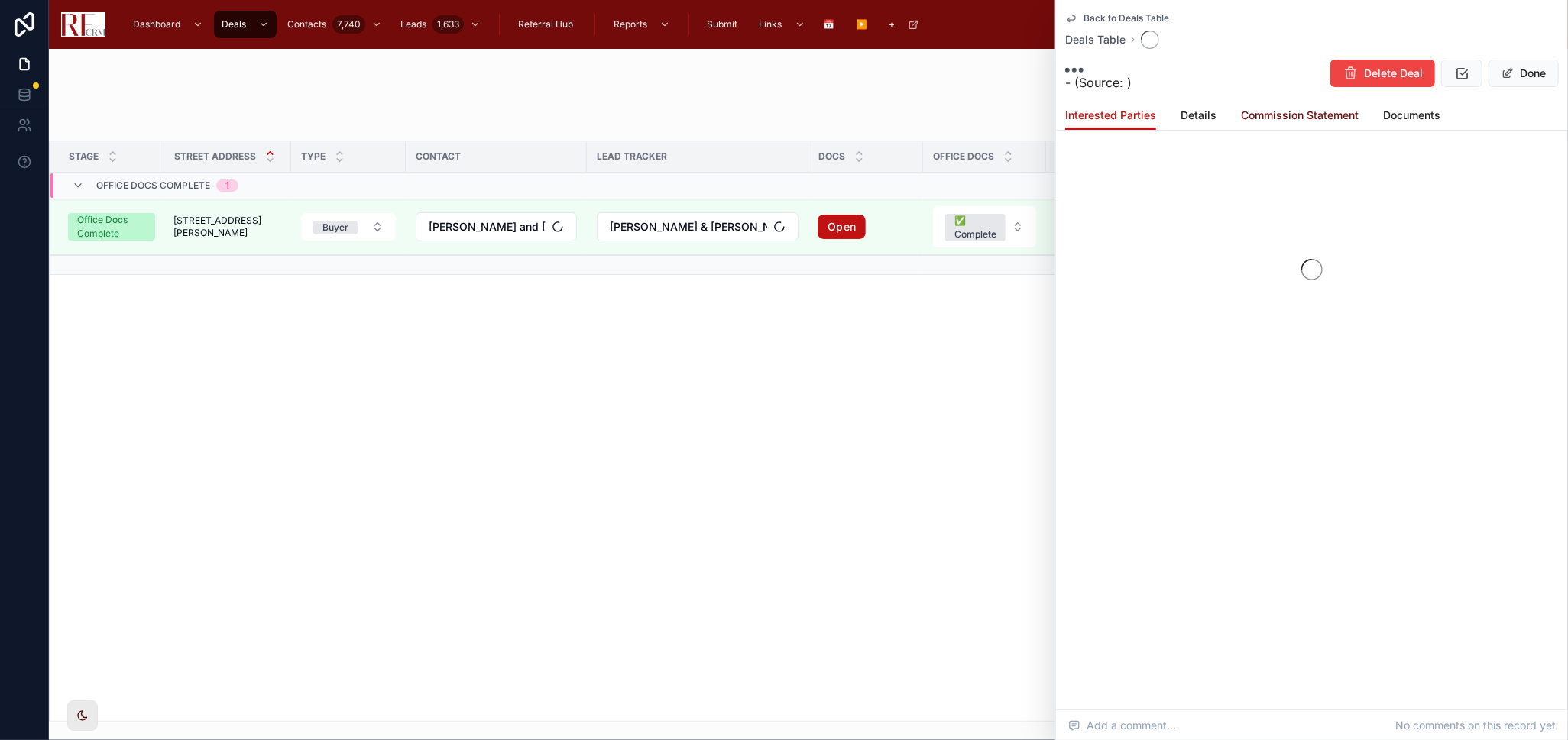
click at [1344, 116] on span "Commission Statement" at bounding box center [1300, 115] width 117 height 15
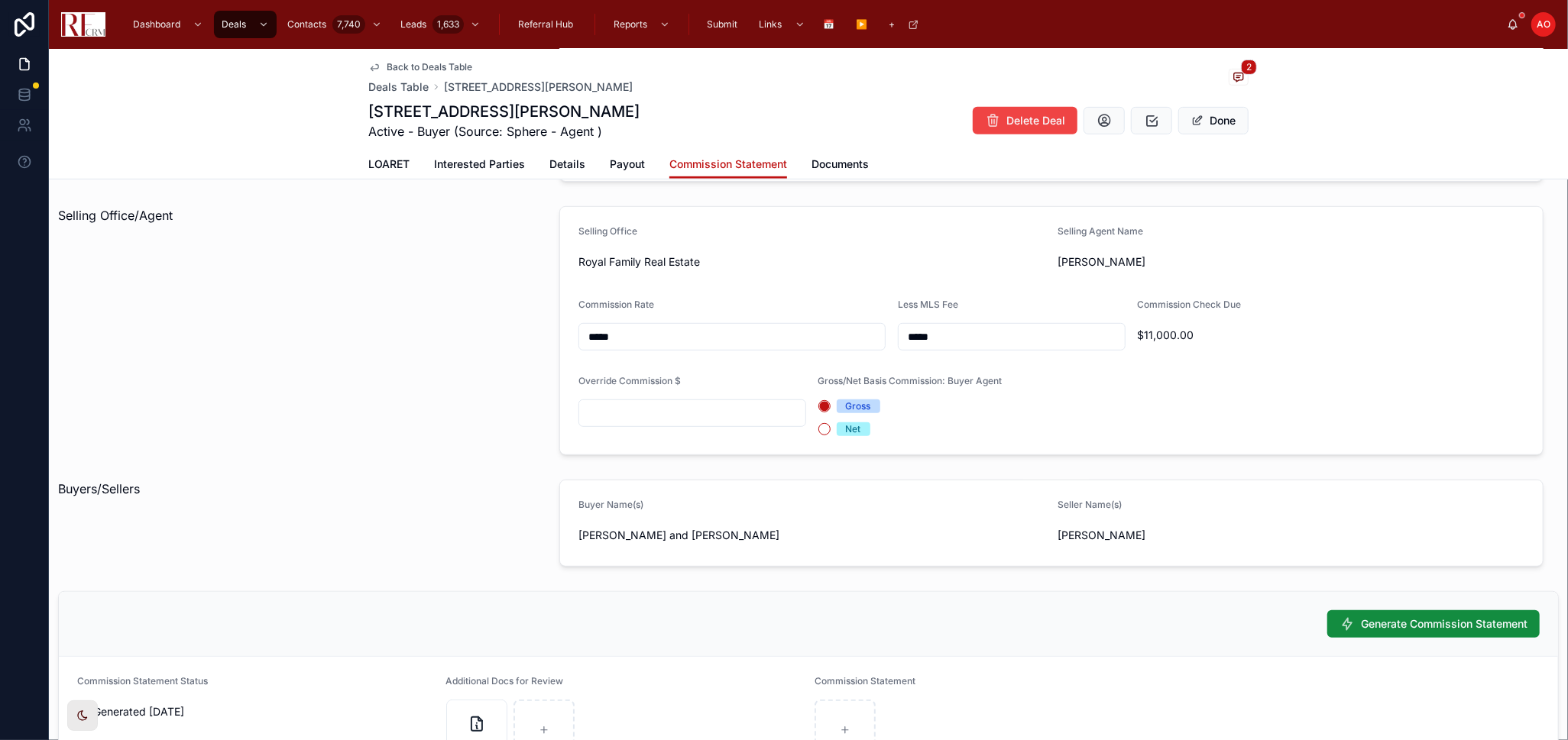
scroll to position [709, 0]
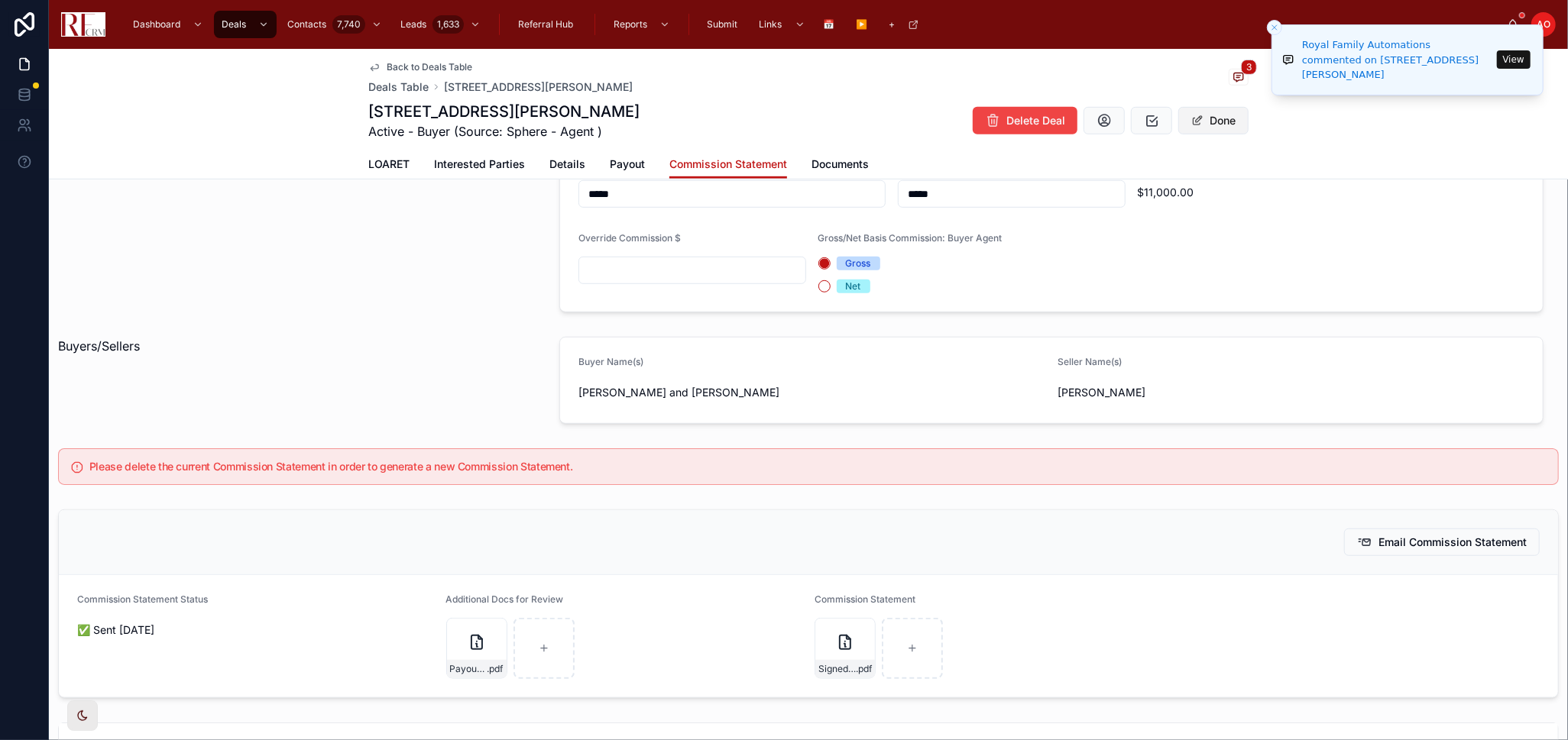
click at [1200, 132] on button "Done" at bounding box center [1213, 120] width 70 height 27
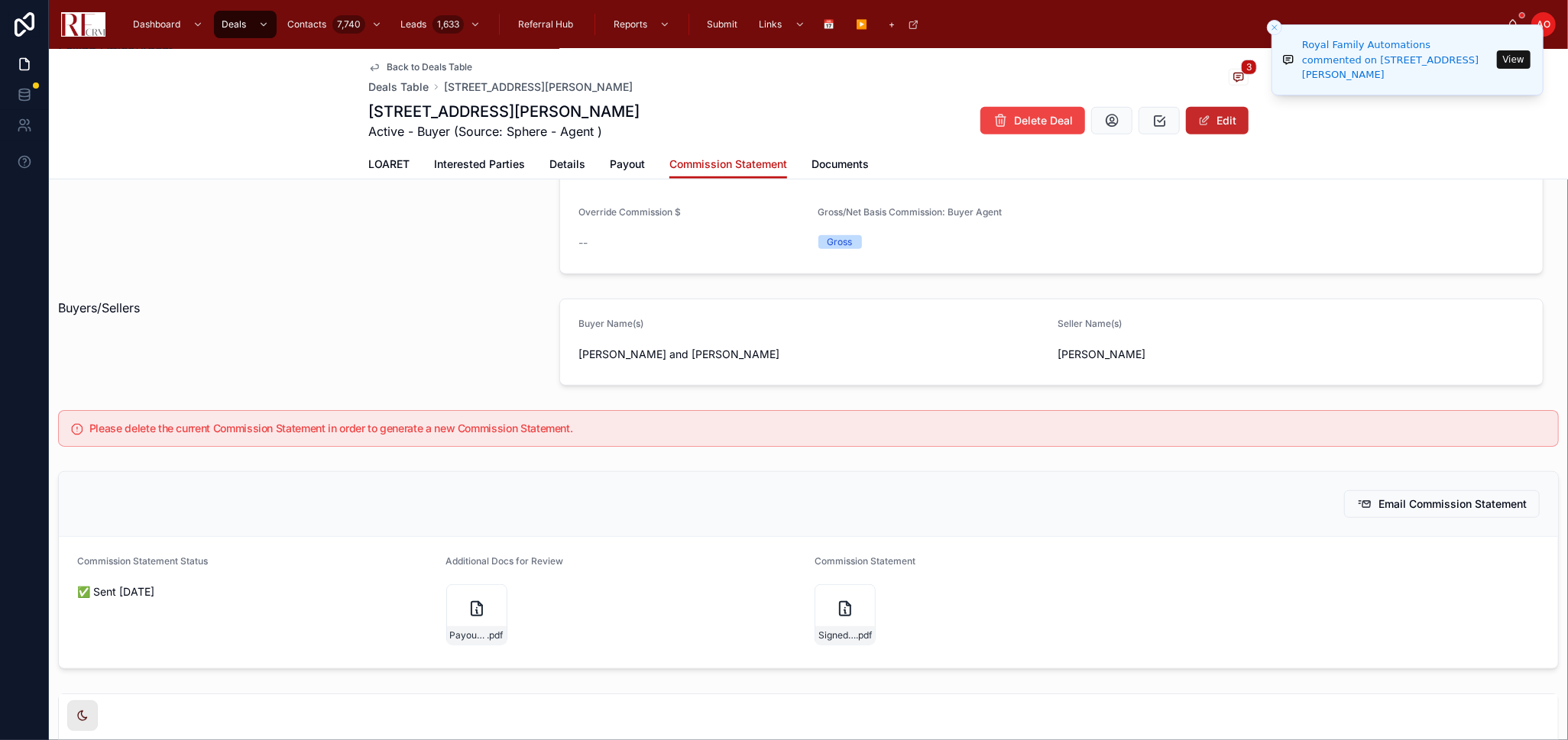
scroll to position [685, 0]
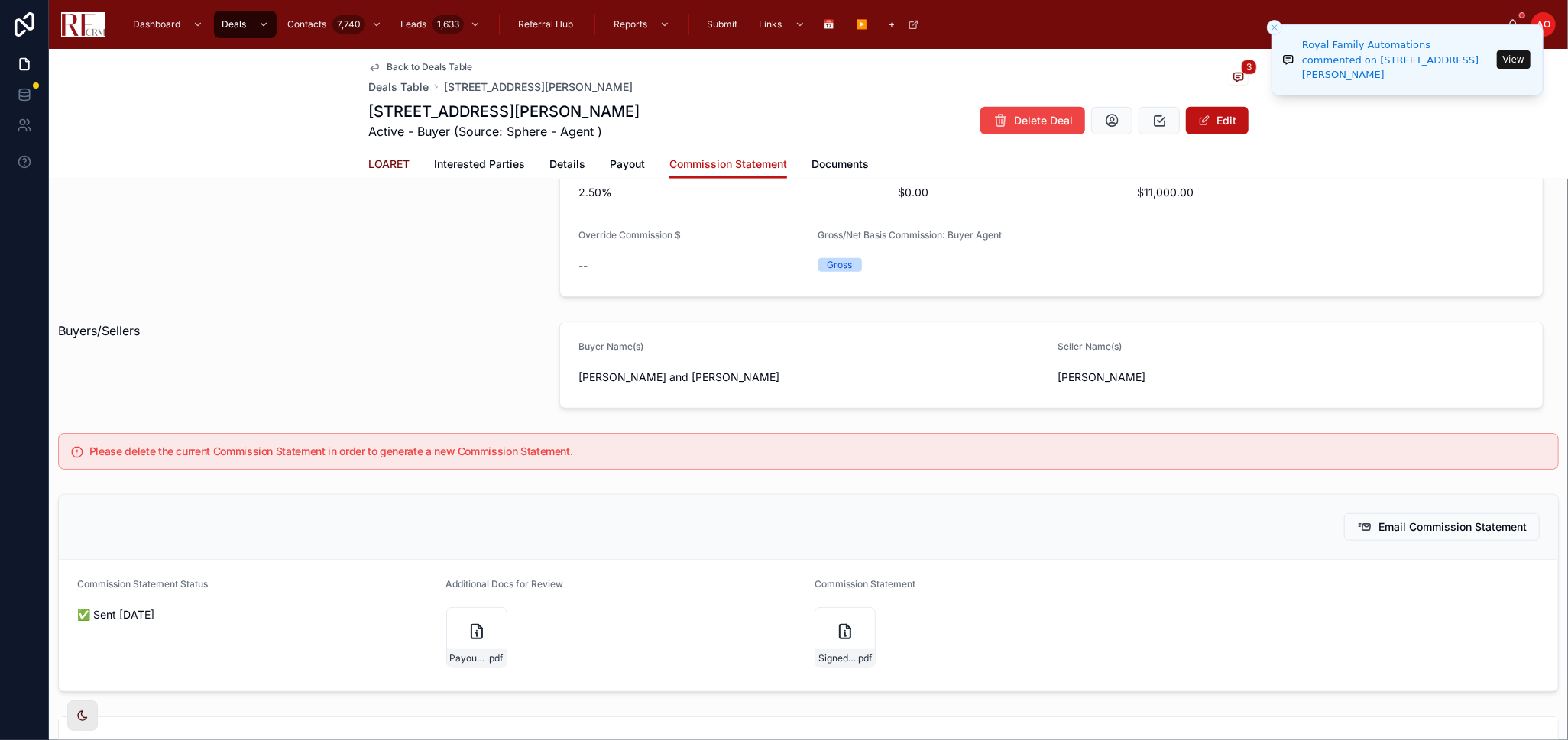
click at [385, 168] on span "LOARET" at bounding box center [389, 164] width 41 height 15
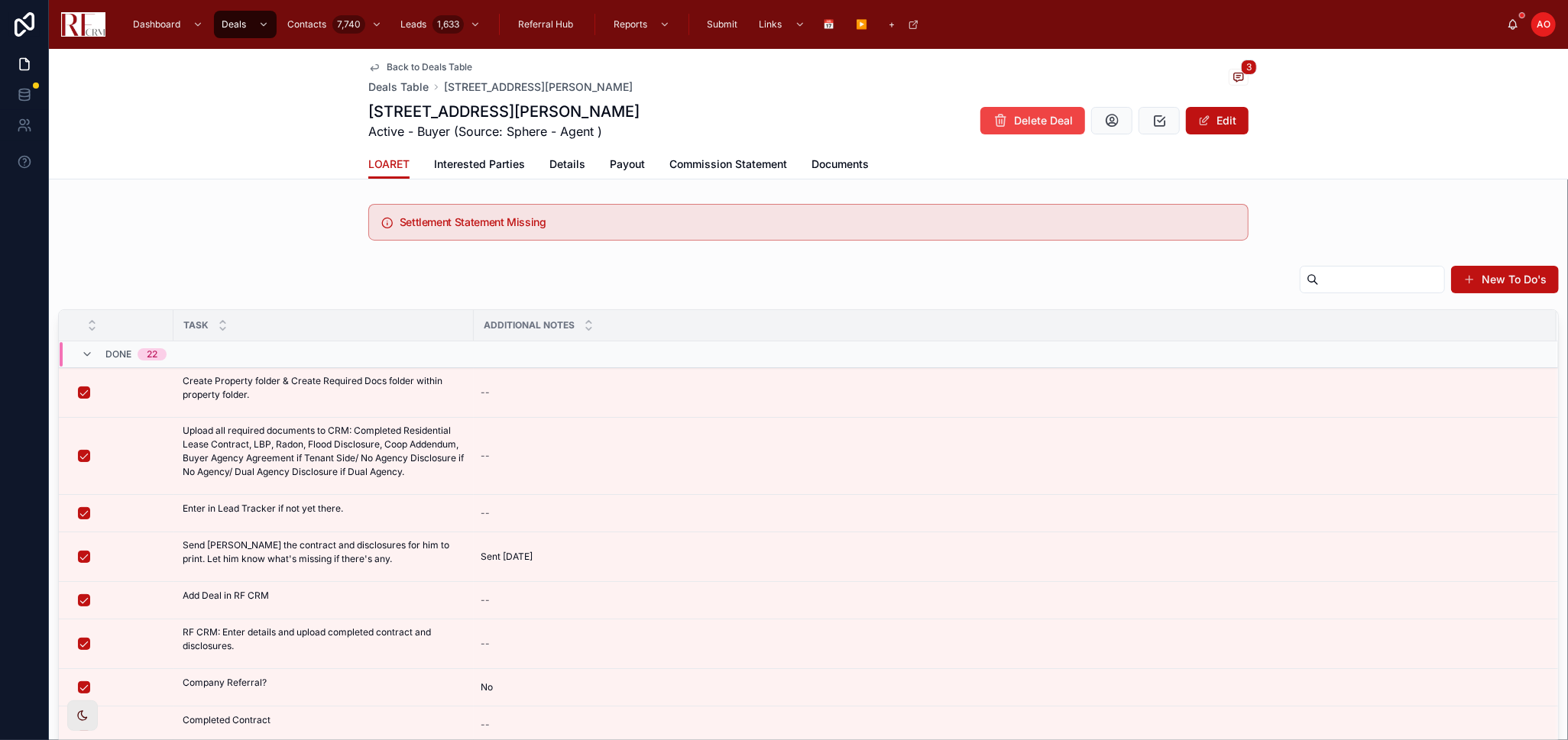
click at [367, 268] on div "New To Do's" at bounding box center [808, 282] width 1500 height 36
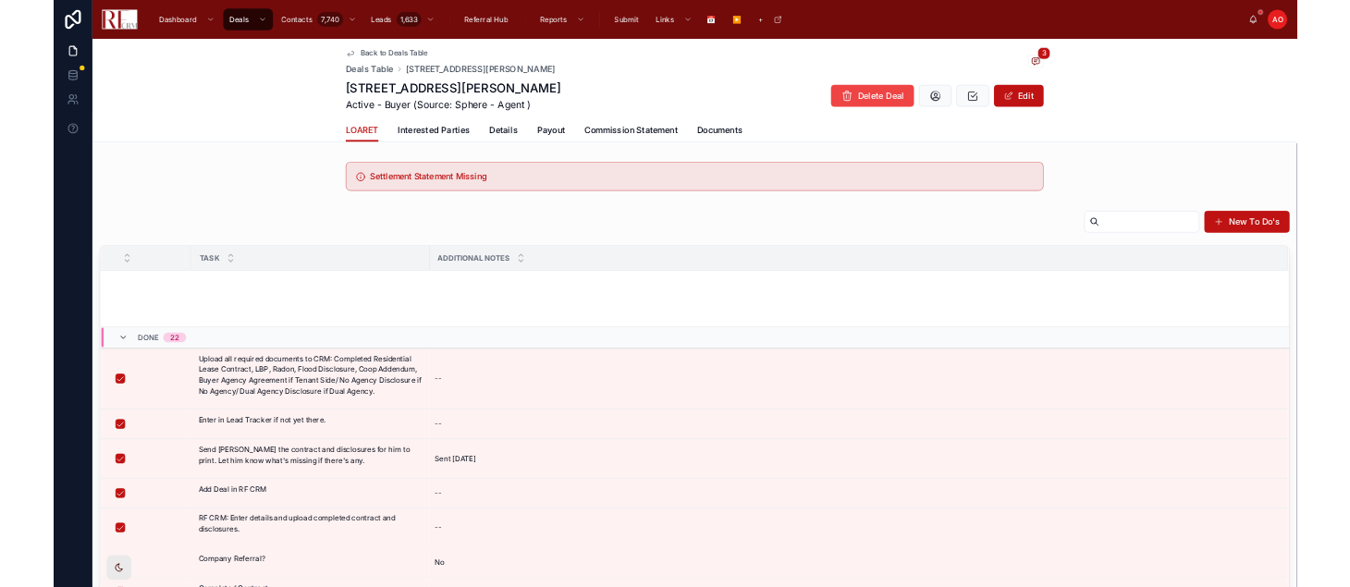
scroll to position [660, 0]
